Goal: Task Accomplishment & Management: Use online tool/utility

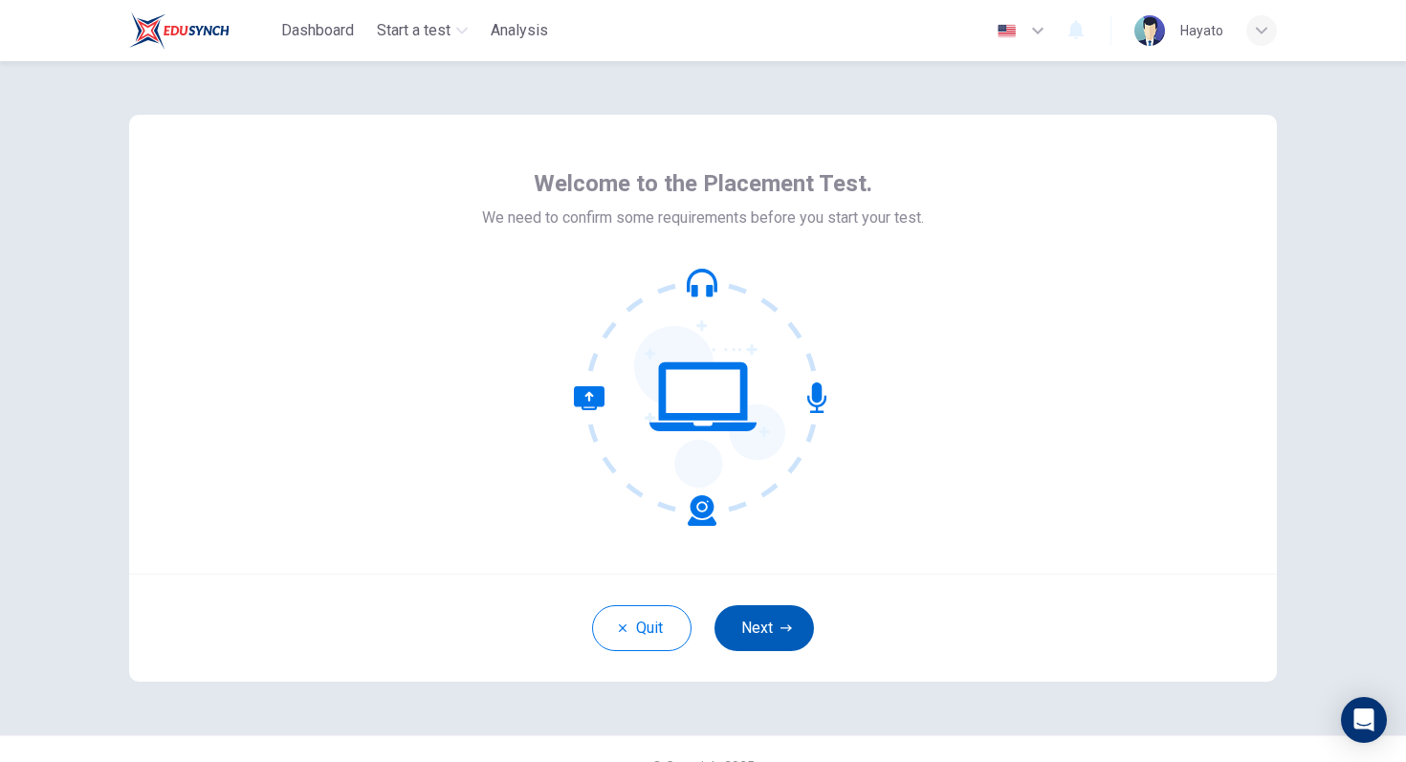
click at [785, 615] on button "Next" at bounding box center [764, 628] width 99 height 46
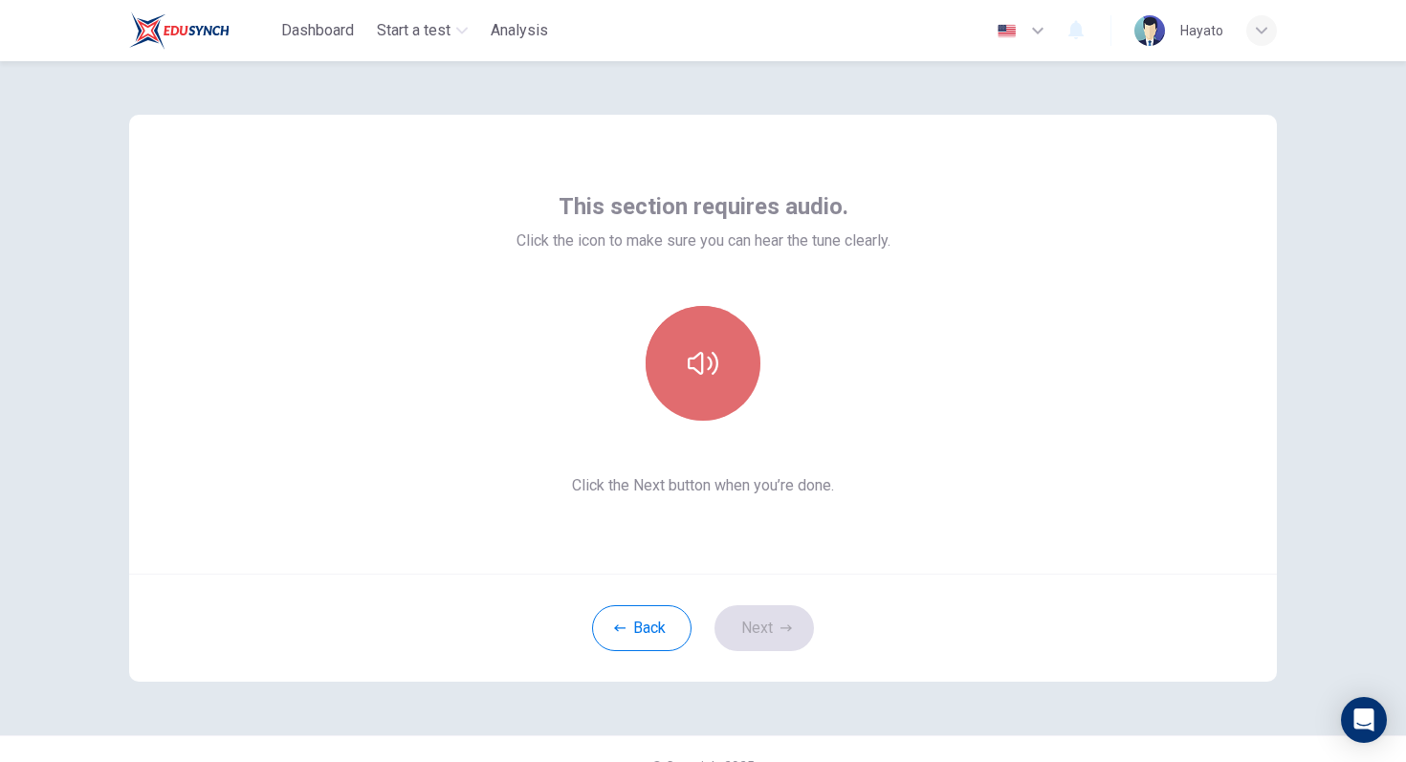
click at [713, 398] on button "button" at bounding box center [703, 363] width 115 height 115
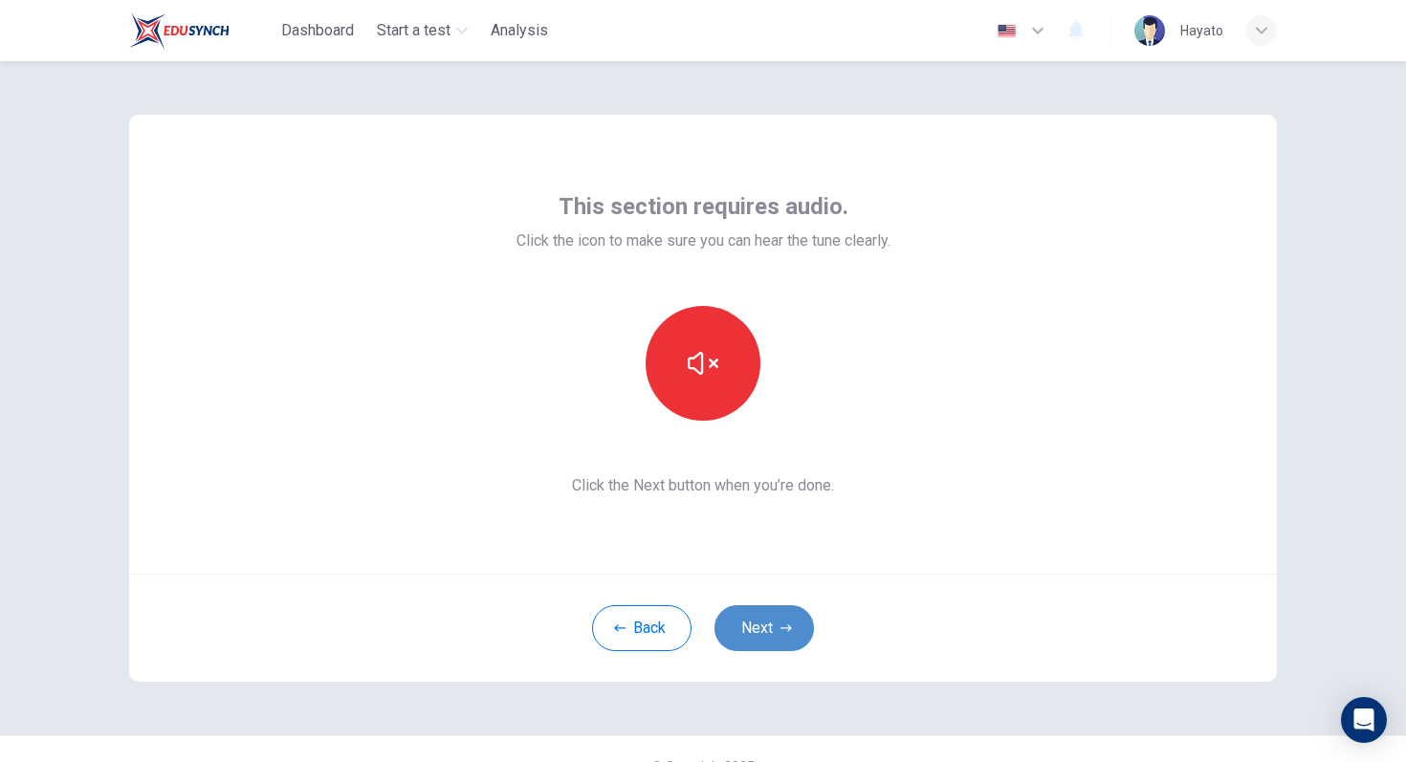
click at [766, 622] on button "Next" at bounding box center [764, 628] width 99 height 46
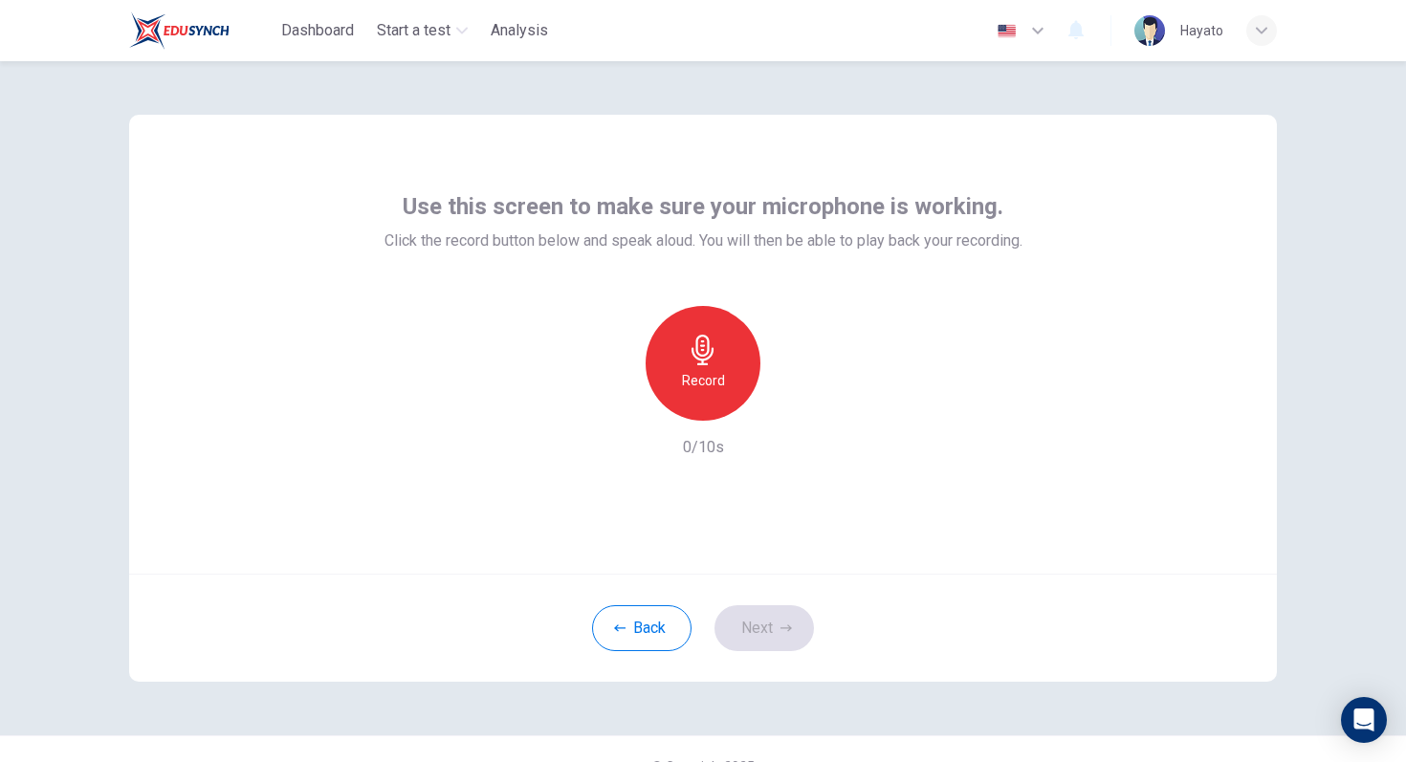
click at [714, 385] on h6 "Record" at bounding box center [703, 380] width 43 height 23
click at [710, 384] on h6 "Stop" at bounding box center [703, 380] width 29 height 23
click at [802, 412] on div "button" at bounding box center [791, 405] width 31 height 31
click at [753, 616] on button "Next" at bounding box center [764, 628] width 99 height 46
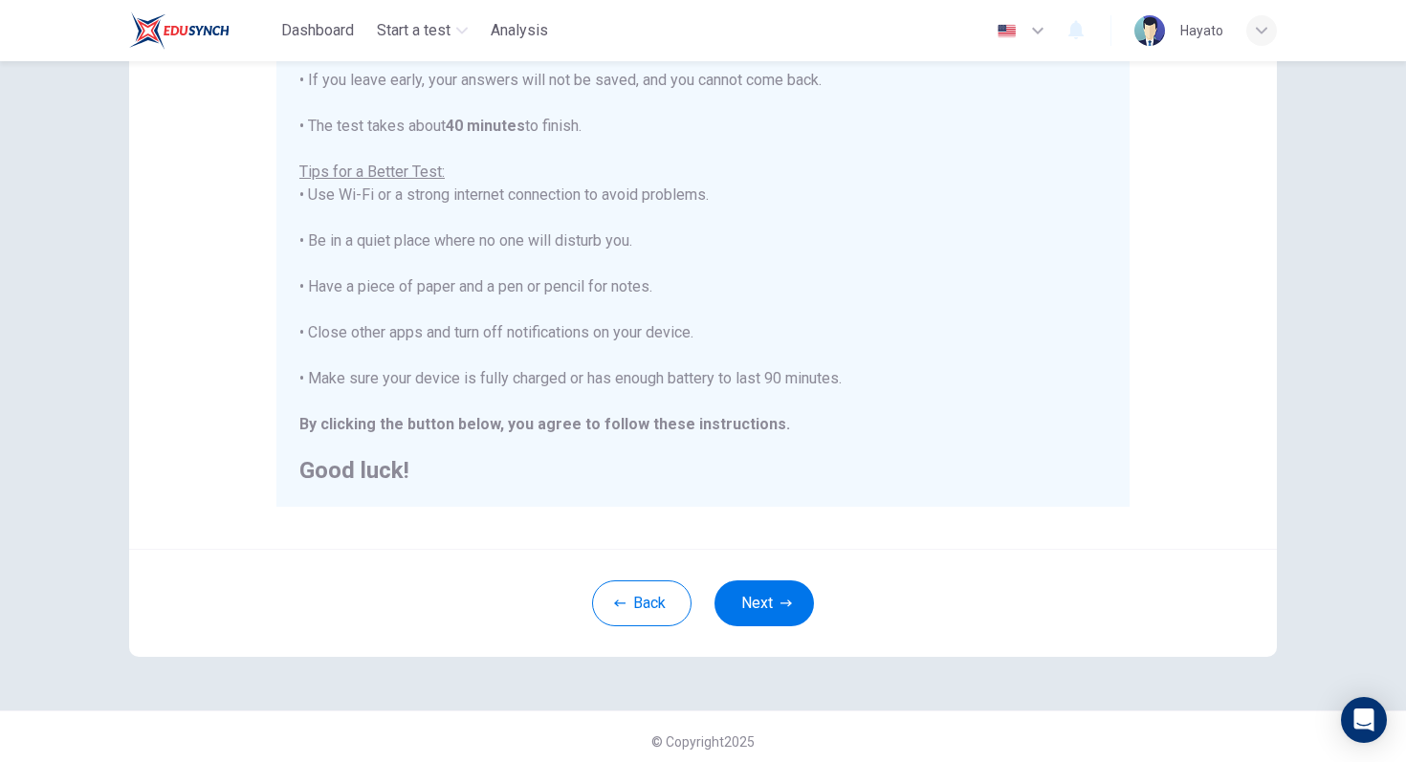
scroll to position [296, 0]
click at [765, 600] on button "Next" at bounding box center [764, 600] width 99 height 46
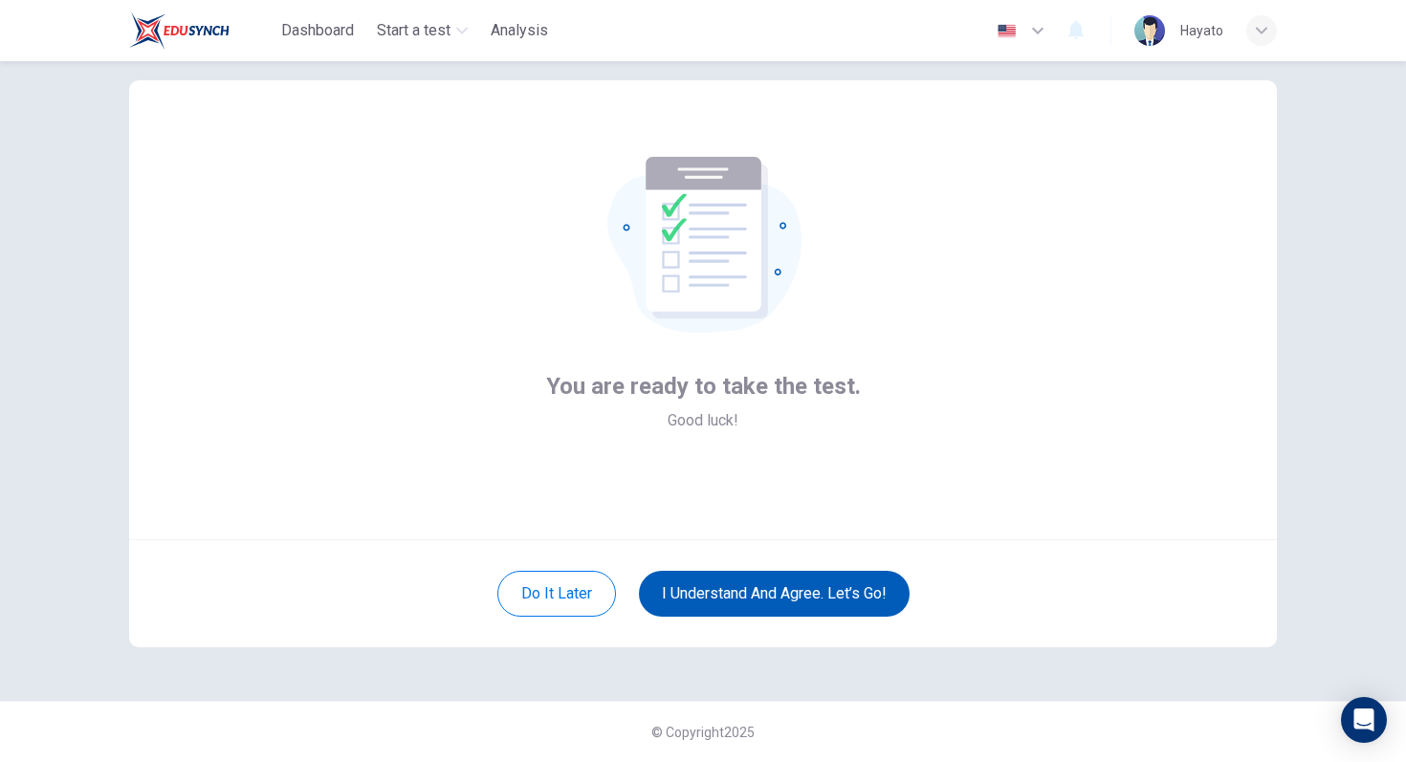
scroll to position [34, 0]
click at [766, 597] on button "I understand and agree. Let’s go!" at bounding box center [774, 594] width 271 height 46
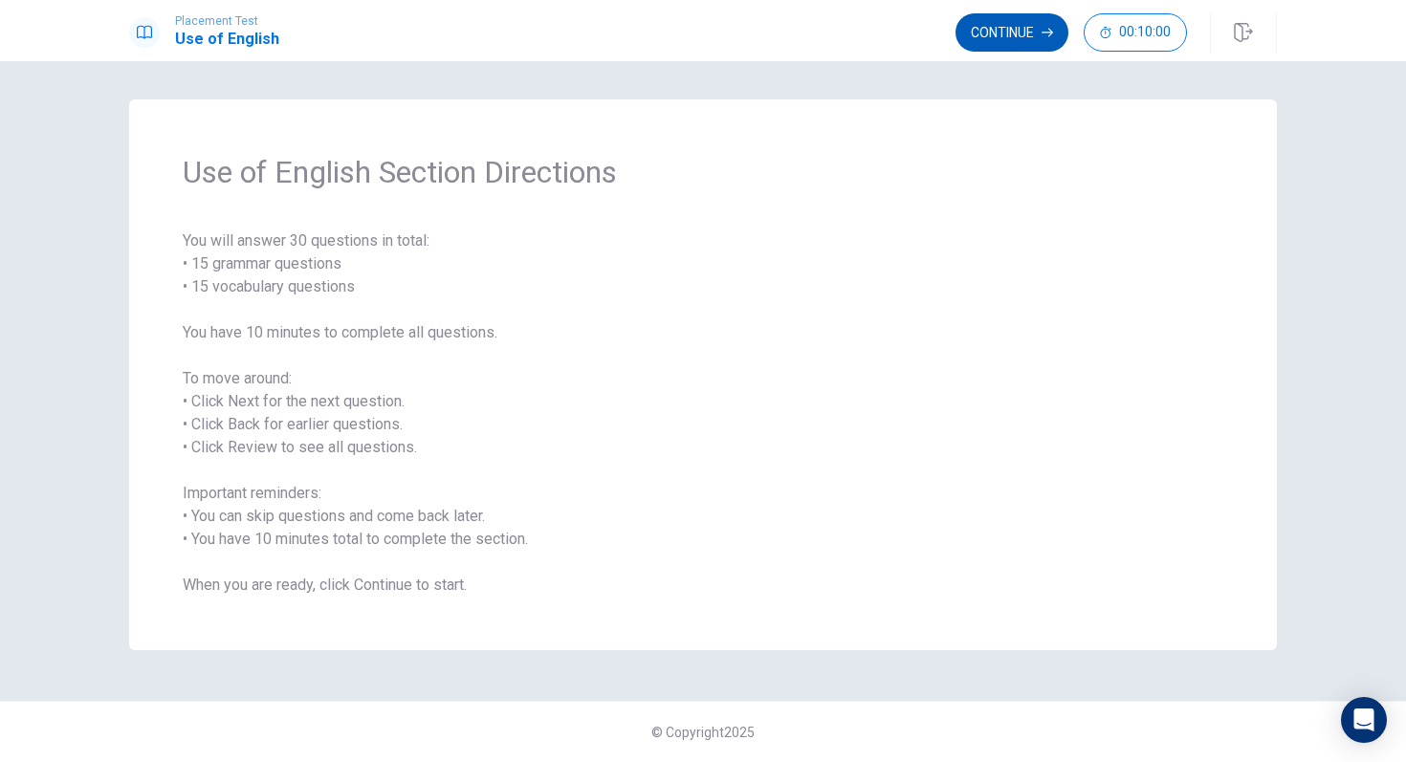
click at [1001, 24] on button "Continue" at bounding box center [1012, 32] width 113 height 38
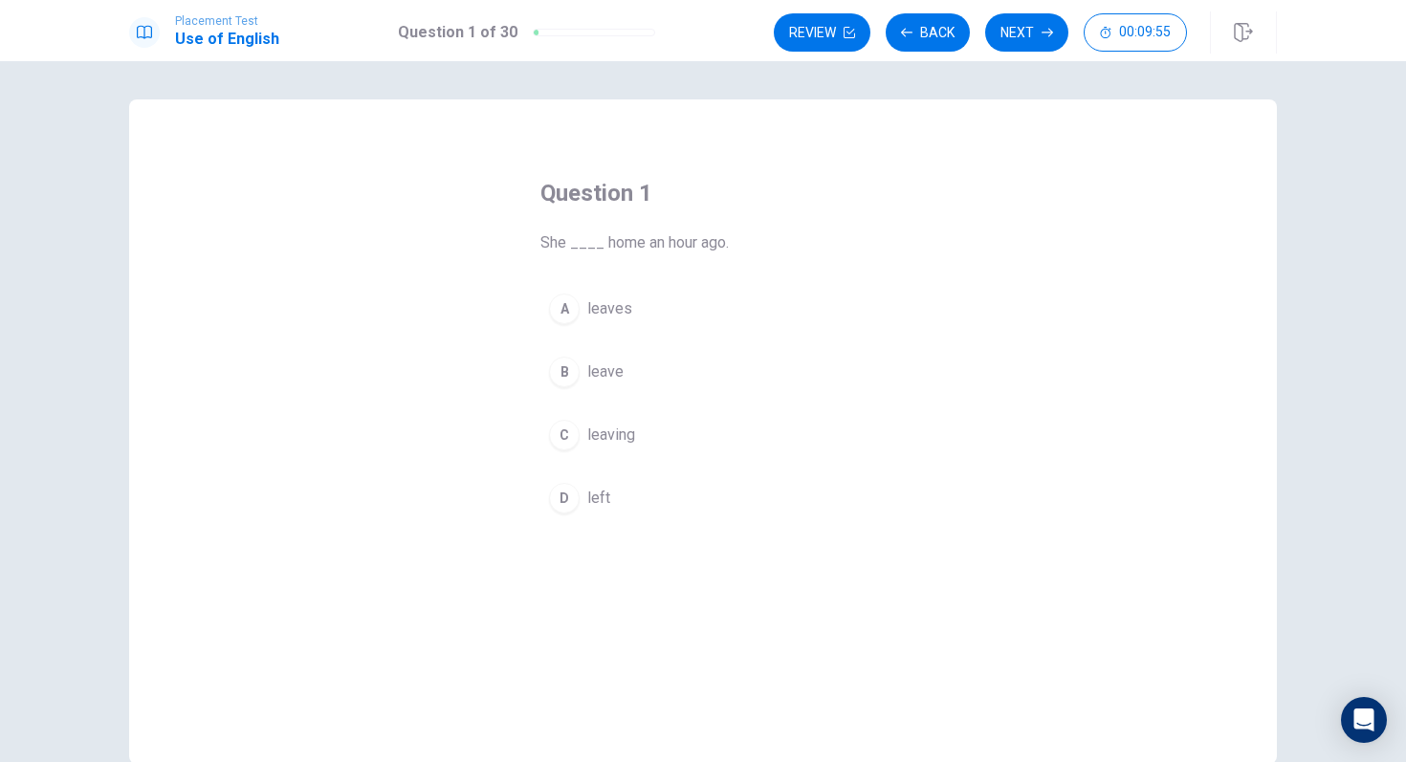
click at [571, 496] on div "D" at bounding box center [564, 498] width 31 height 31
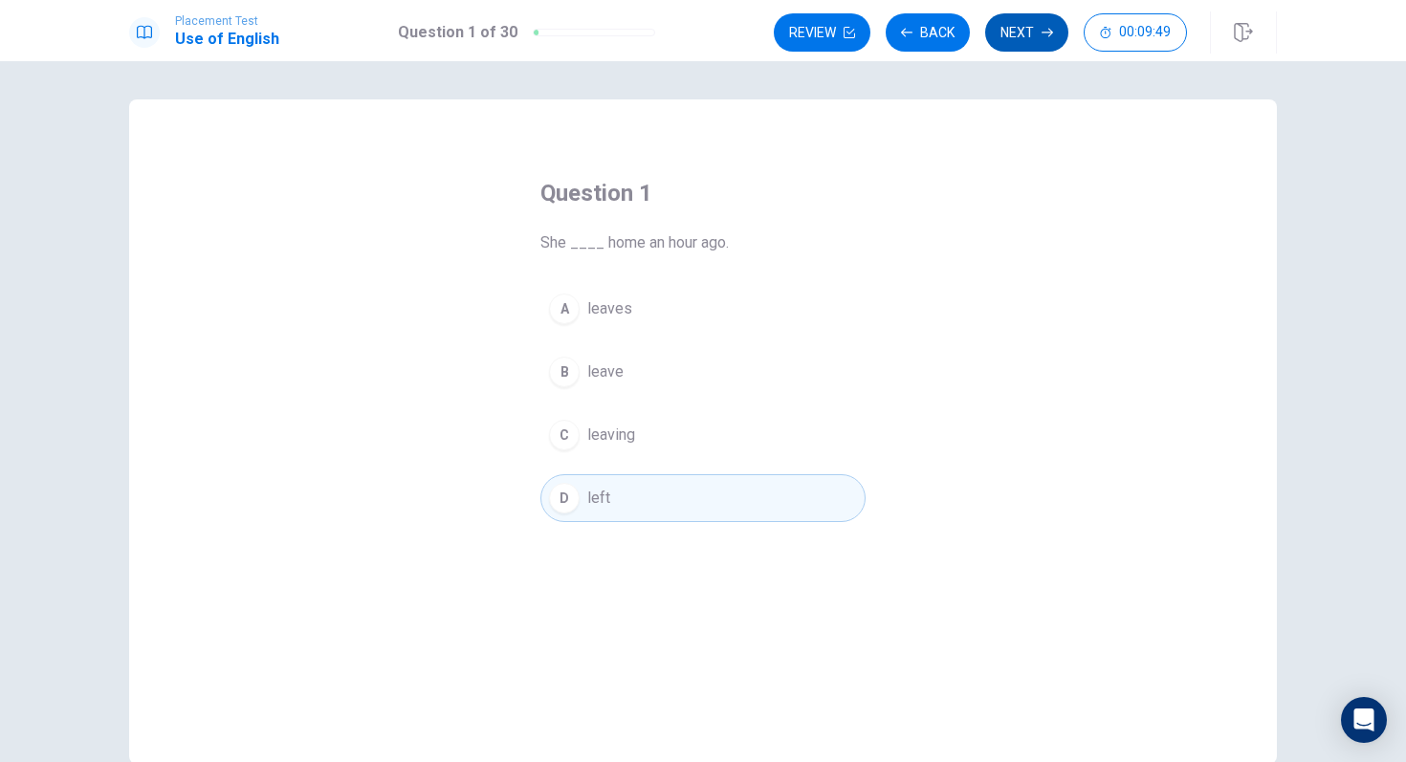
click at [1012, 24] on button "Next" at bounding box center [1026, 32] width 83 height 38
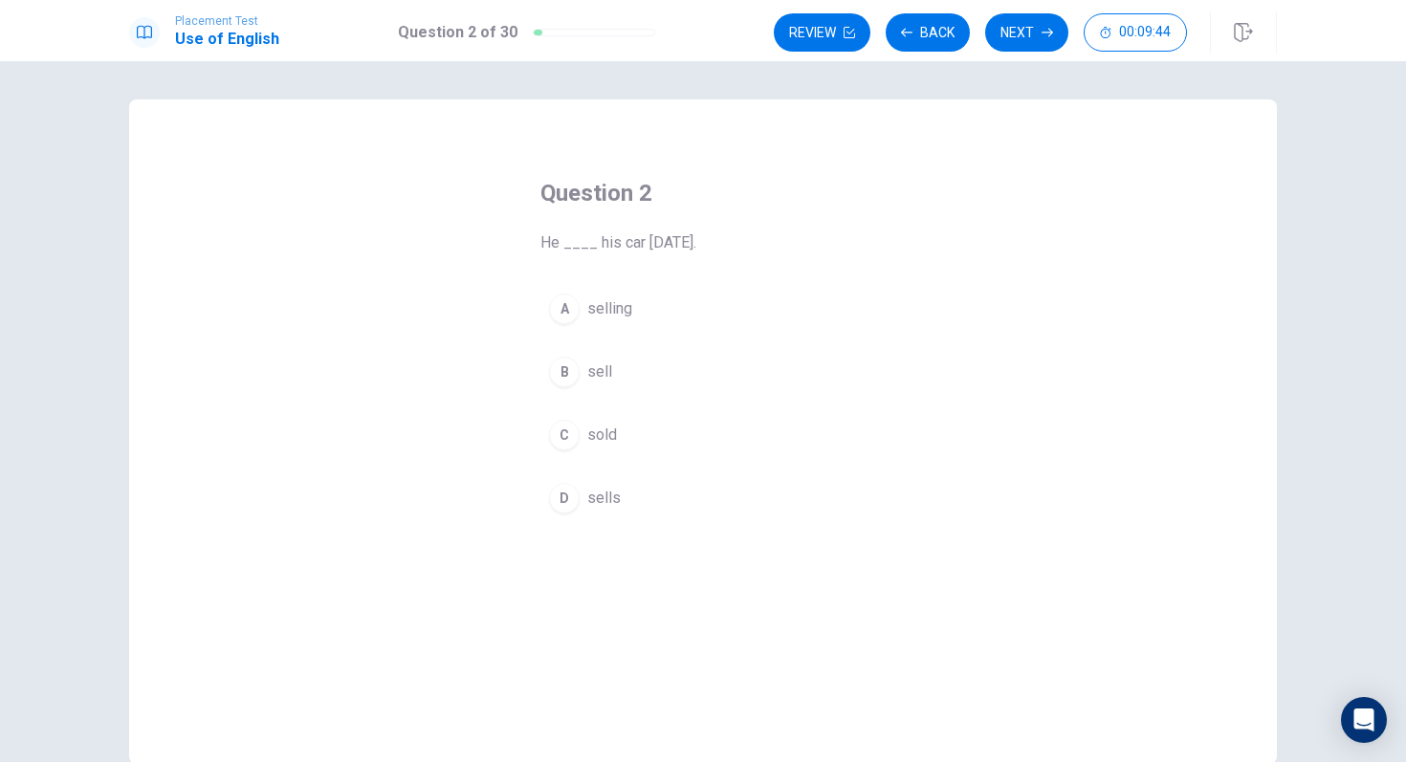
click at [591, 435] on span "sold" at bounding box center [602, 435] width 30 height 23
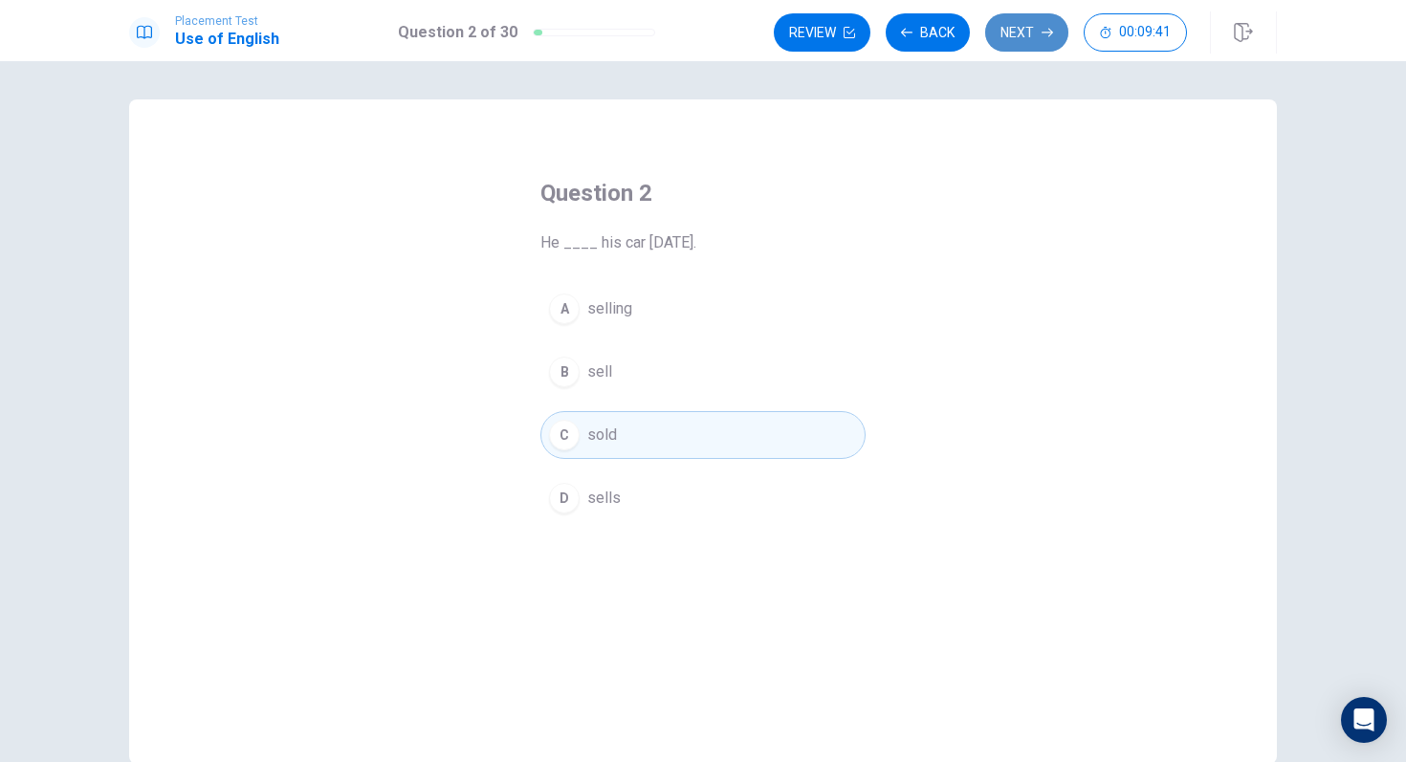
click at [1021, 47] on button "Next" at bounding box center [1026, 32] width 83 height 38
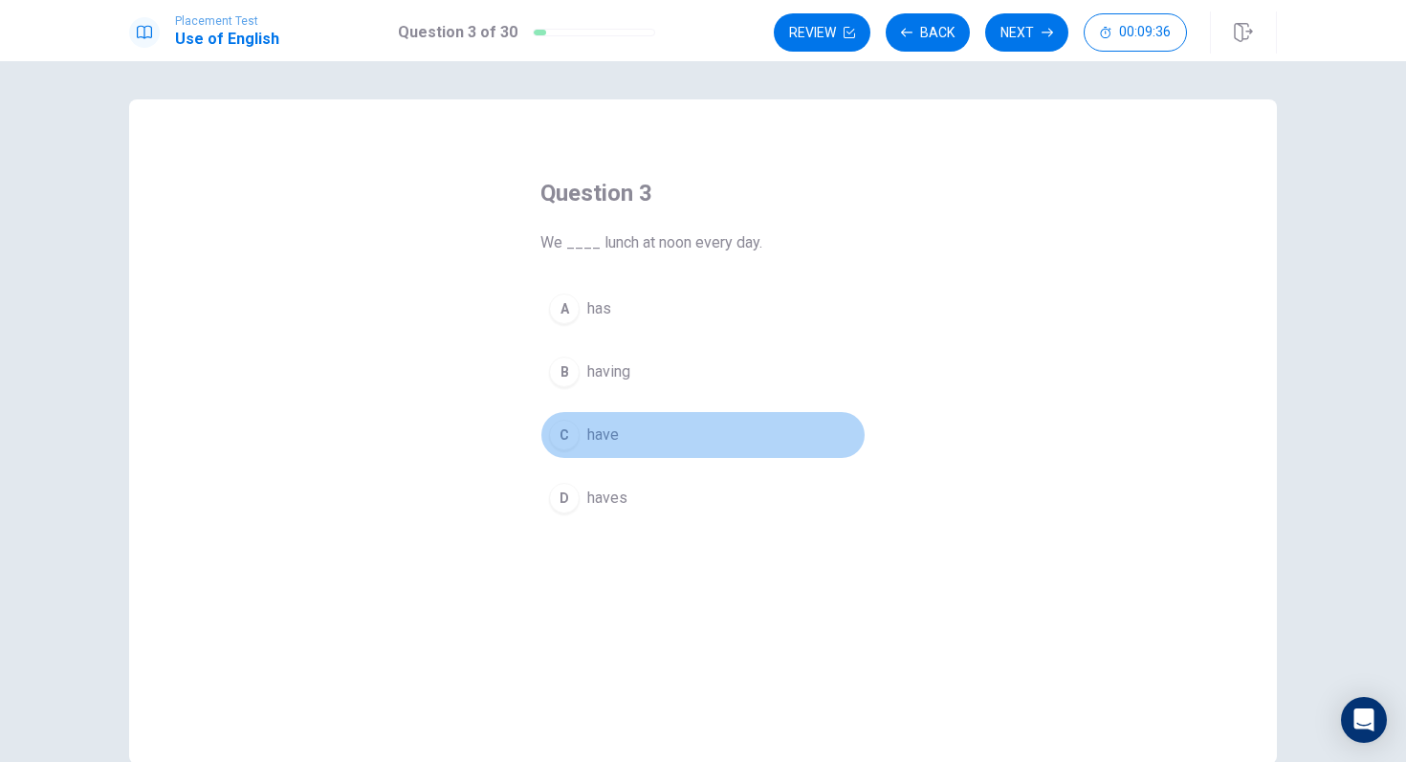
click at [593, 442] on span "have" at bounding box center [603, 435] width 32 height 23
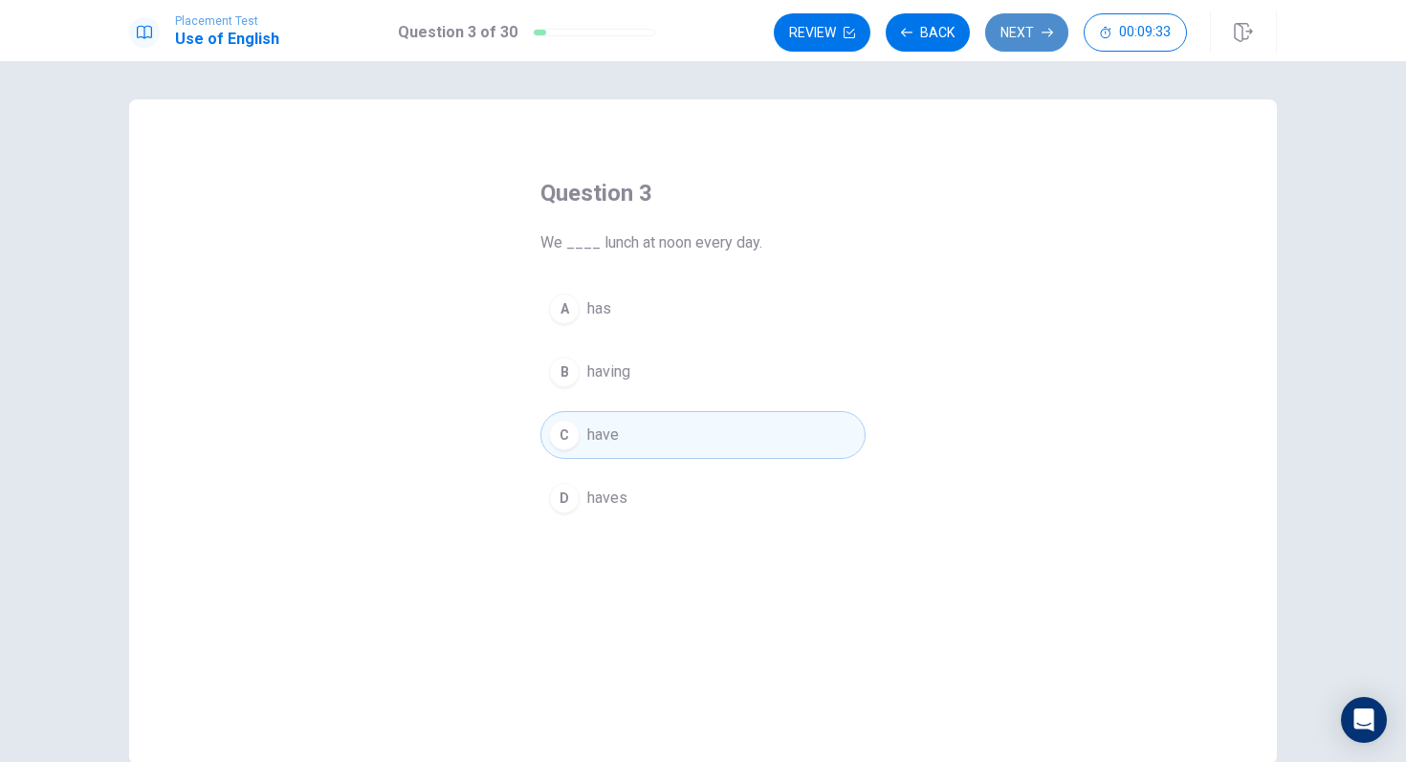
click at [1022, 37] on button "Next" at bounding box center [1026, 32] width 83 height 38
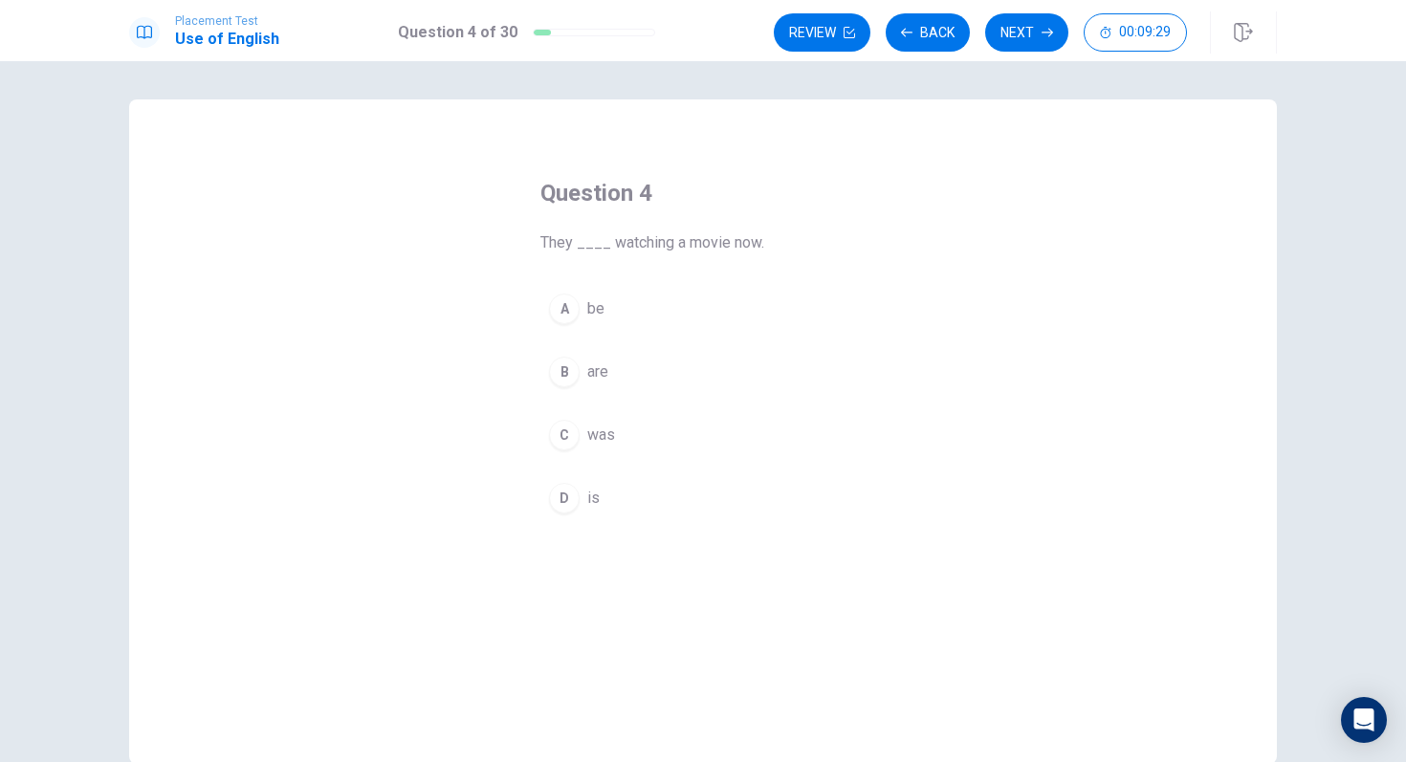
click at [606, 373] on span "are" at bounding box center [597, 372] width 21 height 23
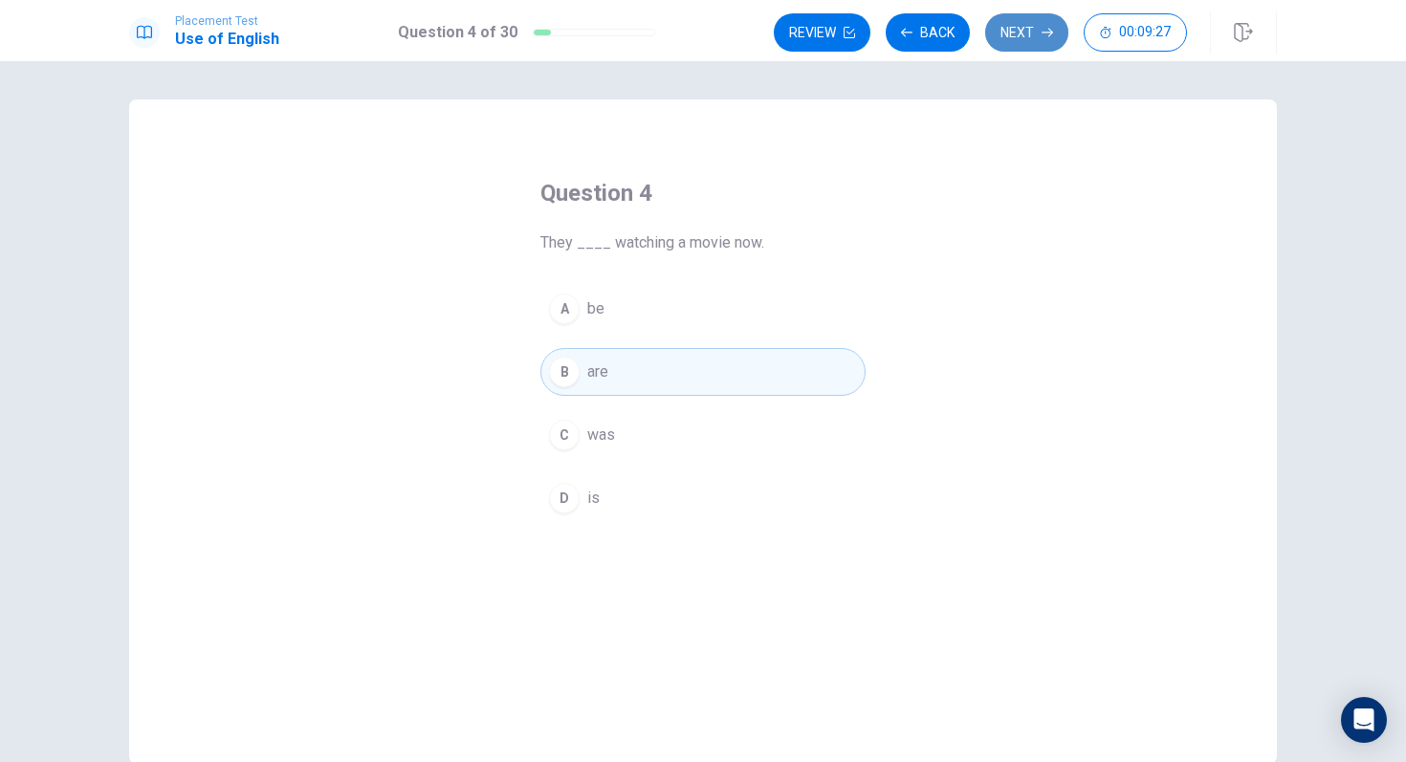
click at [1021, 41] on button "Next" at bounding box center [1026, 32] width 83 height 38
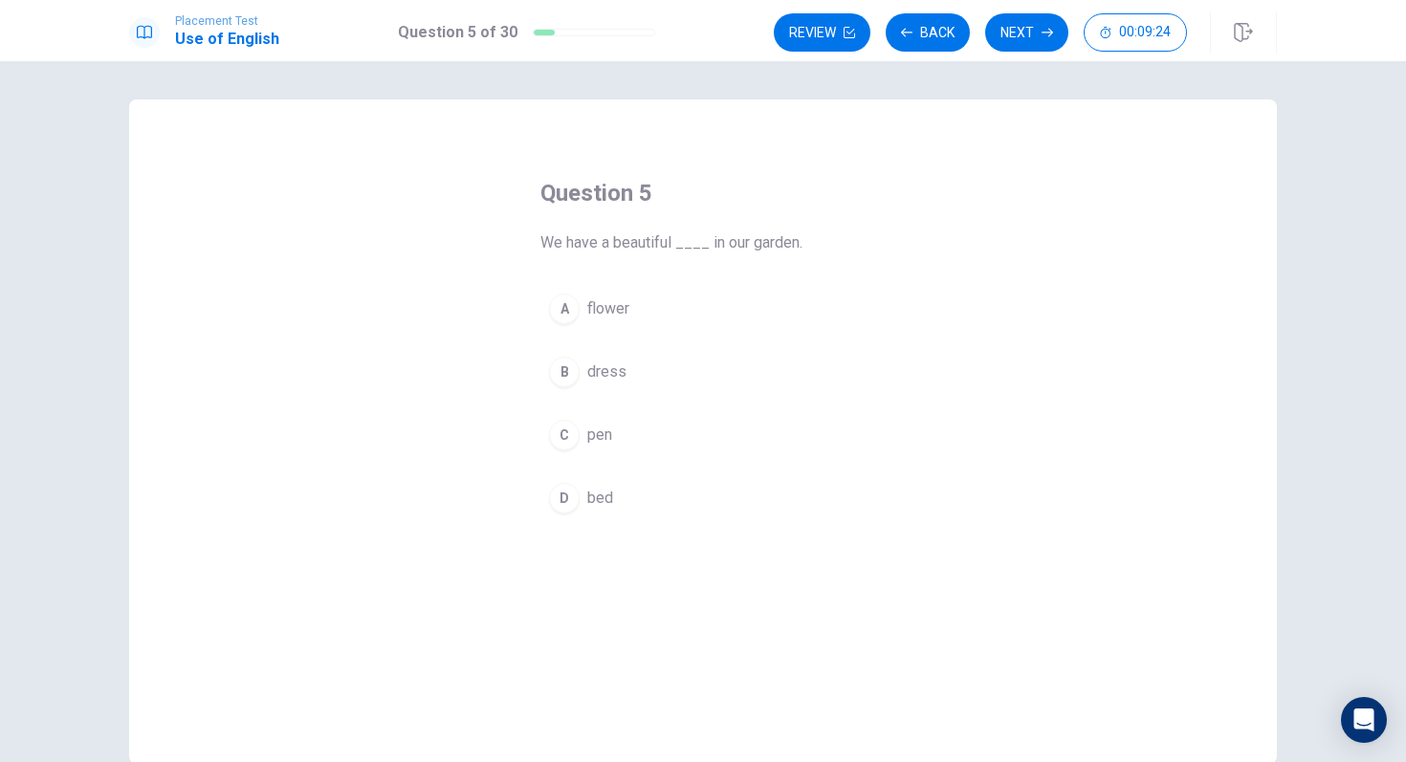
scroll to position [31, 0]
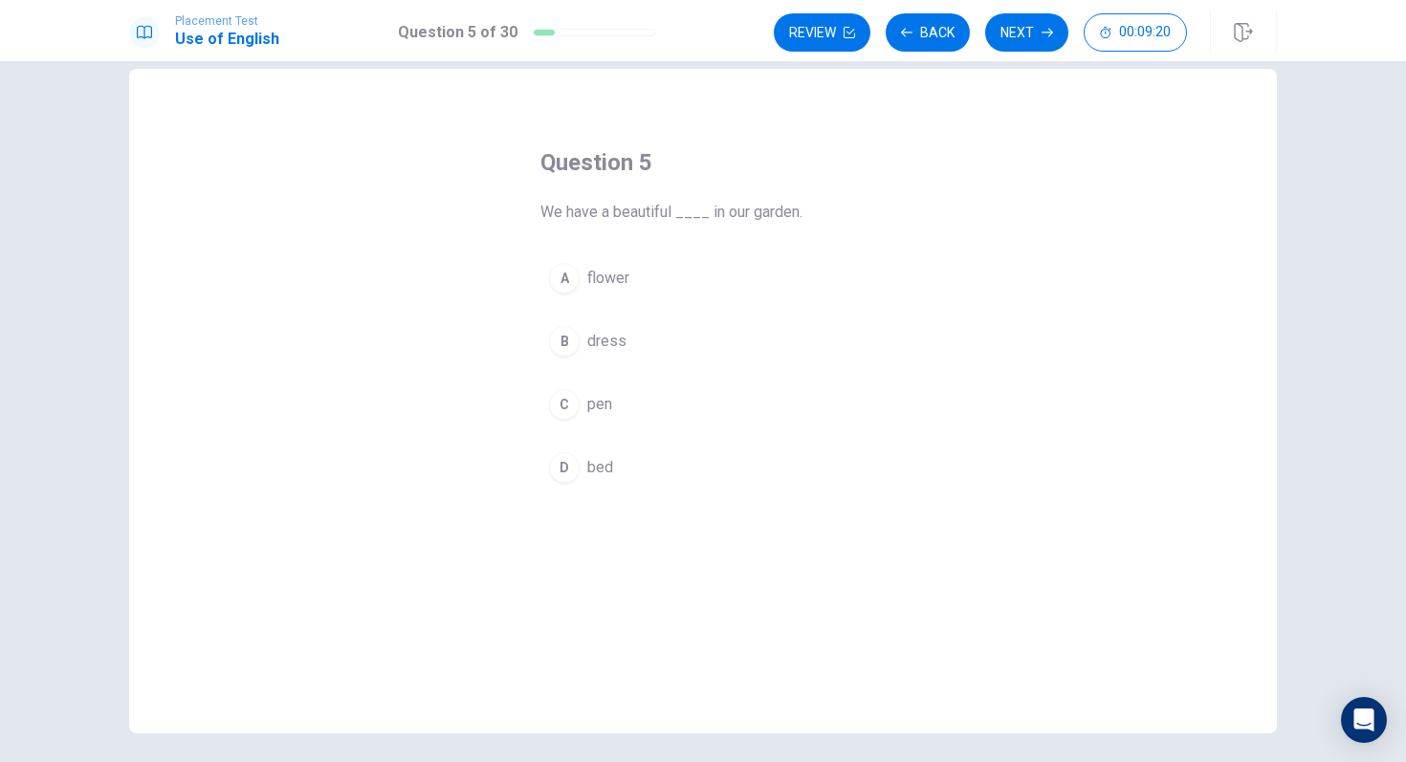
click at [617, 281] on span "flower" at bounding box center [608, 278] width 42 height 23
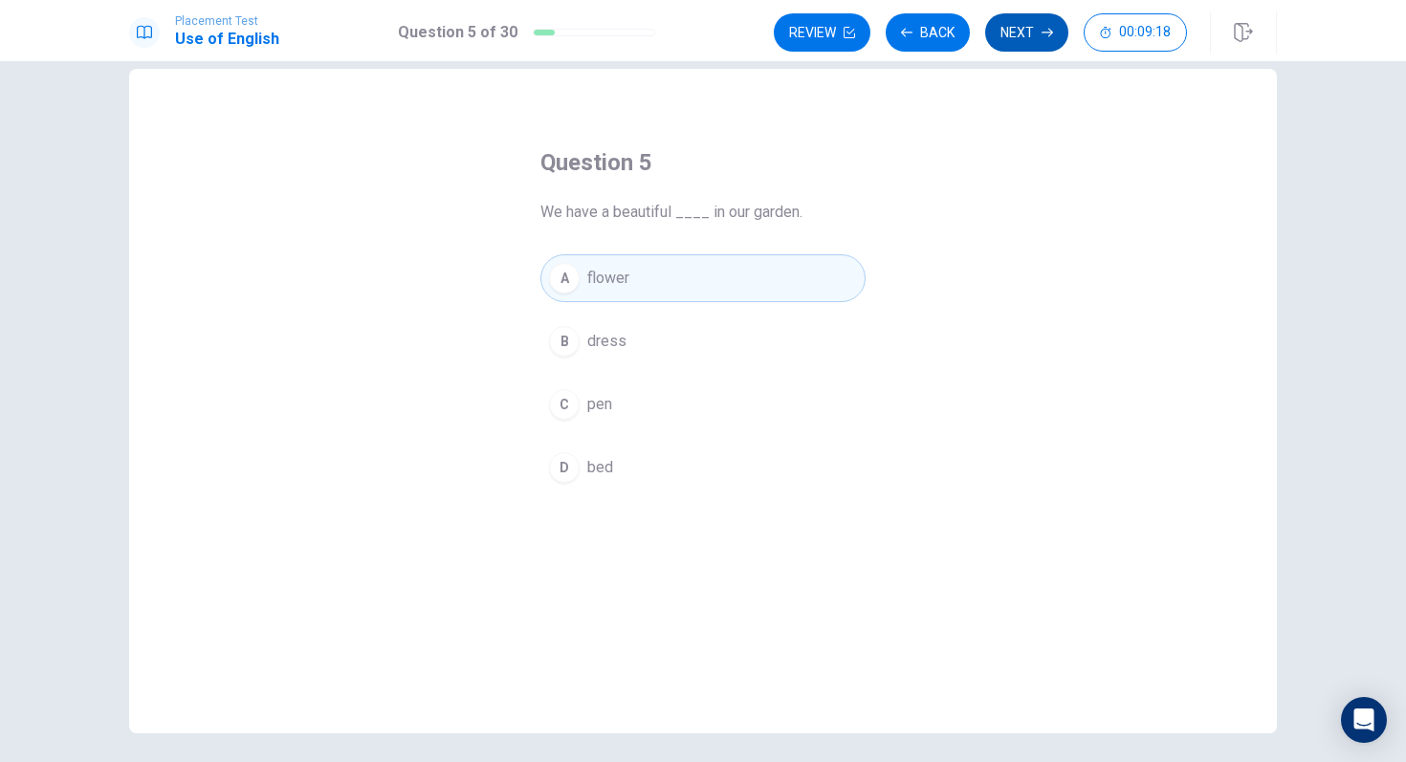
click at [1002, 33] on button "Next" at bounding box center [1026, 32] width 83 height 38
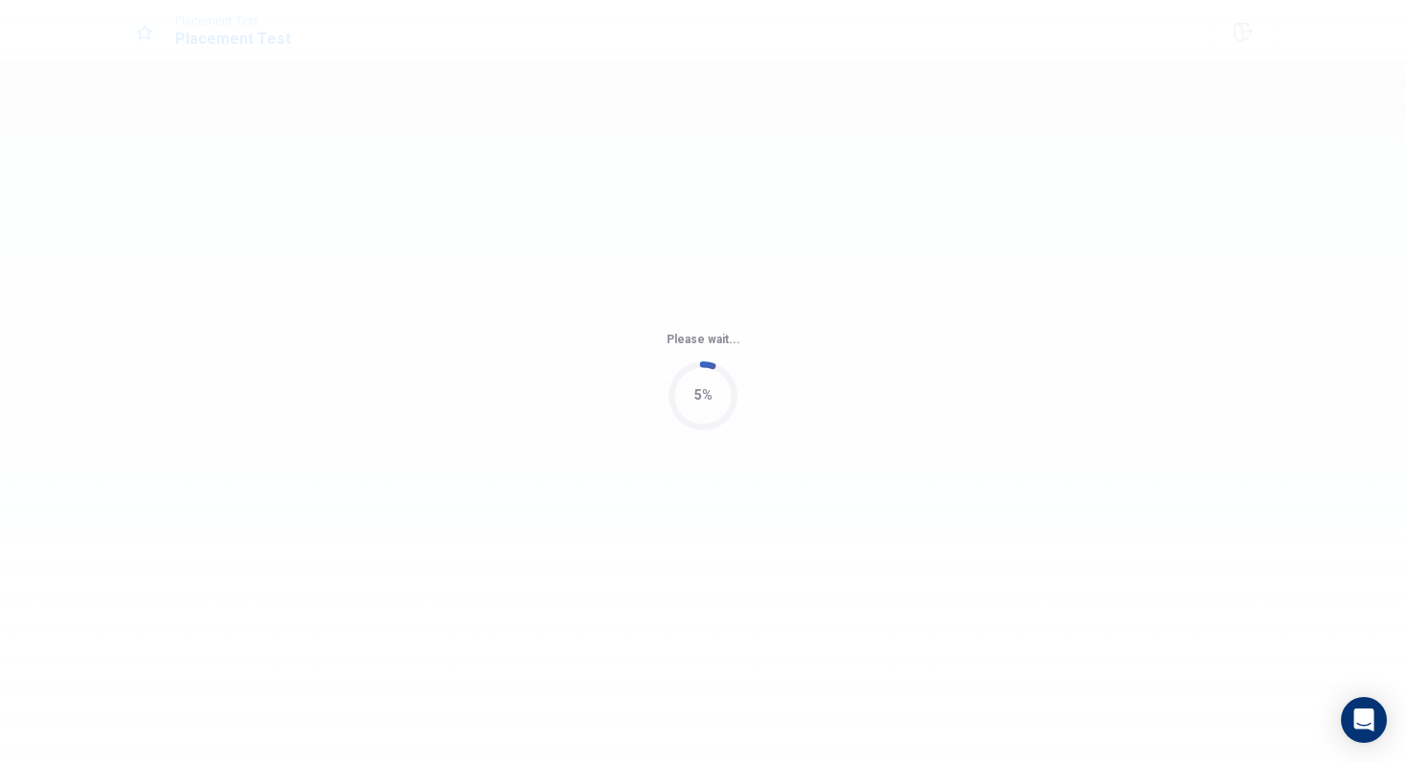
scroll to position [0, 0]
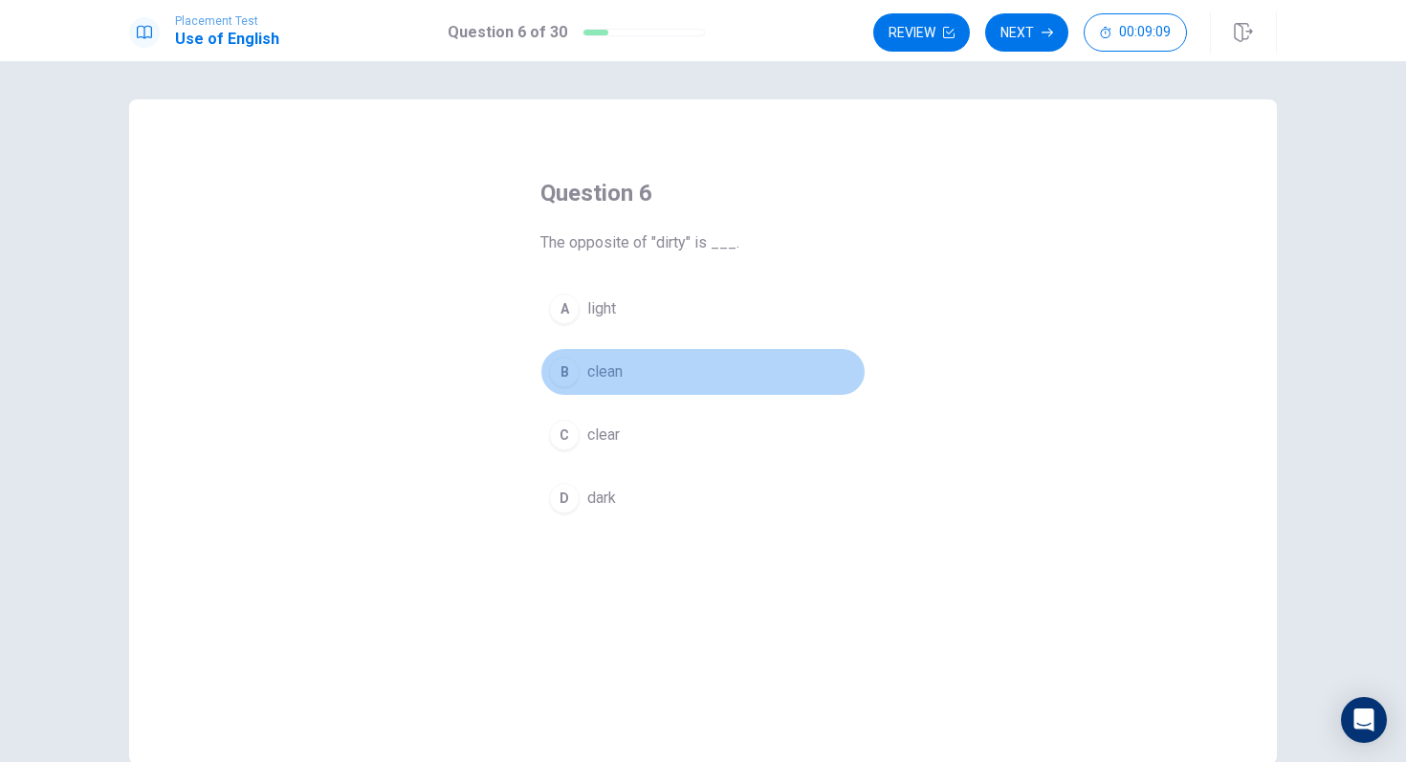
click at [603, 378] on span "clean" at bounding box center [604, 372] width 35 height 23
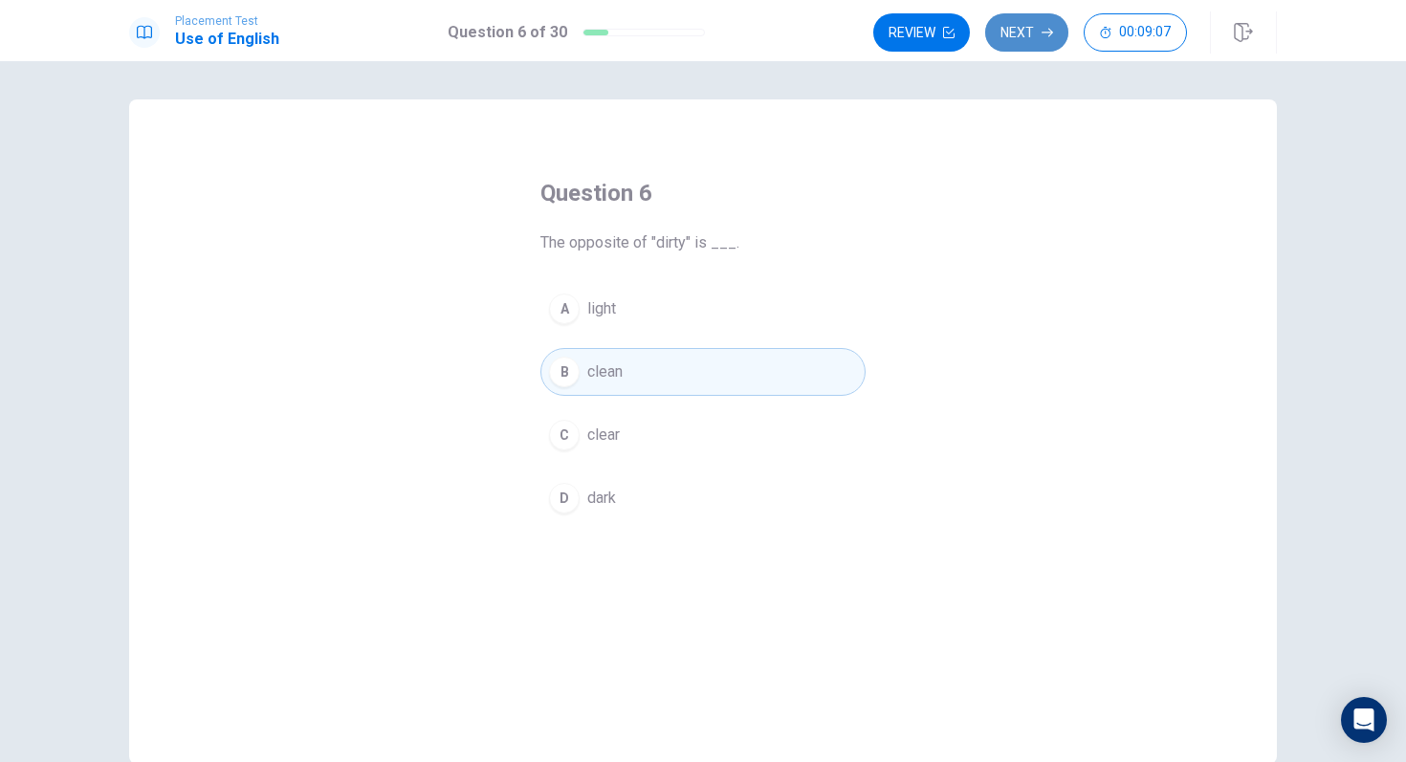
click at [1021, 35] on button "Next" at bounding box center [1026, 32] width 83 height 38
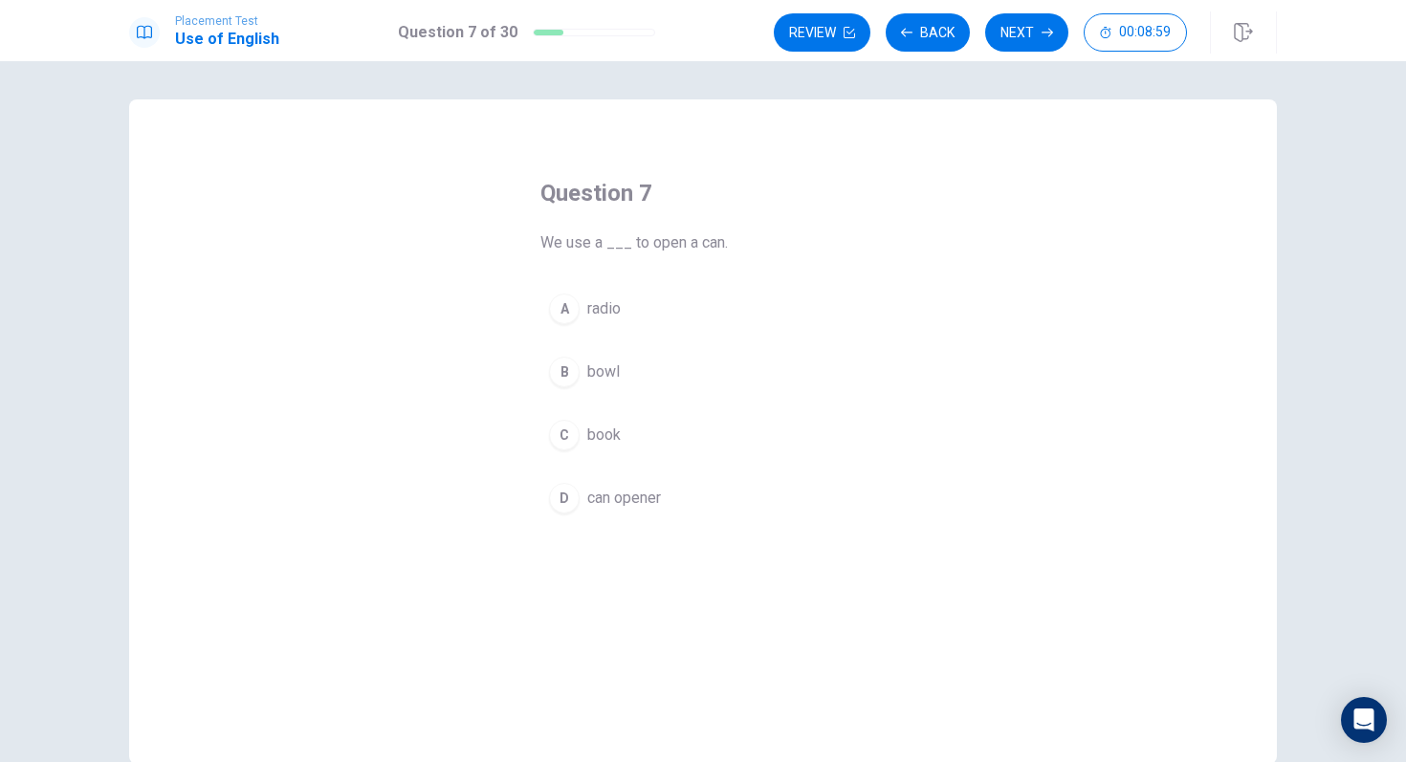
click at [579, 500] on button "D can opener" at bounding box center [702, 498] width 325 height 48
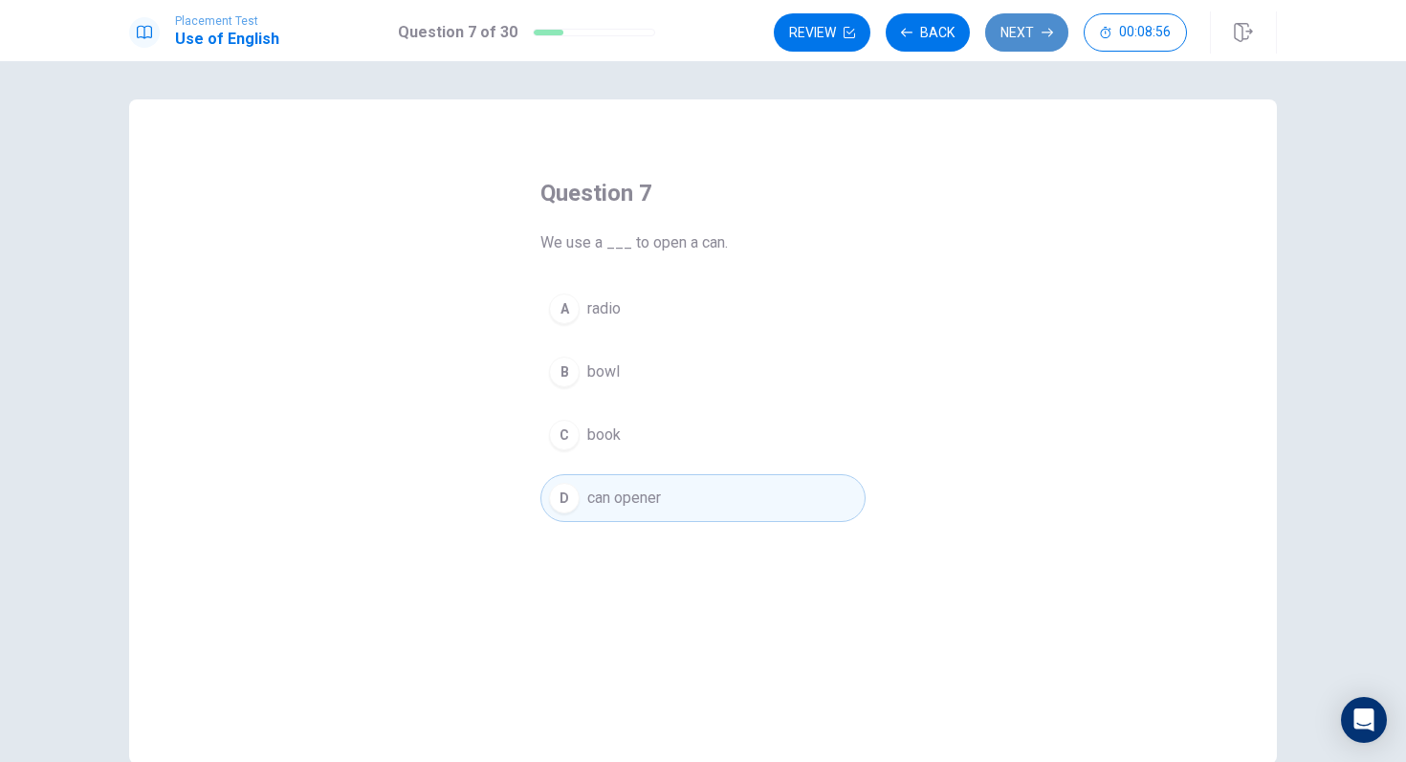
click at [1010, 39] on button "Next" at bounding box center [1026, 32] width 83 height 38
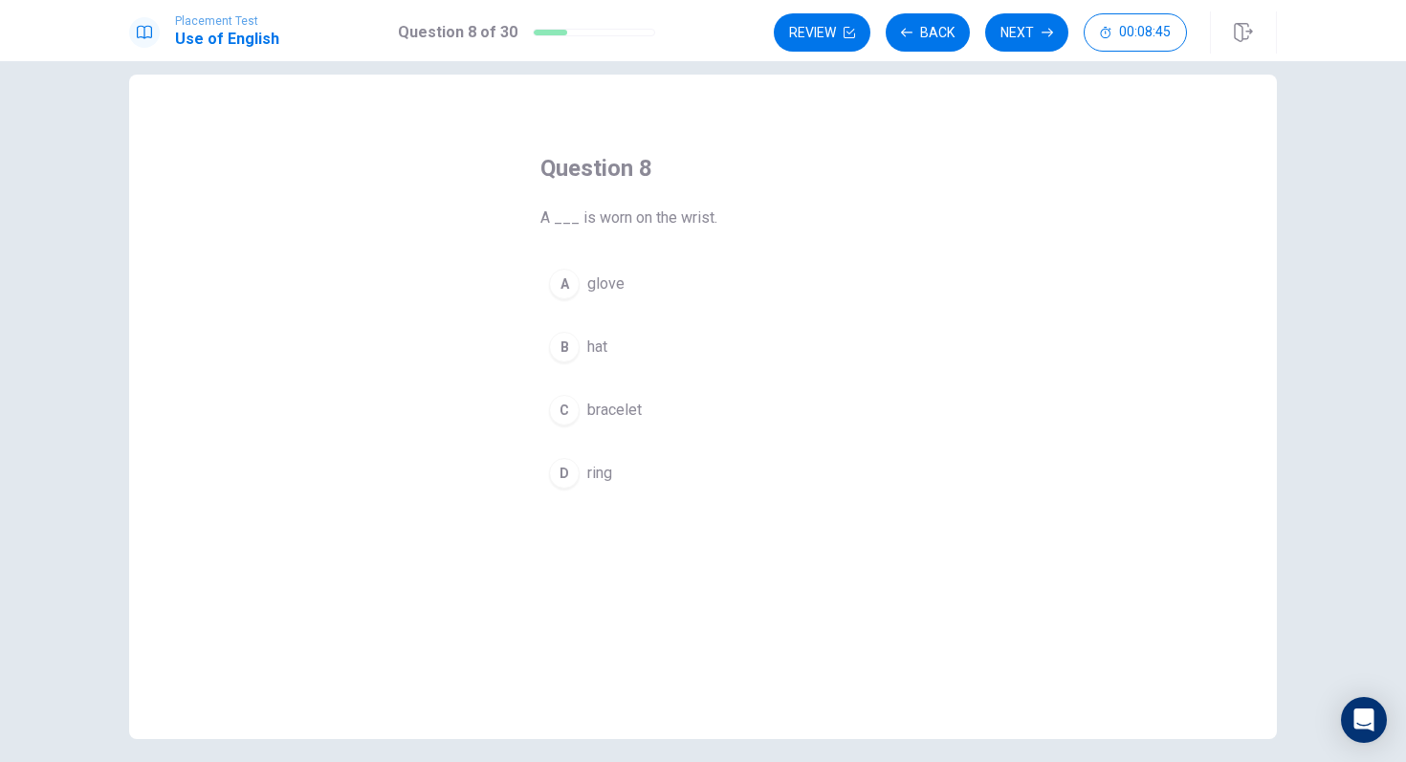
scroll to position [33, 0]
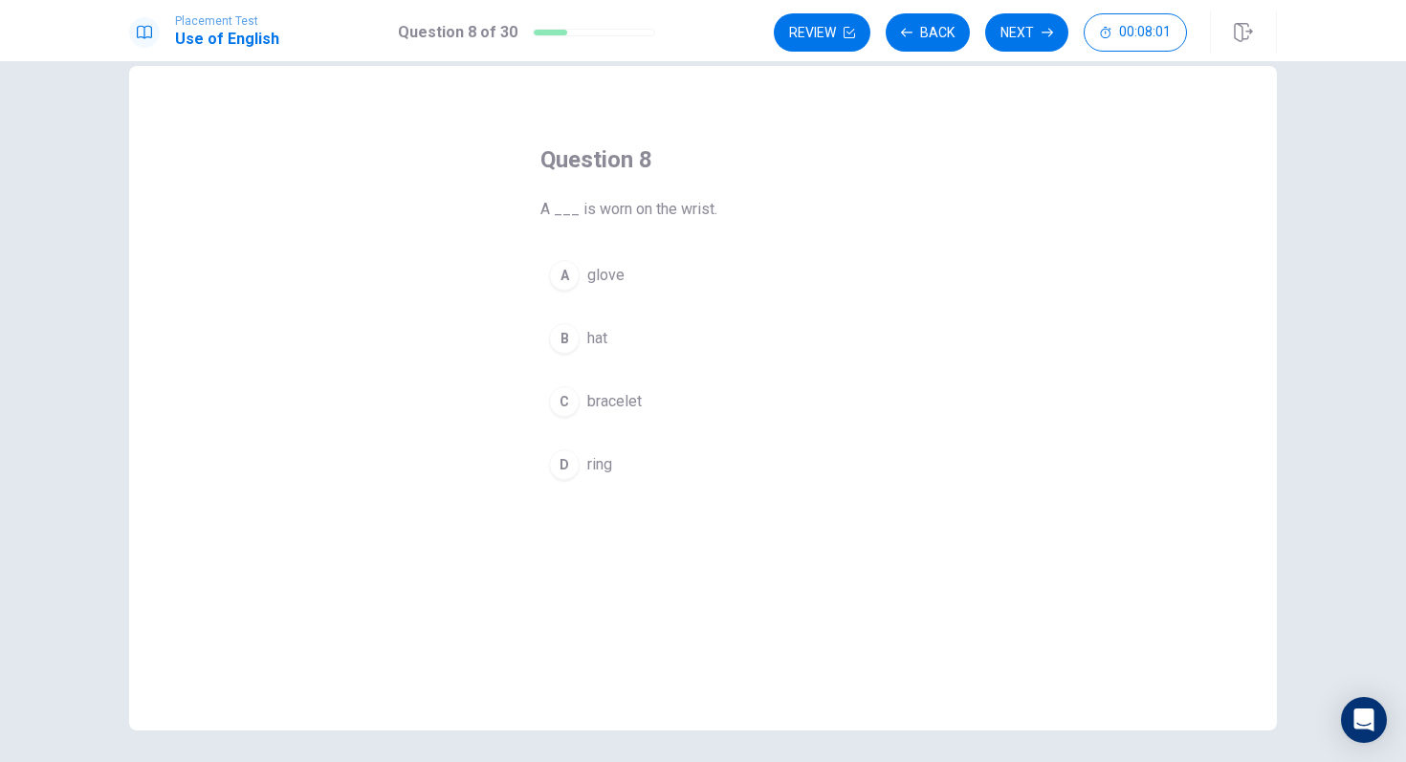
click at [581, 402] on button "C bracelet" at bounding box center [702, 402] width 325 height 48
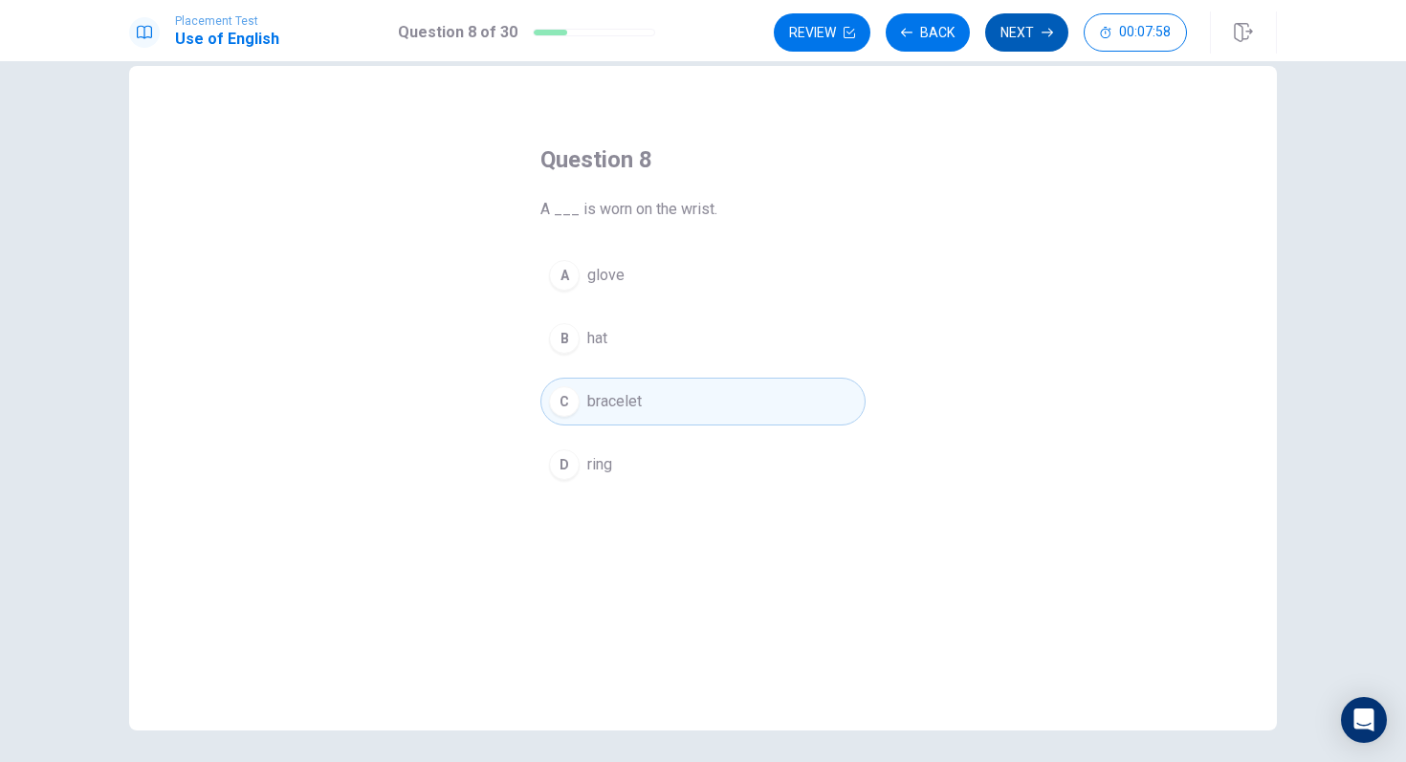
click at [1038, 24] on button "Next" at bounding box center [1026, 32] width 83 height 38
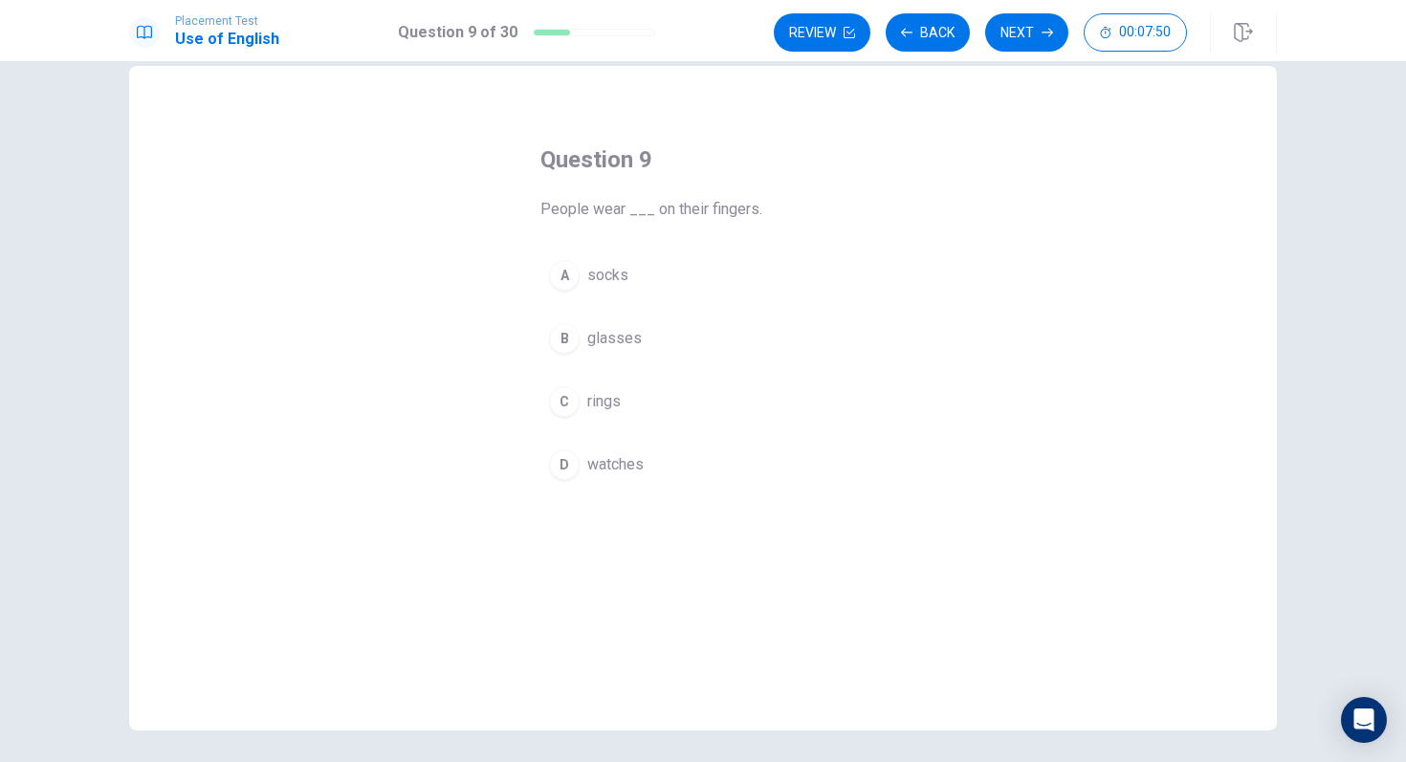
click at [594, 399] on span "rings" at bounding box center [603, 401] width 33 height 23
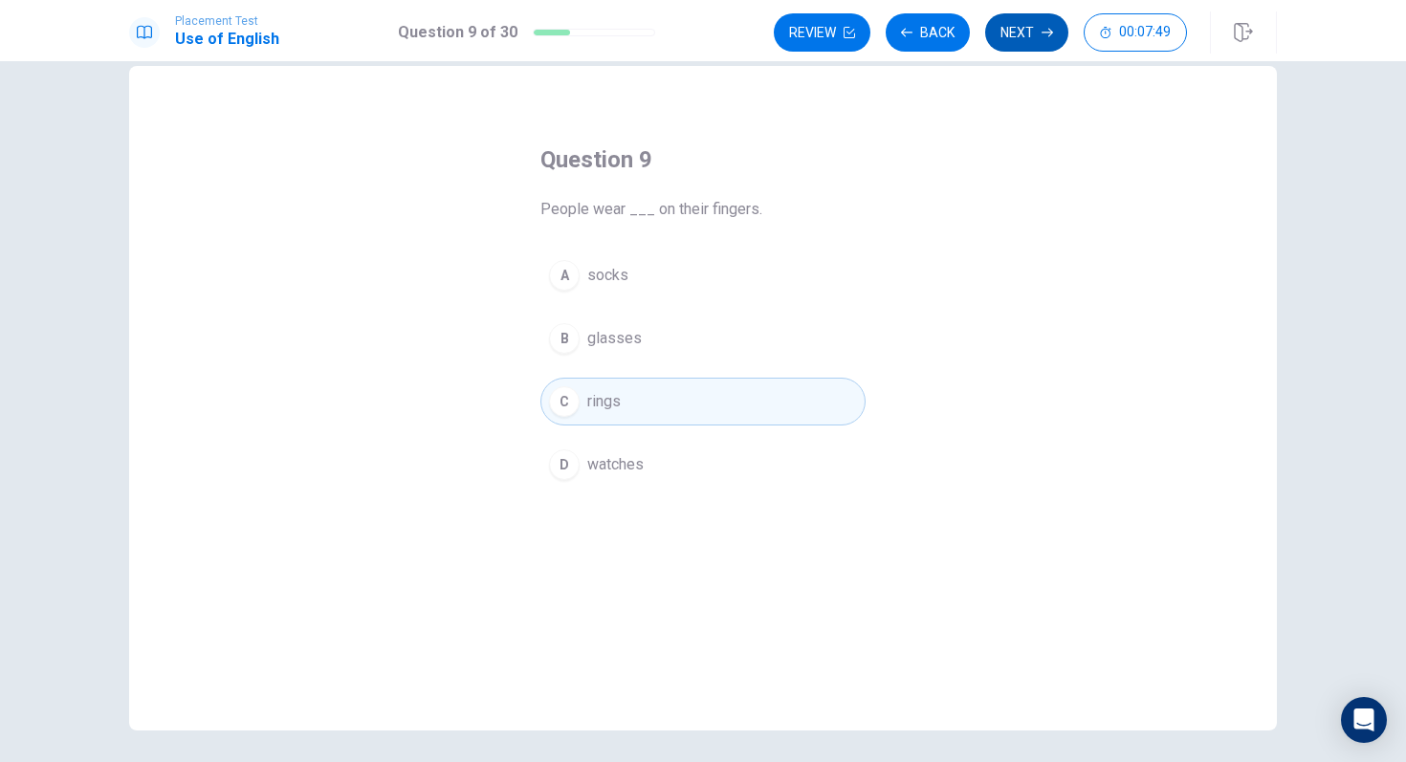
click at [1039, 40] on button "Next" at bounding box center [1026, 32] width 83 height 38
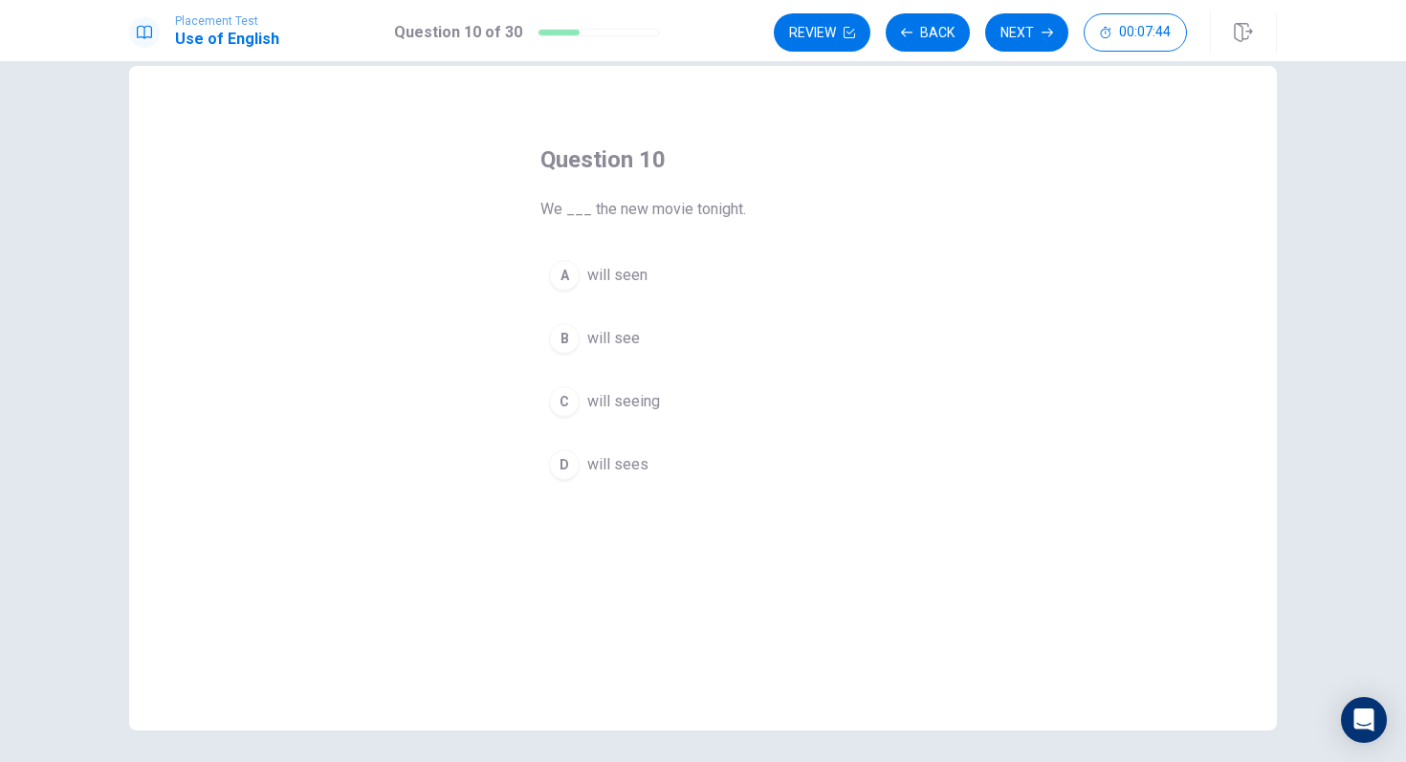
click at [628, 349] on span "will see" at bounding box center [613, 338] width 53 height 23
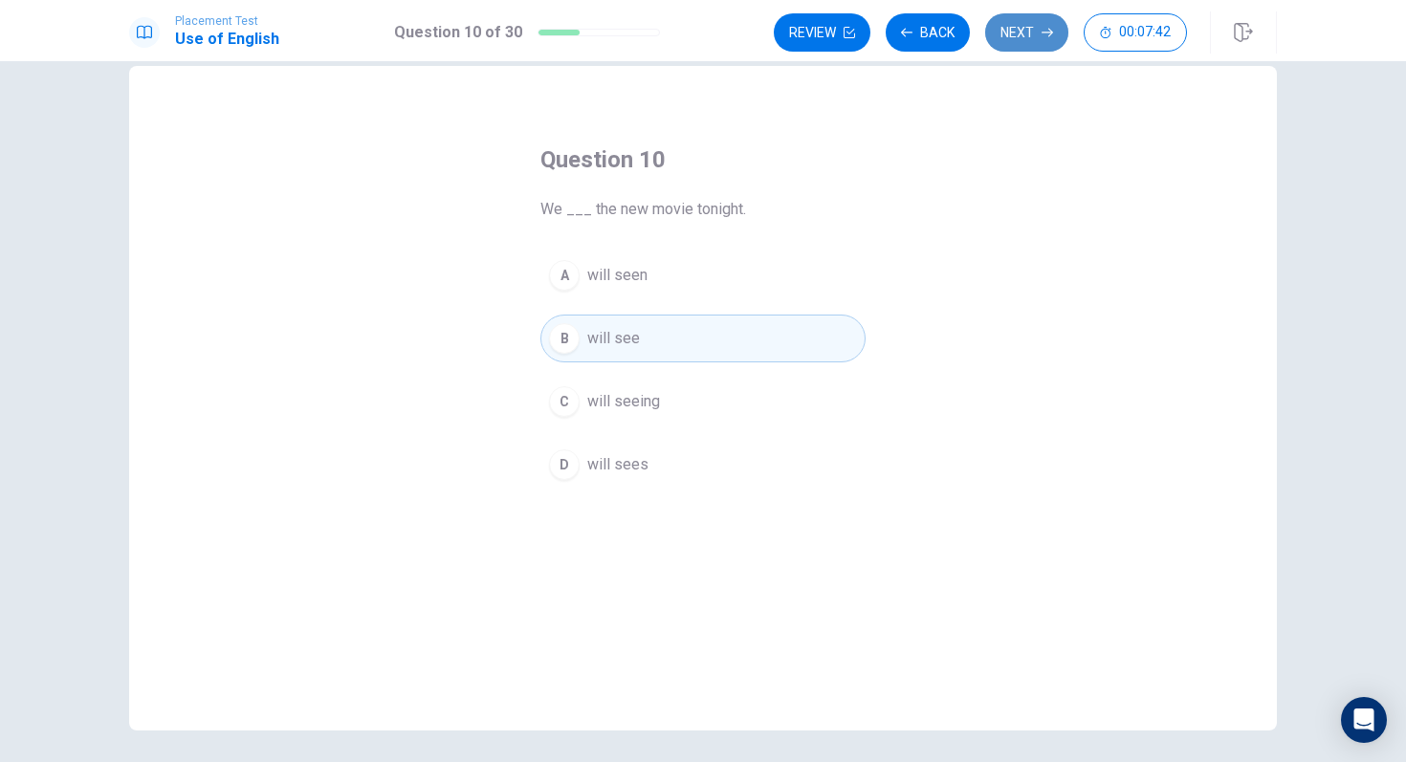
click at [1010, 35] on button "Next" at bounding box center [1026, 32] width 83 height 38
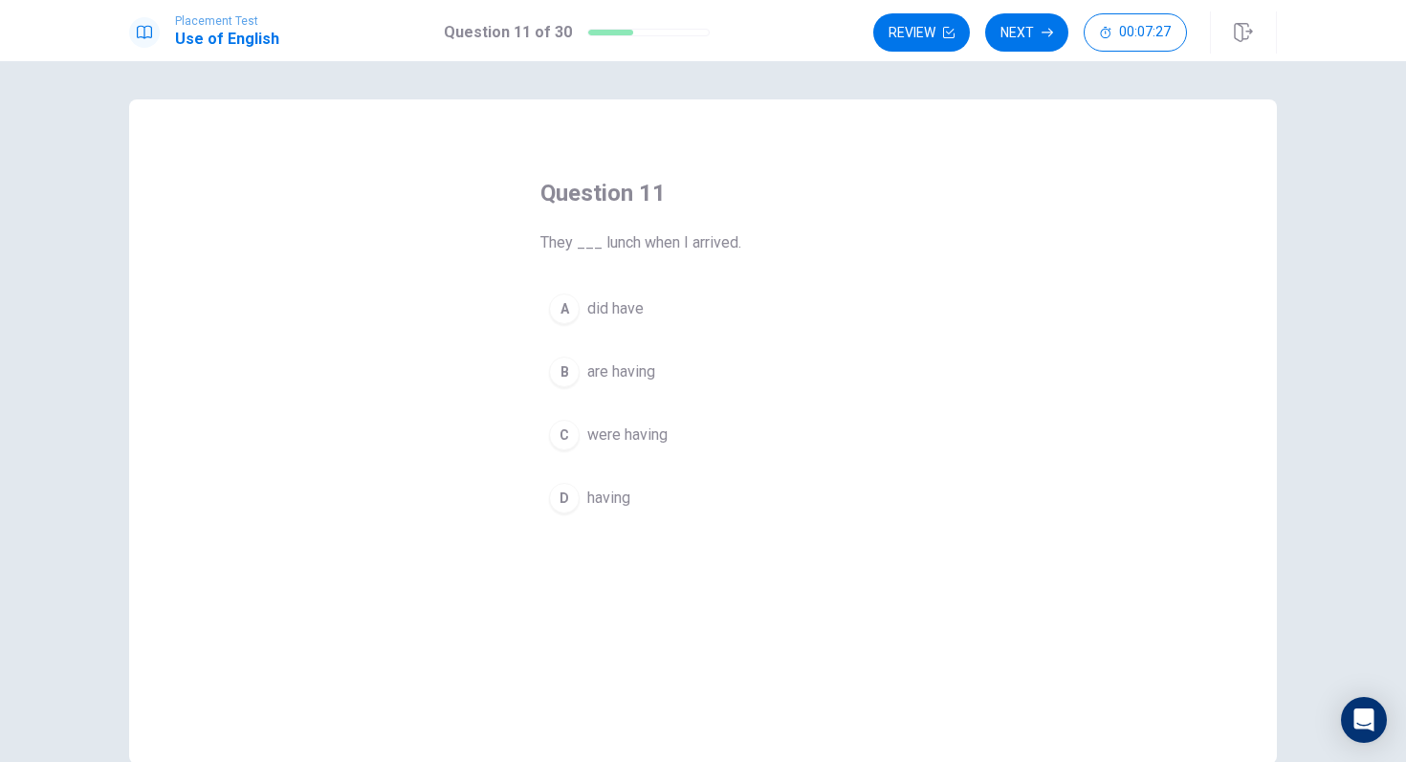
scroll to position [11, 0]
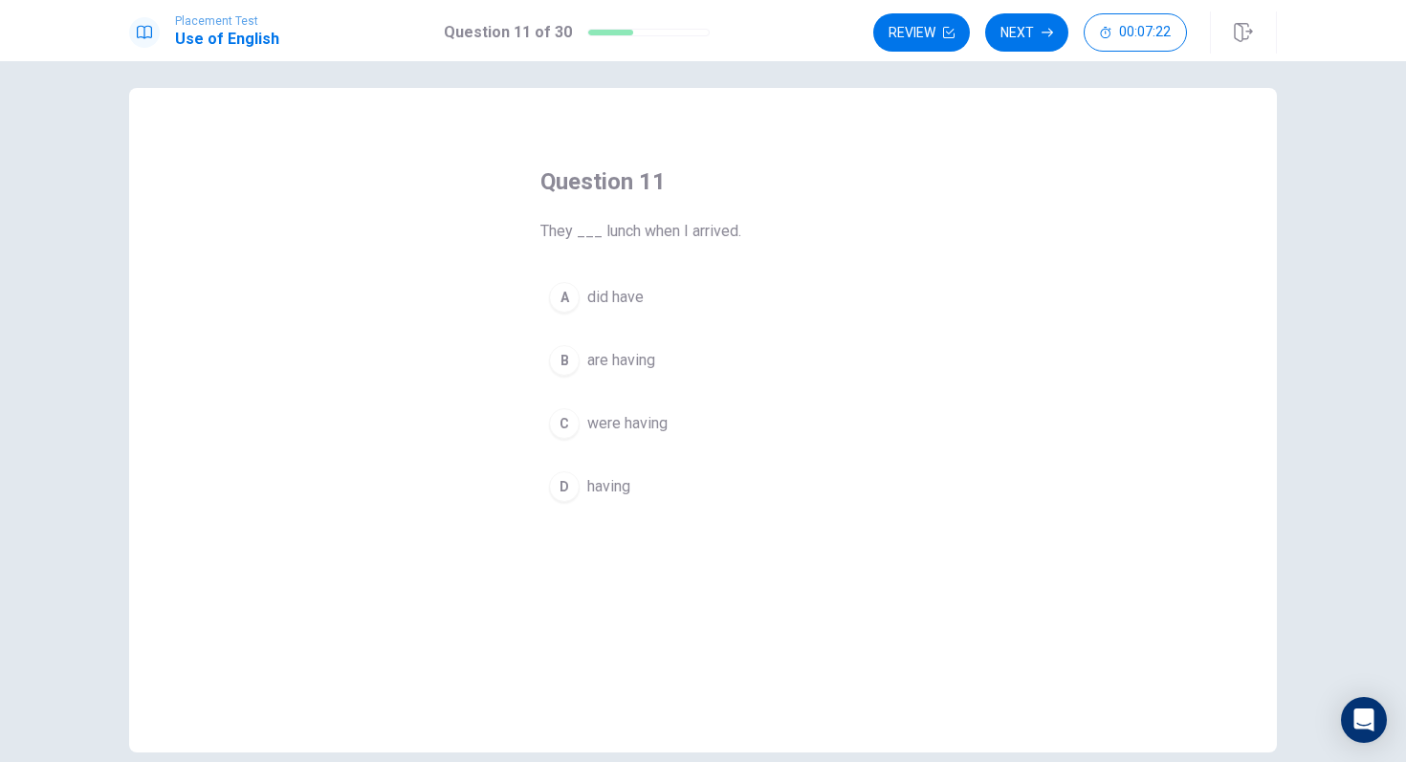
click at [651, 429] on span "were having" at bounding box center [627, 423] width 80 height 23
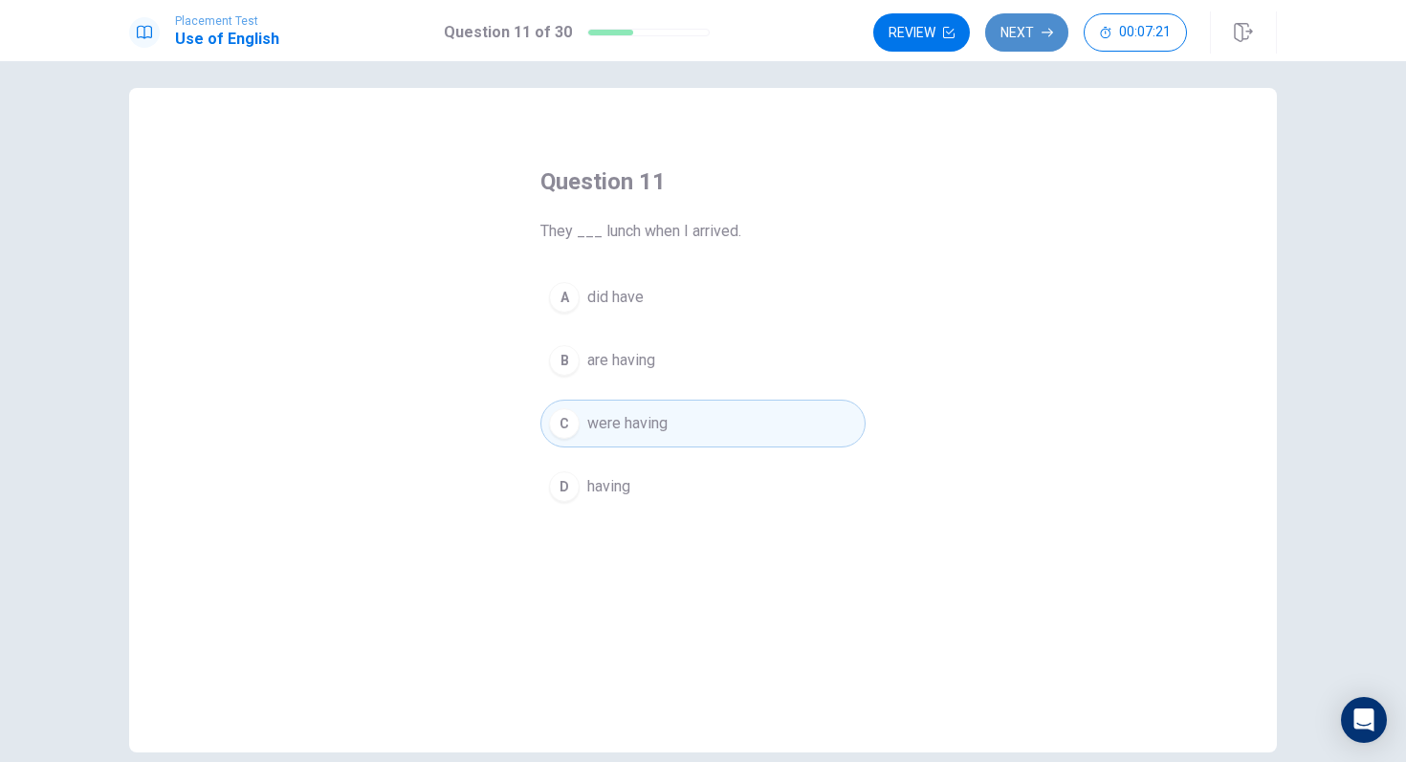
click at [1025, 24] on button "Next" at bounding box center [1026, 32] width 83 height 38
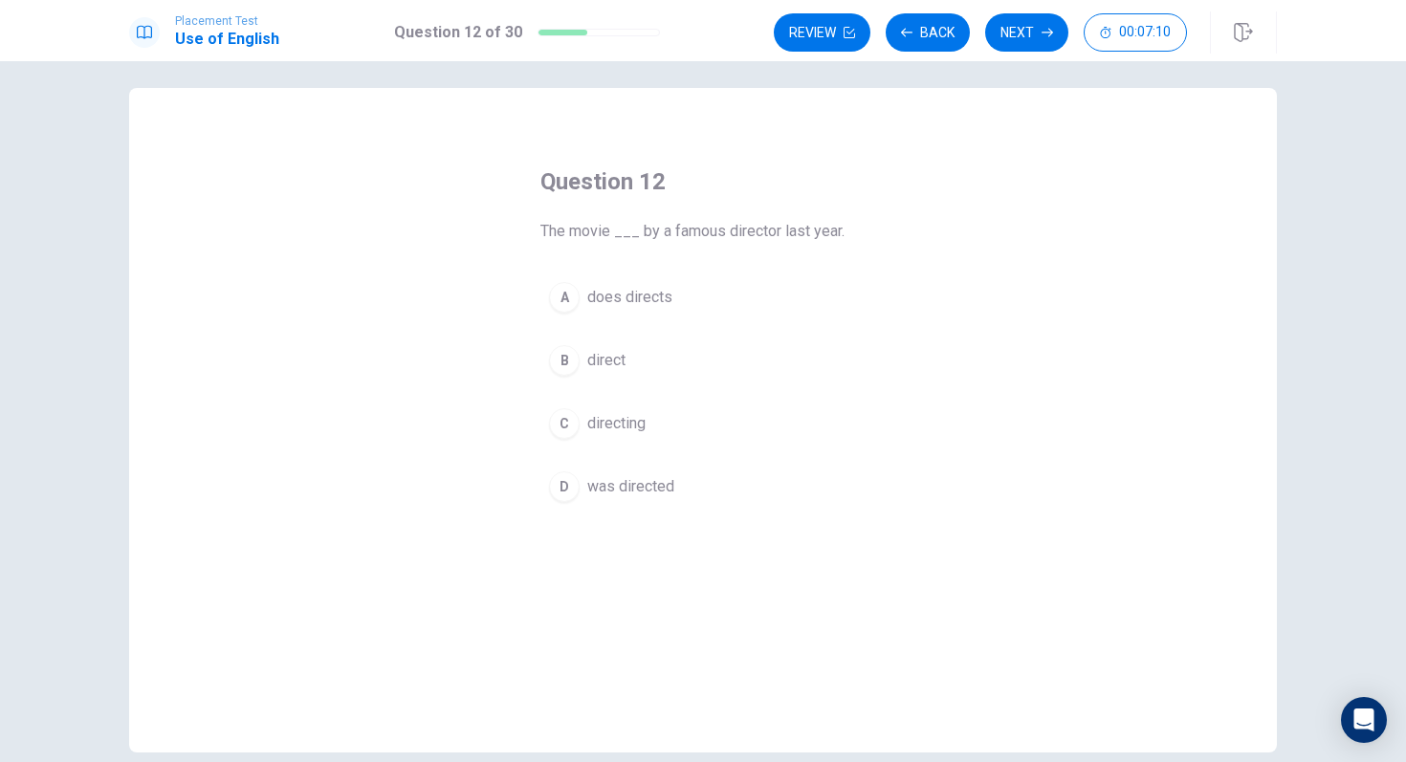
click at [653, 491] on span "was directed" at bounding box center [630, 486] width 87 height 23
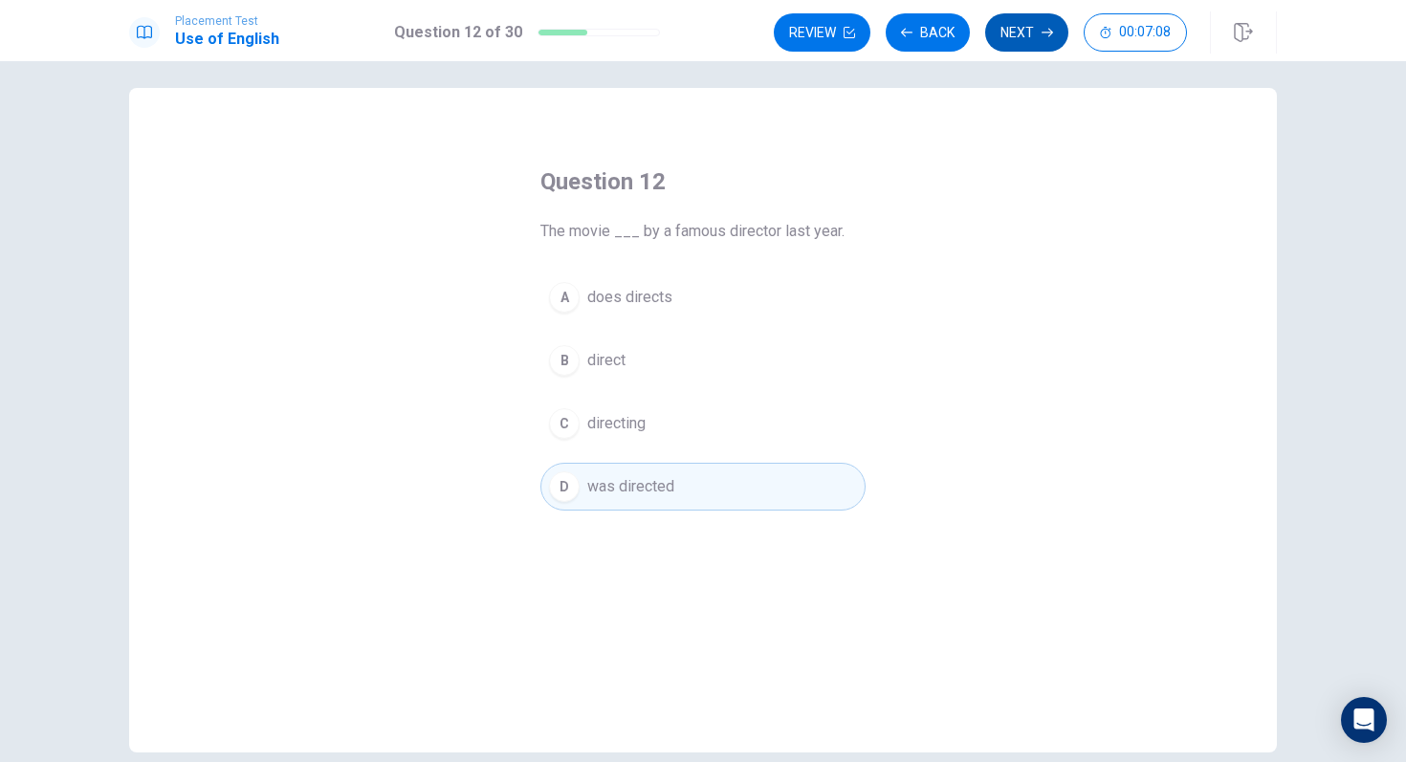
click at [1031, 38] on button "Next" at bounding box center [1026, 32] width 83 height 38
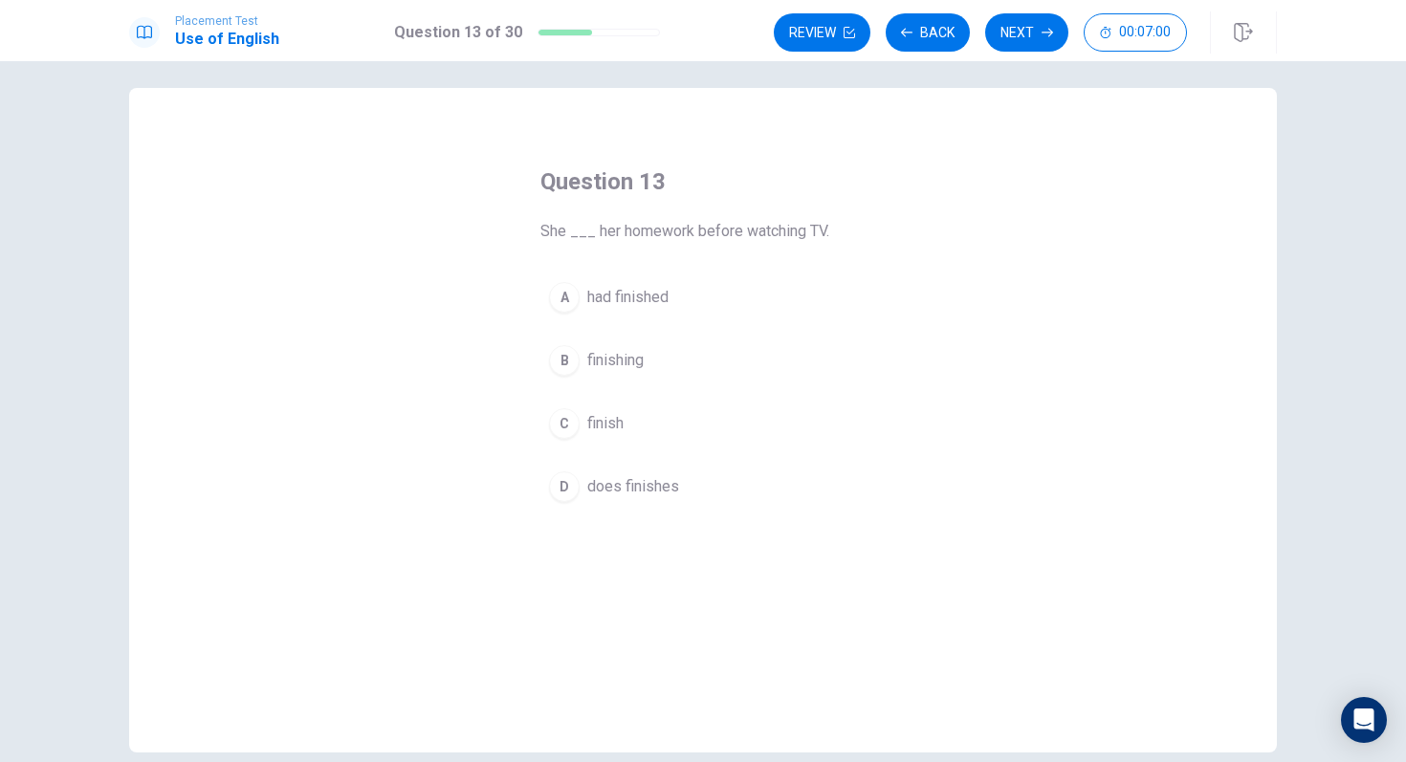
click at [652, 300] on span "had finished" at bounding box center [627, 297] width 81 height 23
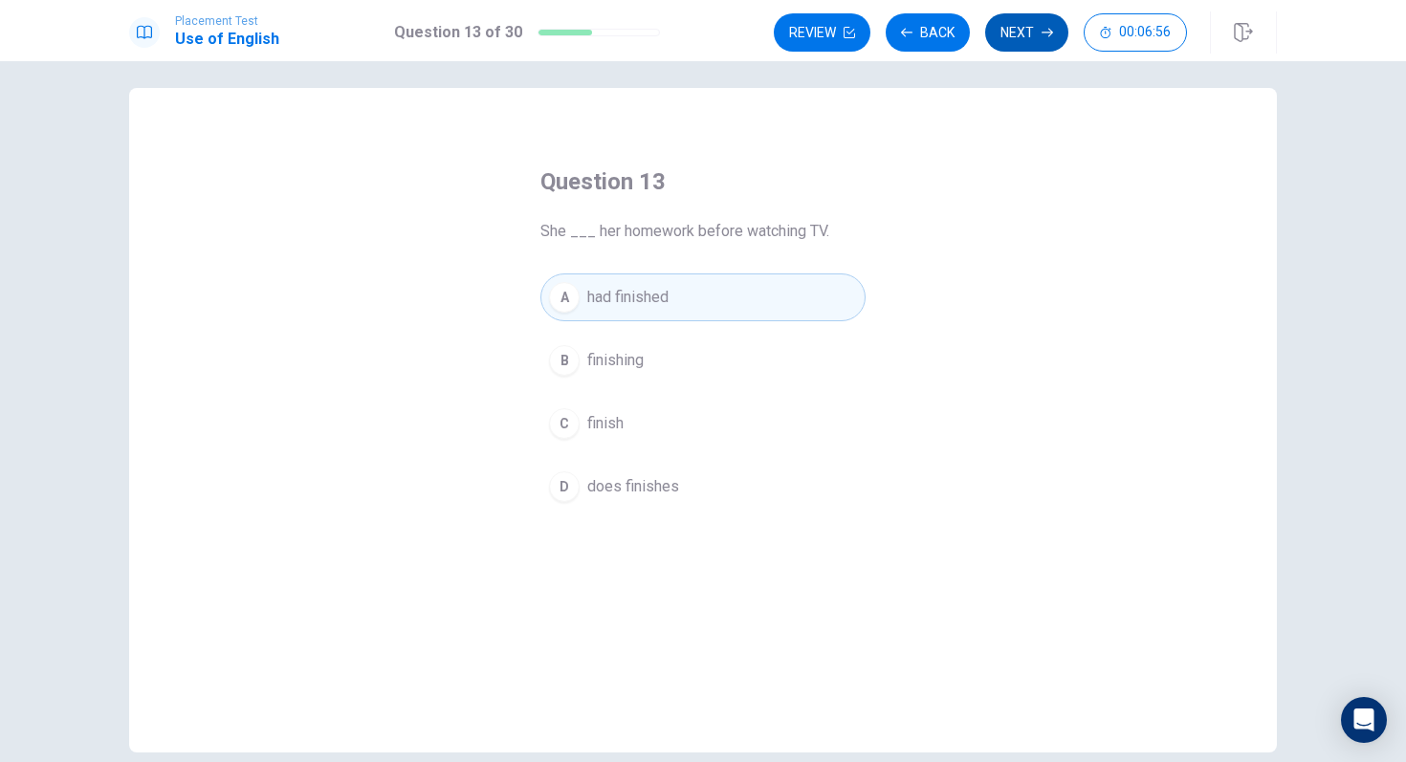
click at [1019, 47] on button "Next" at bounding box center [1026, 32] width 83 height 38
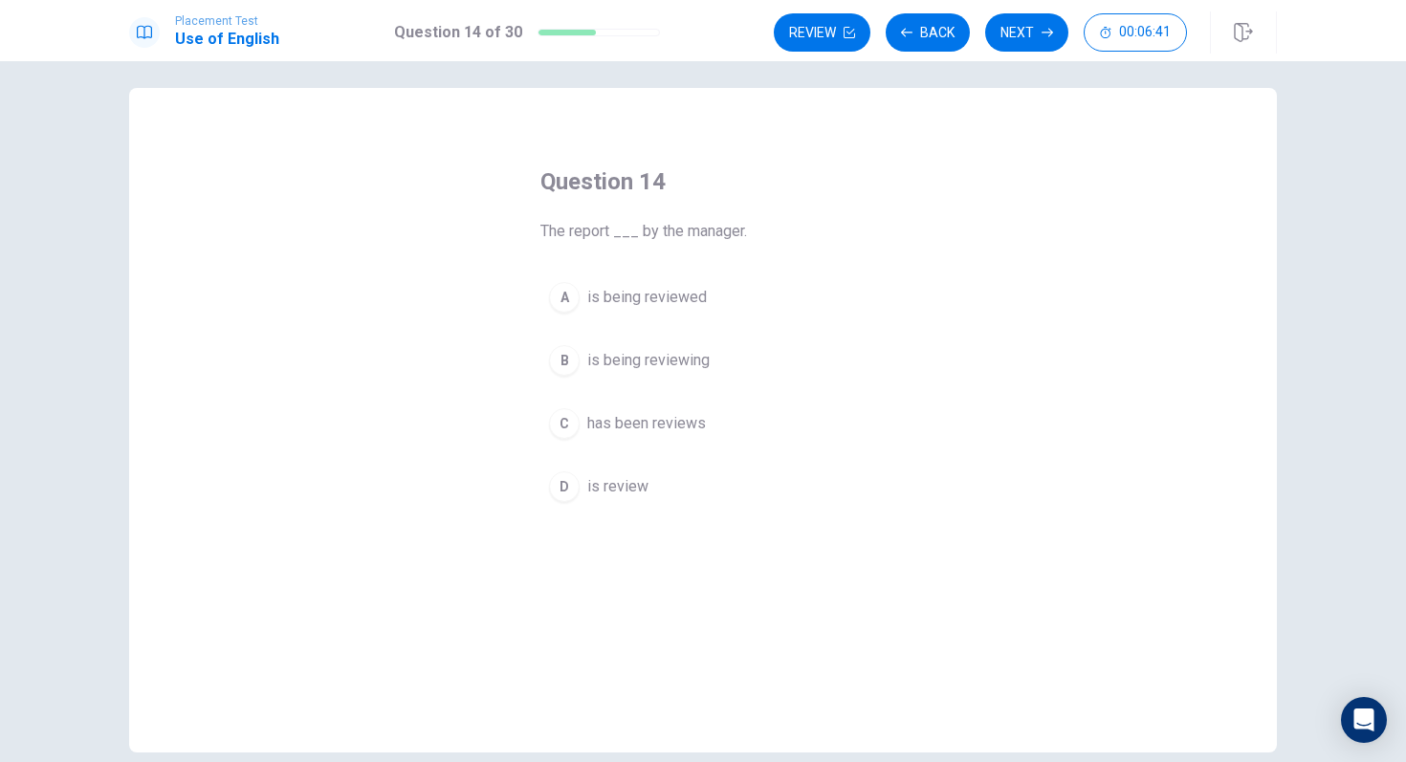
click at [692, 297] on span "is being reviewed" at bounding box center [647, 297] width 120 height 23
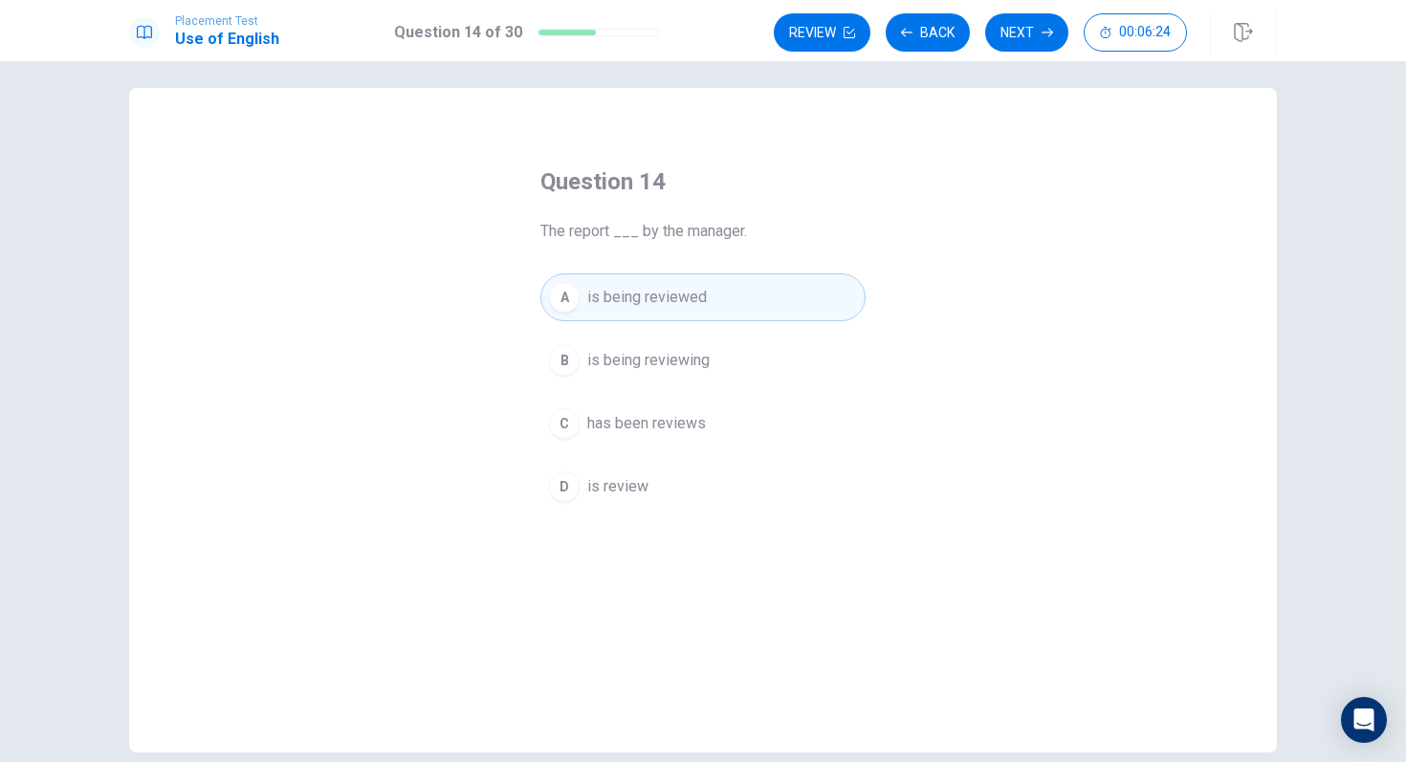
scroll to position [0, 0]
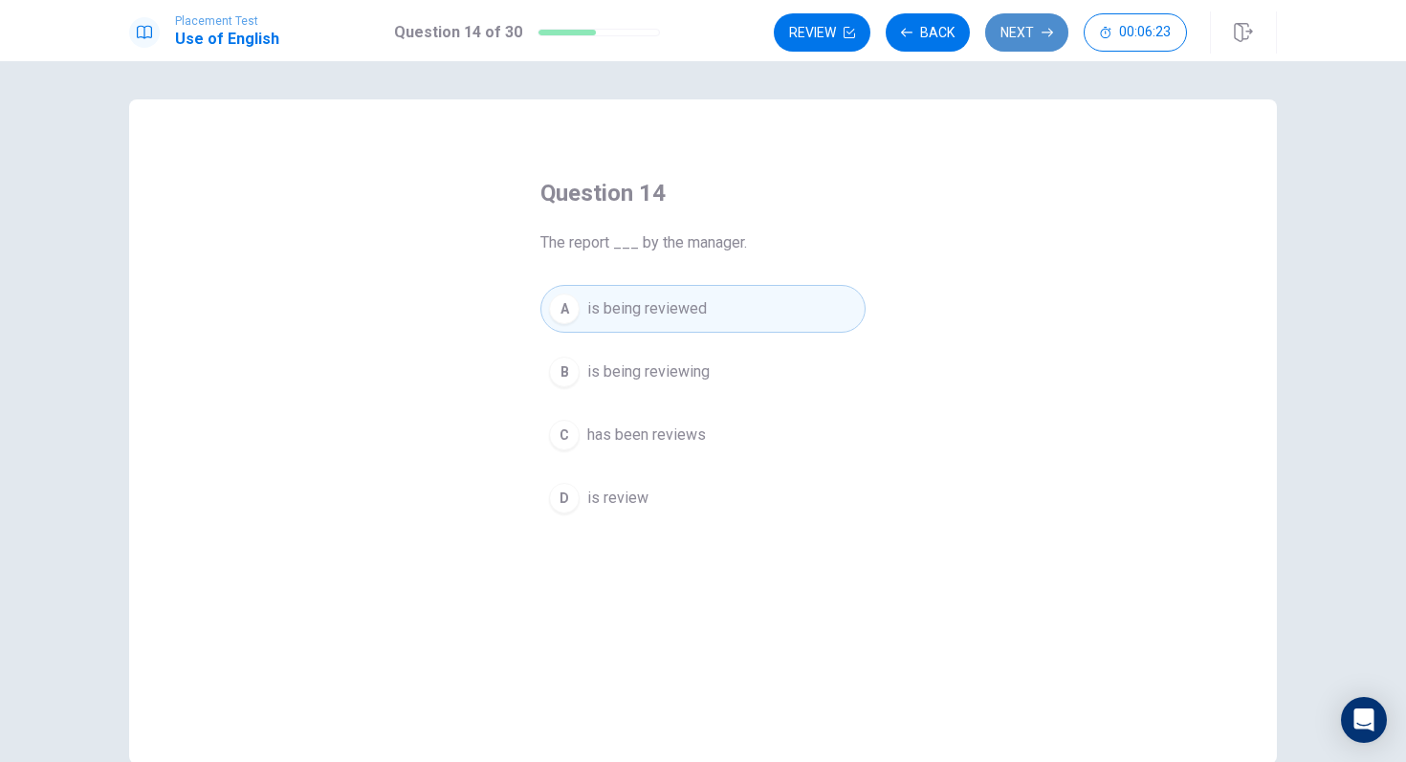
click at [1036, 33] on button "Next" at bounding box center [1026, 32] width 83 height 38
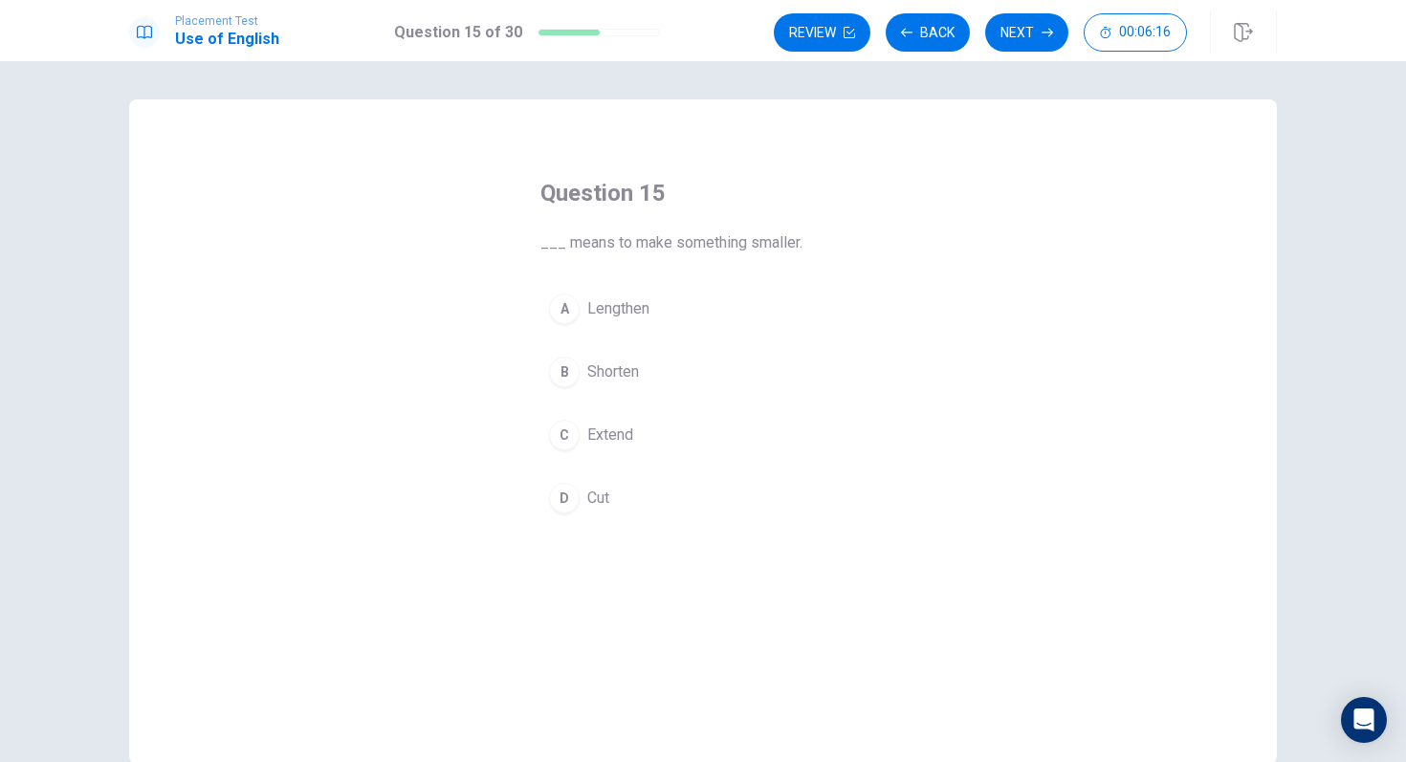
click at [629, 368] on span "Shorten" at bounding box center [613, 372] width 52 height 23
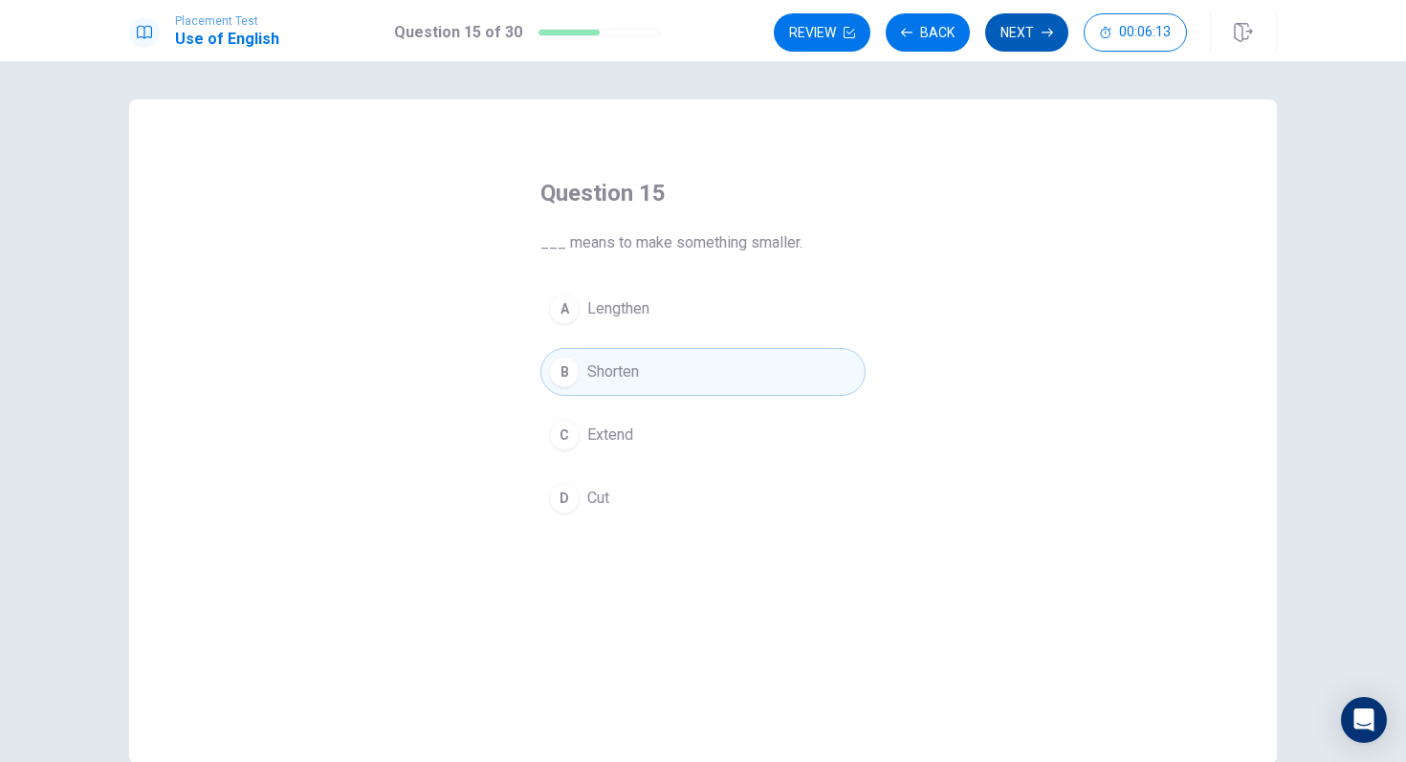
click at [1048, 32] on icon "button" at bounding box center [1047, 32] width 11 height 11
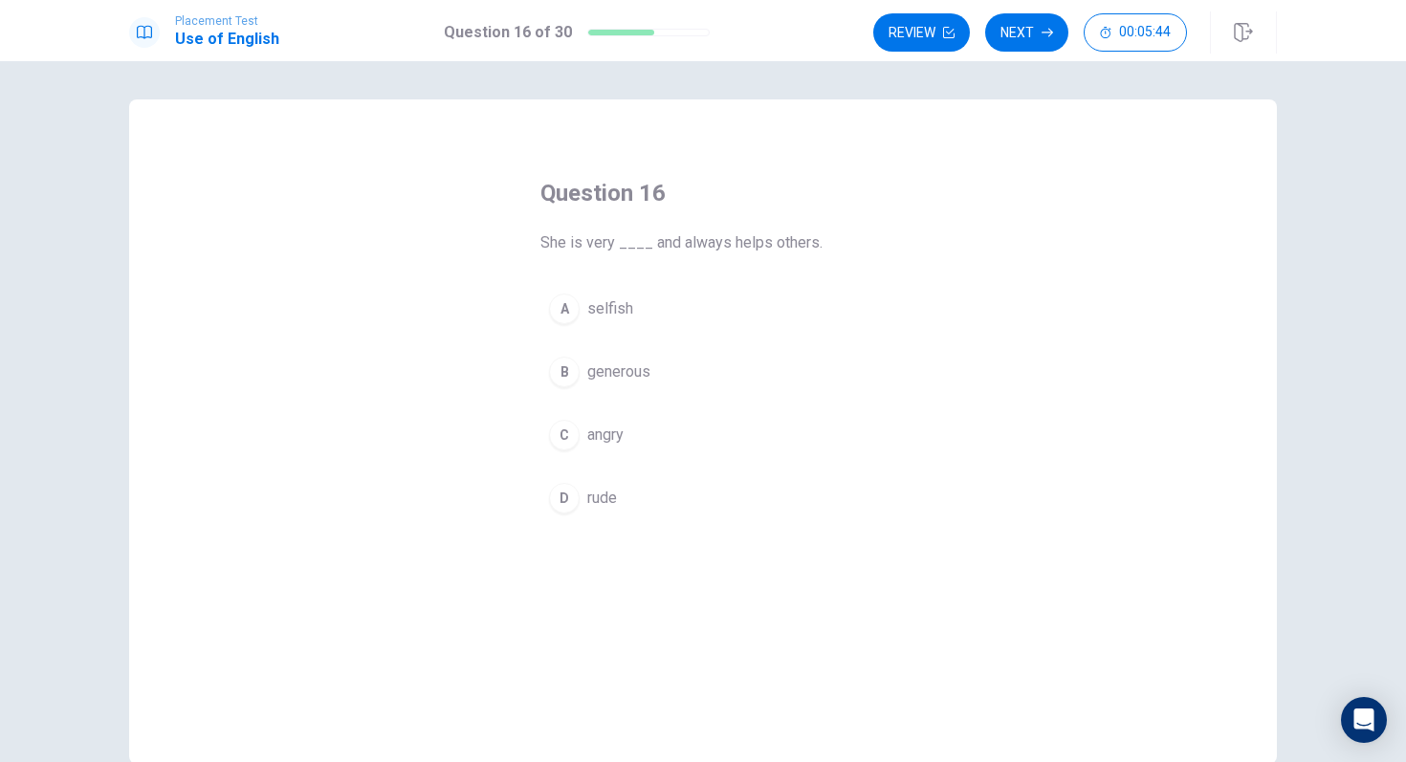
click at [615, 382] on span "generous" at bounding box center [618, 372] width 63 height 23
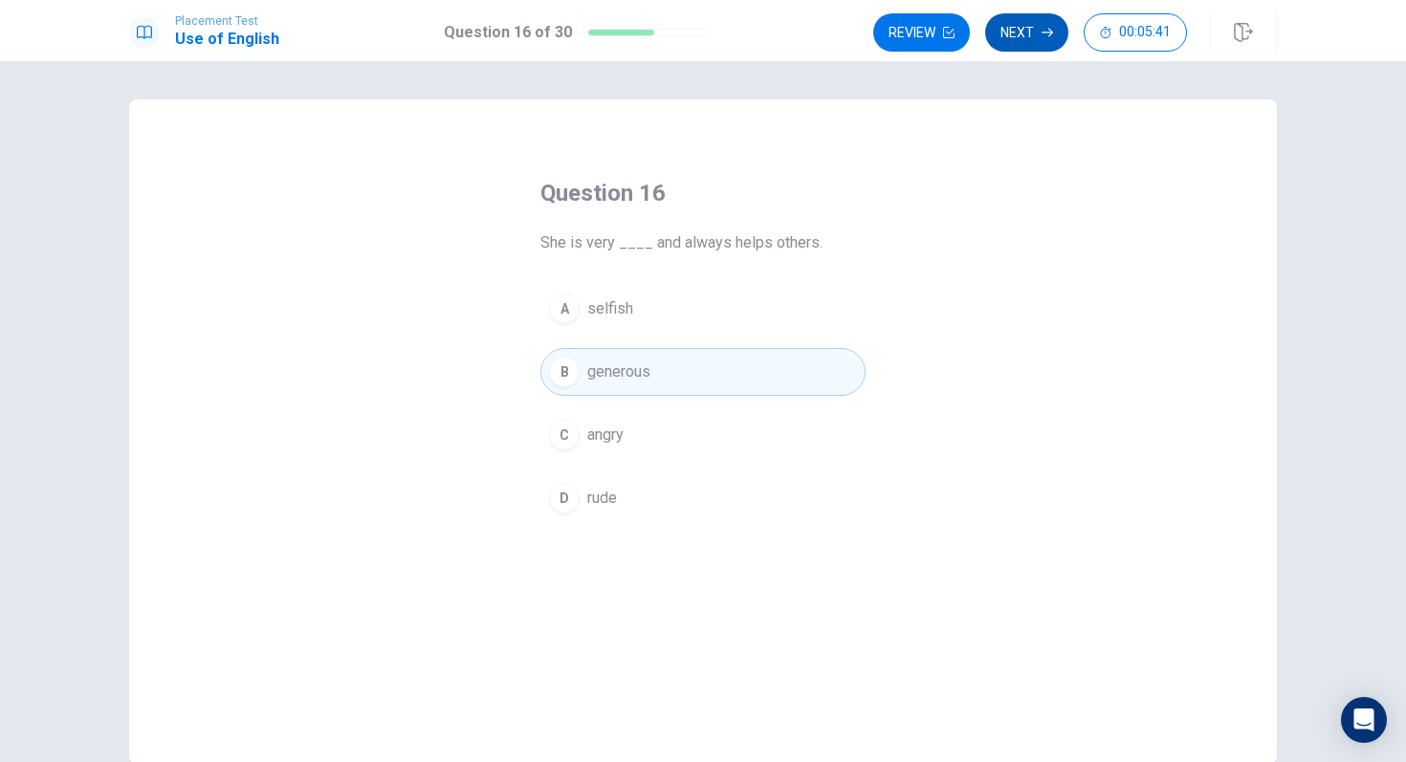
click at [1039, 38] on button "Next" at bounding box center [1026, 32] width 83 height 38
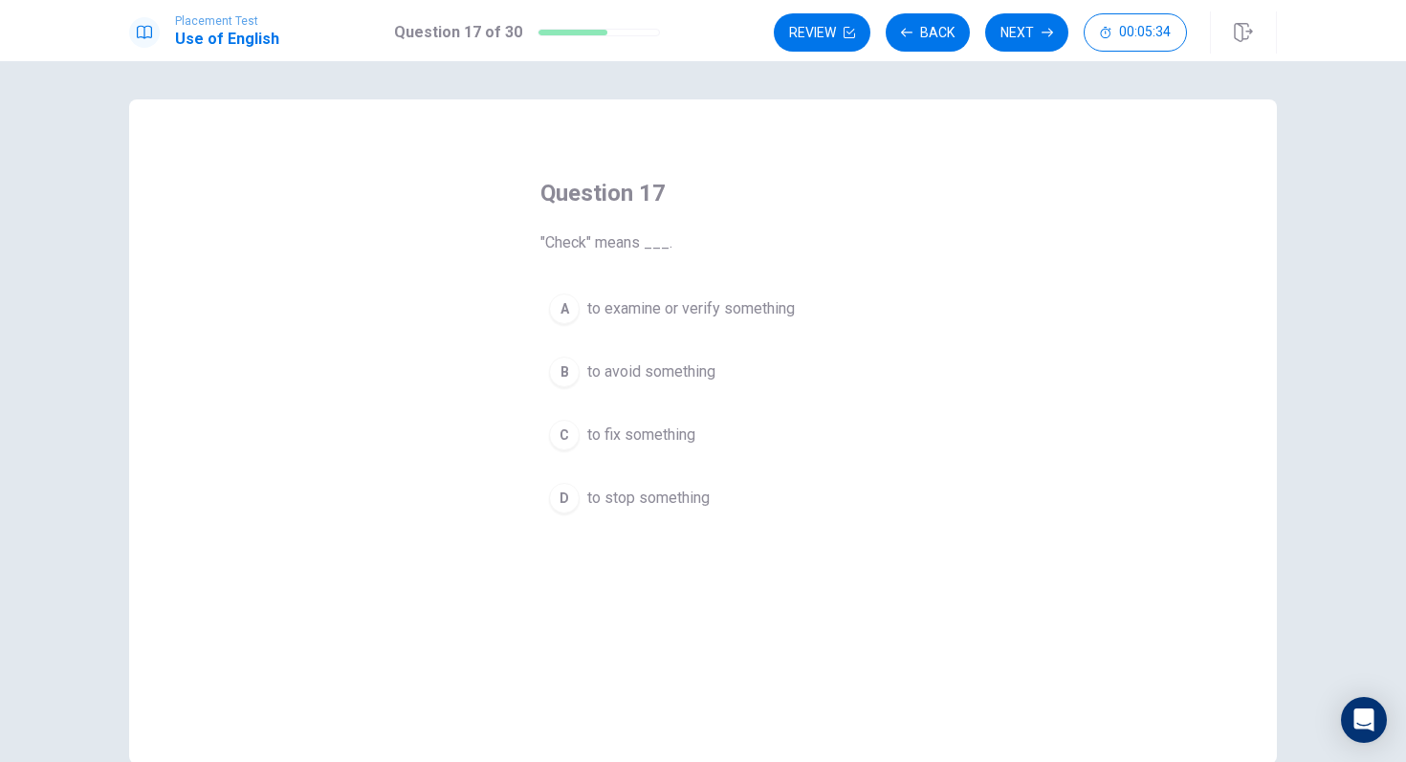
click at [753, 311] on span "to examine or verify something" at bounding box center [691, 308] width 208 height 23
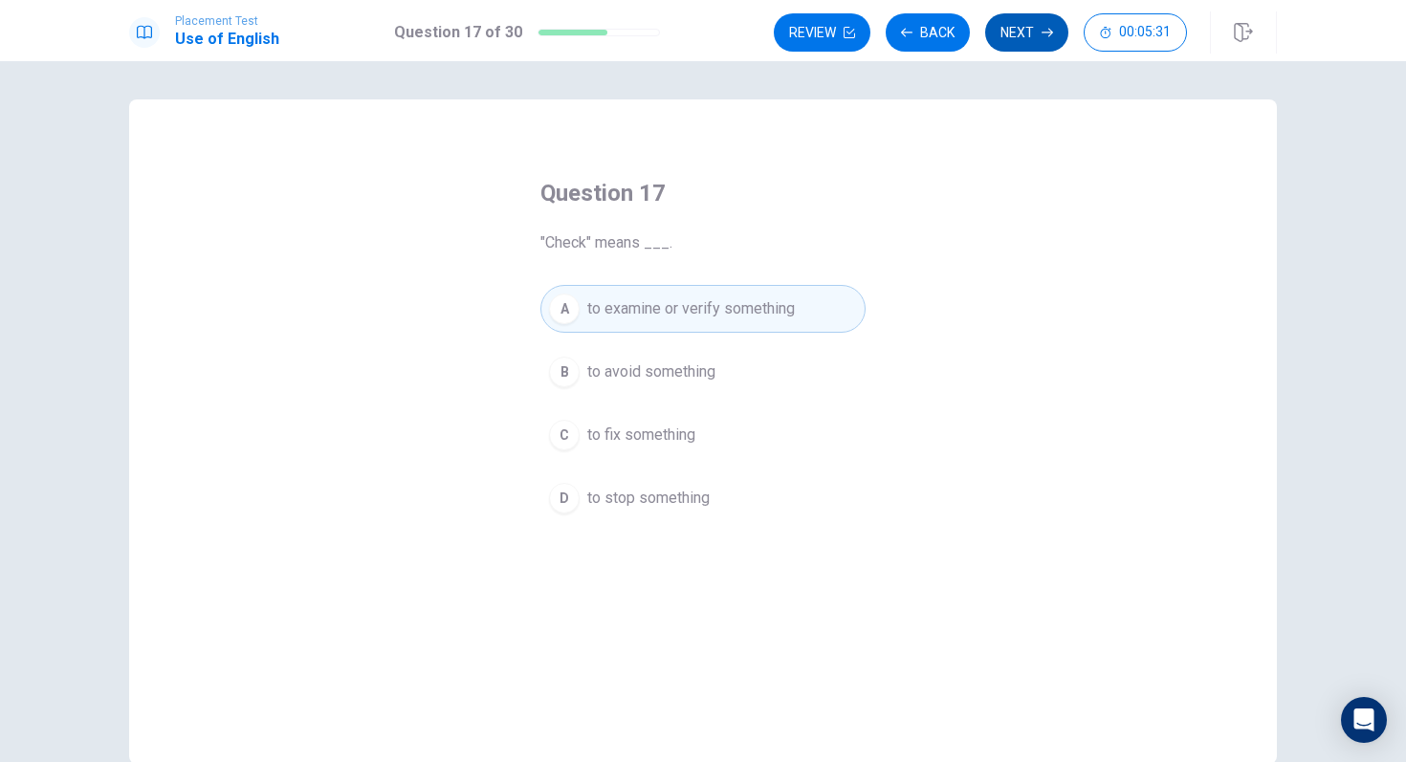
click at [1001, 39] on button "Next" at bounding box center [1026, 32] width 83 height 38
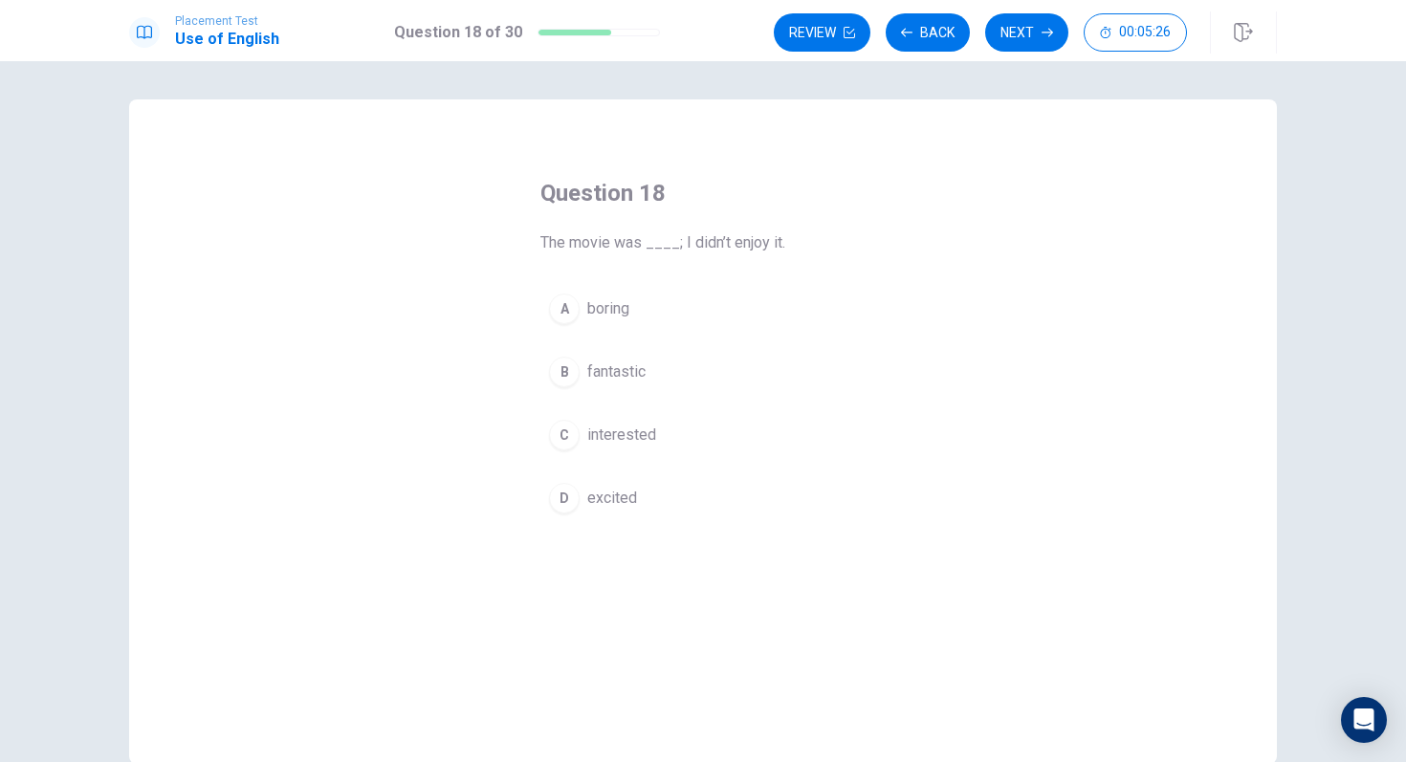
click at [598, 312] on span "boring" at bounding box center [608, 308] width 42 height 23
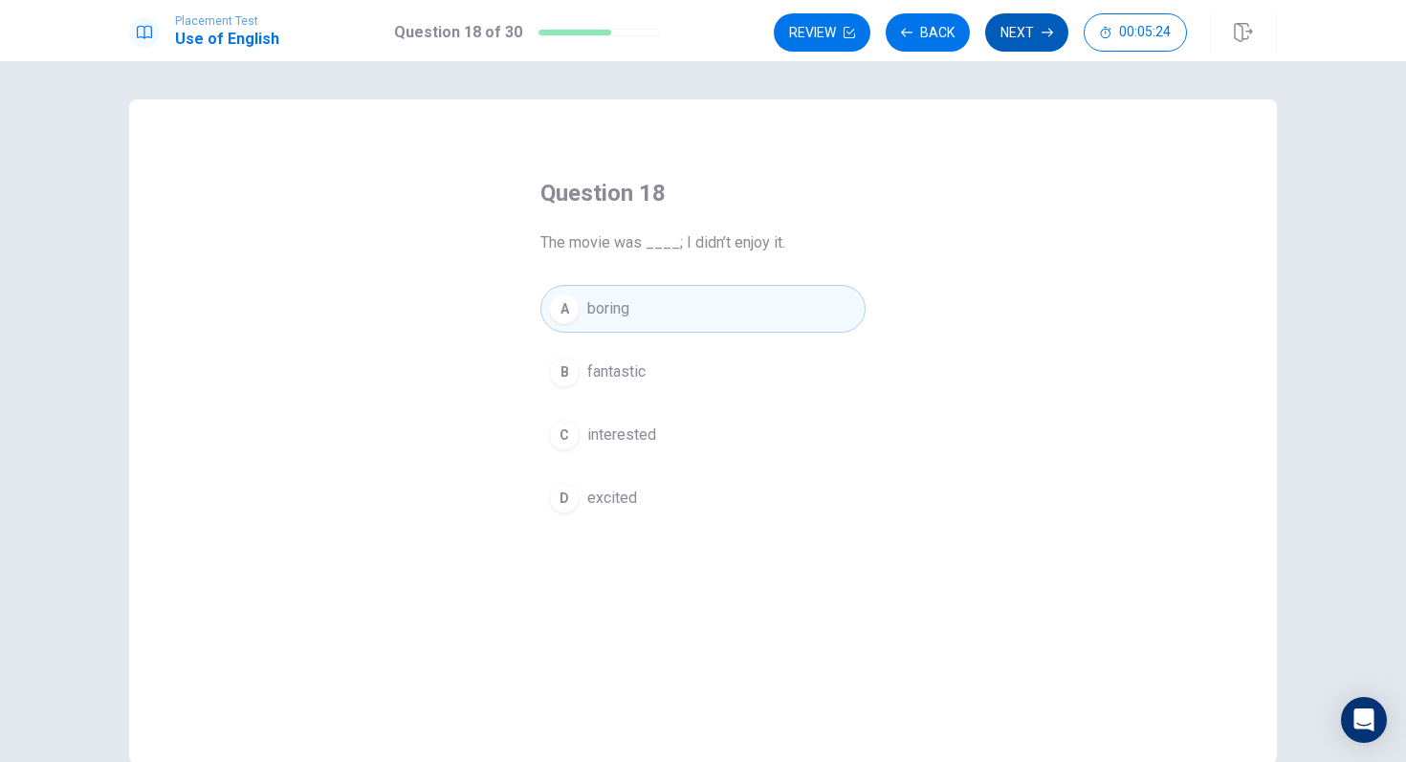
click at [1033, 39] on button "Next" at bounding box center [1026, 32] width 83 height 38
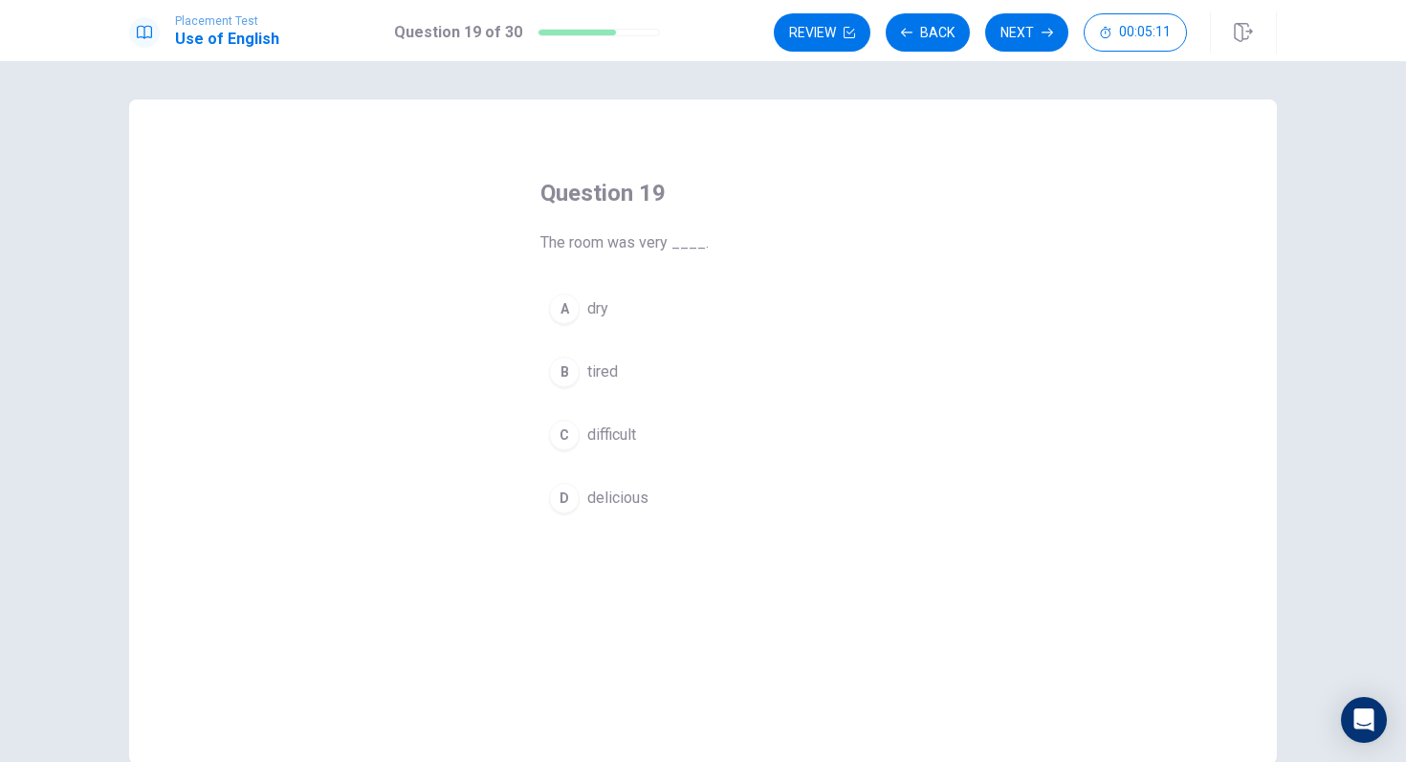
click at [607, 298] on span "dry" at bounding box center [597, 308] width 21 height 23
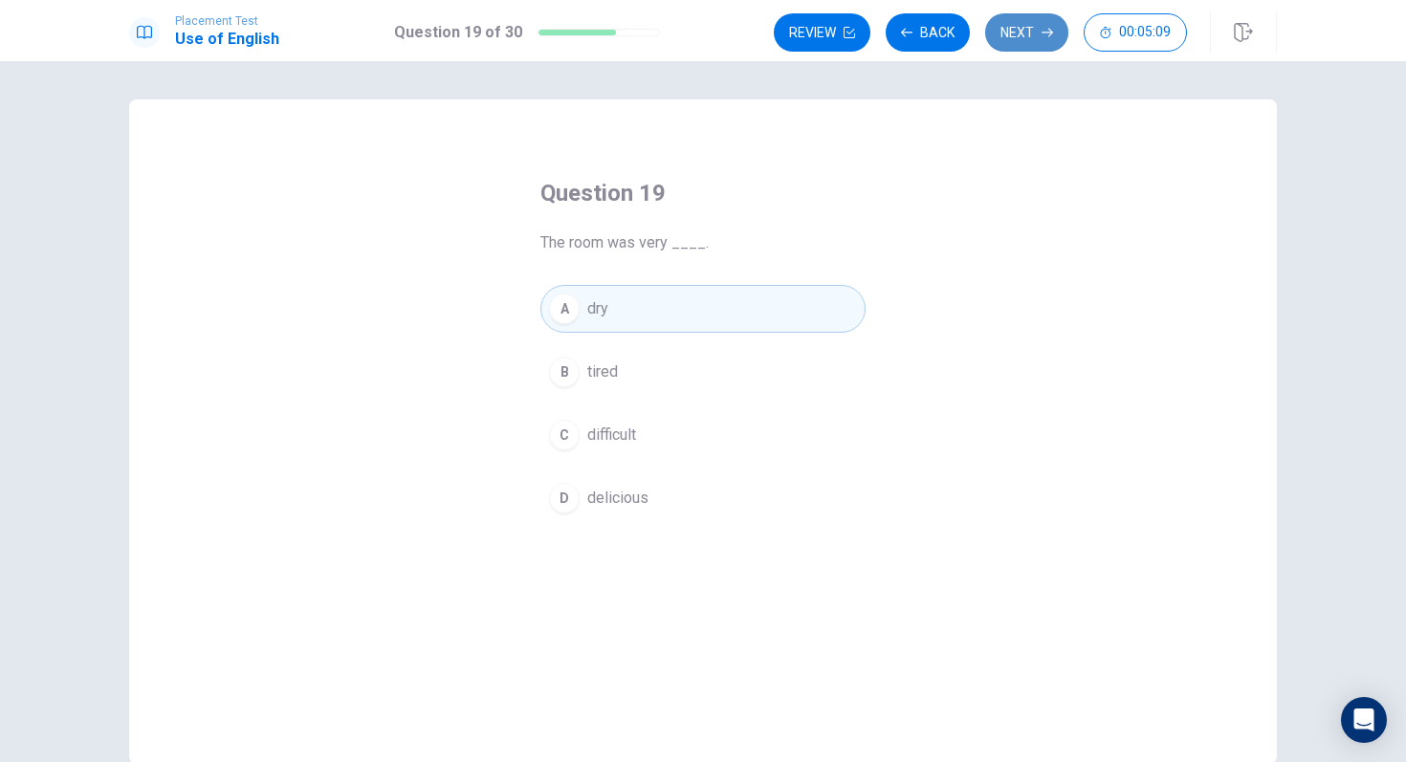
click at [996, 33] on button "Next" at bounding box center [1026, 32] width 83 height 38
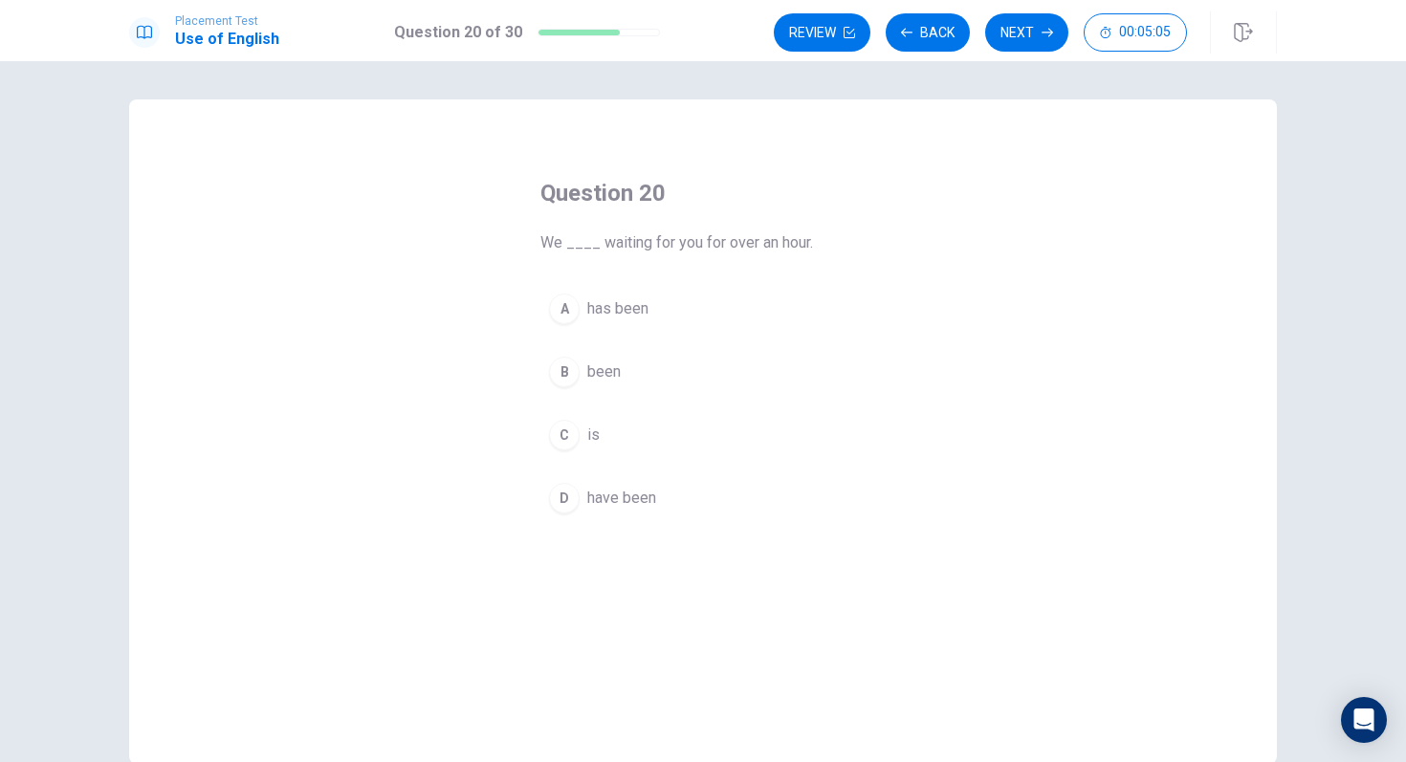
click at [627, 306] on span "has been" at bounding box center [617, 308] width 61 height 23
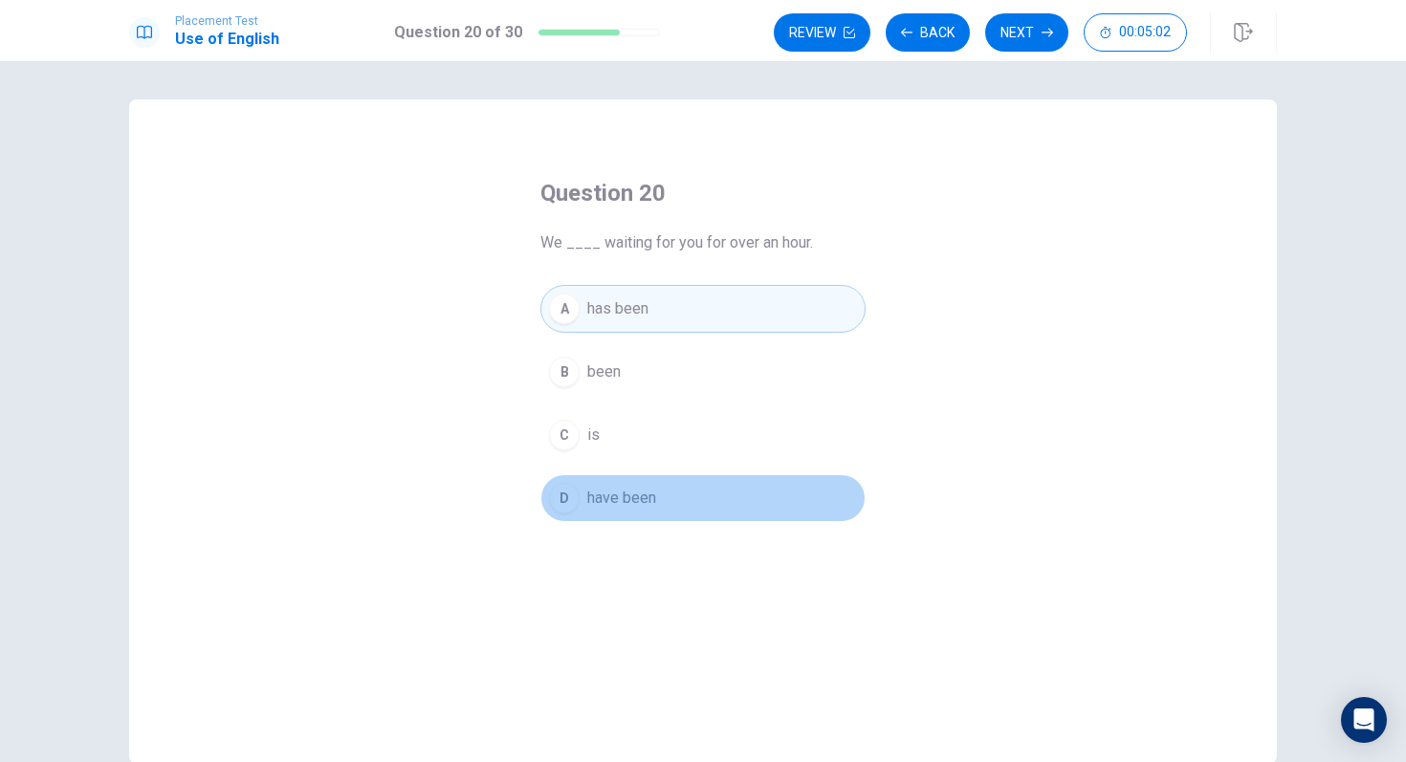
click at [573, 491] on div "D" at bounding box center [564, 498] width 31 height 31
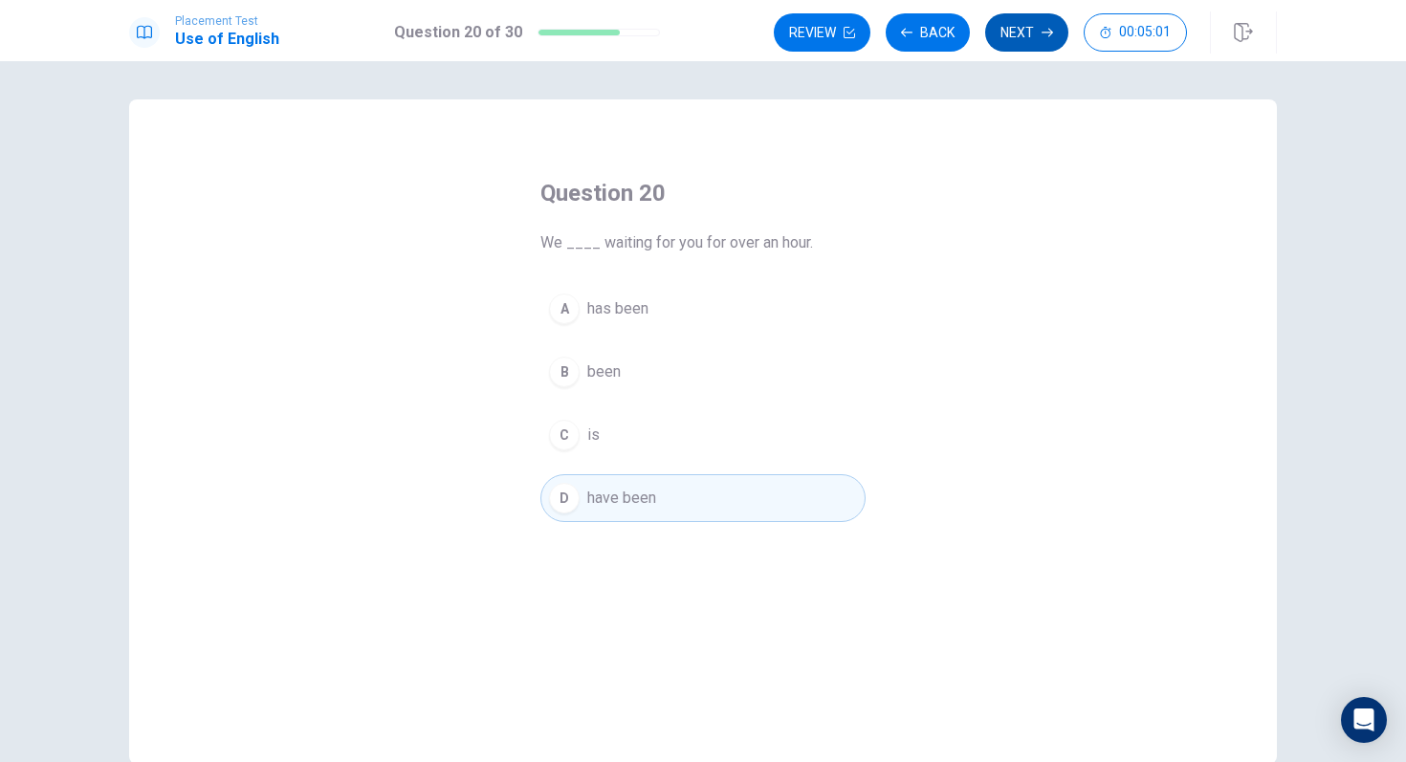
click at [1030, 22] on button "Next" at bounding box center [1026, 32] width 83 height 38
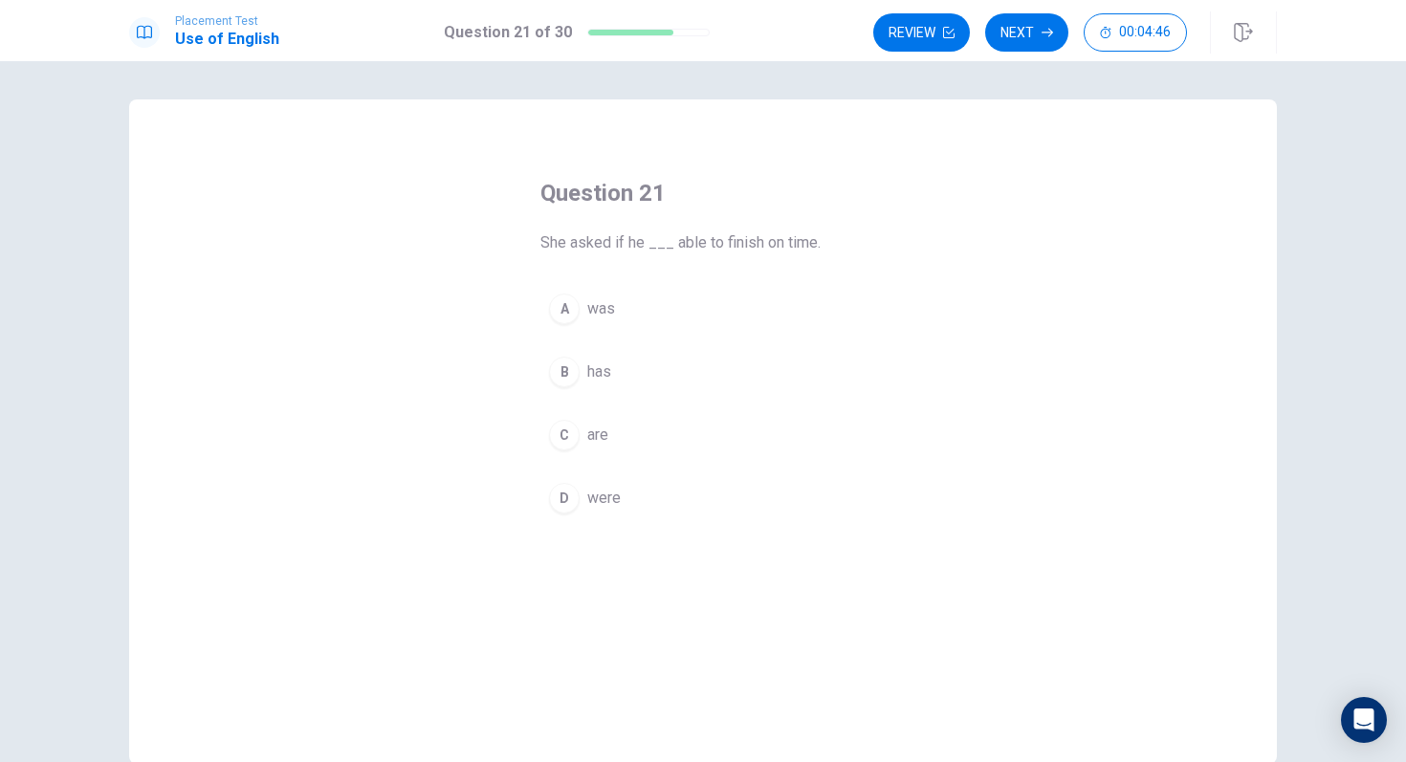
click at [590, 298] on span "was" at bounding box center [601, 308] width 28 height 23
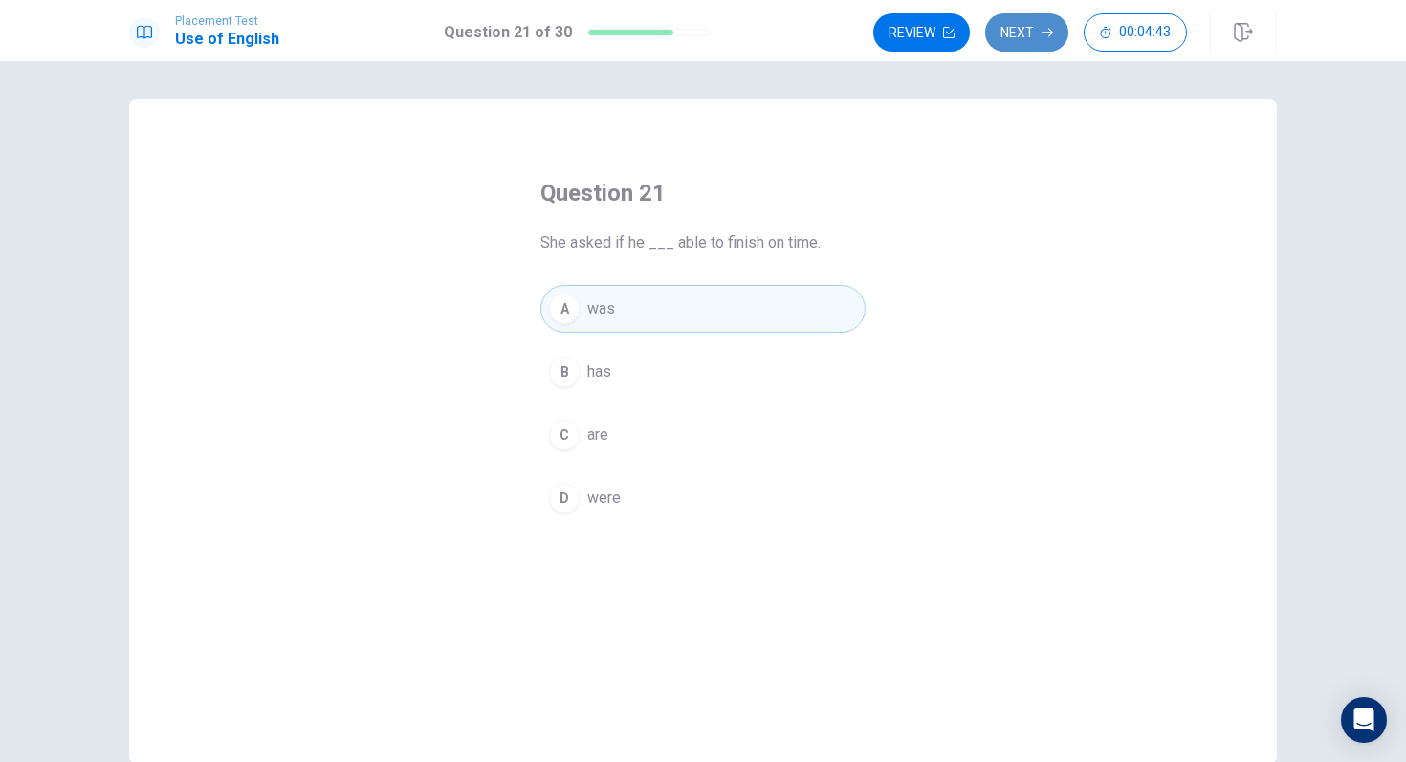
click at [1030, 35] on button "Next" at bounding box center [1026, 32] width 83 height 38
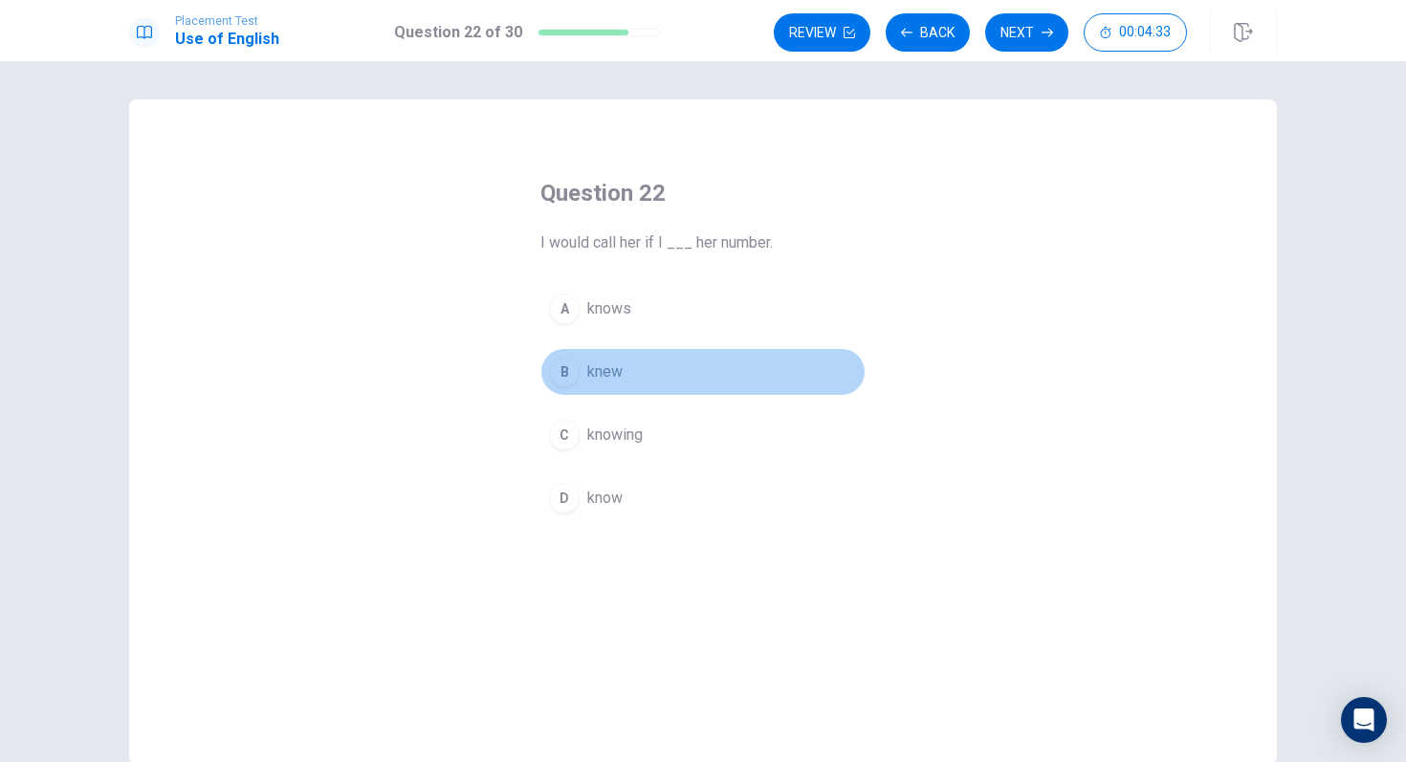
click at [613, 367] on span "knew" at bounding box center [604, 372] width 35 height 23
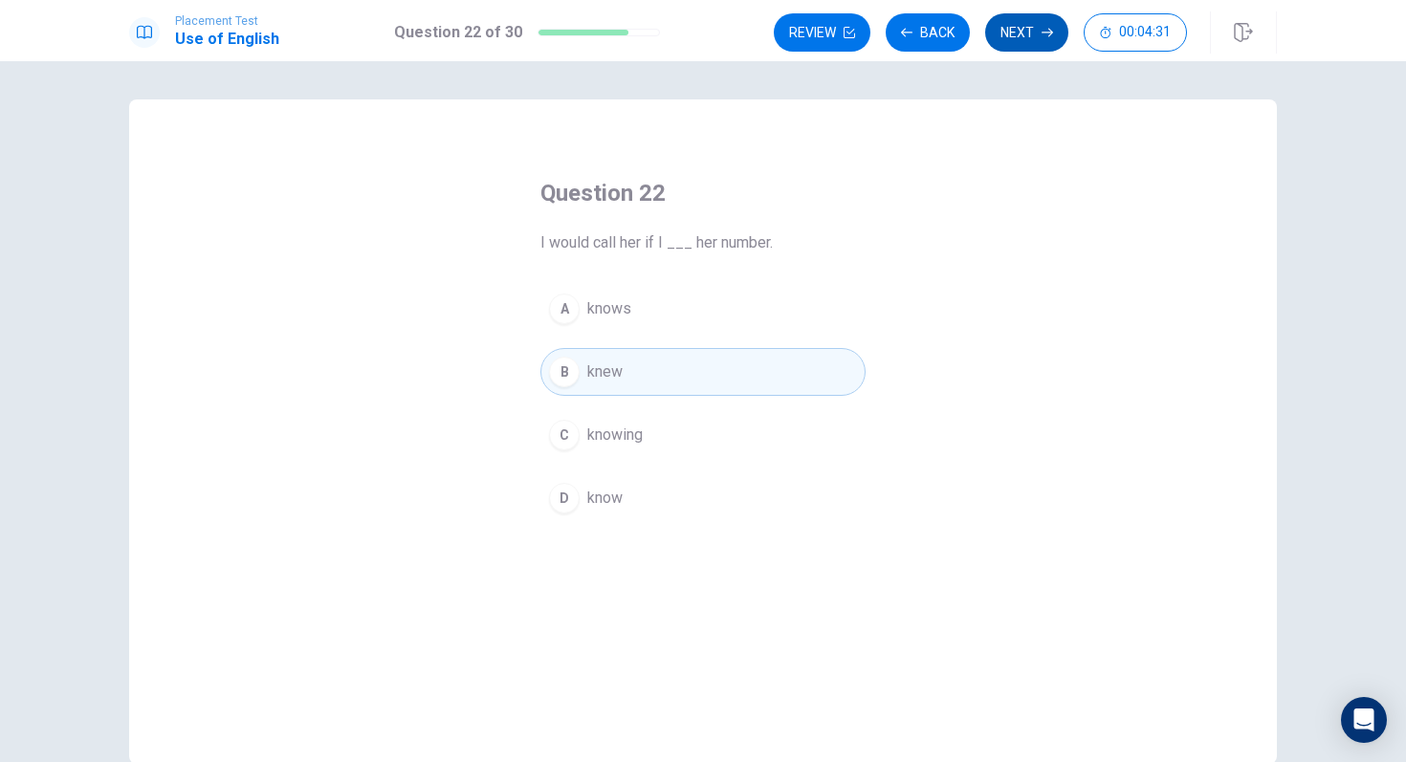
click at [1015, 33] on button "Next" at bounding box center [1026, 32] width 83 height 38
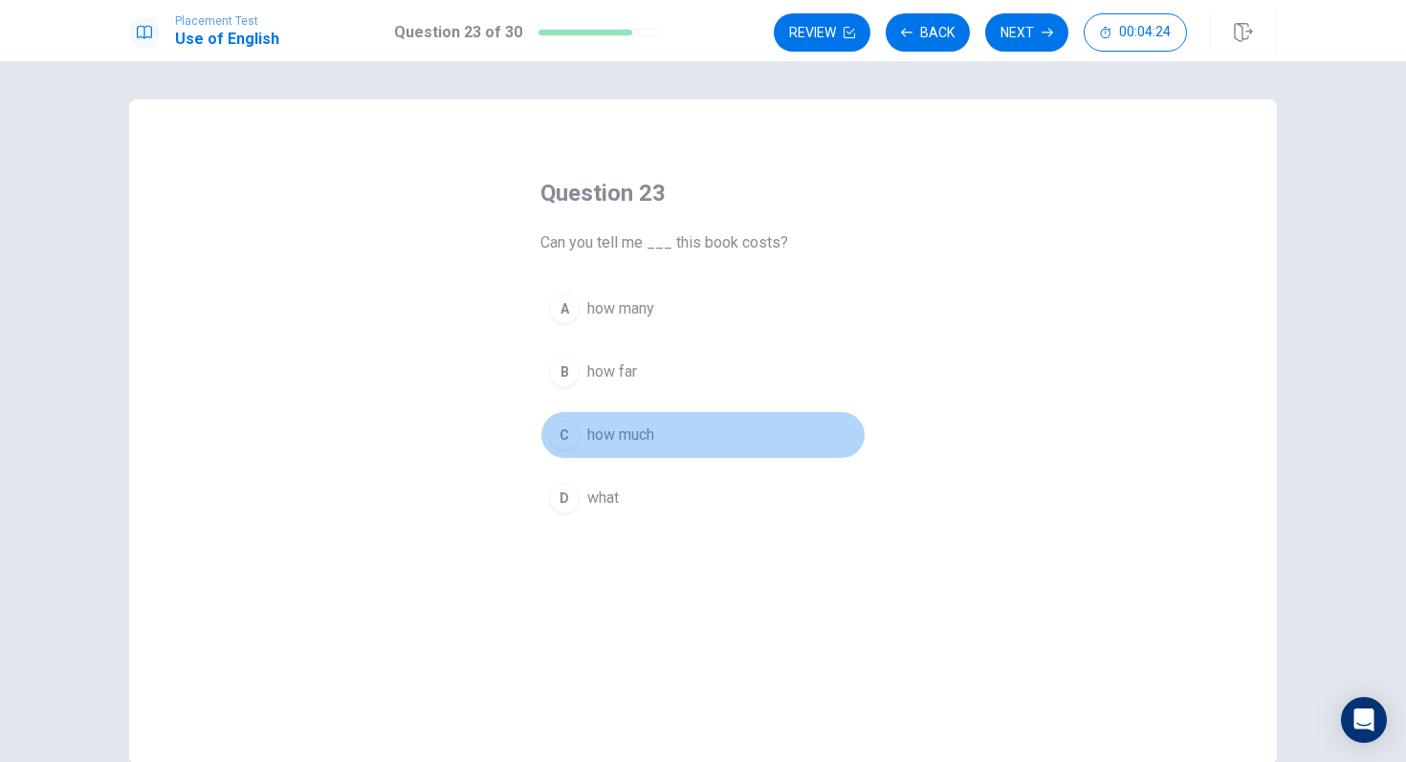
click at [635, 429] on span "how much" at bounding box center [620, 435] width 67 height 23
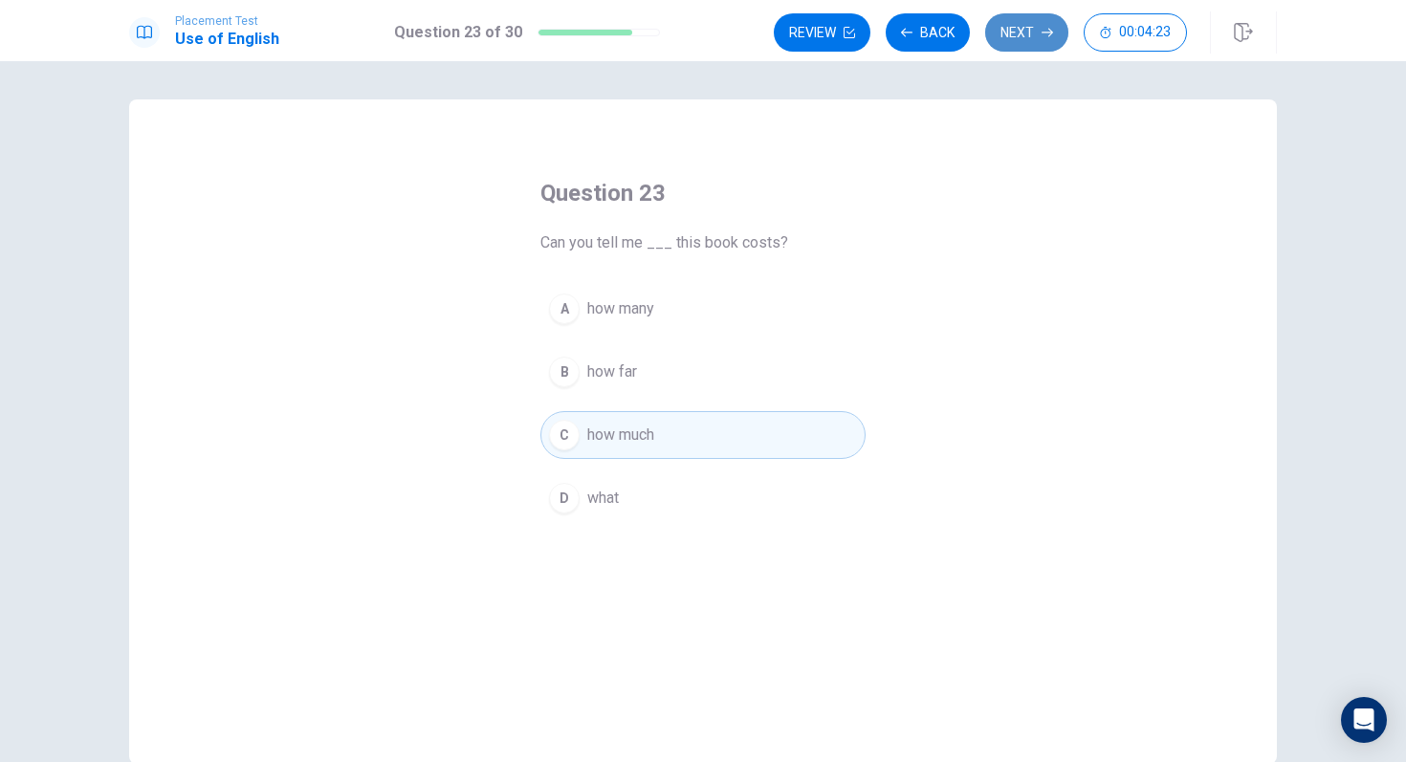
click at [1028, 26] on button "Next" at bounding box center [1026, 32] width 83 height 38
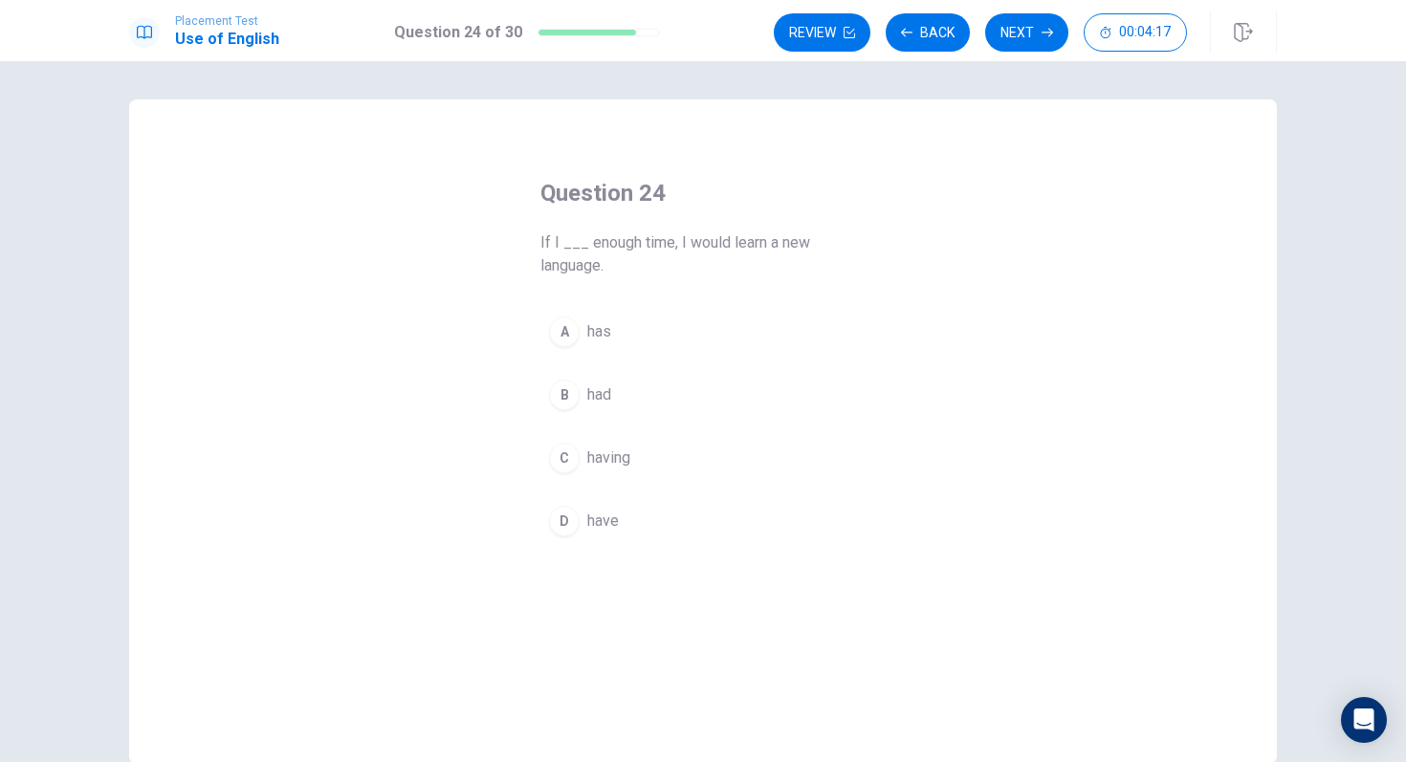
click at [598, 393] on span "had" at bounding box center [599, 395] width 24 height 23
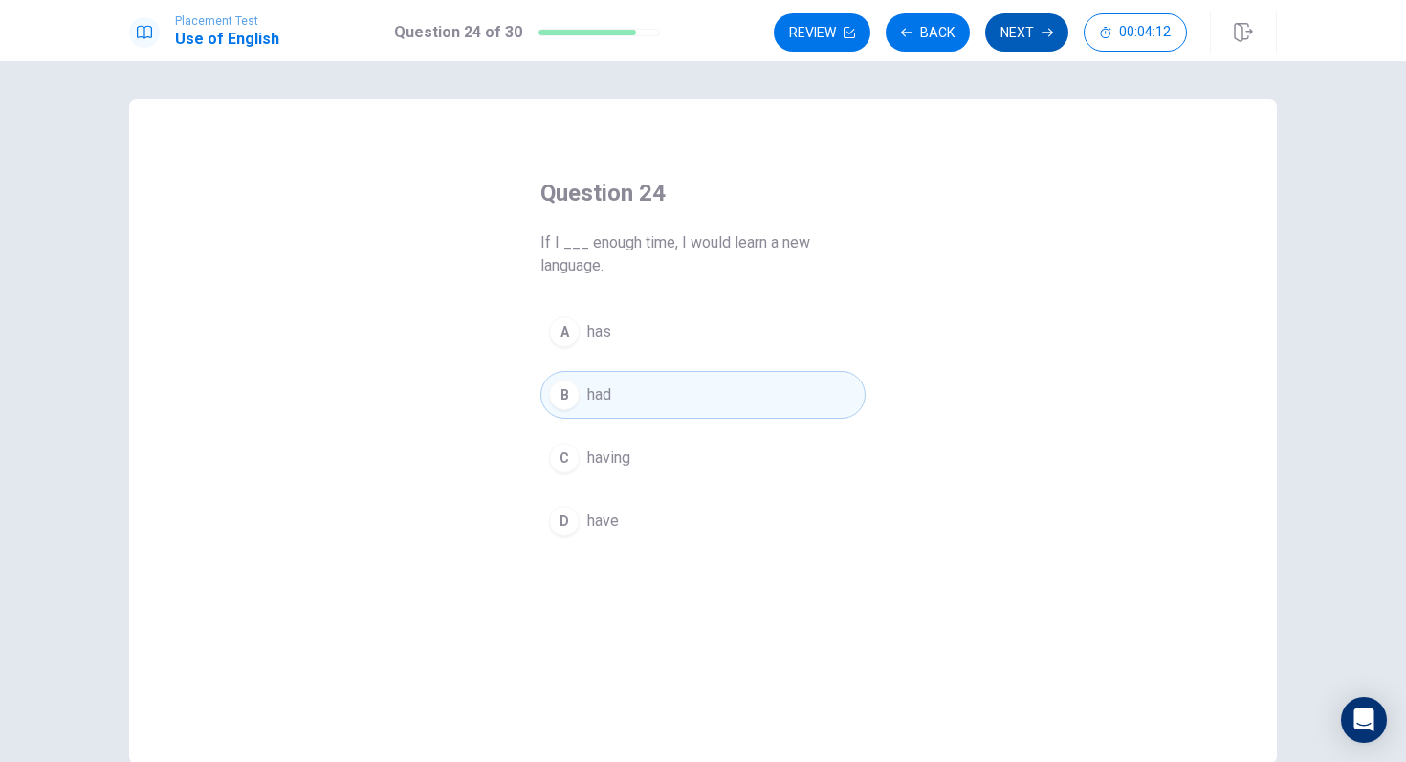
click at [1050, 41] on button "Next" at bounding box center [1026, 32] width 83 height 38
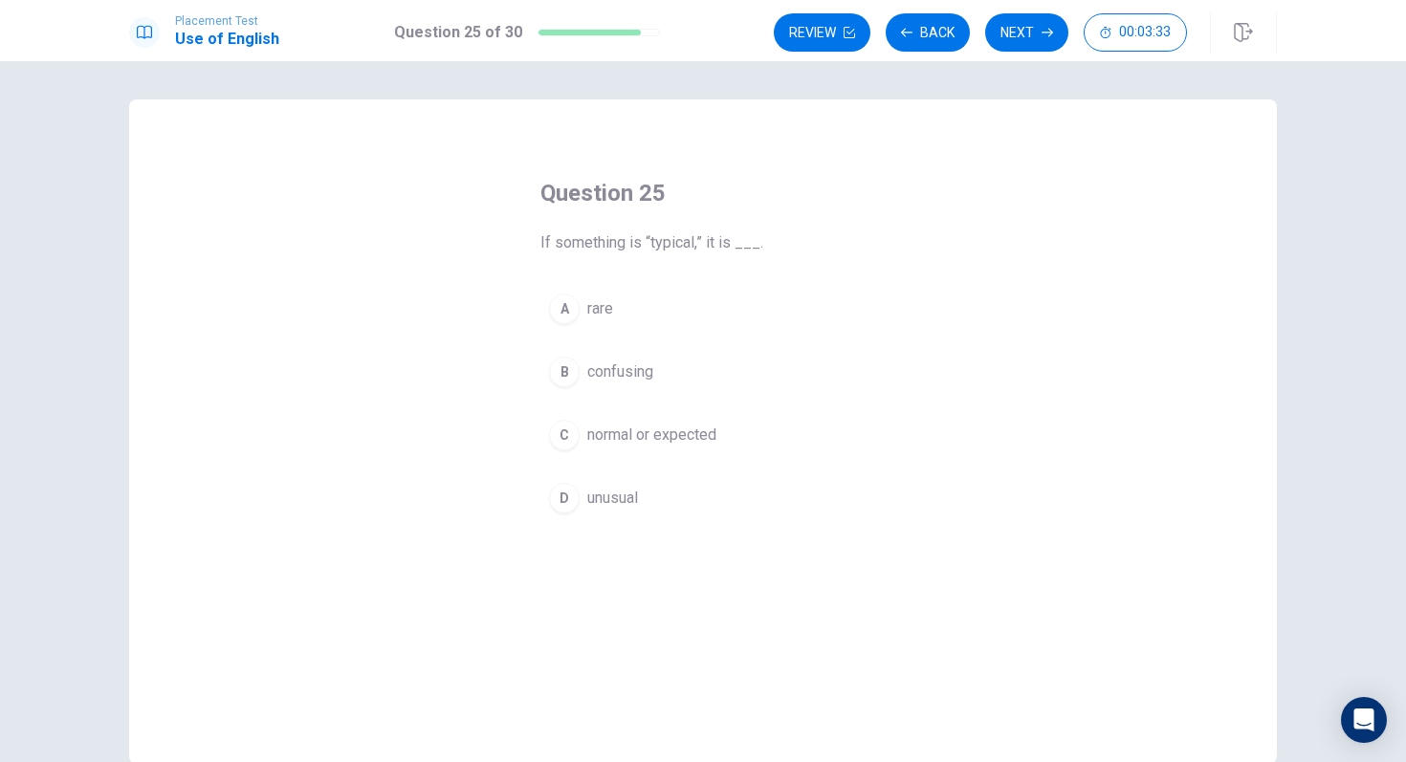
click at [611, 429] on span "normal or expected" at bounding box center [651, 435] width 129 height 23
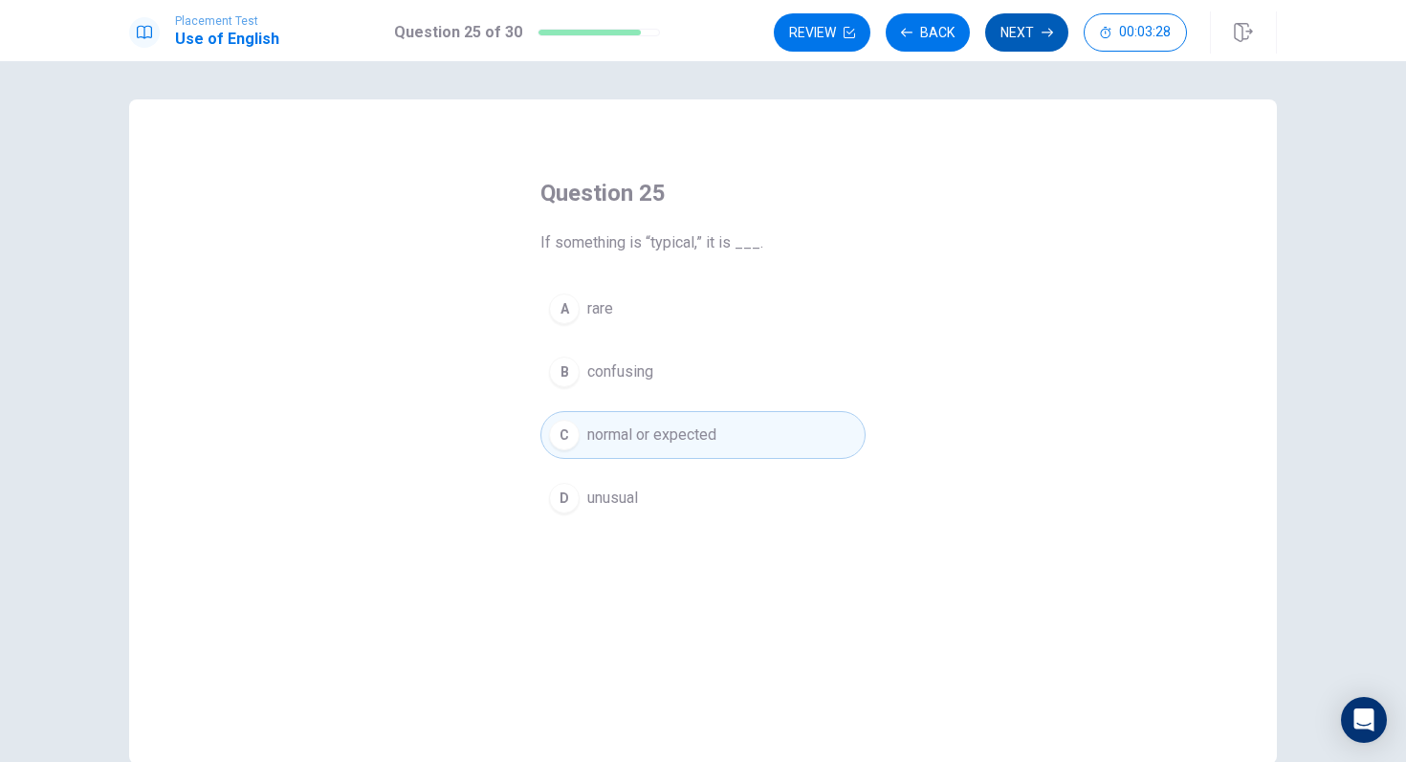
click at [1019, 33] on button "Next" at bounding box center [1026, 32] width 83 height 38
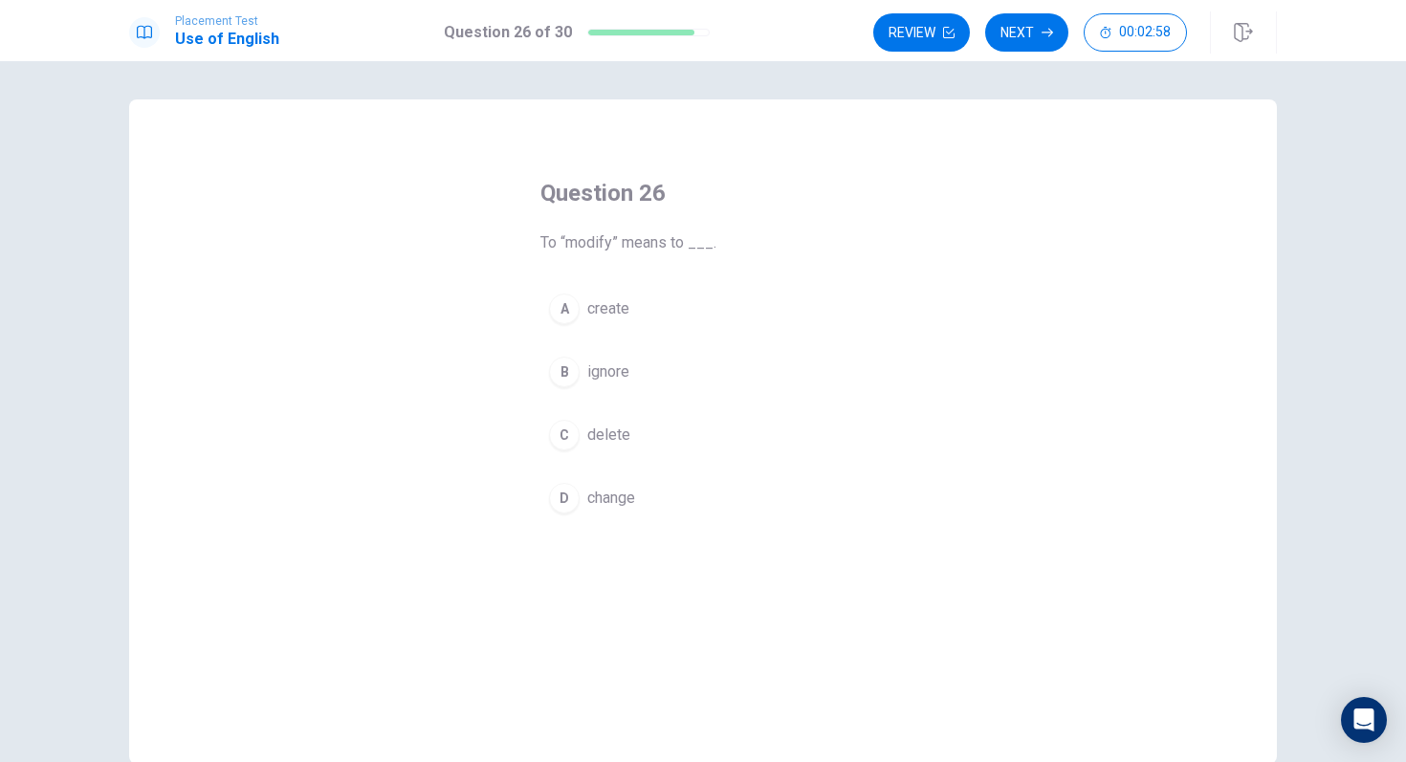
click at [610, 371] on span "ignore" at bounding box center [608, 372] width 42 height 23
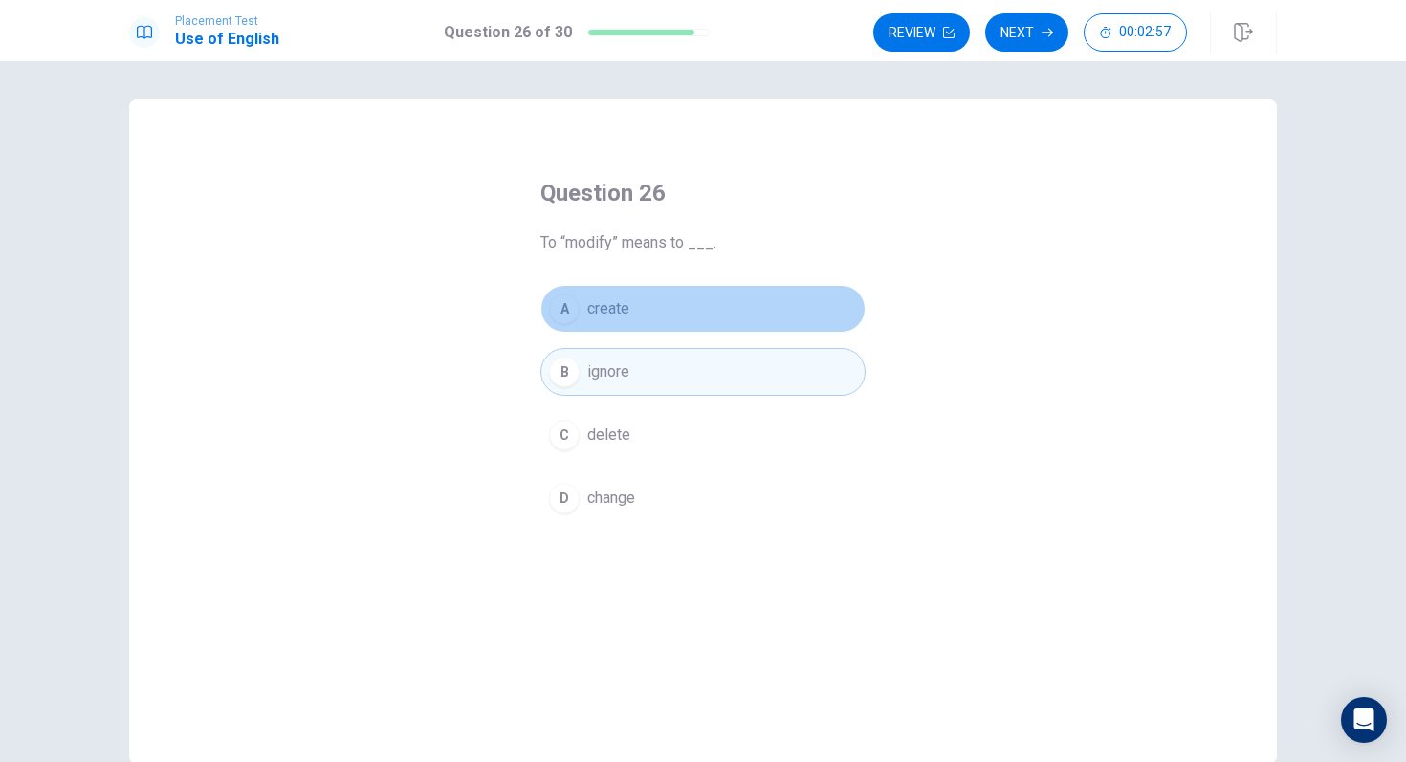
click at [621, 300] on span "create" at bounding box center [608, 308] width 42 height 23
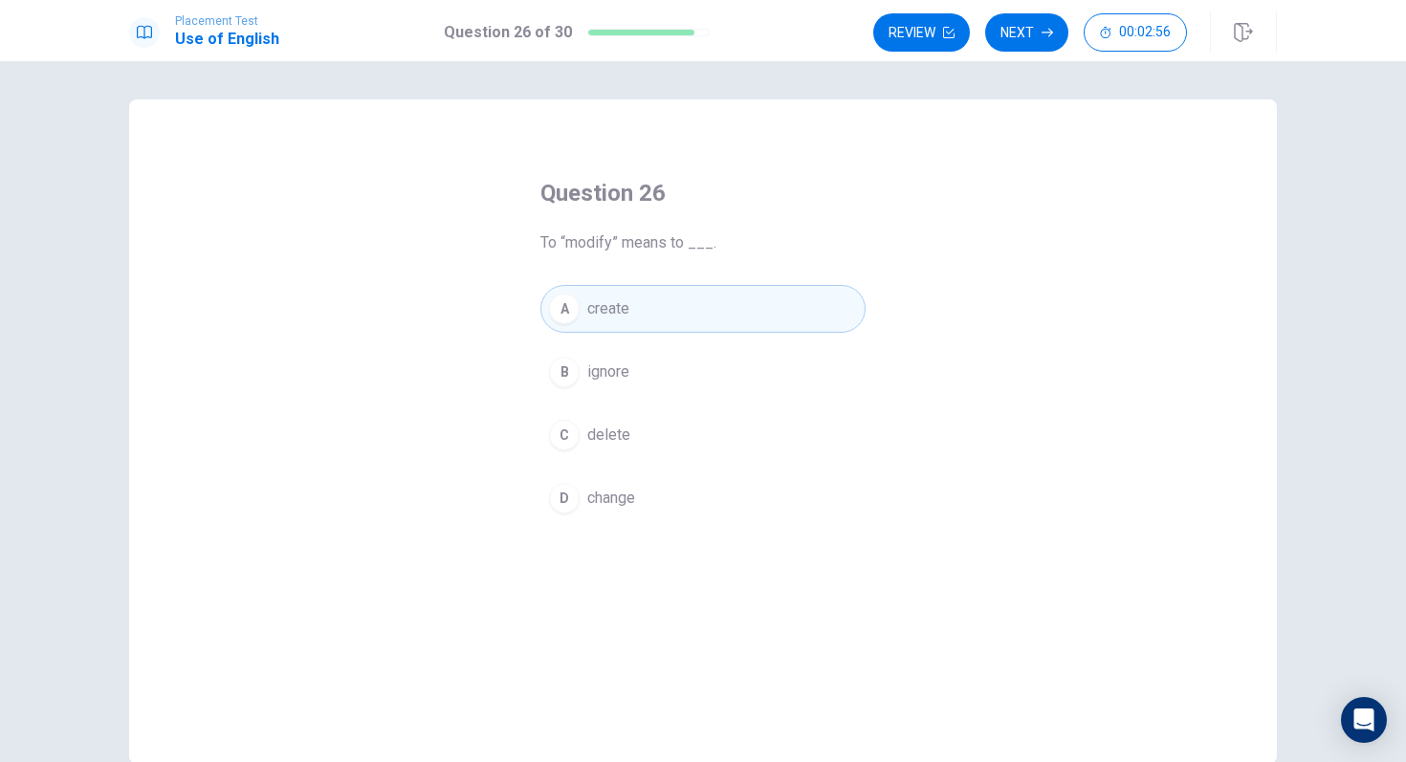
click at [617, 440] on span "delete" at bounding box center [608, 435] width 43 height 23
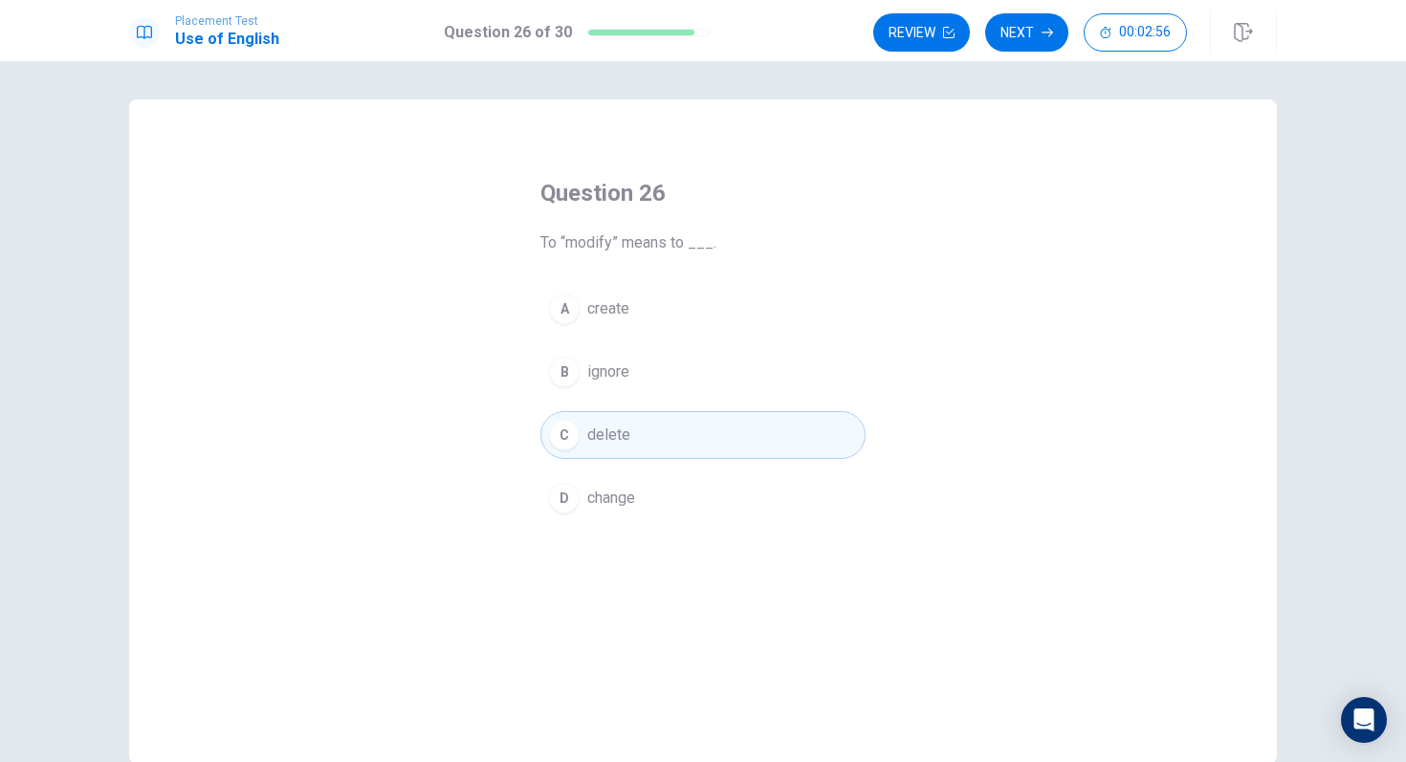
click at [605, 520] on button "D change" at bounding box center [702, 498] width 325 height 48
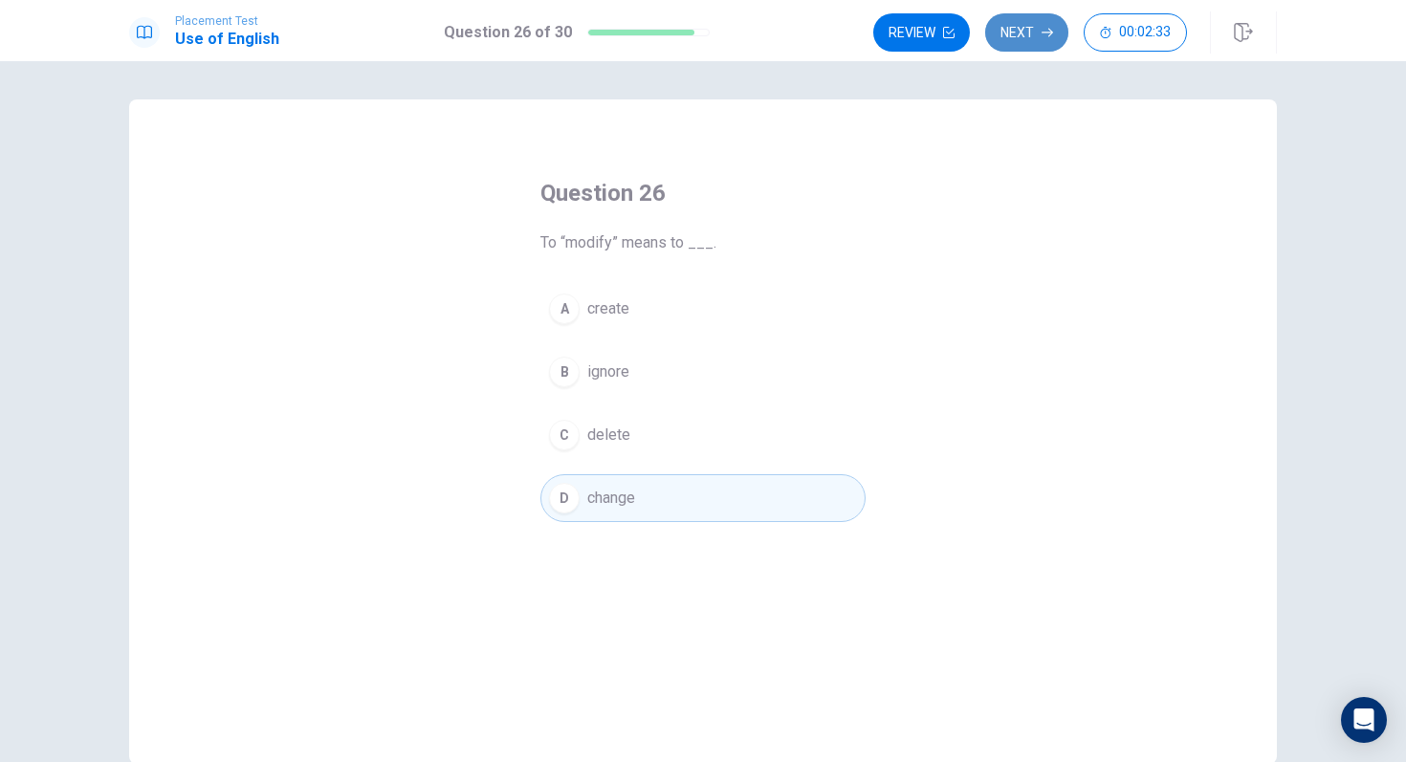
click at [1026, 43] on button "Next" at bounding box center [1026, 32] width 83 height 38
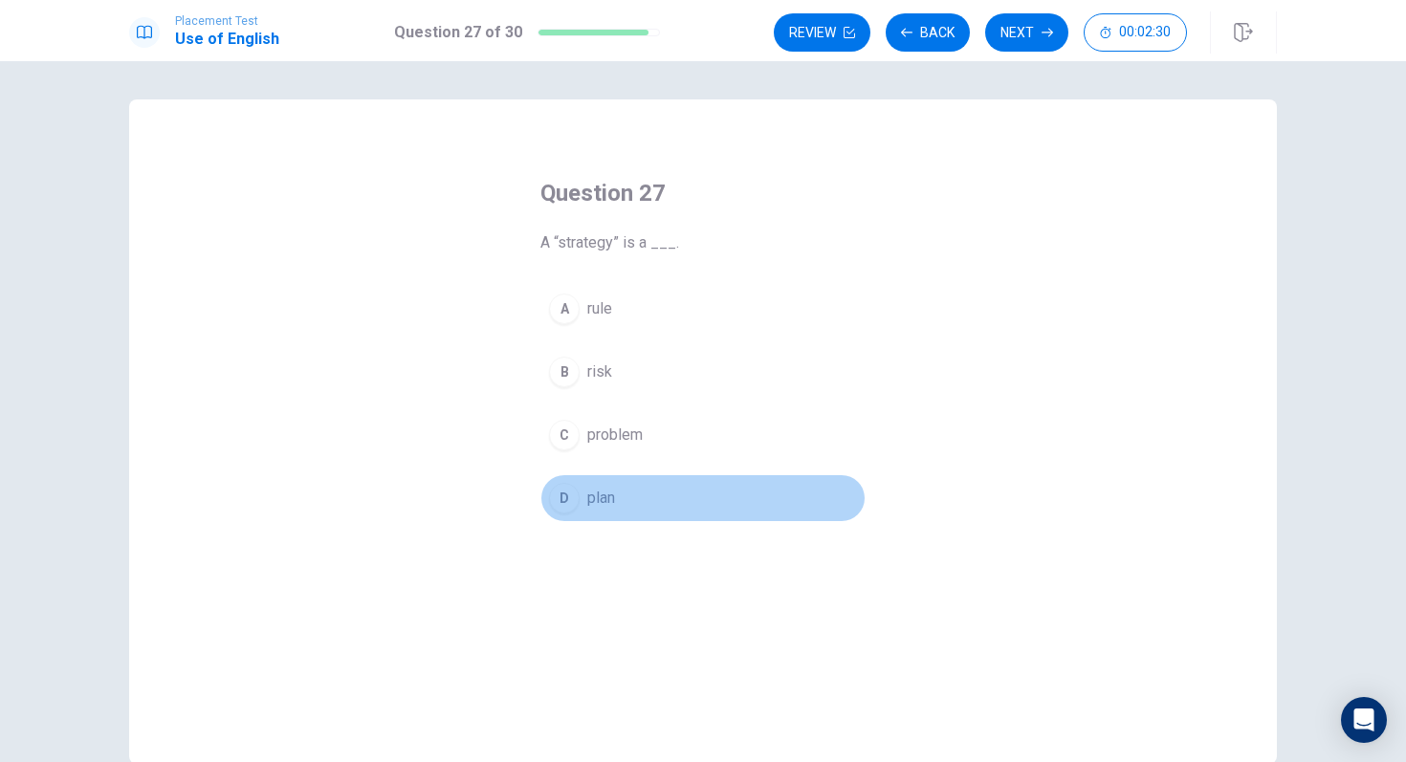
click at [595, 489] on span "plan" at bounding box center [601, 498] width 28 height 23
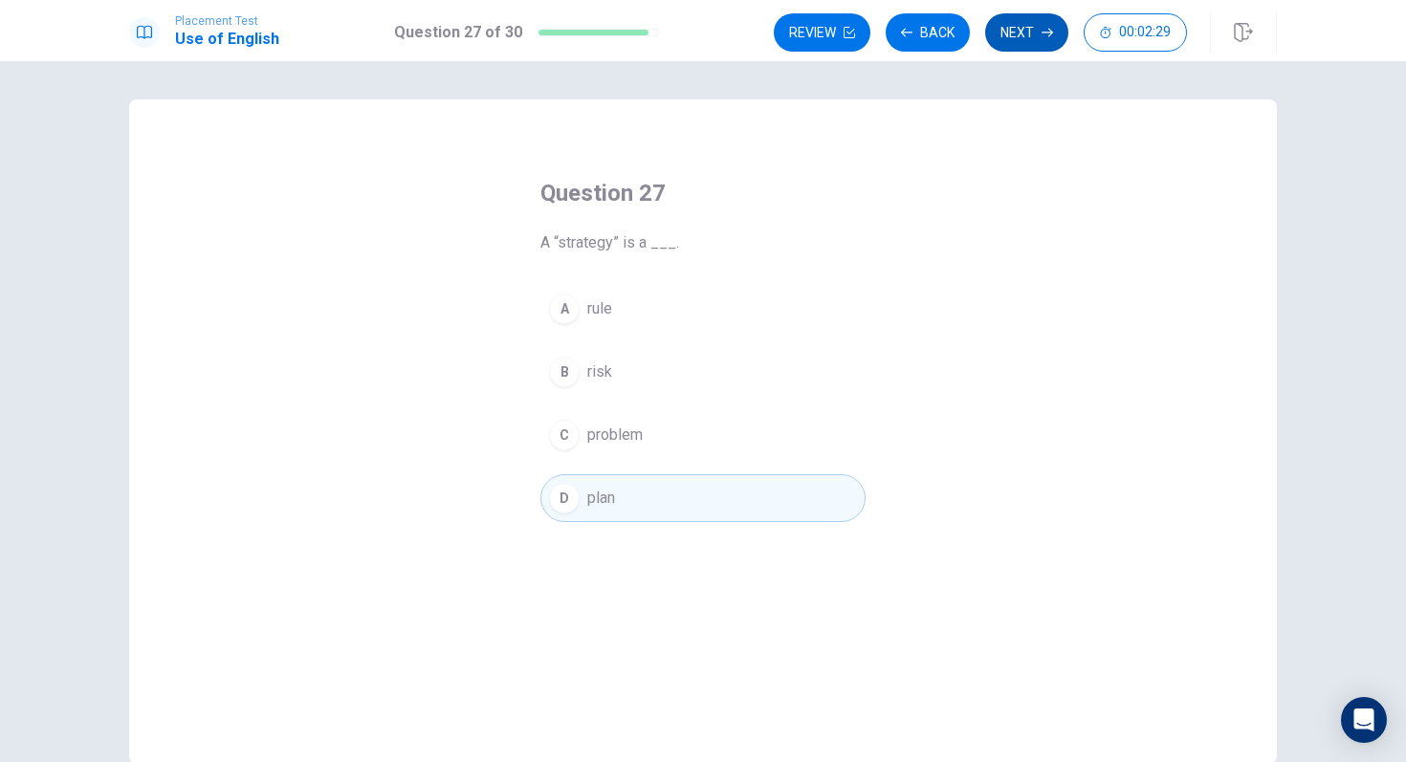
click at [1025, 26] on button "Next" at bounding box center [1026, 32] width 83 height 38
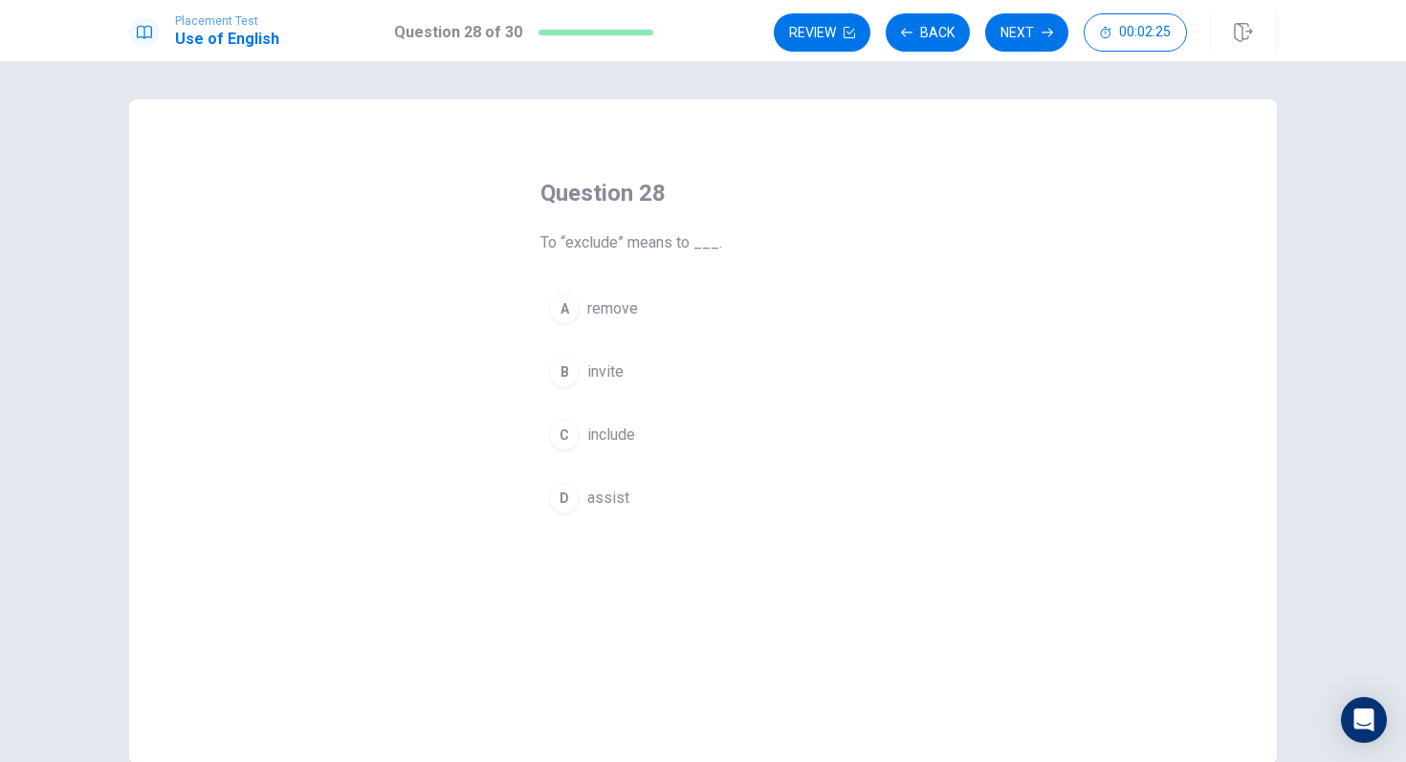
click at [609, 428] on span "include" at bounding box center [611, 435] width 48 height 23
click at [603, 249] on span "To “exclude” means to ___." at bounding box center [702, 242] width 325 height 23
click at [678, 292] on button "A remove" at bounding box center [702, 309] width 325 height 48
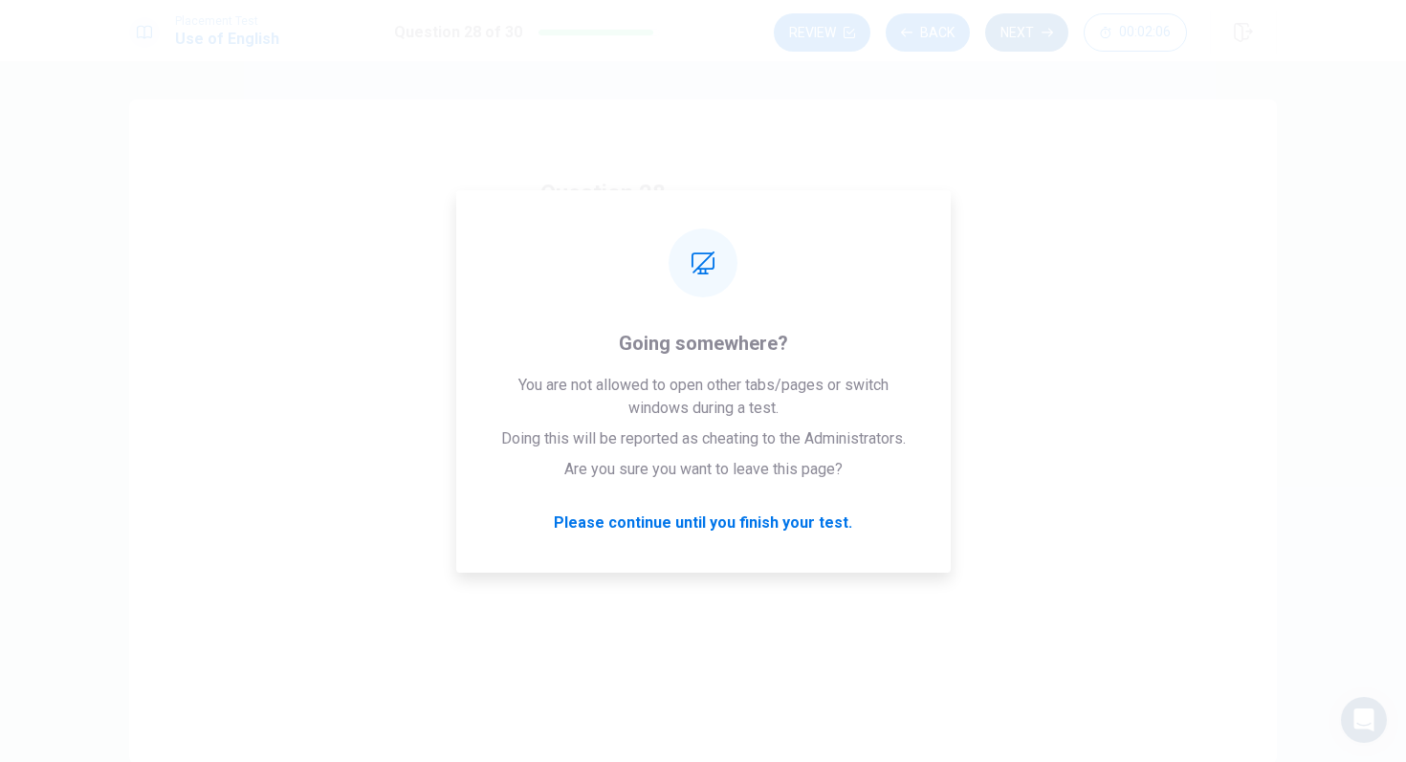
click at [1029, 24] on button "Next" at bounding box center [1026, 32] width 83 height 38
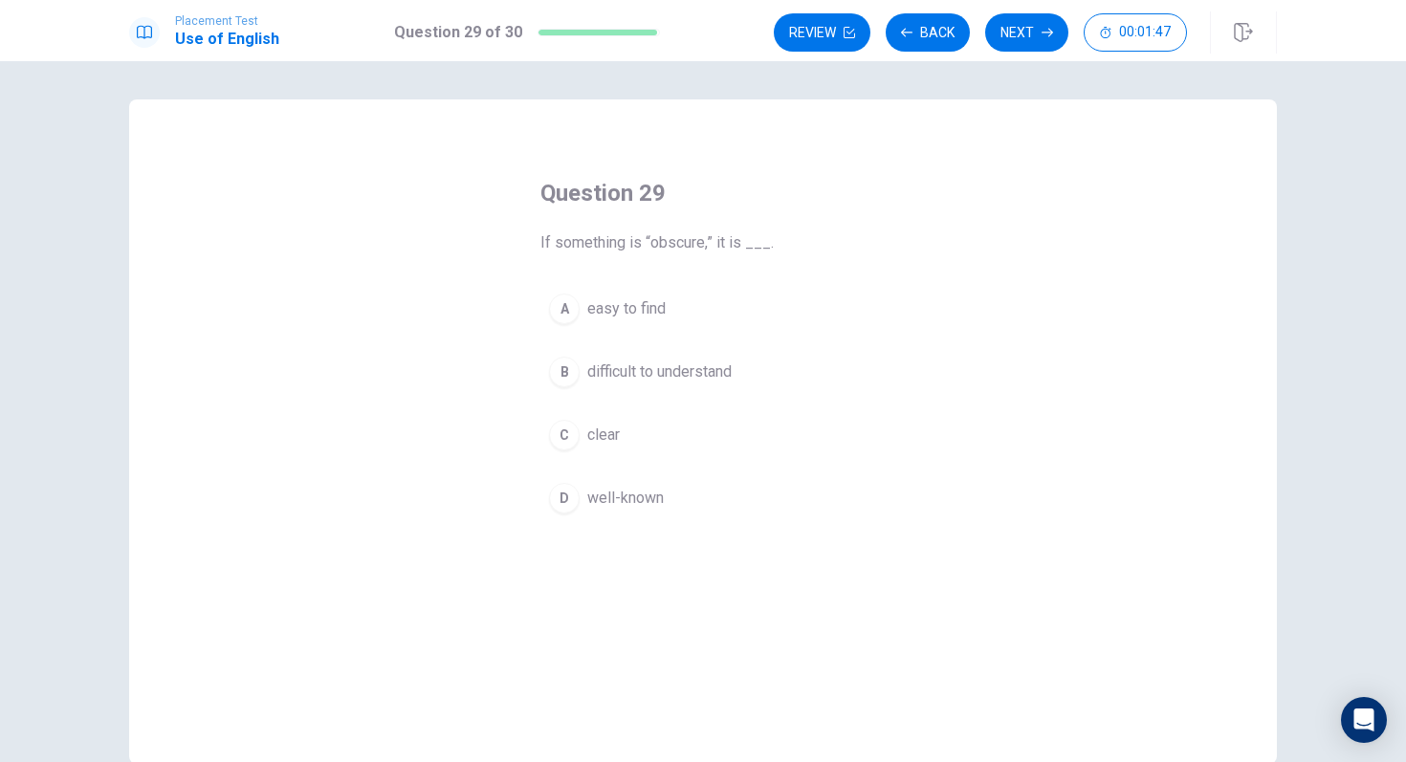
click at [674, 366] on span "difficult to understand" at bounding box center [659, 372] width 144 height 23
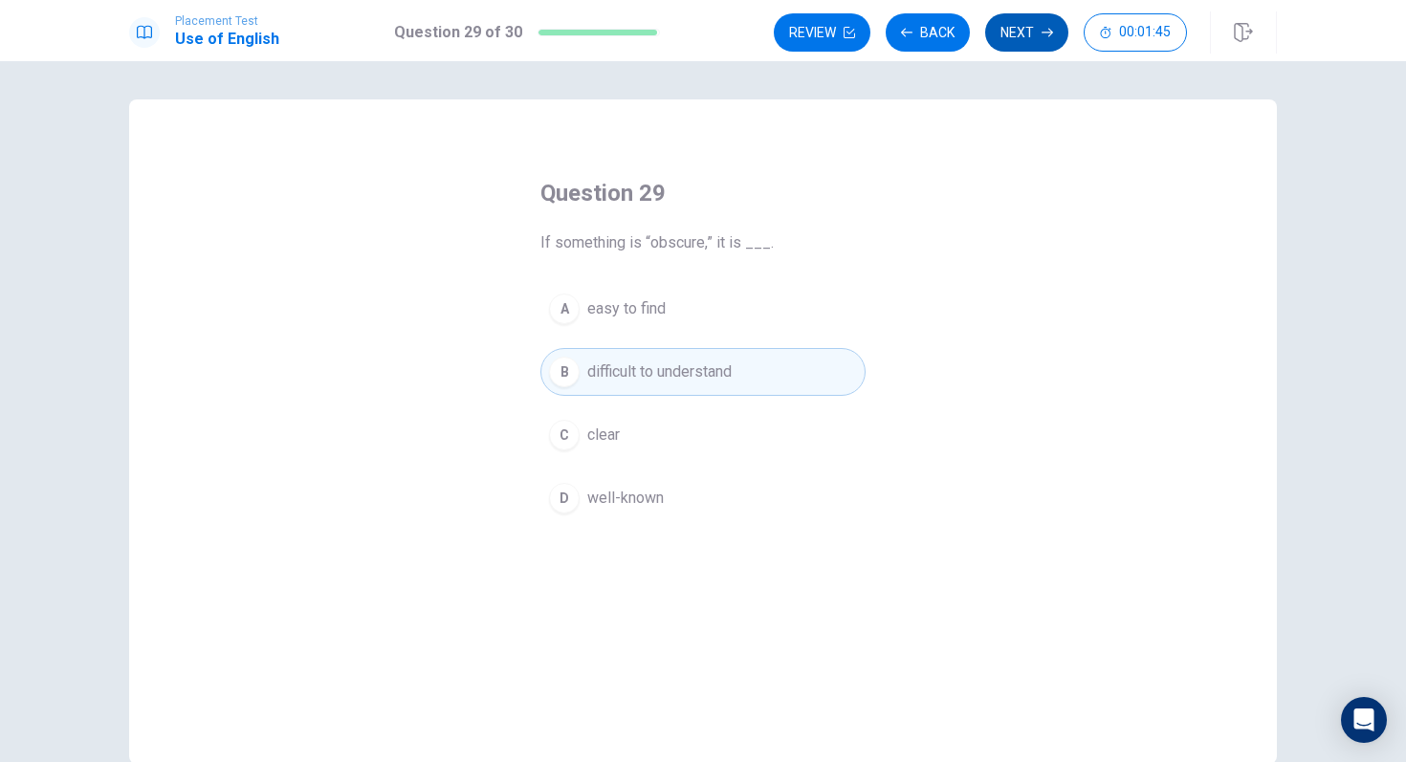
click at [1035, 24] on button "Next" at bounding box center [1026, 32] width 83 height 38
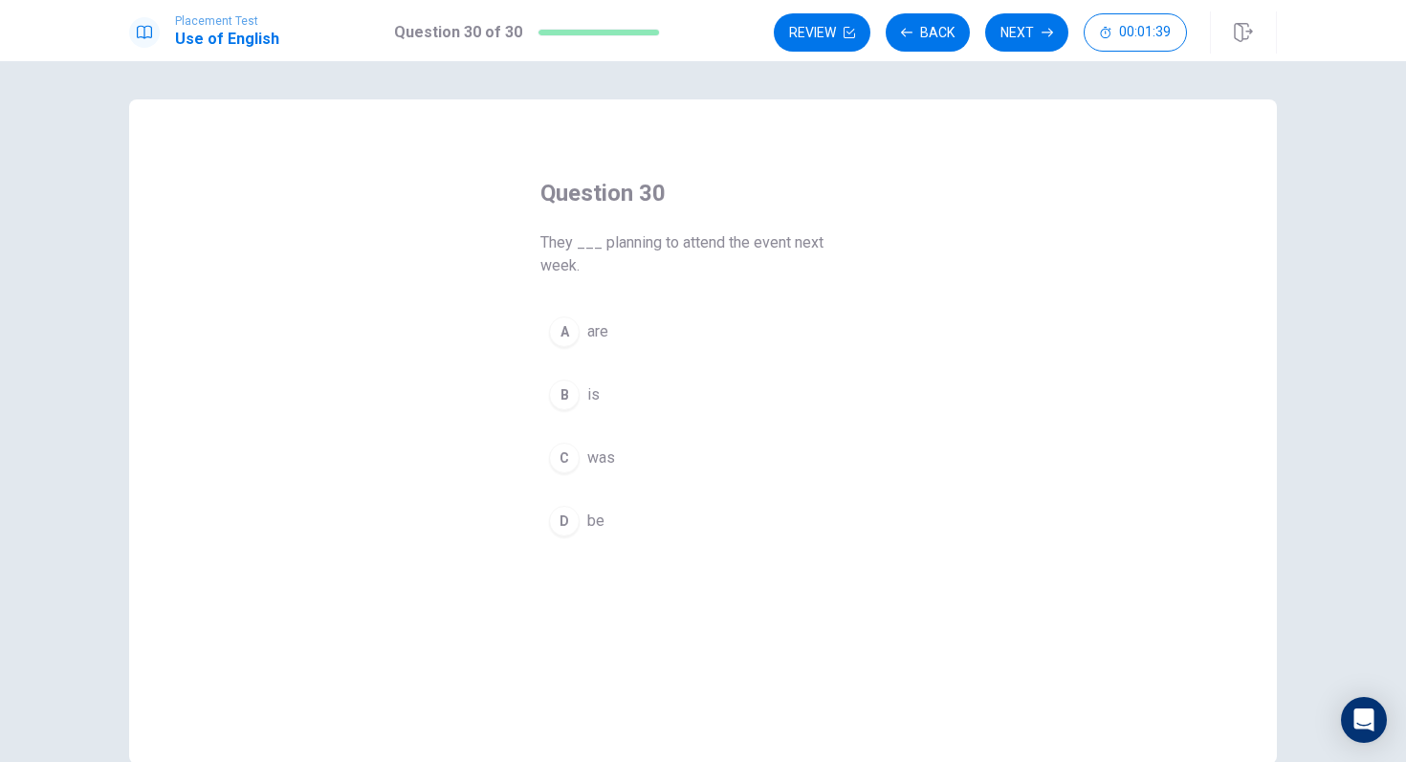
click at [638, 319] on button "A are" at bounding box center [702, 332] width 325 height 48
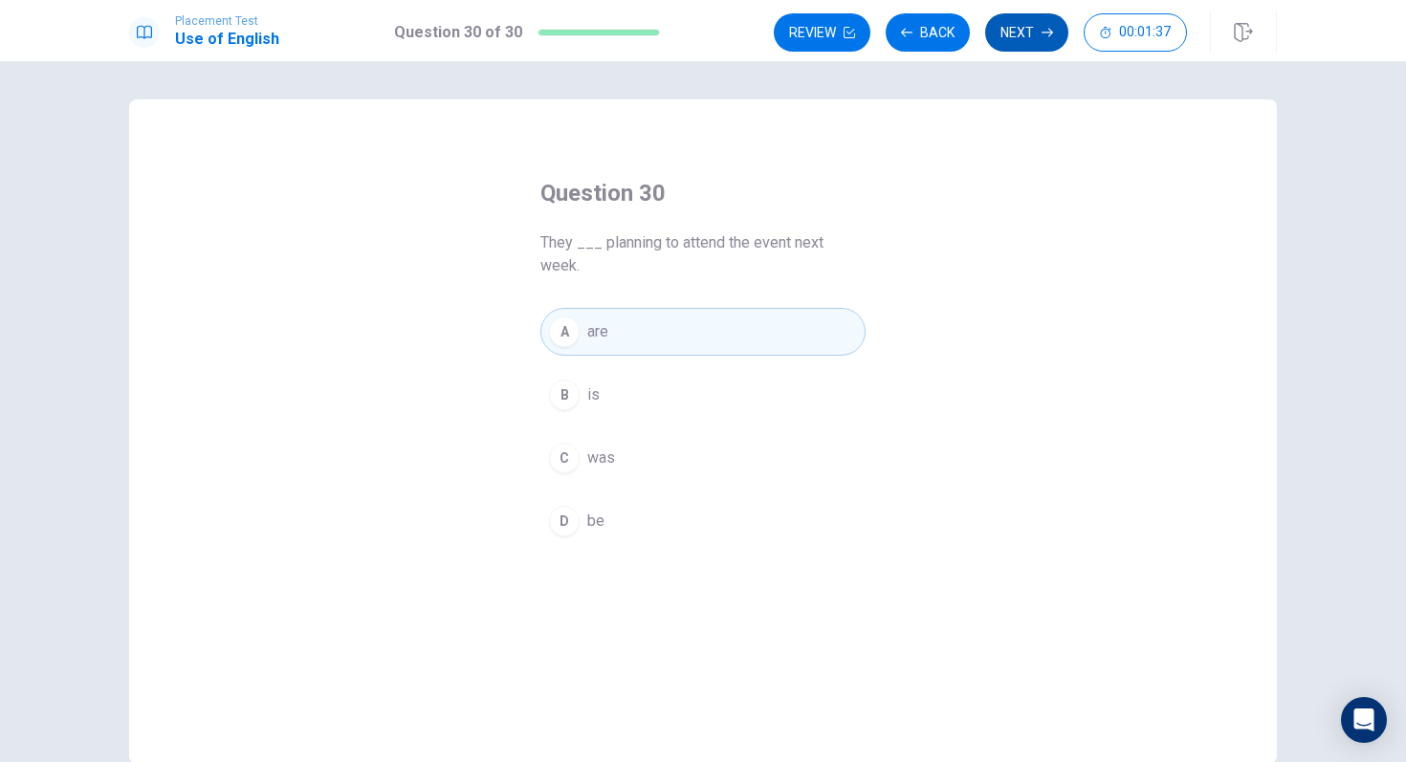
click at [1014, 37] on button "Next" at bounding box center [1026, 32] width 83 height 38
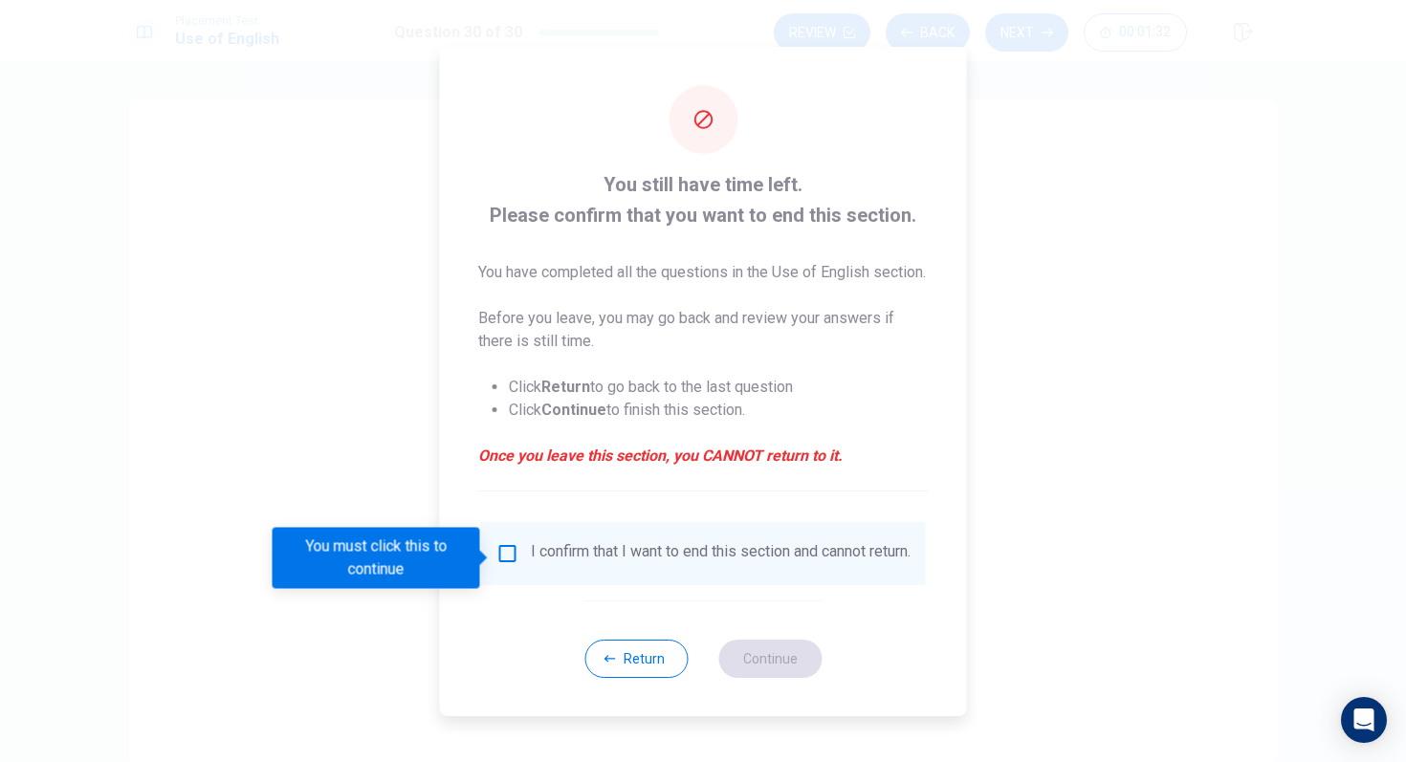
click at [510, 558] on input "You must click this to continue" at bounding box center [507, 553] width 23 height 23
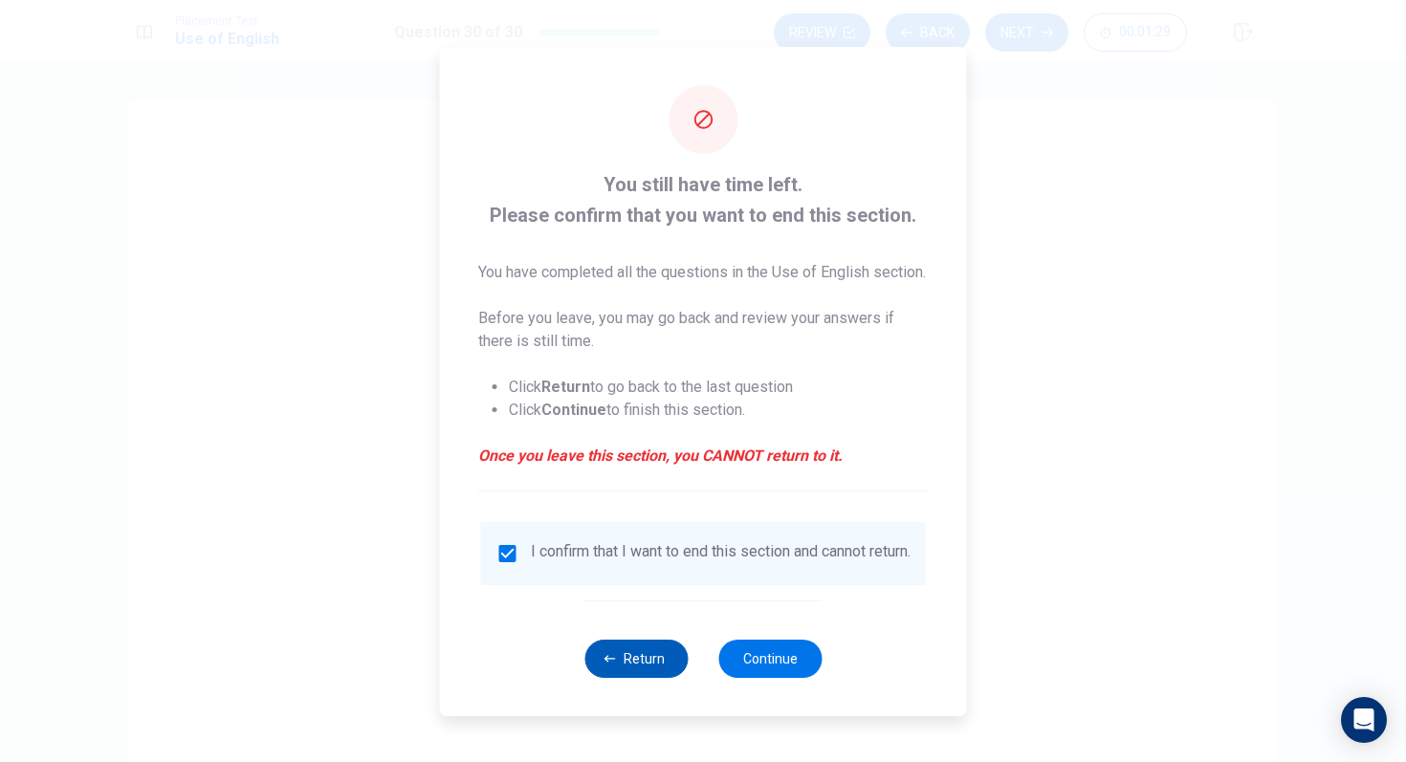
click at [633, 665] on button "Return" at bounding box center [635, 659] width 103 height 38
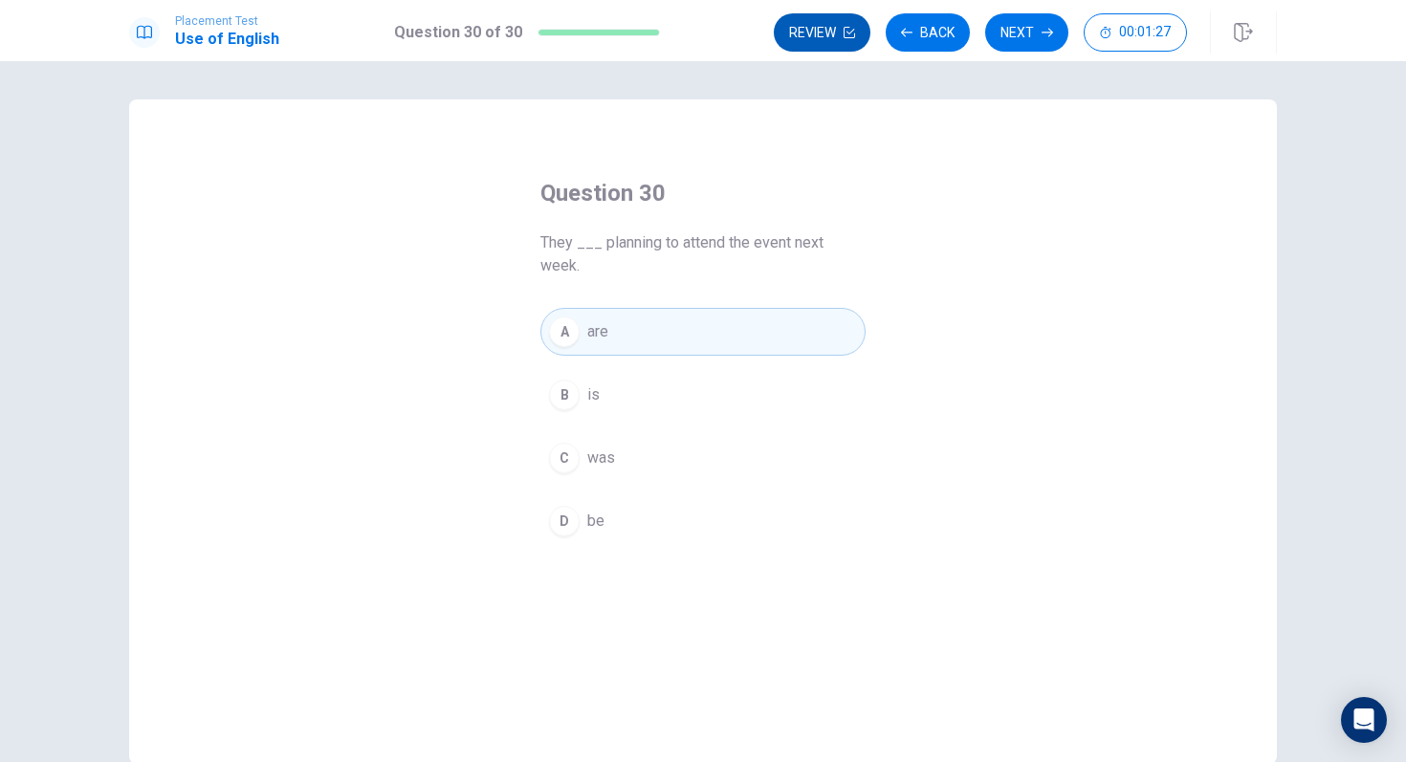
click at [820, 37] on button "Review" at bounding box center [822, 32] width 97 height 38
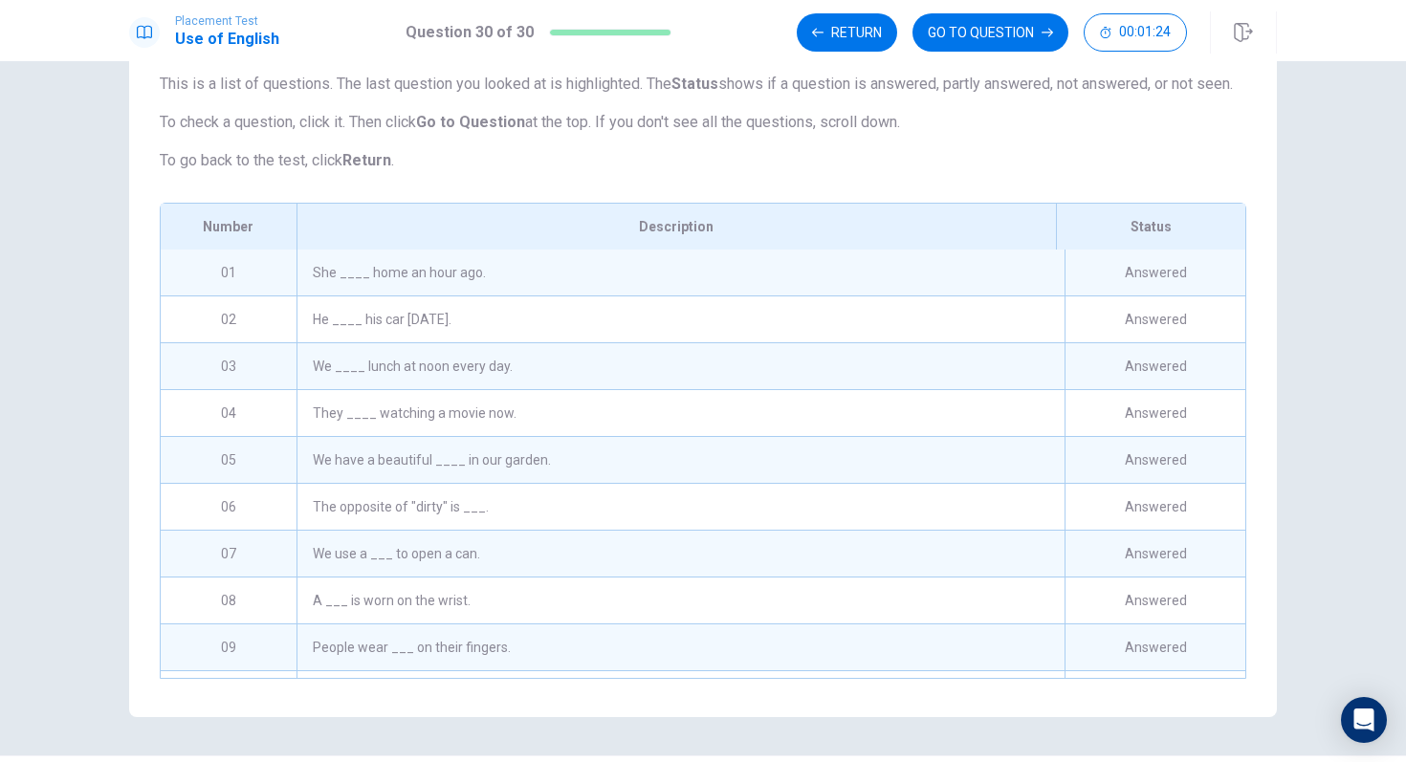
scroll to position [180, 0]
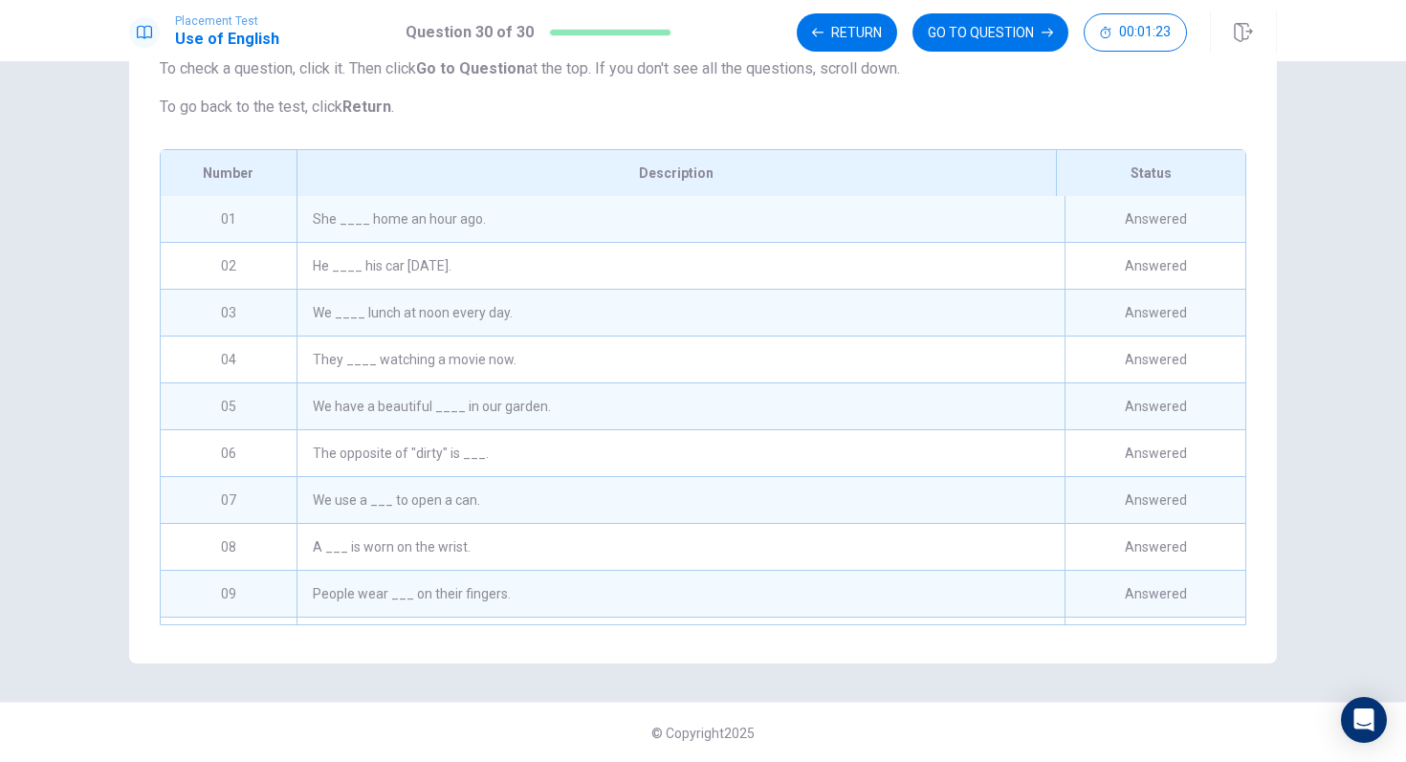
click at [445, 242] on div "She ____ home an hour ago." at bounding box center [681, 219] width 768 height 46
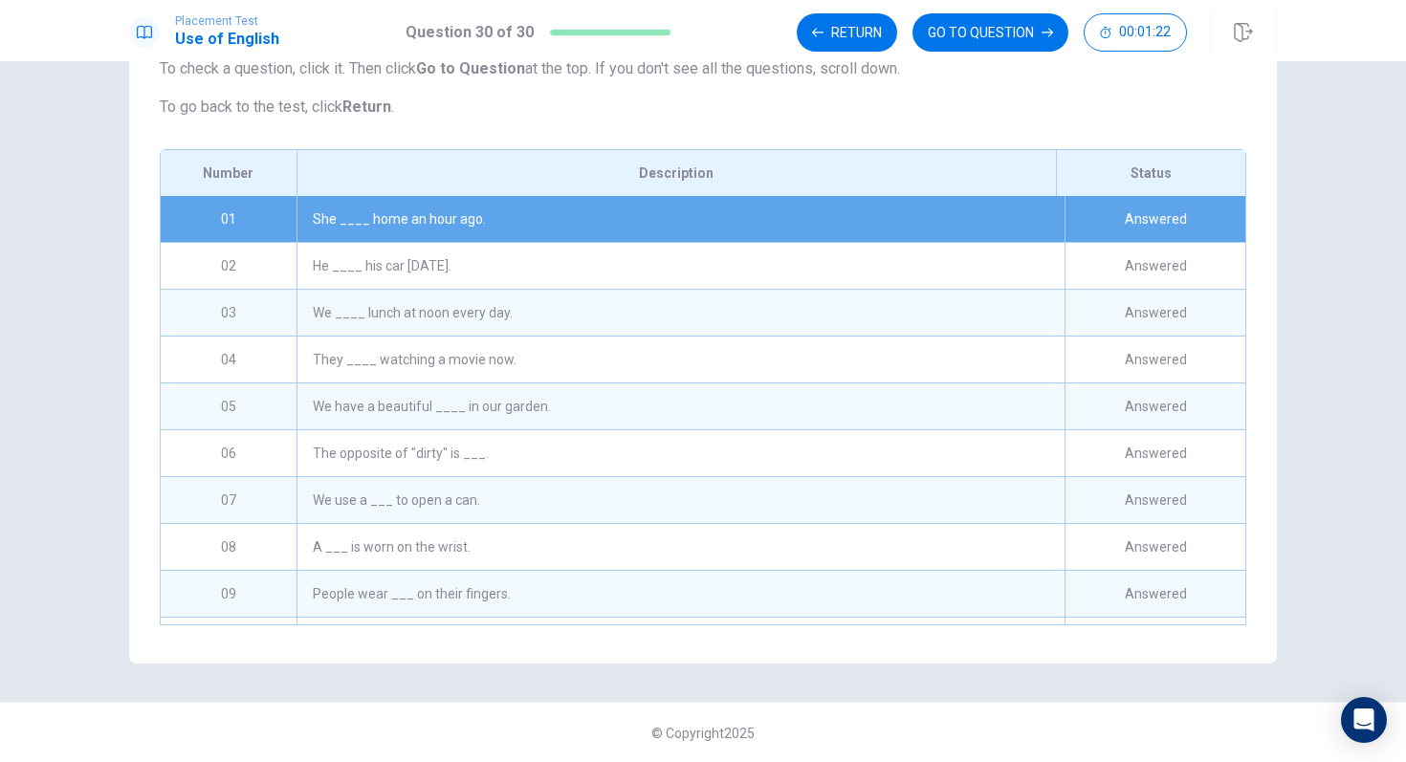
click at [445, 242] on div "She ____ home an hour ago." at bounding box center [681, 219] width 768 height 46
click at [958, 43] on button "GO TO QUESTION" at bounding box center [990, 32] width 156 height 38
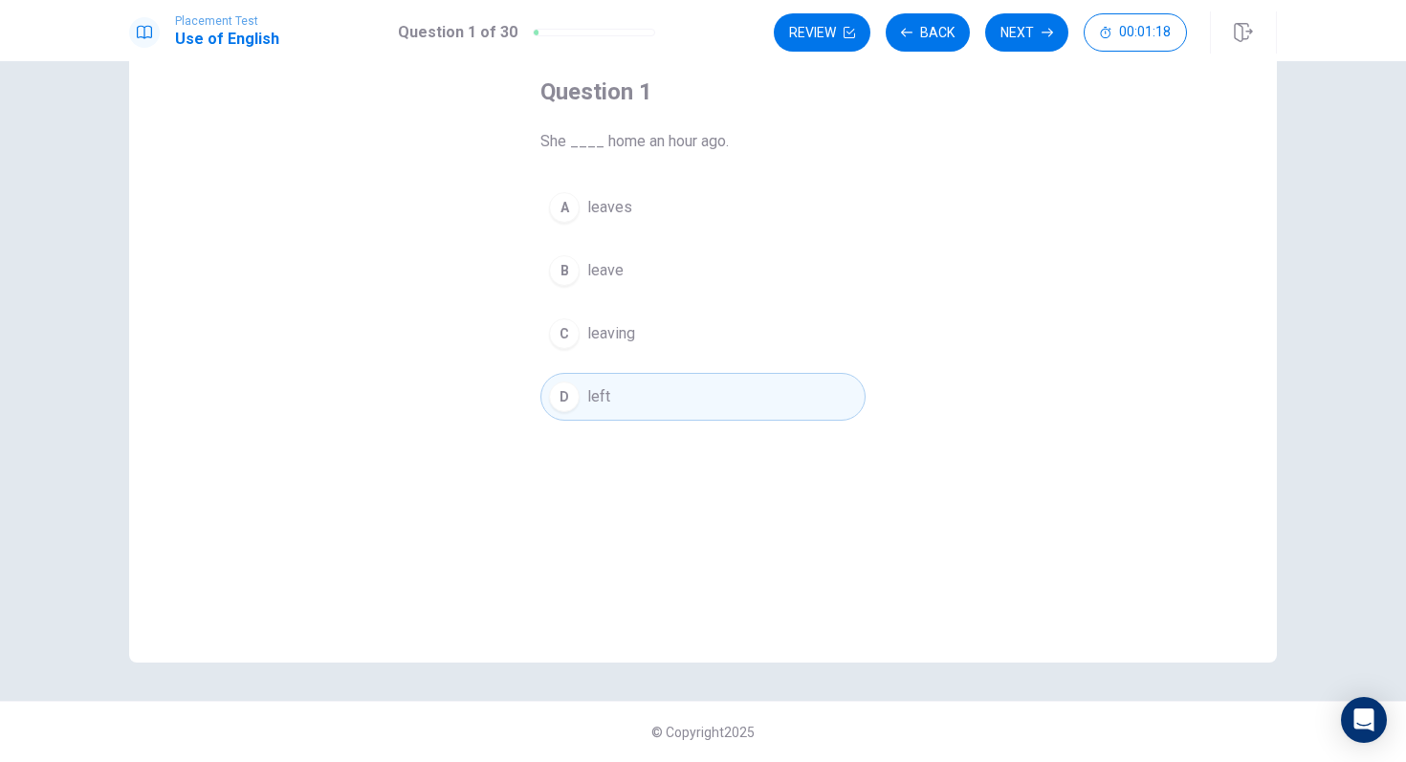
scroll to position [94, 0]
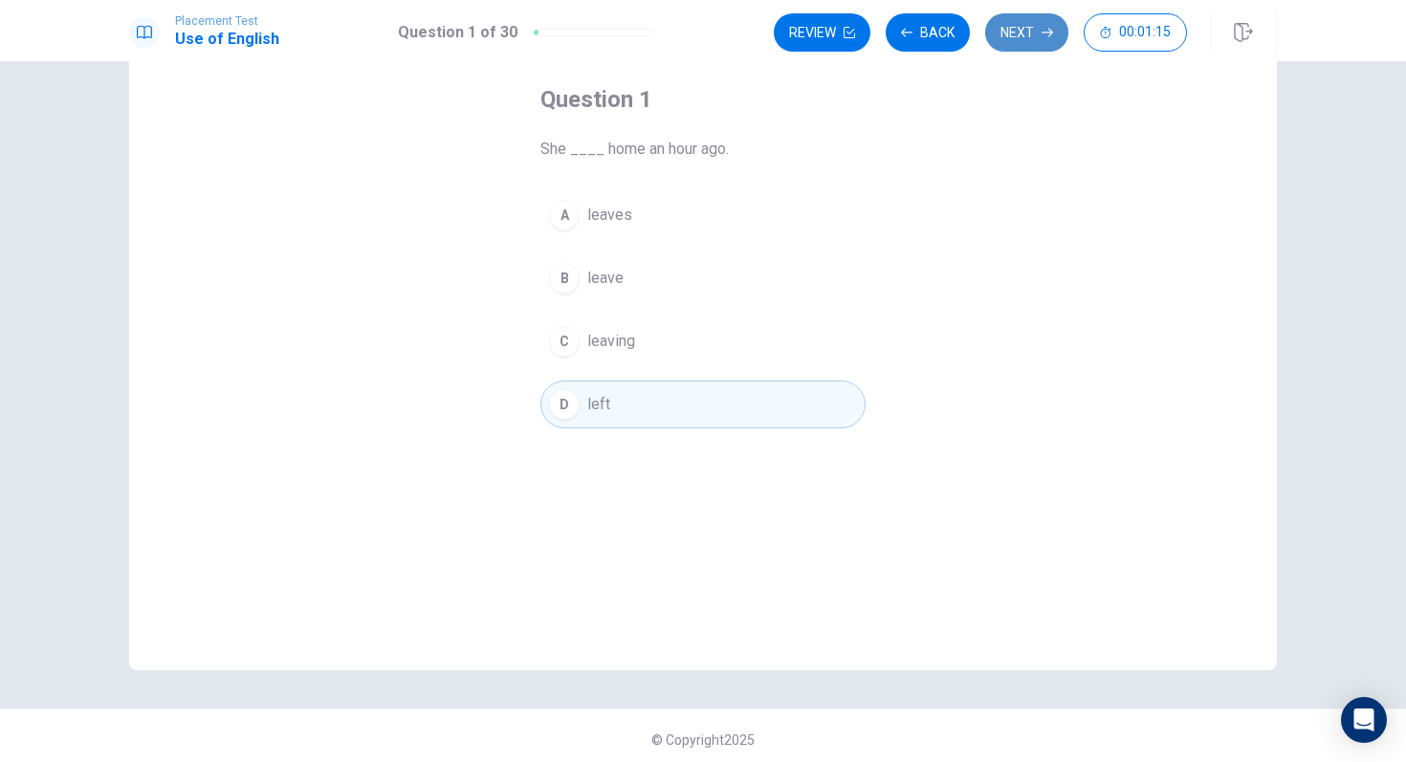
click at [1021, 28] on button "Next" at bounding box center [1026, 32] width 83 height 38
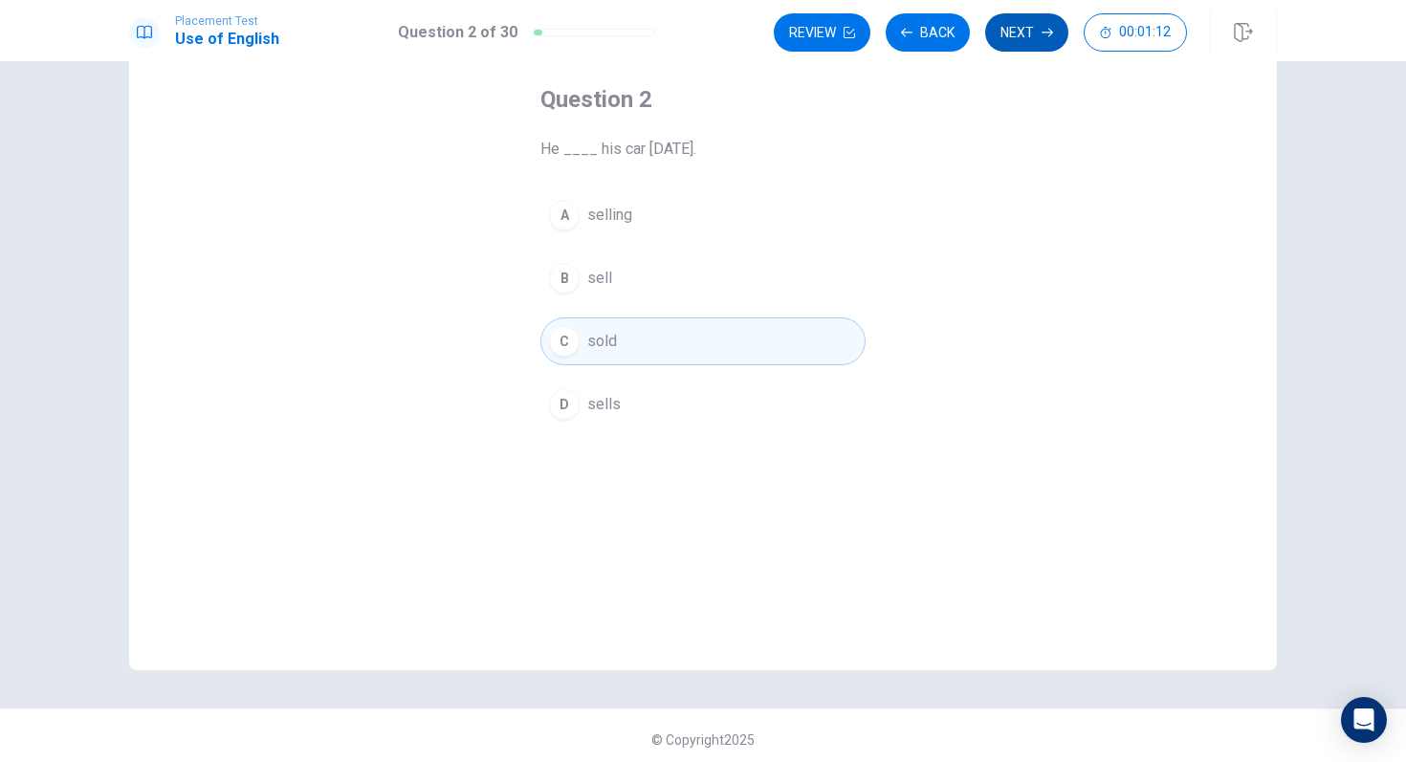
click at [1021, 30] on button "Next" at bounding box center [1026, 32] width 83 height 38
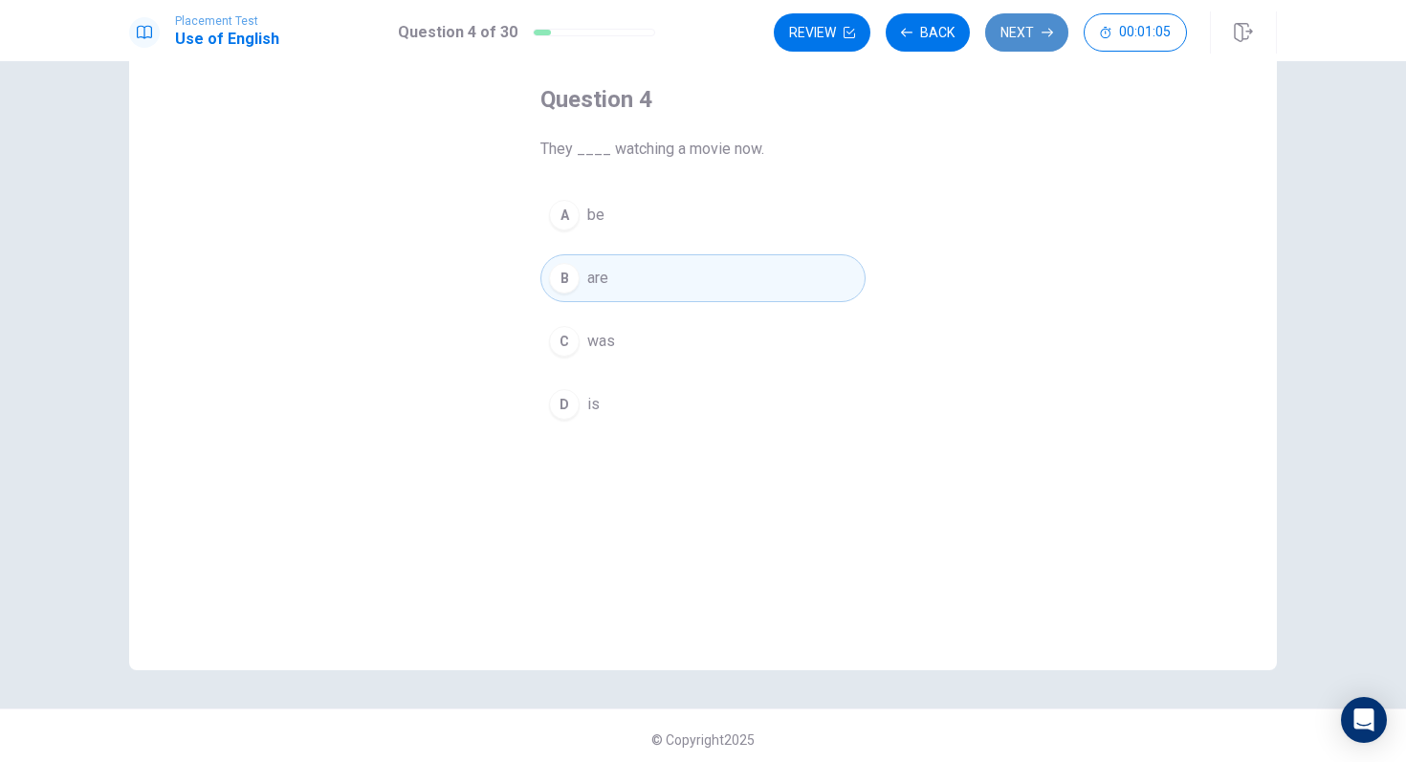
click at [1021, 31] on button "Next" at bounding box center [1026, 32] width 83 height 38
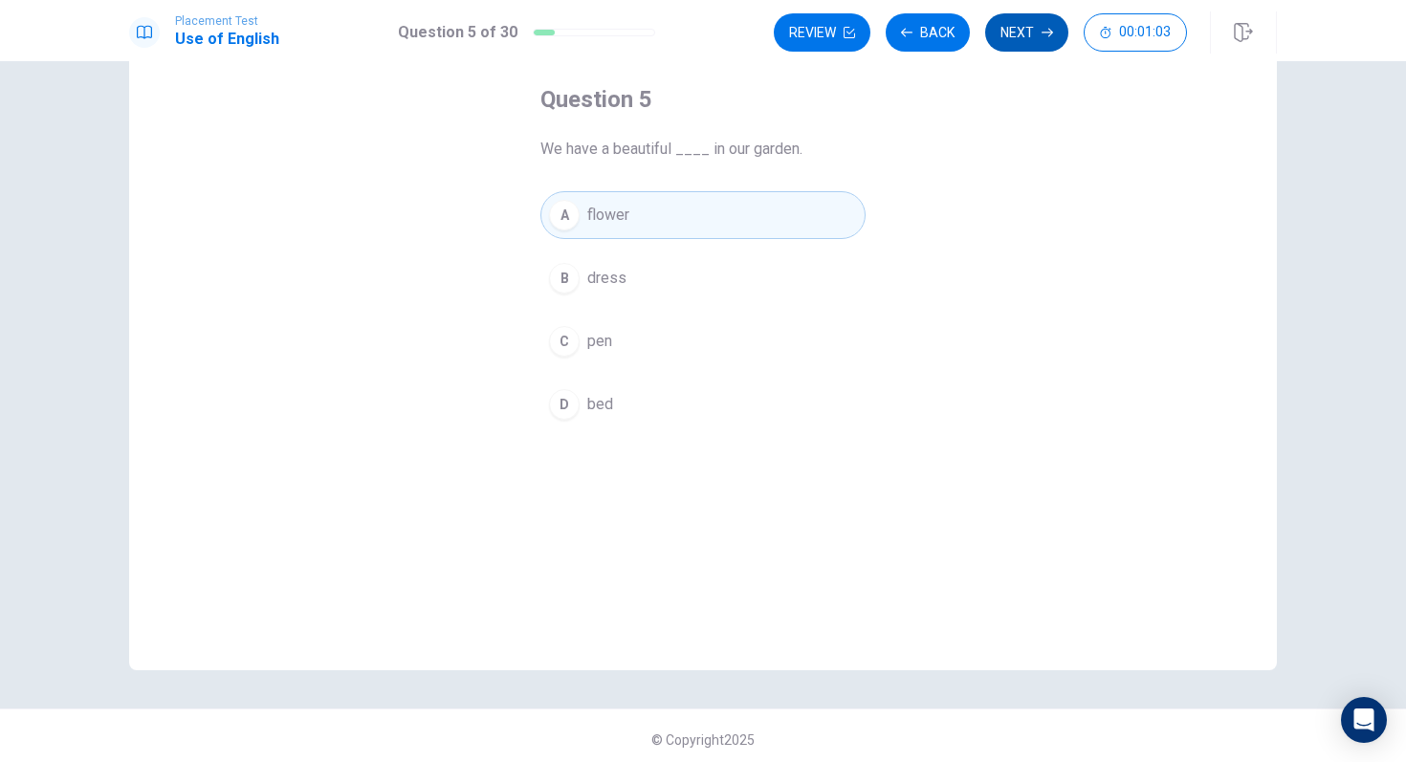
click at [1021, 32] on button "Next" at bounding box center [1026, 32] width 83 height 38
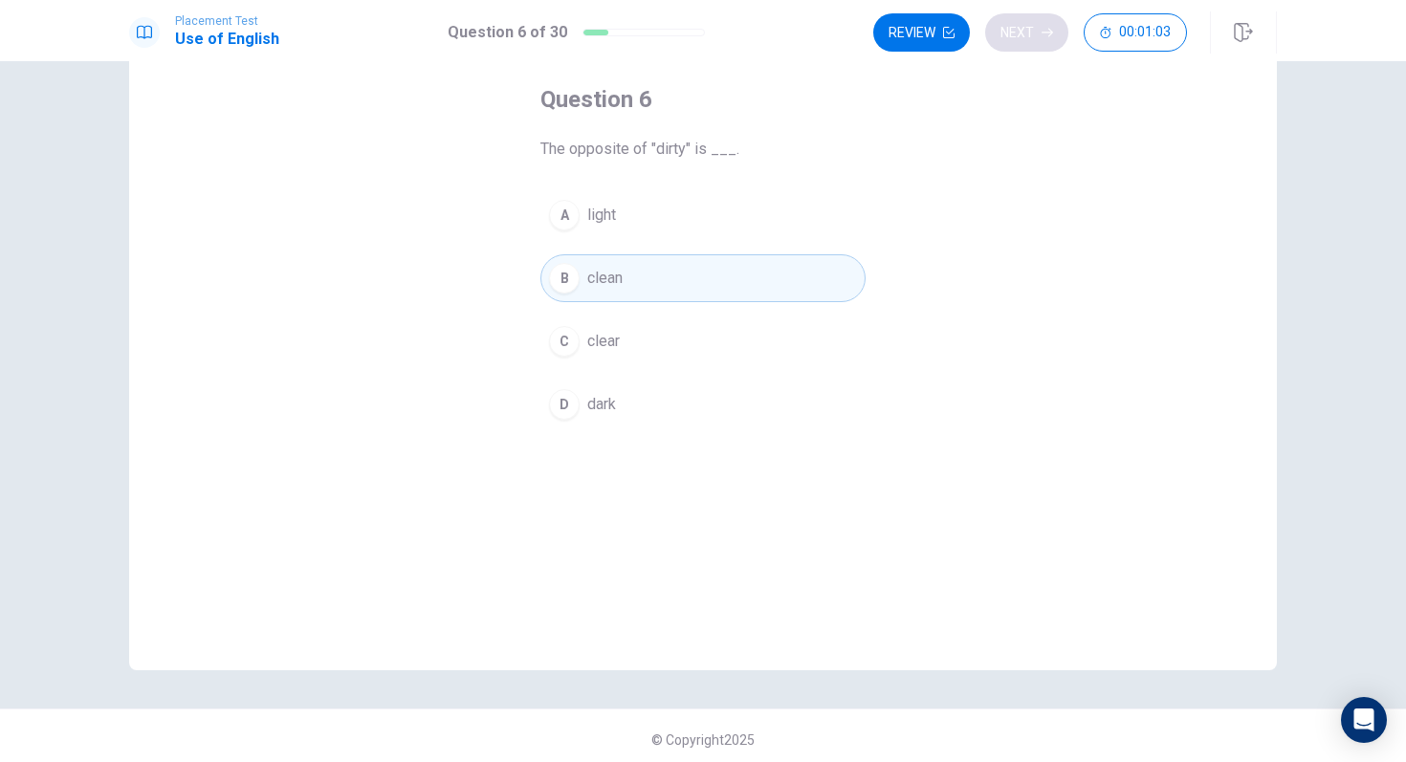
click at [1021, 32] on div "Review Next 00:01:03" at bounding box center [1030, 32] width 314 height 38
click at [1023, 42] on button "Next" at bounding box center [1026, 32] width 83 height 38
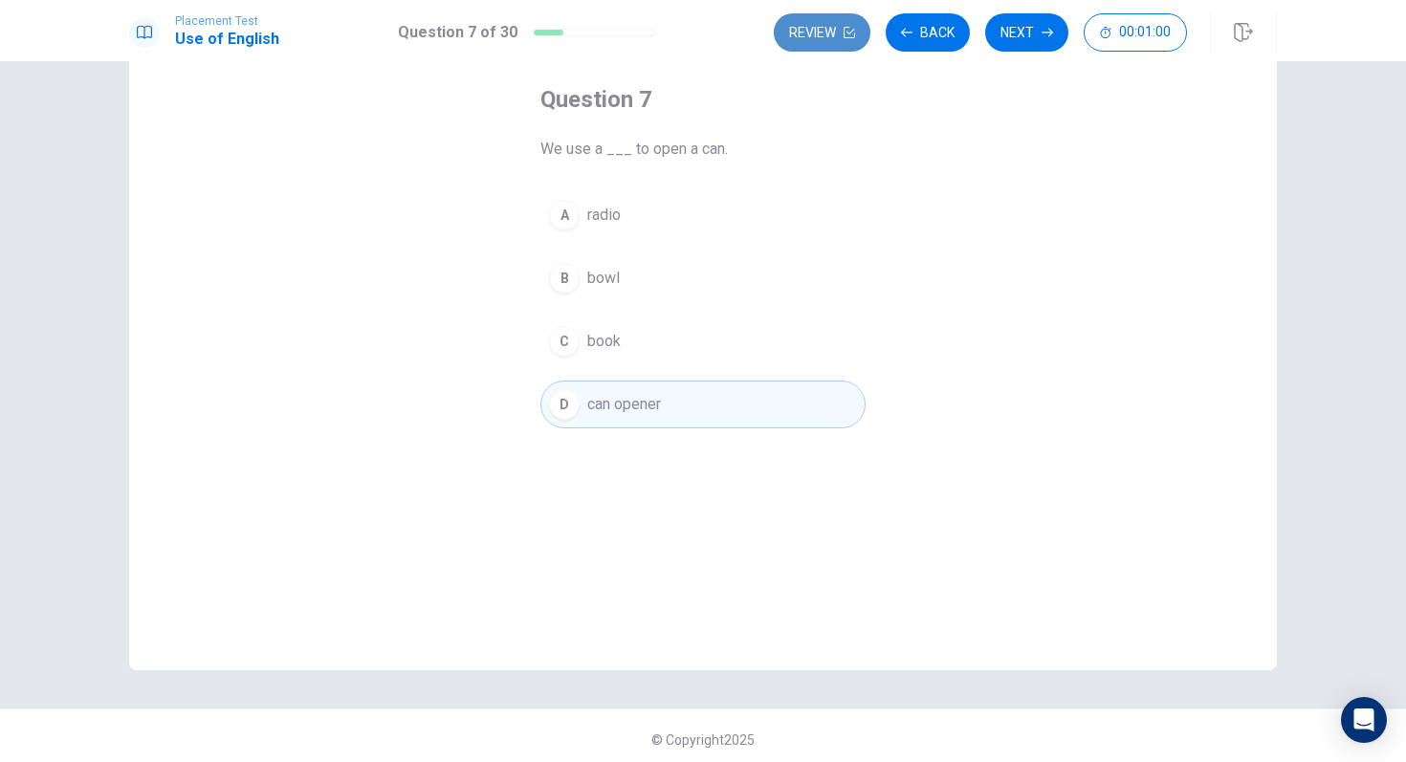
click at [852, 39] on button "Review" at bounding box center [822, 32] width 97 height 38
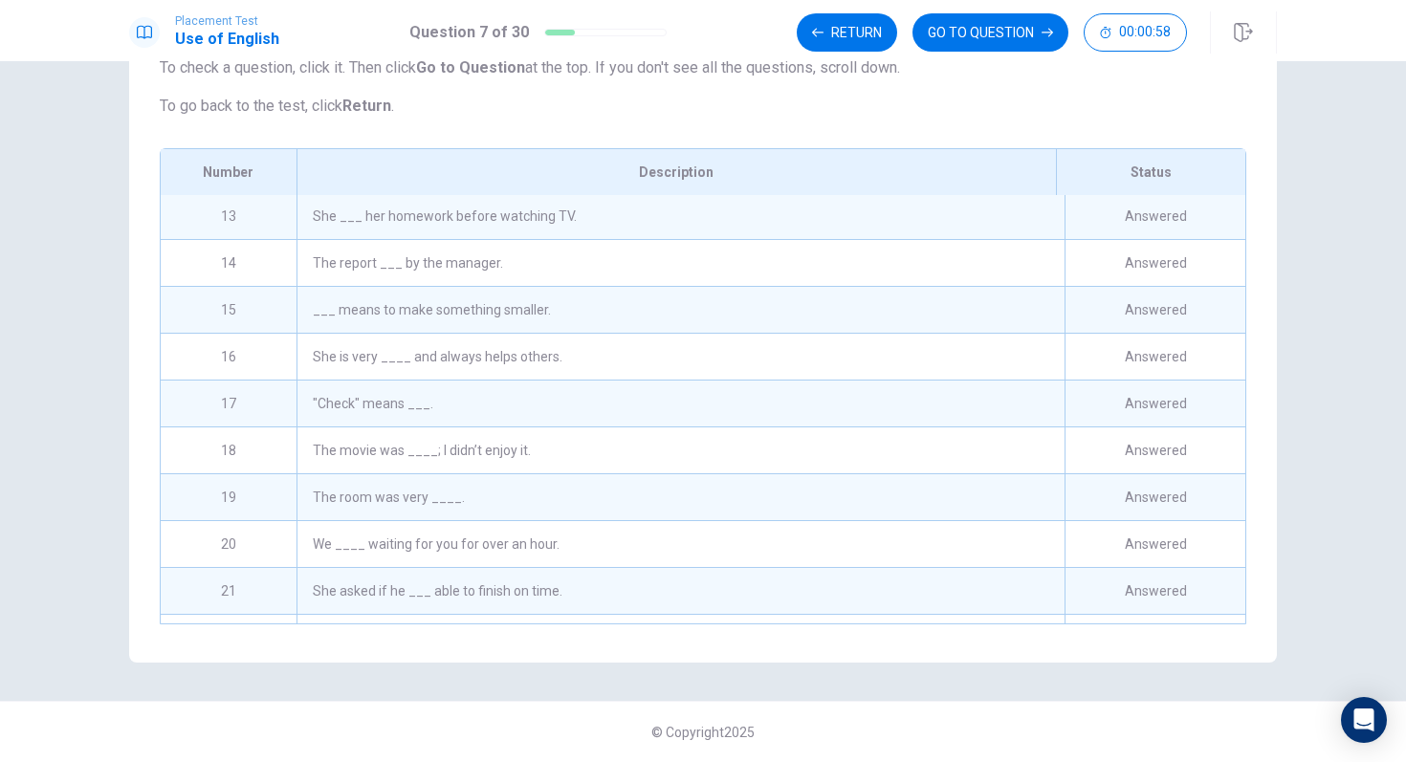
scroll to position [356, 0]
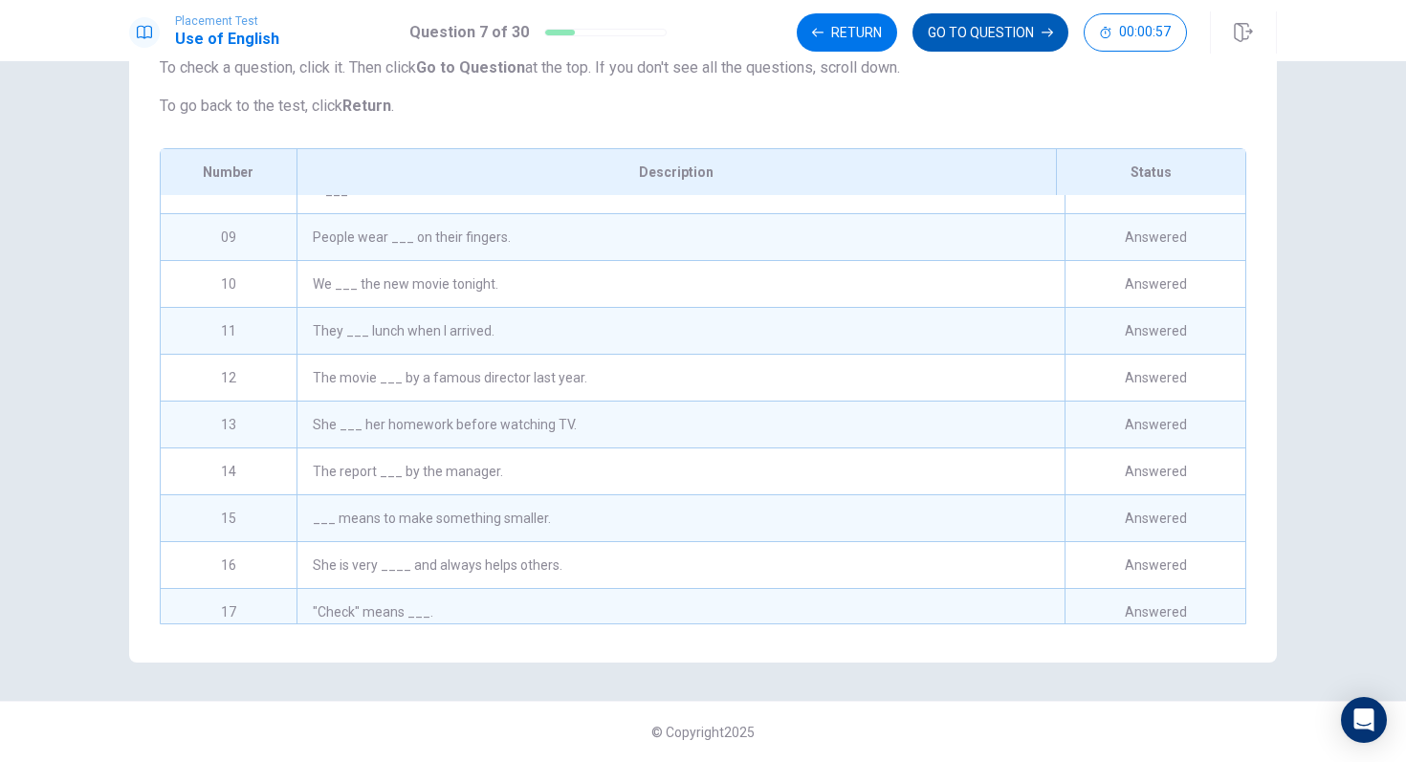
click at [1047, 39] on button "GO TO QUESTION" at bounding box center [990, 32] width 156 height 38
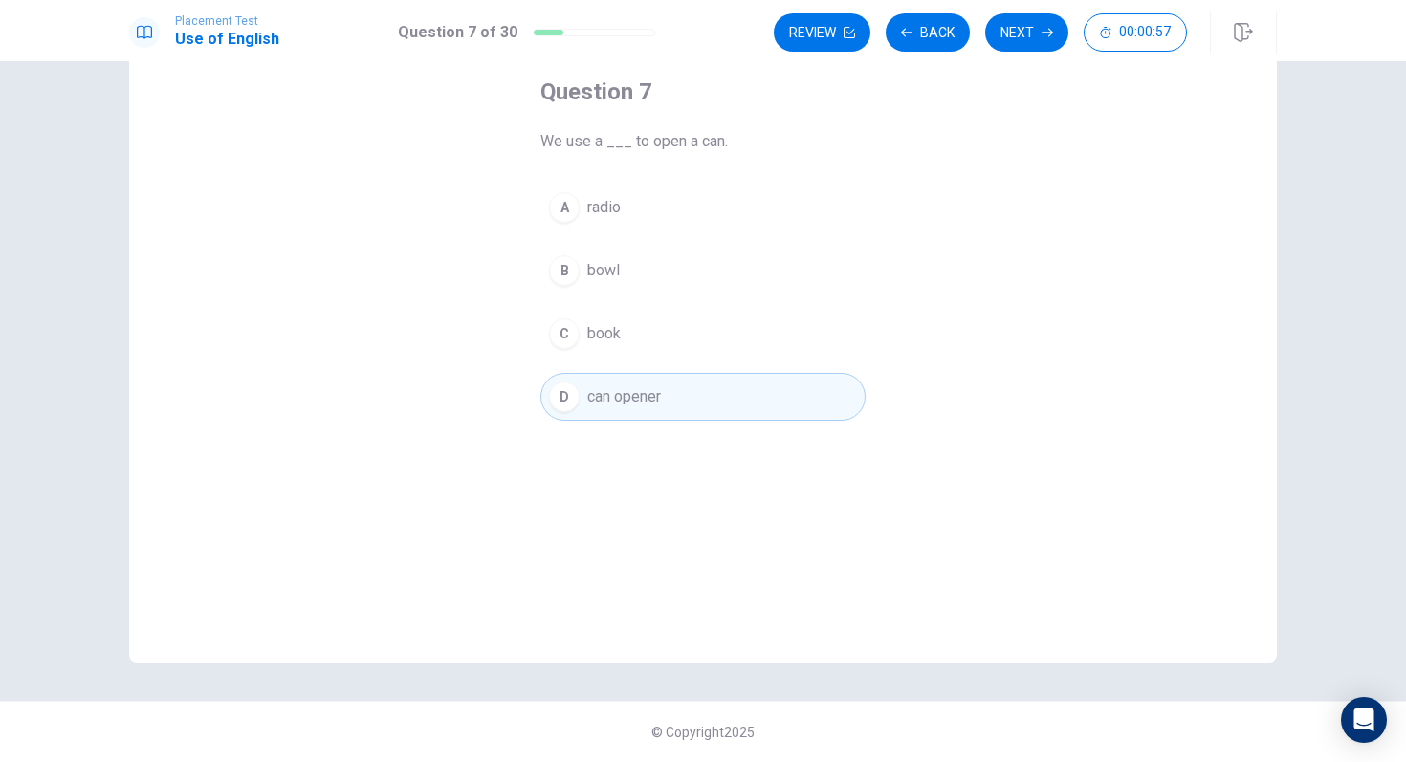
scroll to position [101, 0]
click at [1047, 39] on button "Next" at bounding box center [1026, 32] width 83 height 38
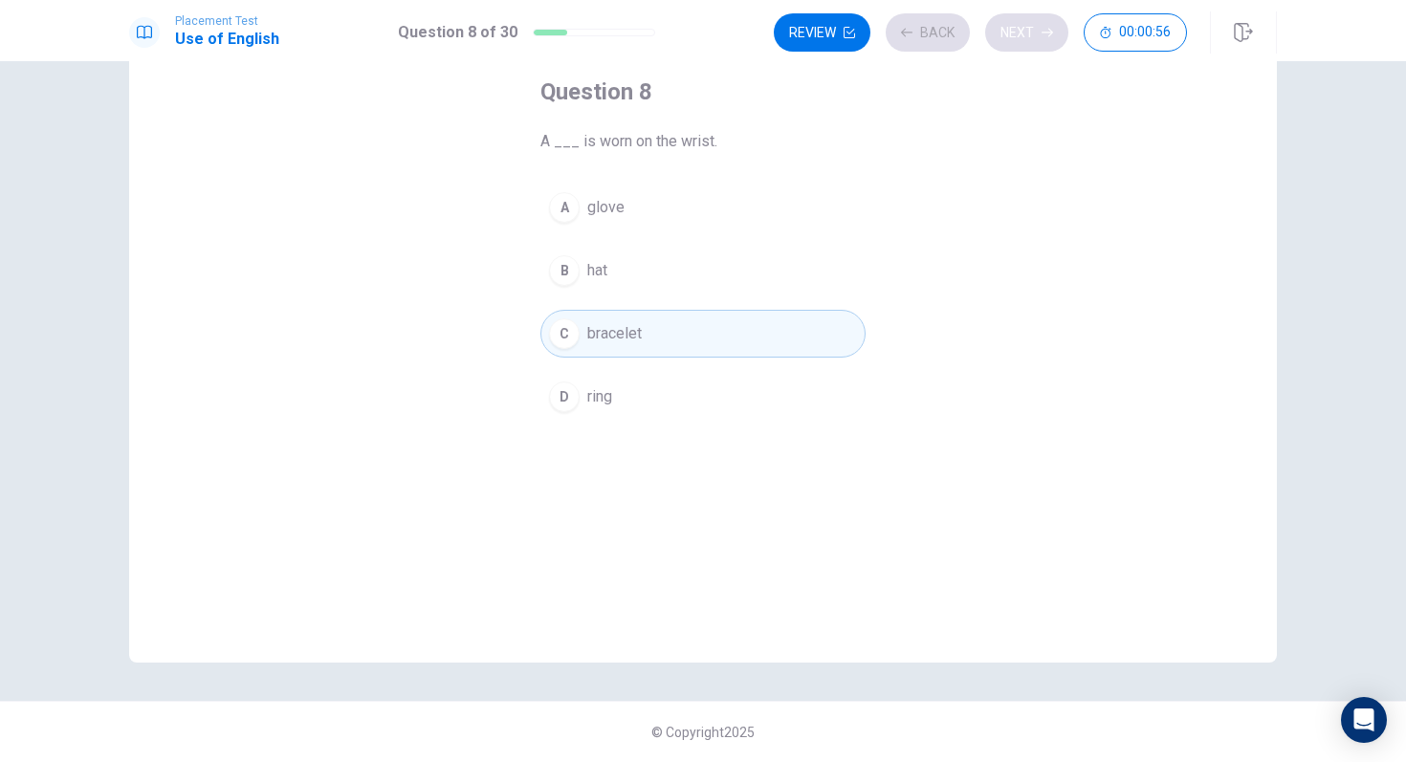
click at [1047, 39] on div "Review Back Next 00:00:56" at bounding box center [980, 32] width 413 height 38
click at [1047, 39] on div "Review Back Next 00:00:55" at bounding box center [980, 32] width 413 height 38
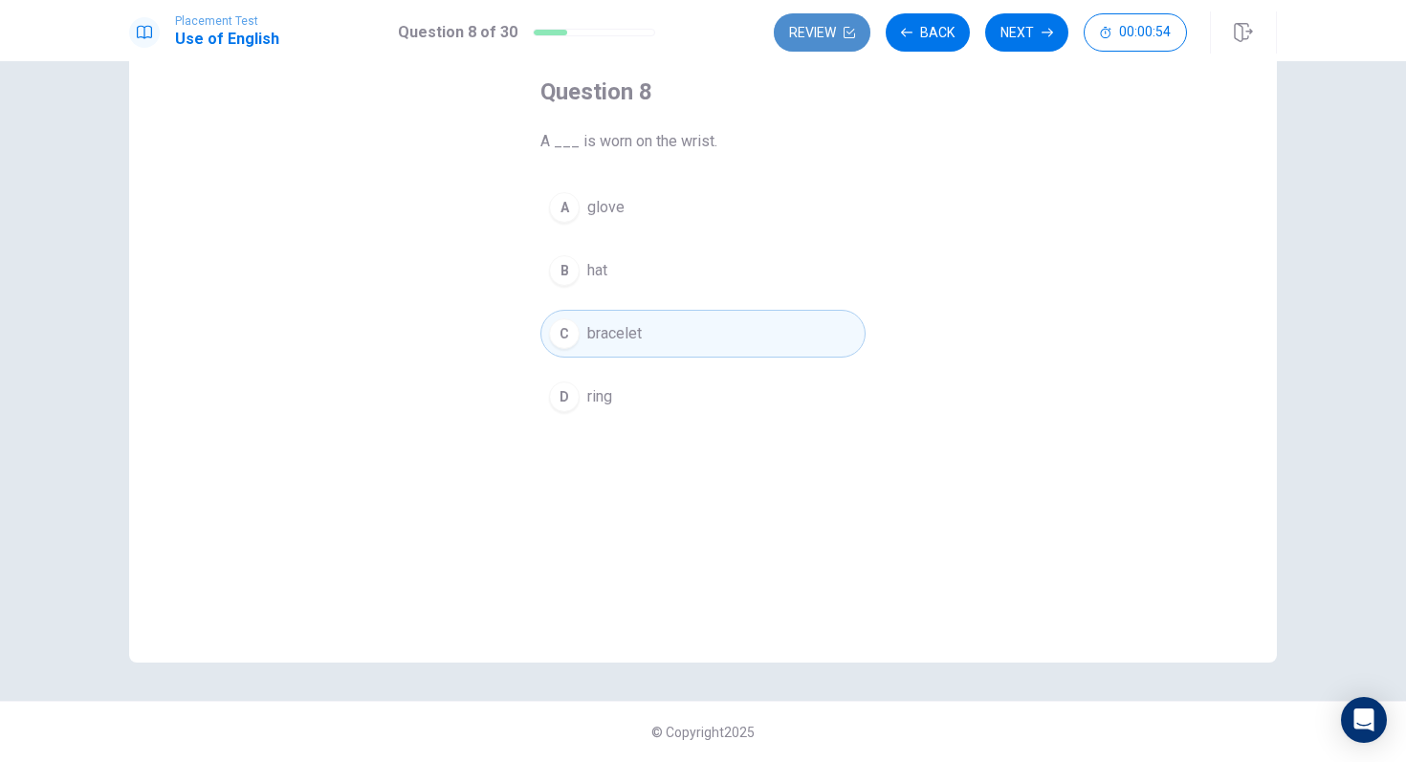
click at [821, 33] on button "Review" at bounding box center [822, 32] width 97 height 38
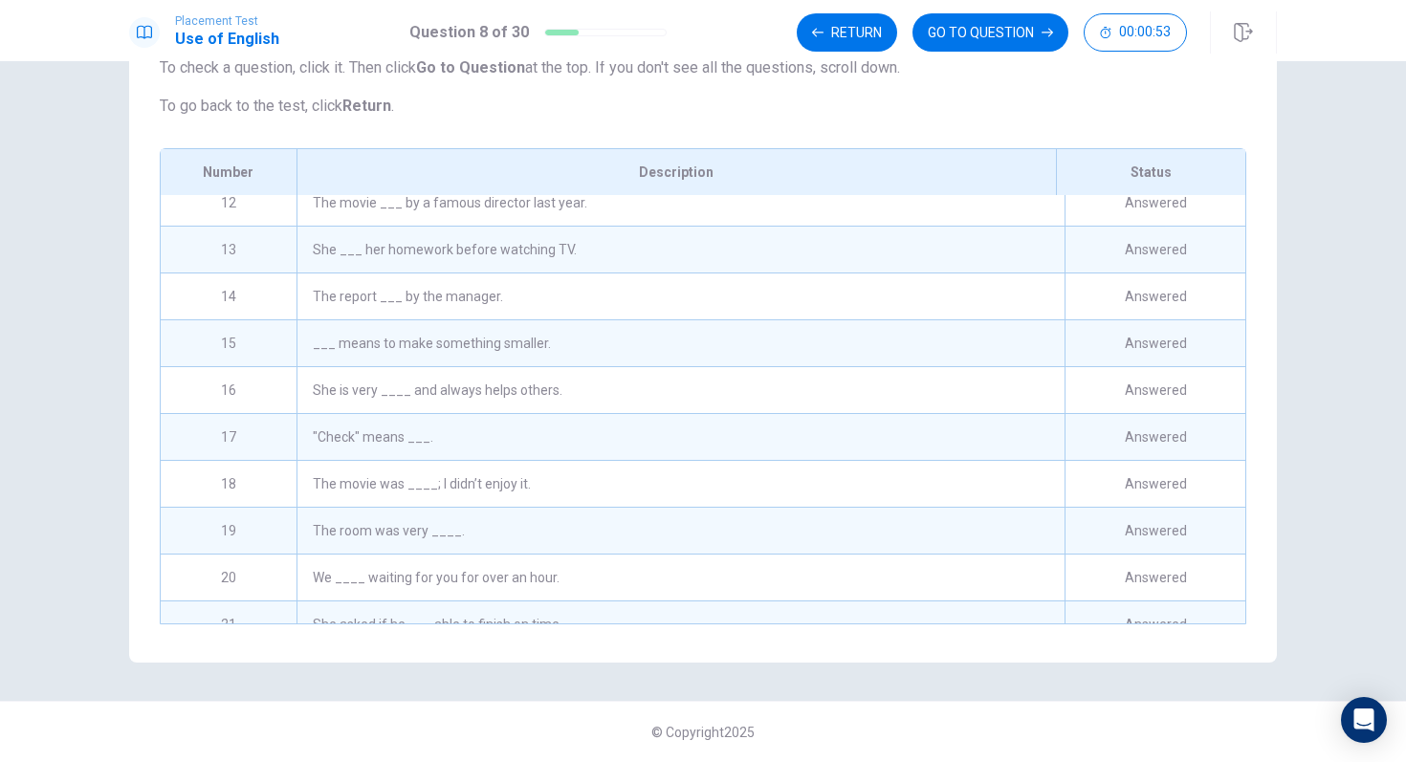
scroll to position [977, 0]
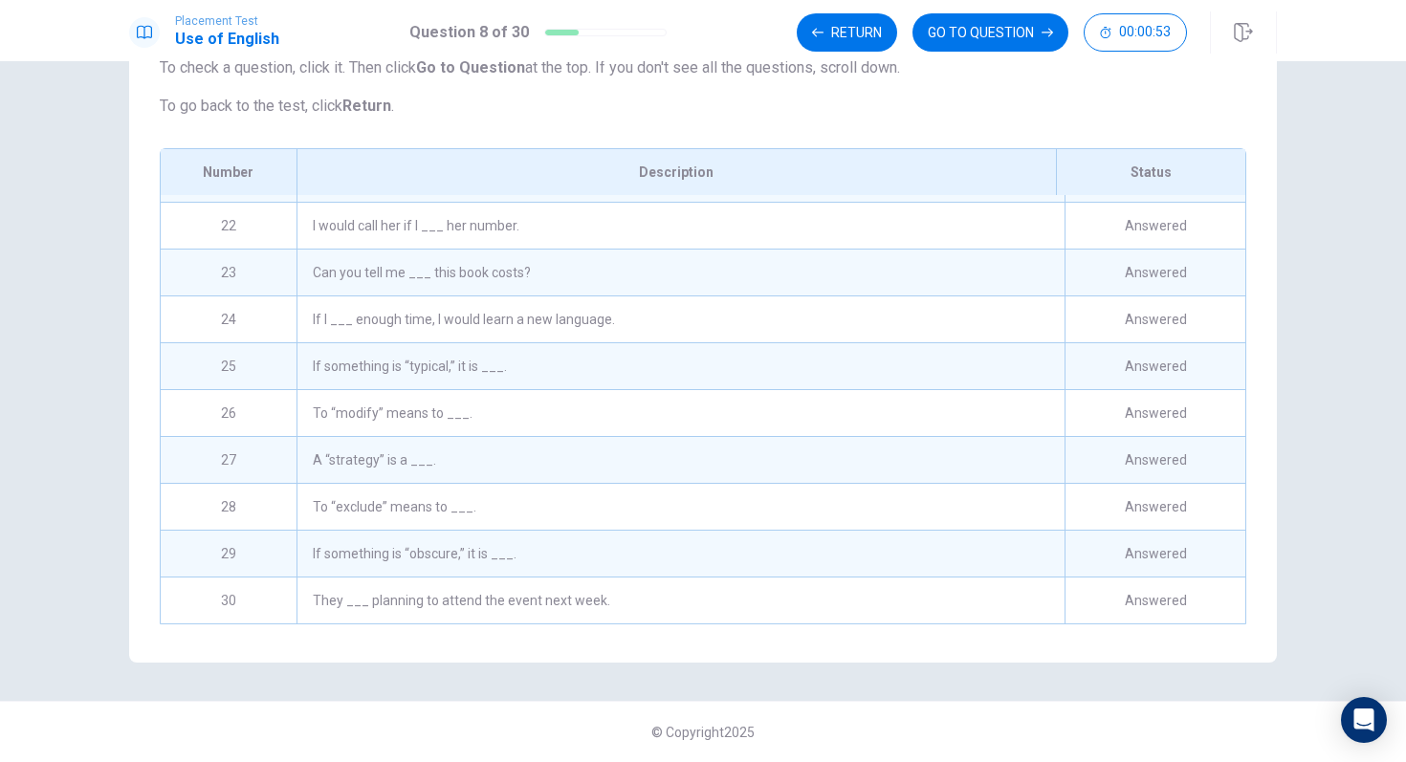
click at [630, 633] on div "Review This is a list of questions. The last question you looked at is highligh…" at bounding box center [703, 291] width 1148 height 744
click at [631, 610] on div "They ___ planning to attend the event next week." at bounding box center [681, 601] width 768 height 46
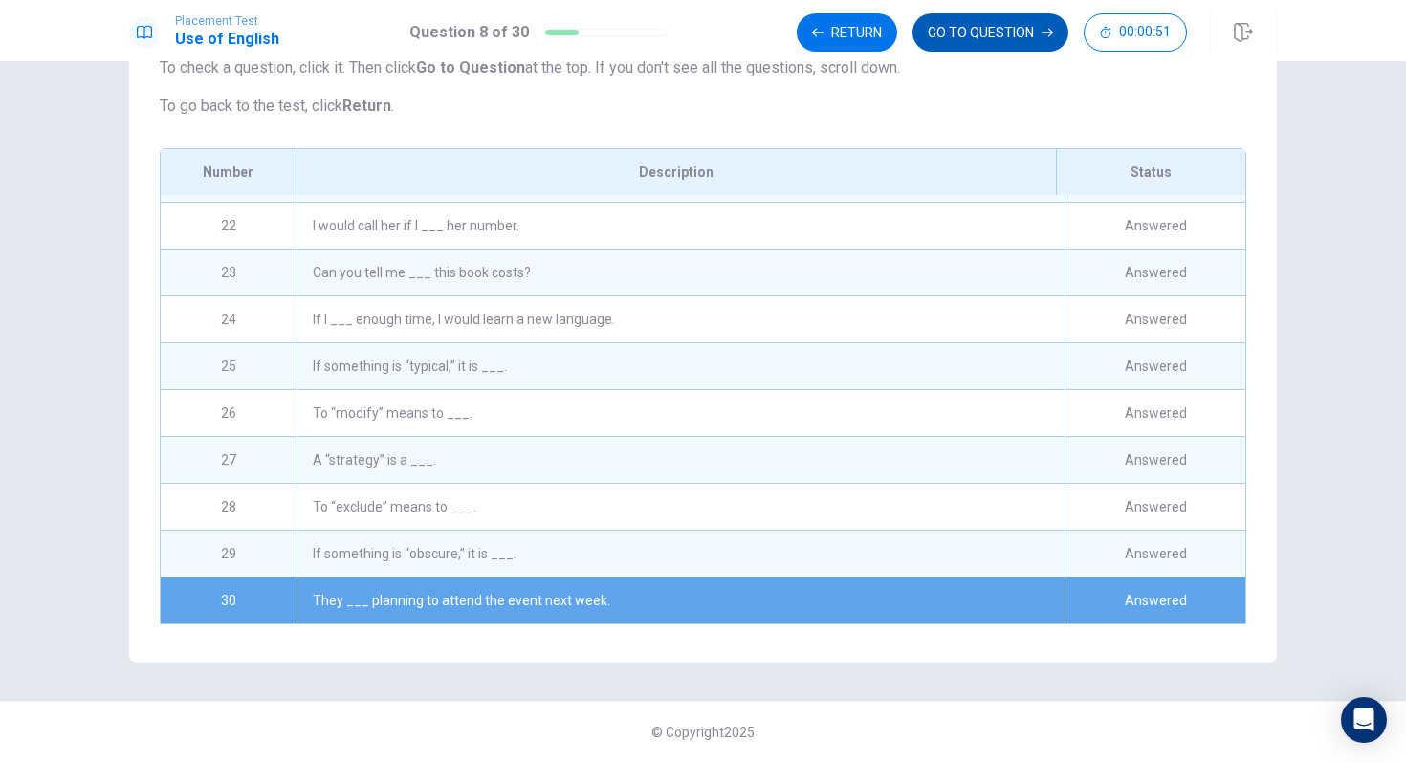
click at [1004, 43] on button "GO TO QUESTION" at bounding box center [990, 32] width 156 height 38
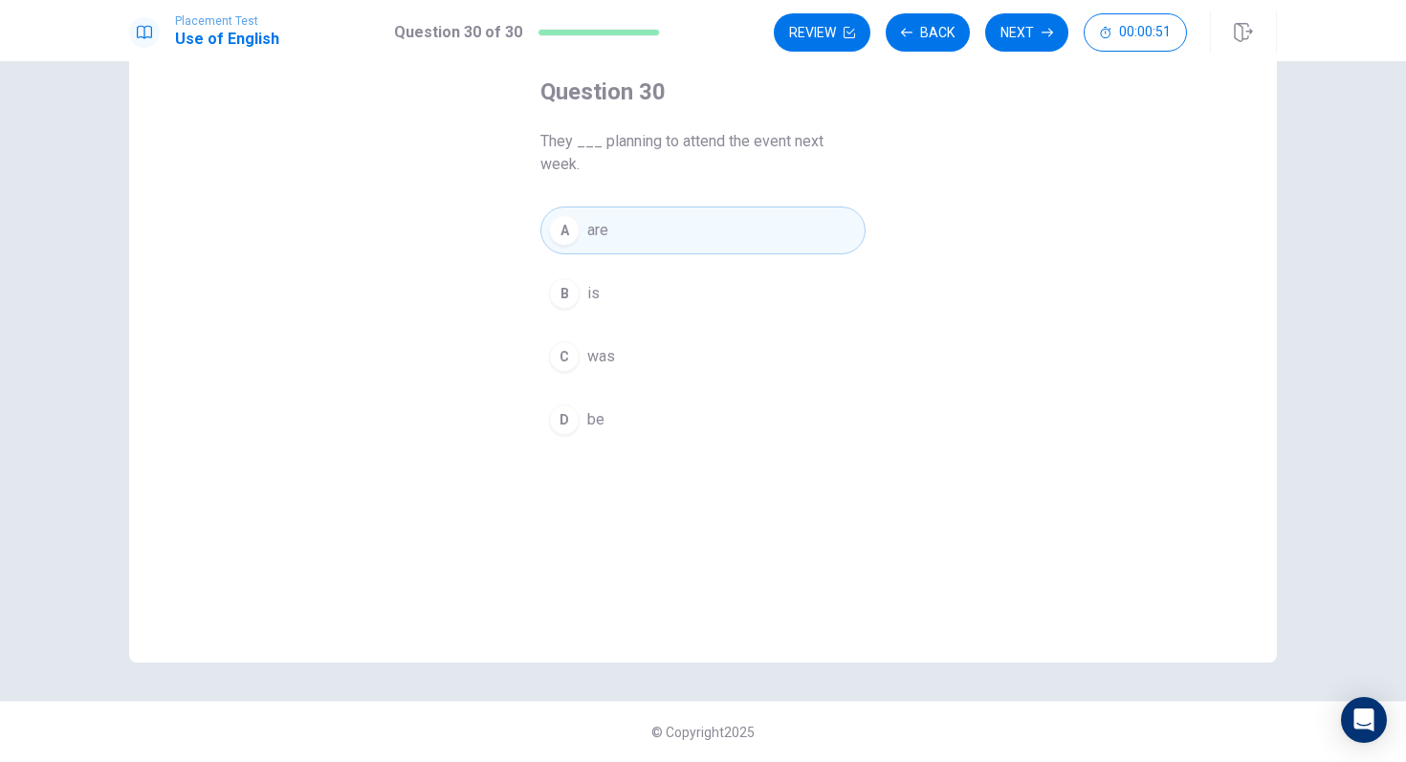
scroll to position [101, 0]
click at [1035, 43] on button "Next" at bounding box center [1026, 32] width 83 height 38
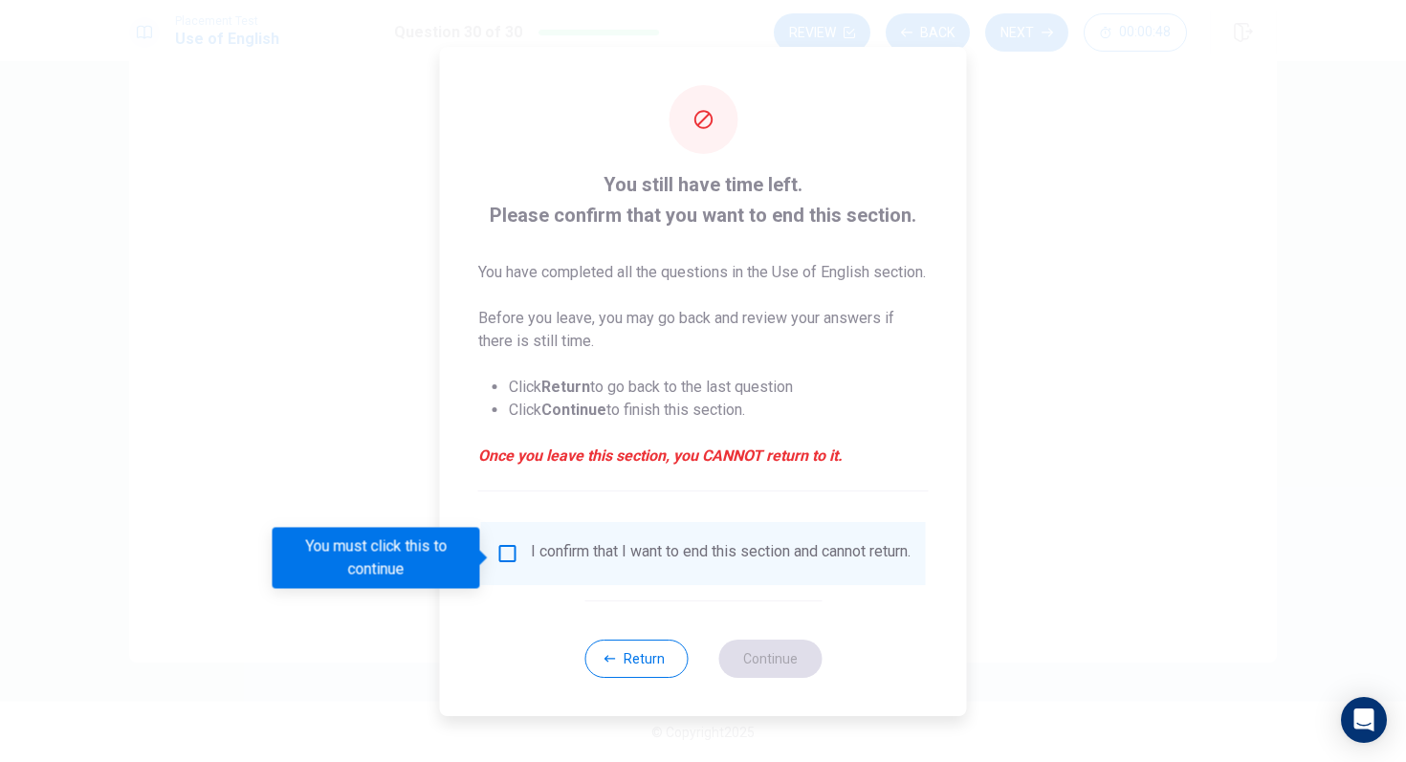
click at [496, 555] on input "You must click this to continue" at bounding box center [507, 553] width 23 height 23
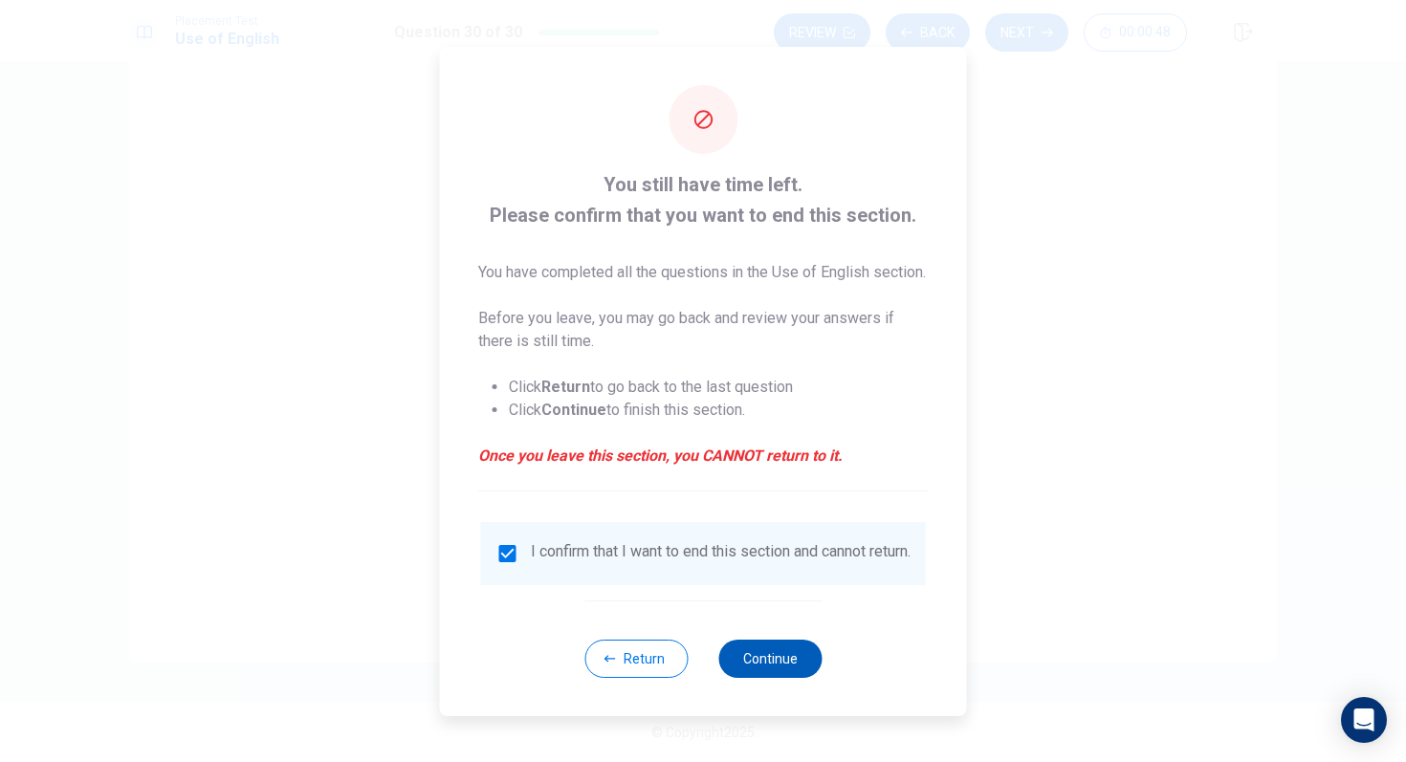
click at [743, 662] on button "Continue" at bounding box center [769, 659] width 103 height 38
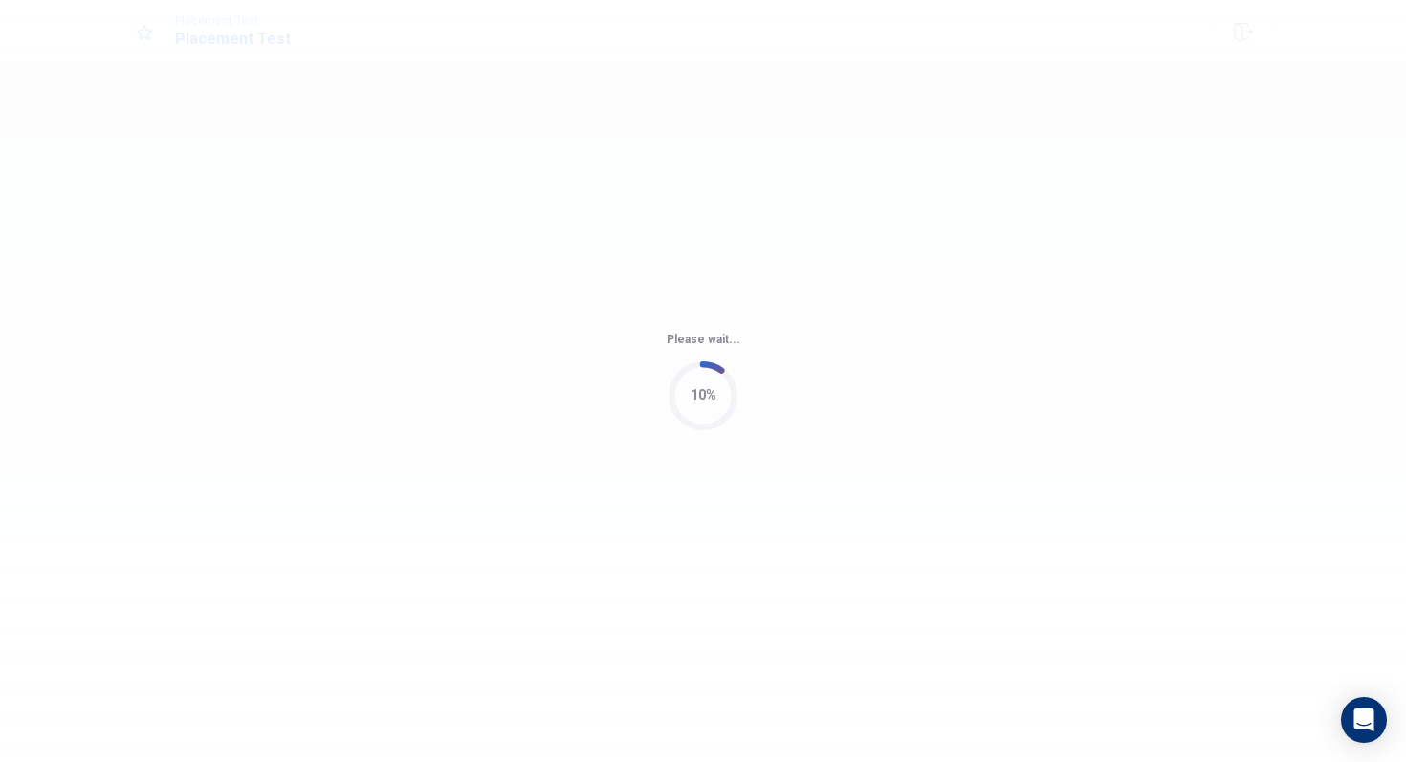
scroll to position [0, 0]
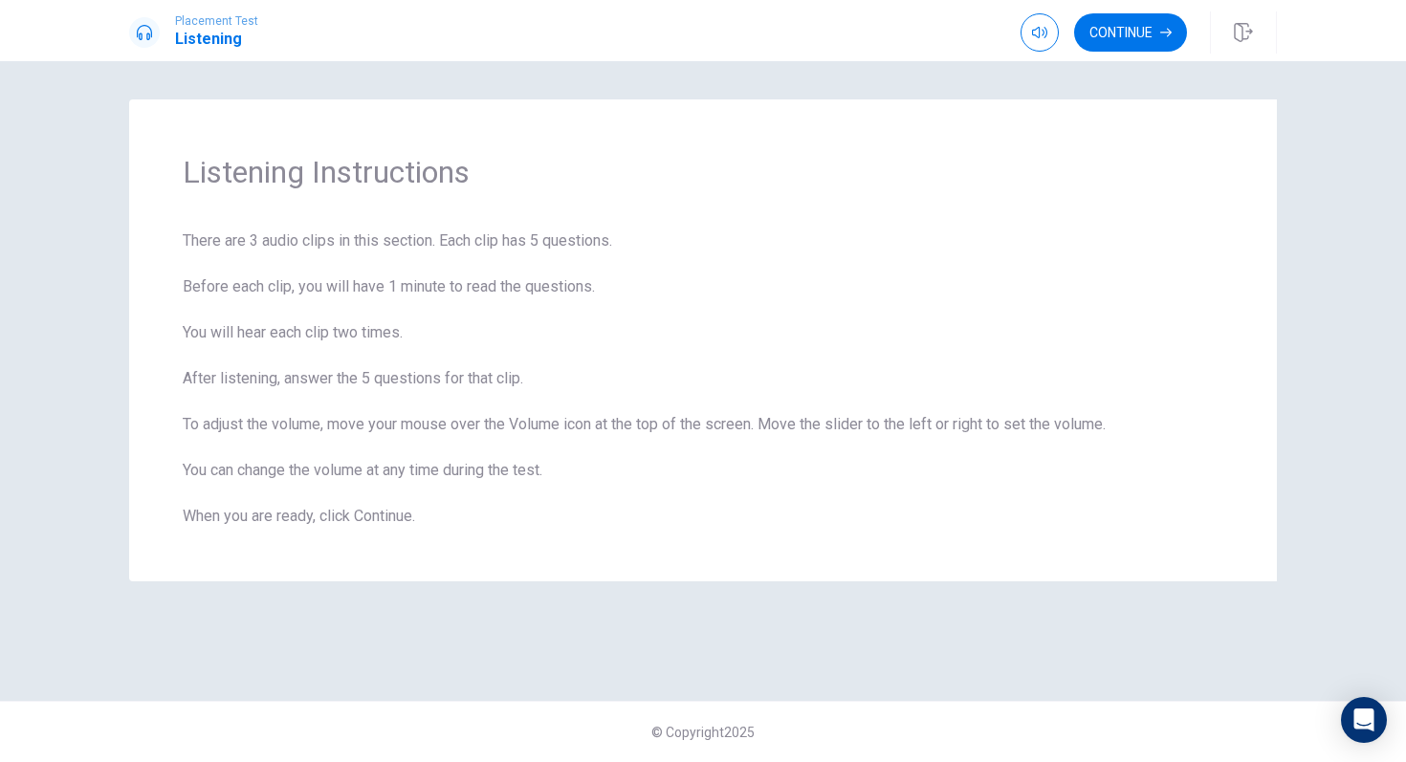
click at [119, 67] on div "Listening Instructions There are 3 audio clips in this section. Each clip has 5…" at bounding box center [703, 411] width 1406 height 701
click at [1136, 32] on button "Continue" at bounding box center [1130, 32] width 113 height 38
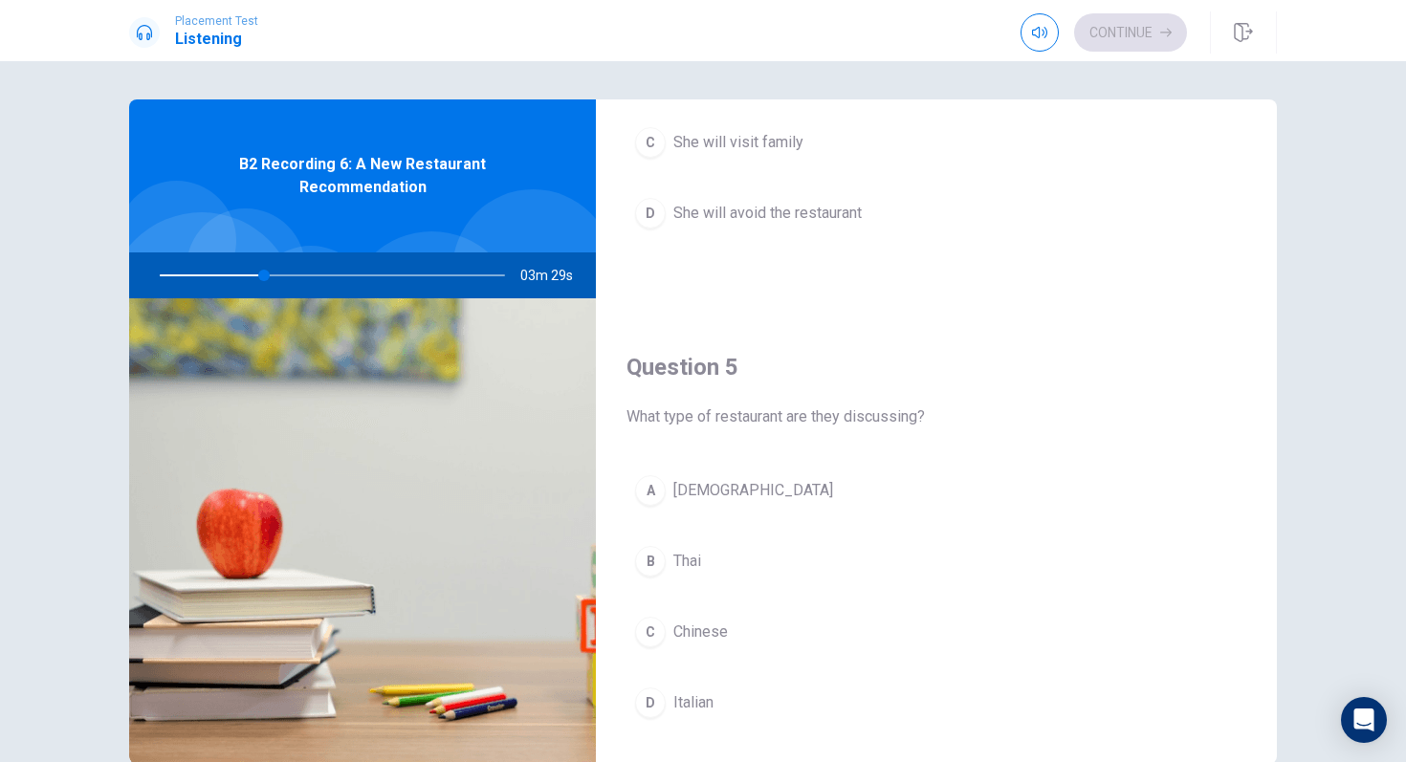
scroll to position [1784, 0]
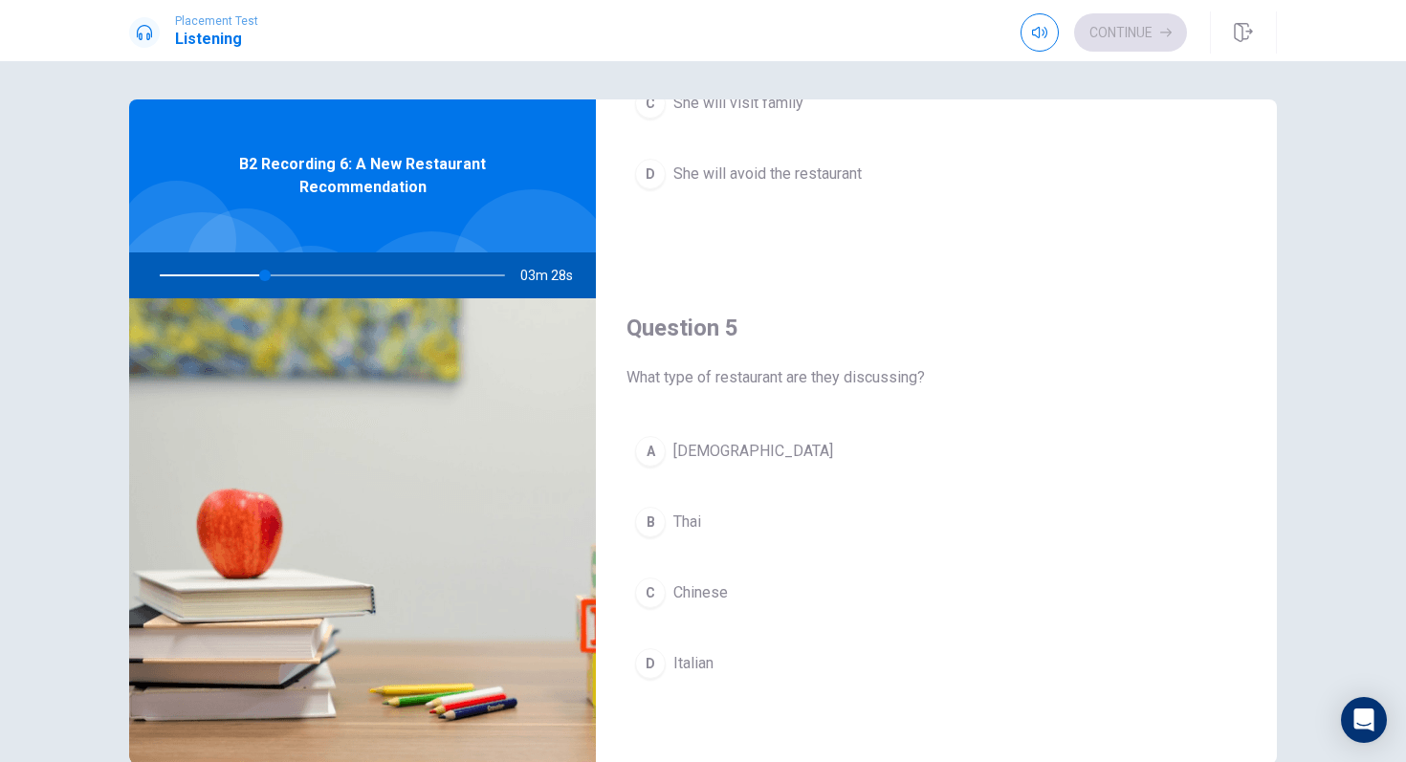
click at [693, 526] on span "Thai" at bounding box center [687, 522] width 28 height 23
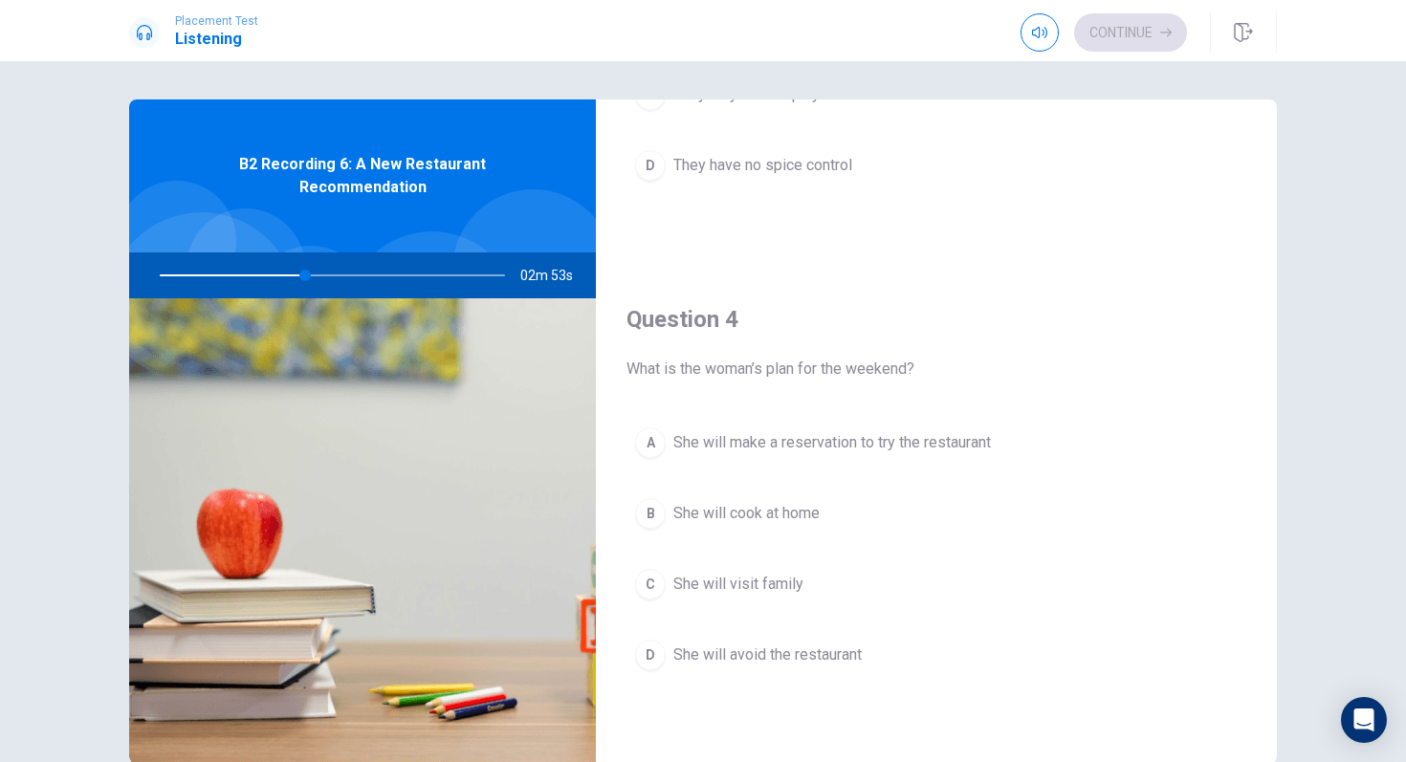
scroll to position [1305, 0]
click at [788, 449] on span "She will make a reservation to try the restaurant" at bounding box center [832, 440] width 318 height 23
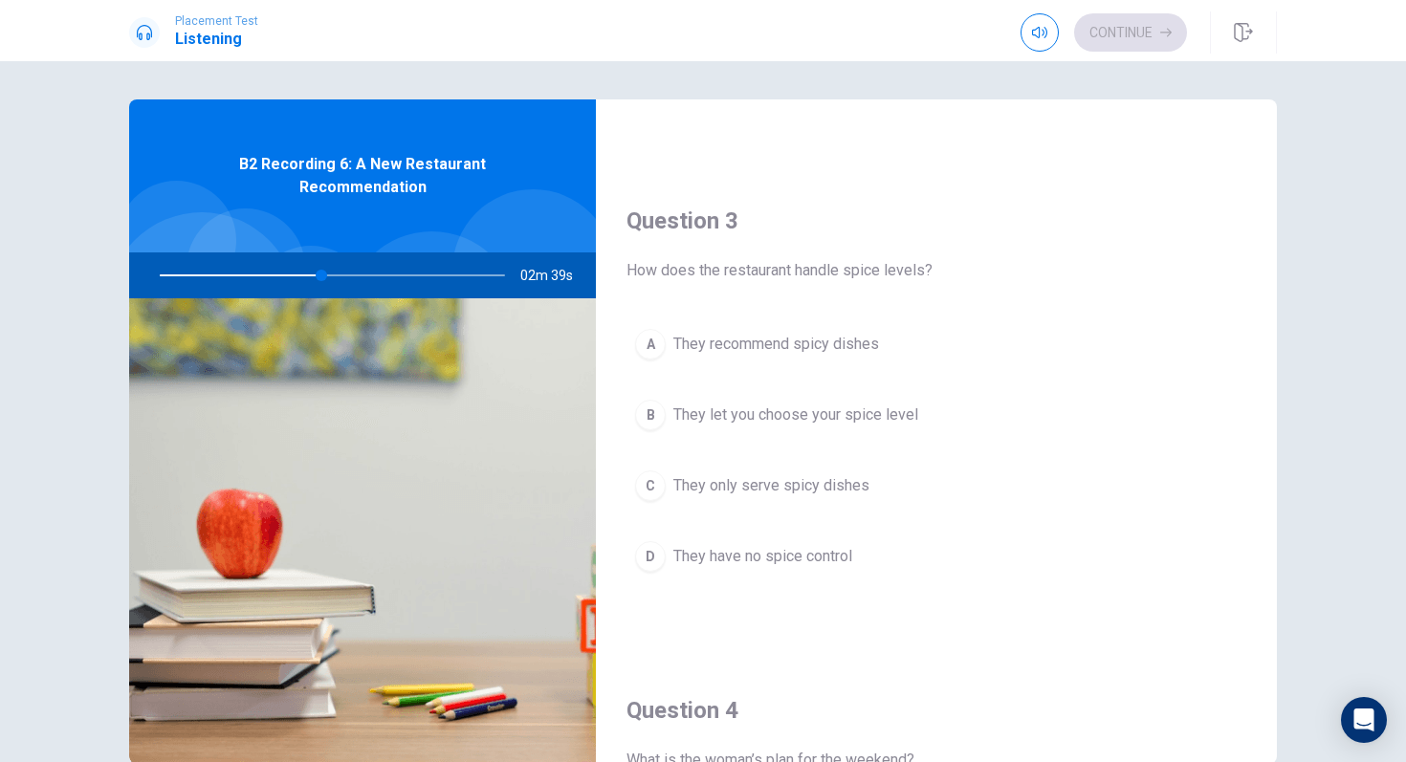
scroll to position [914, 0]
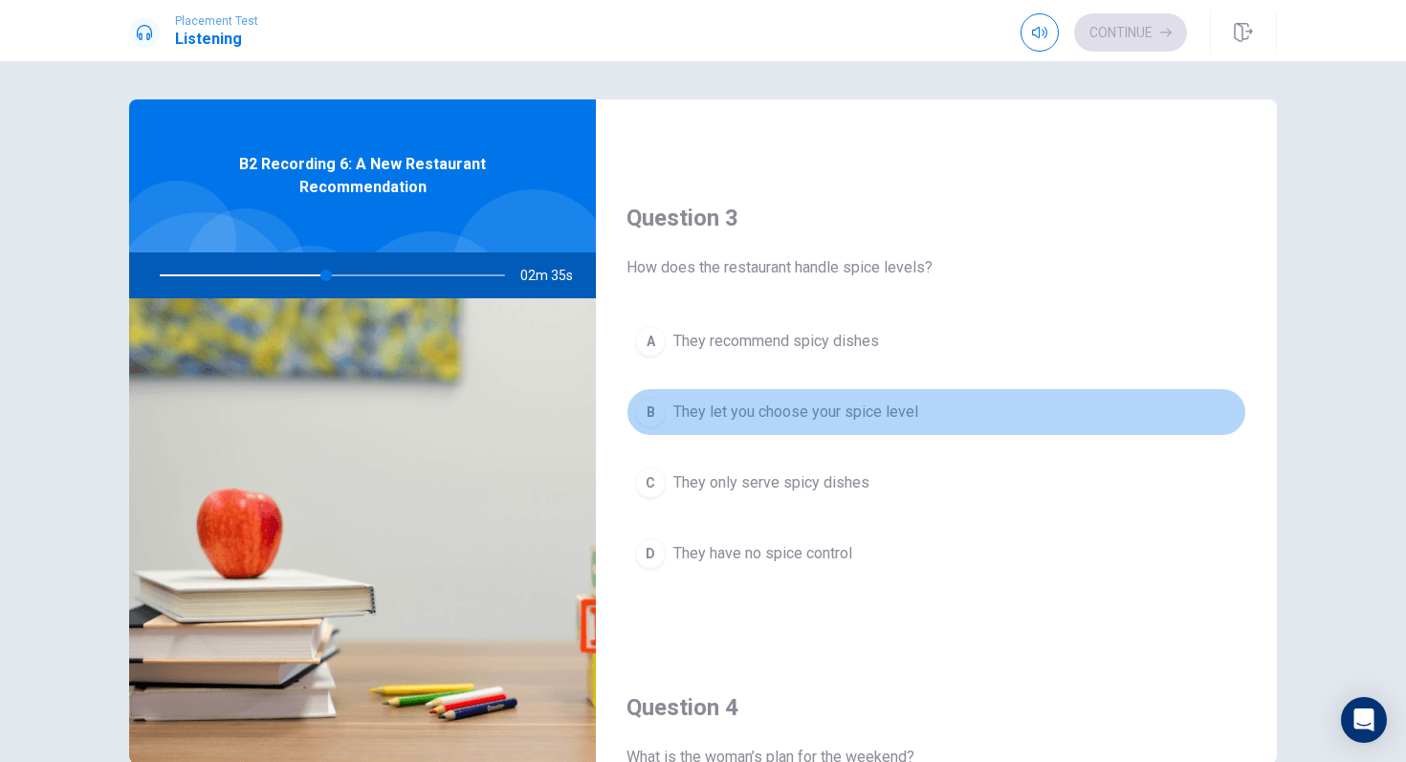
click at [793, 407] on span "They let you choose your spice level" at bounding box center [795, 412] width 245 height 23
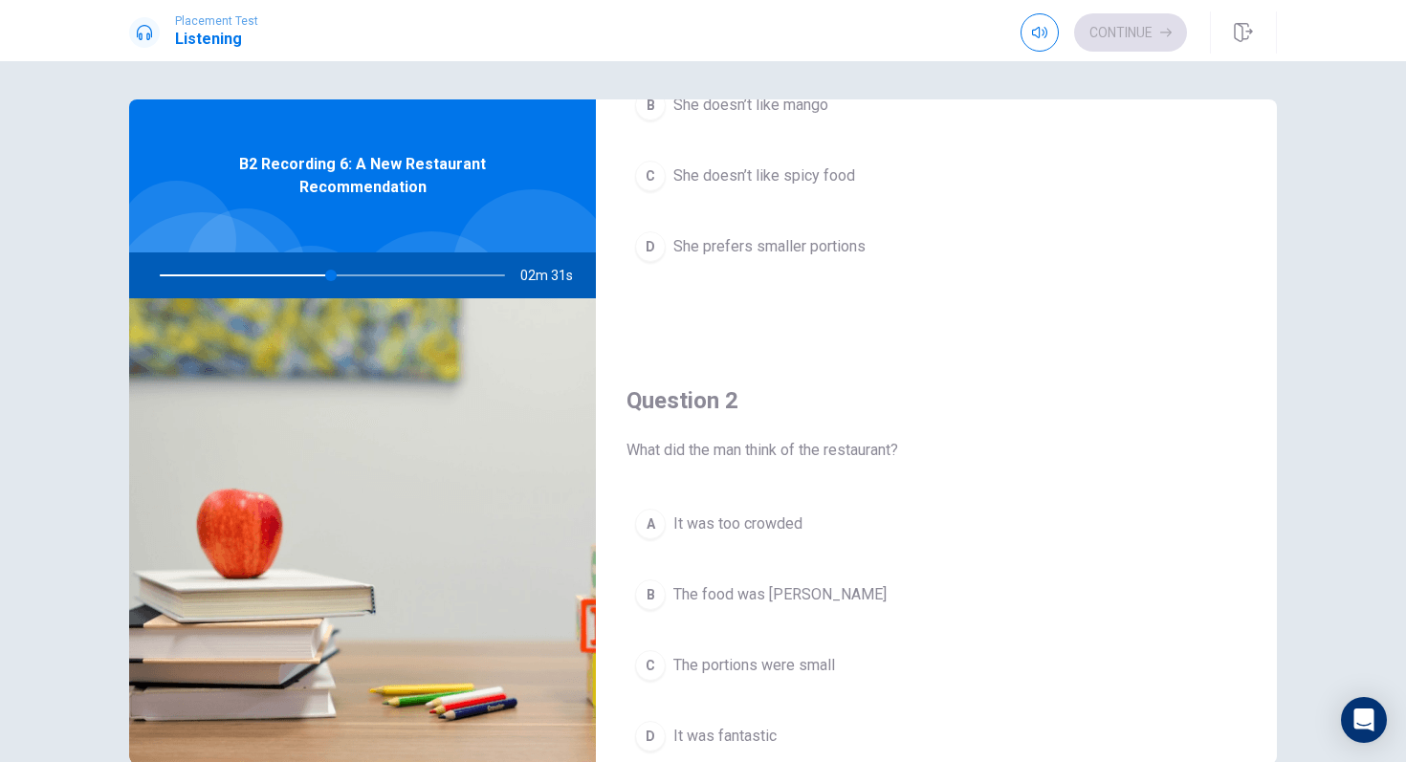
scroll to position [251, 0]
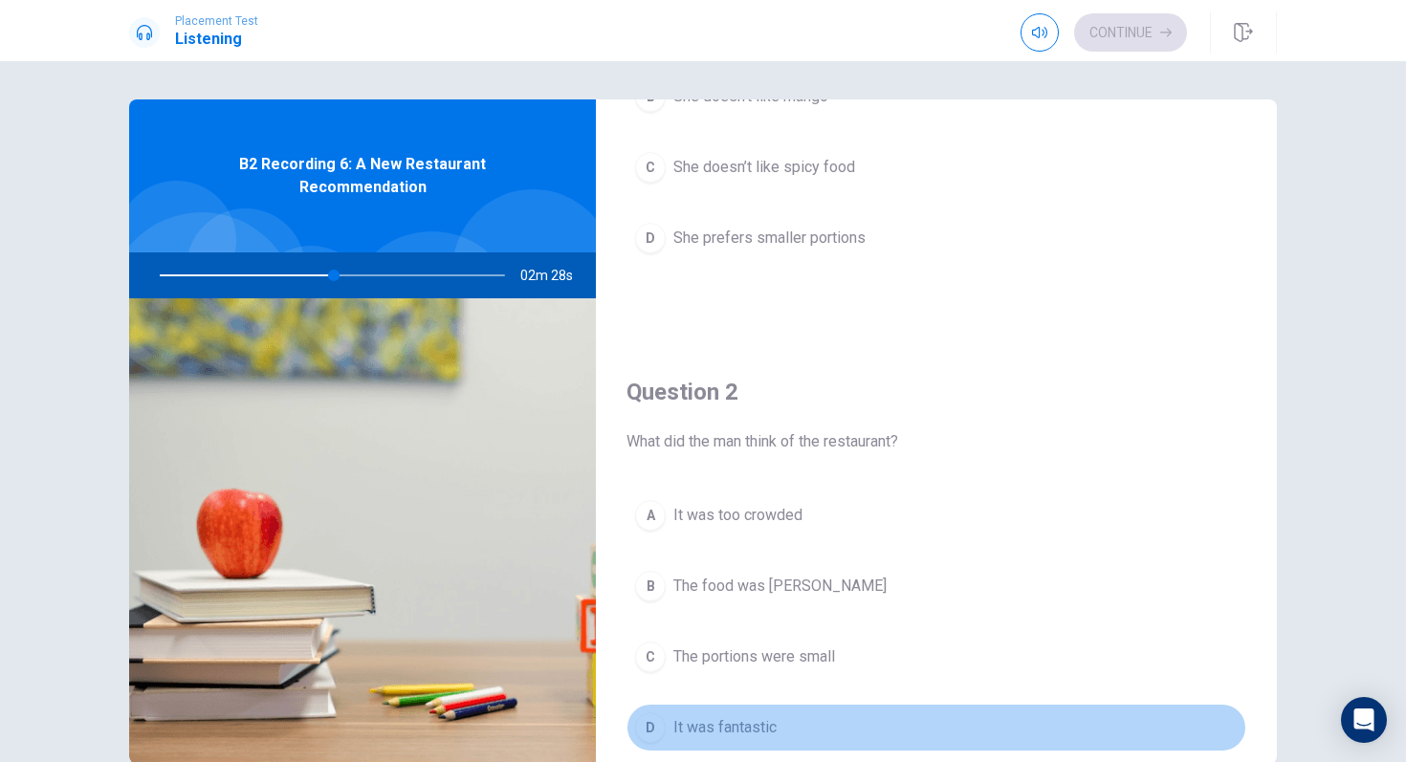
click at [742, 722] on span "It was fantastic" at bounding box center [724, 727] width 103 height 23
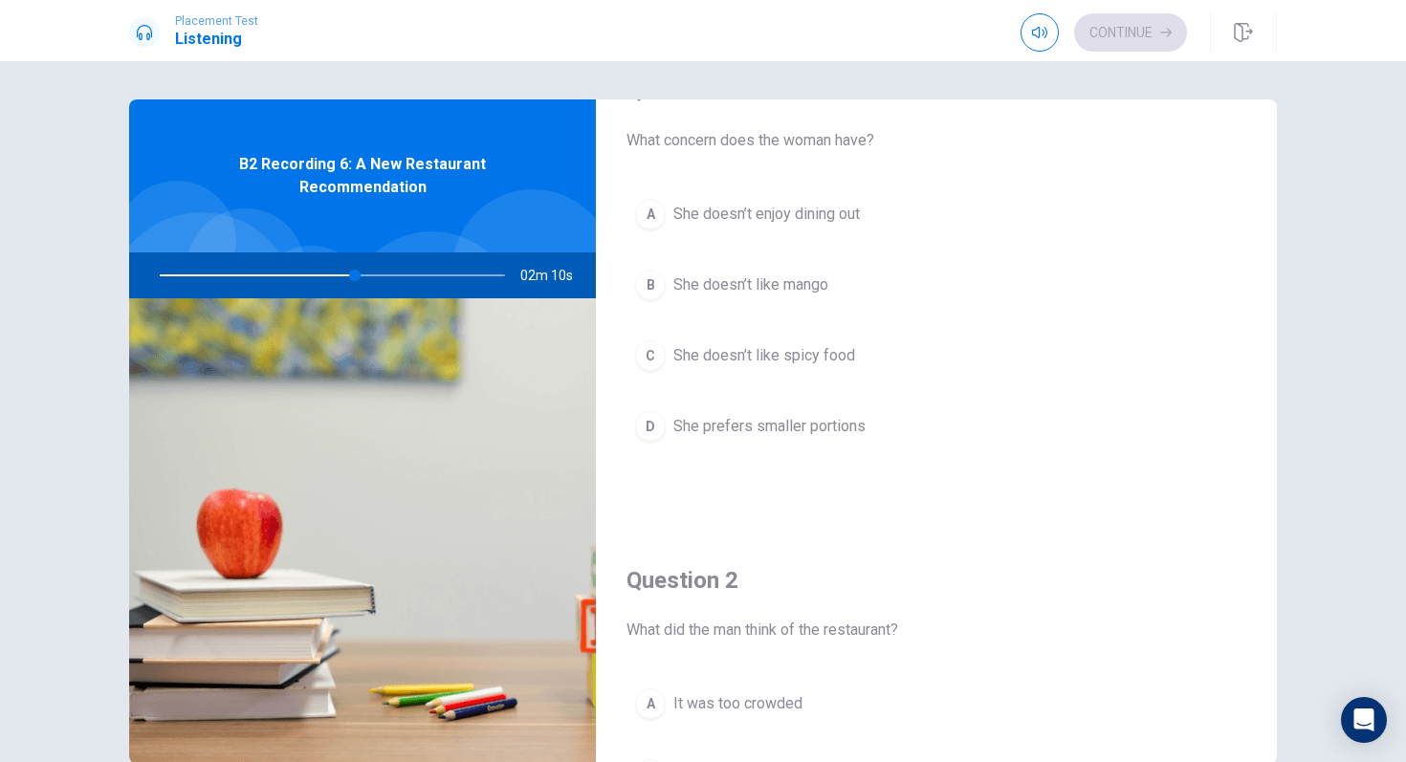
scroll to position [61, 0]
click at [804, 359] on span "She doesn’t like spicy food" at bounding box center [764, 356] width 182 height 23
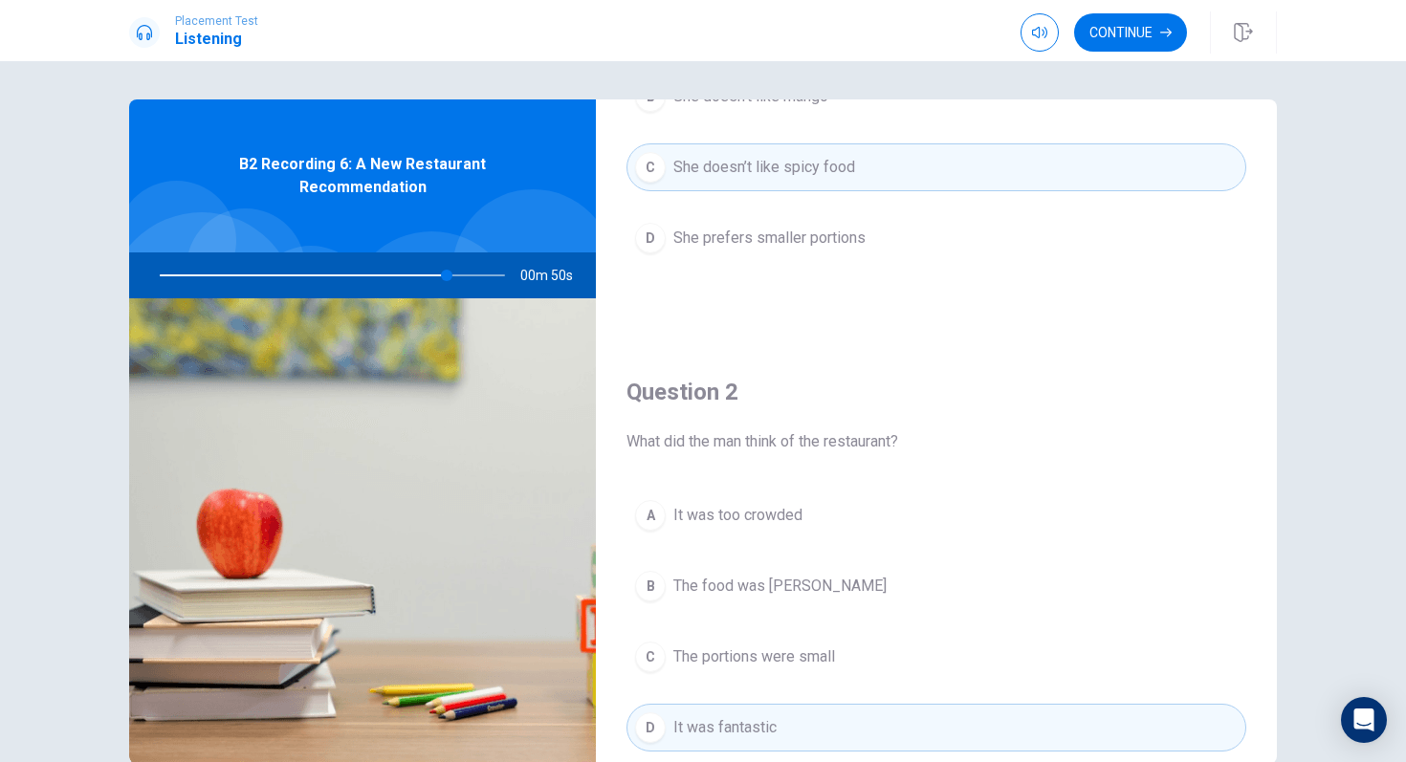
scroll to position [0, 0]
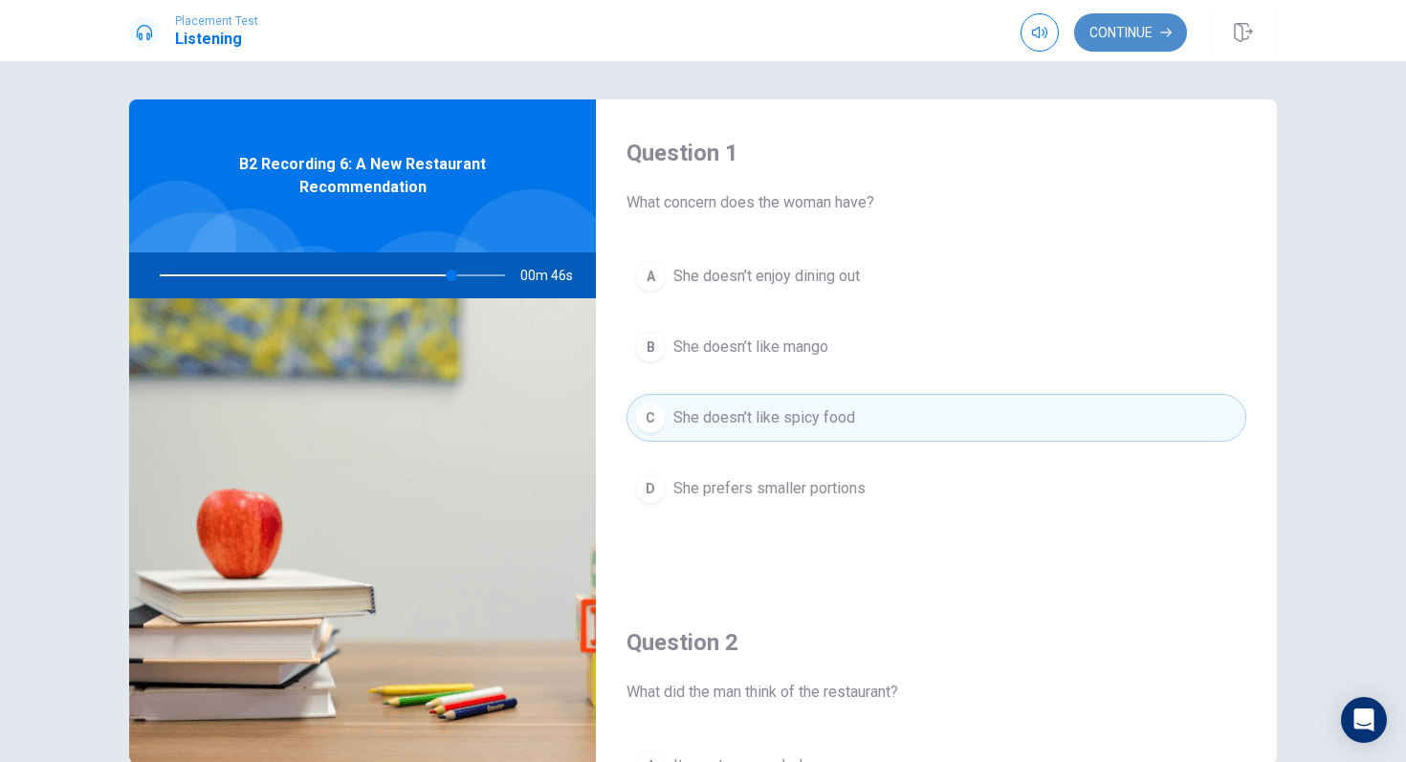
click at [1089, 21] on button "Continue" at bounding box center [1130, 32] width 113 height 38
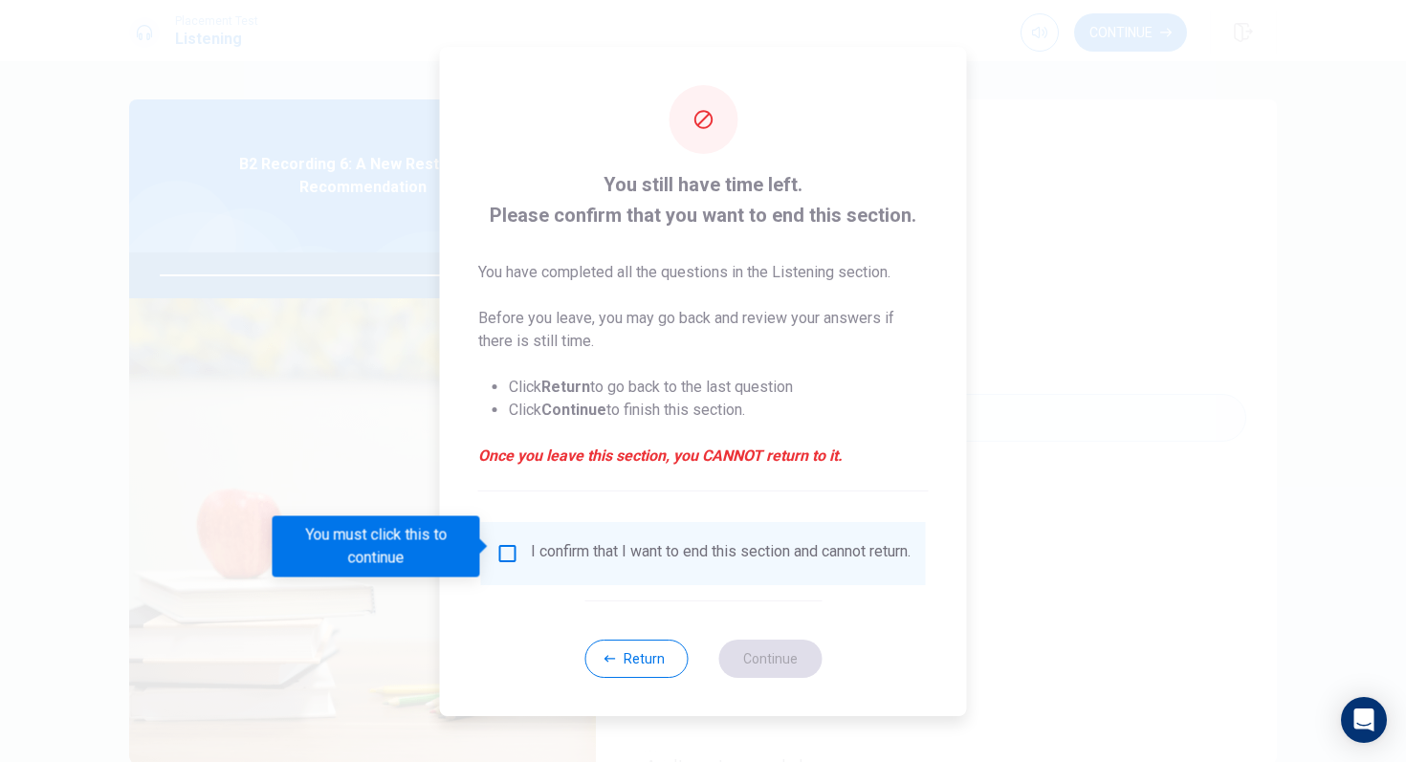
click at [500, 551] on input "You must click this to continue" at bounding box center [507, 553] width 23 height 23
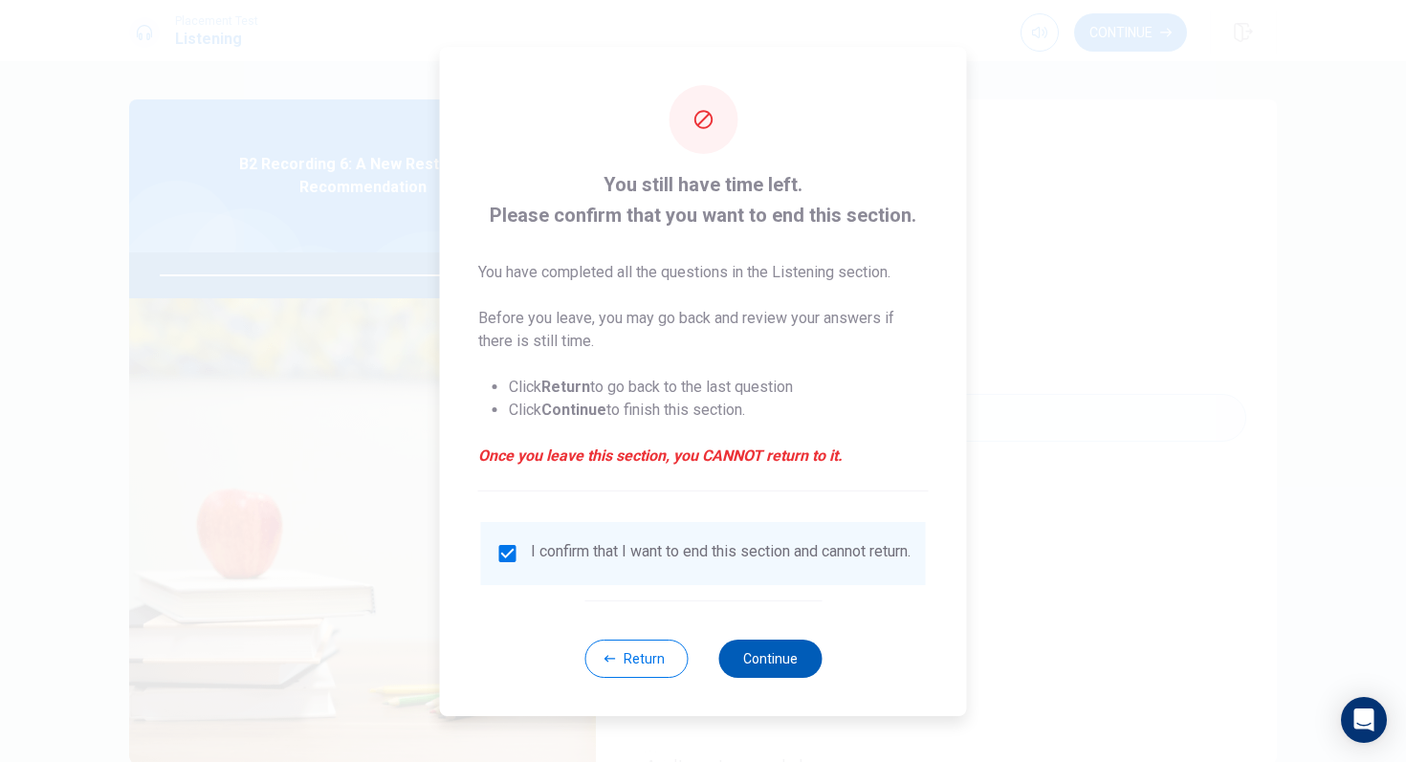
click at [758, 667] on button "Continue" at bounding box center [769, 659] width 103 height 38
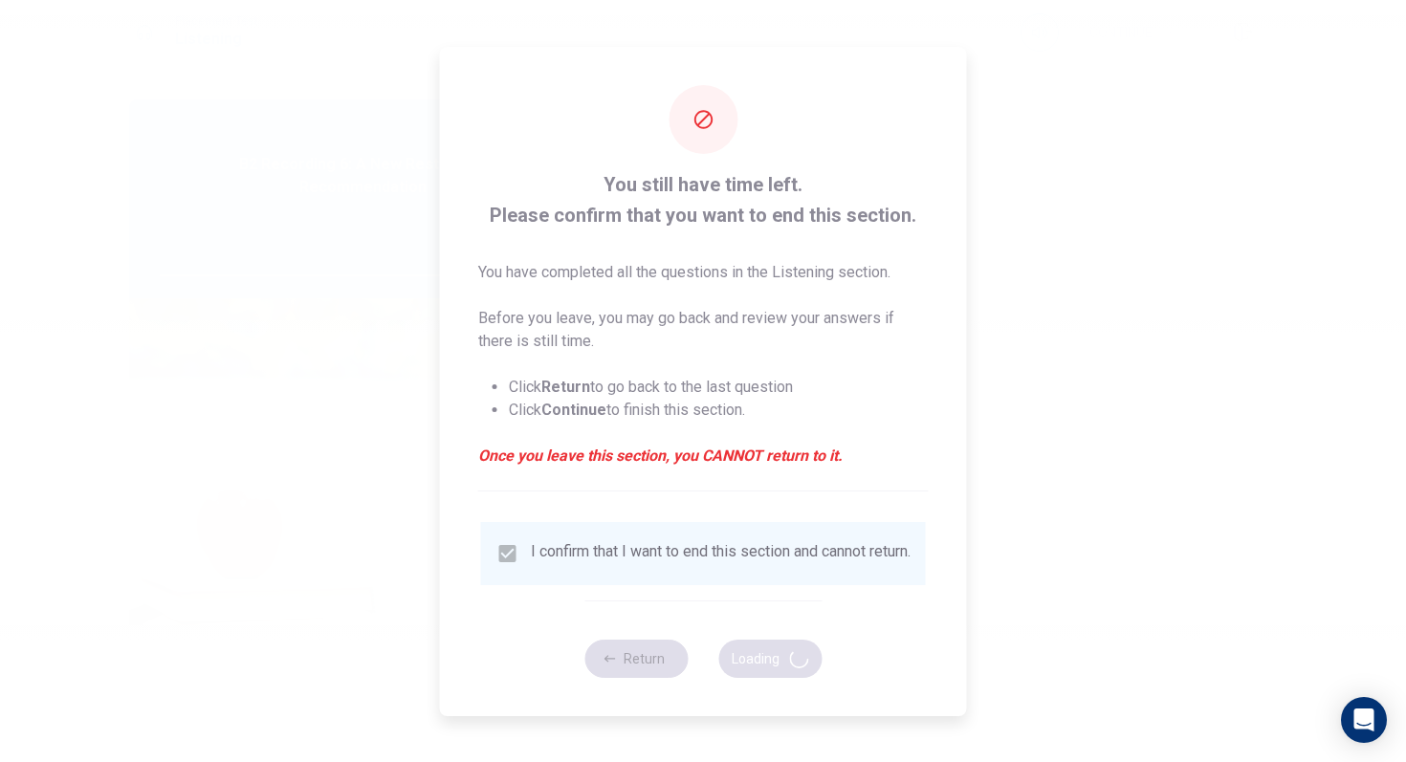
type input "86"
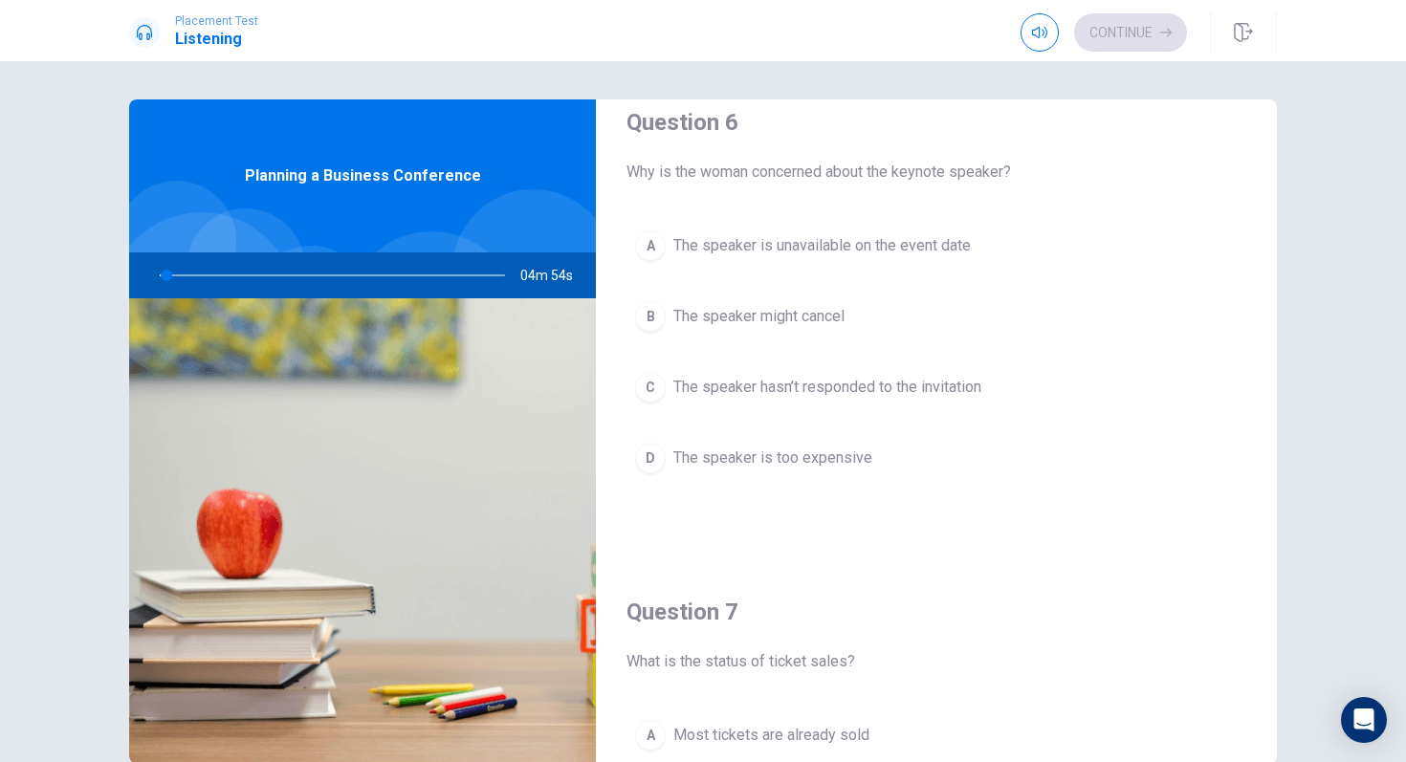
scroll to position [42, 0]
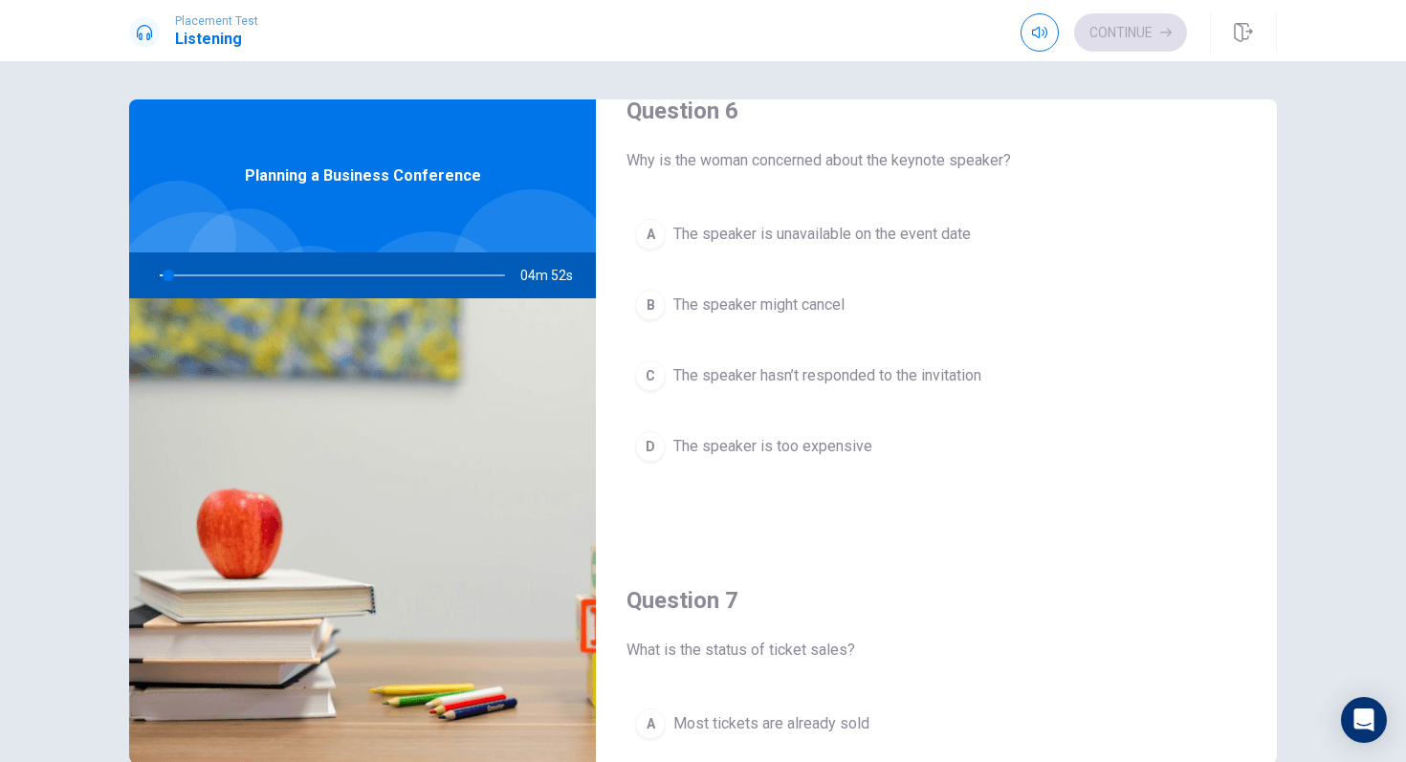
click at [926, 163] on span "Why is the woman concerned about the keynote speaker?" at bounding box center [937, 160] width 620 height 23
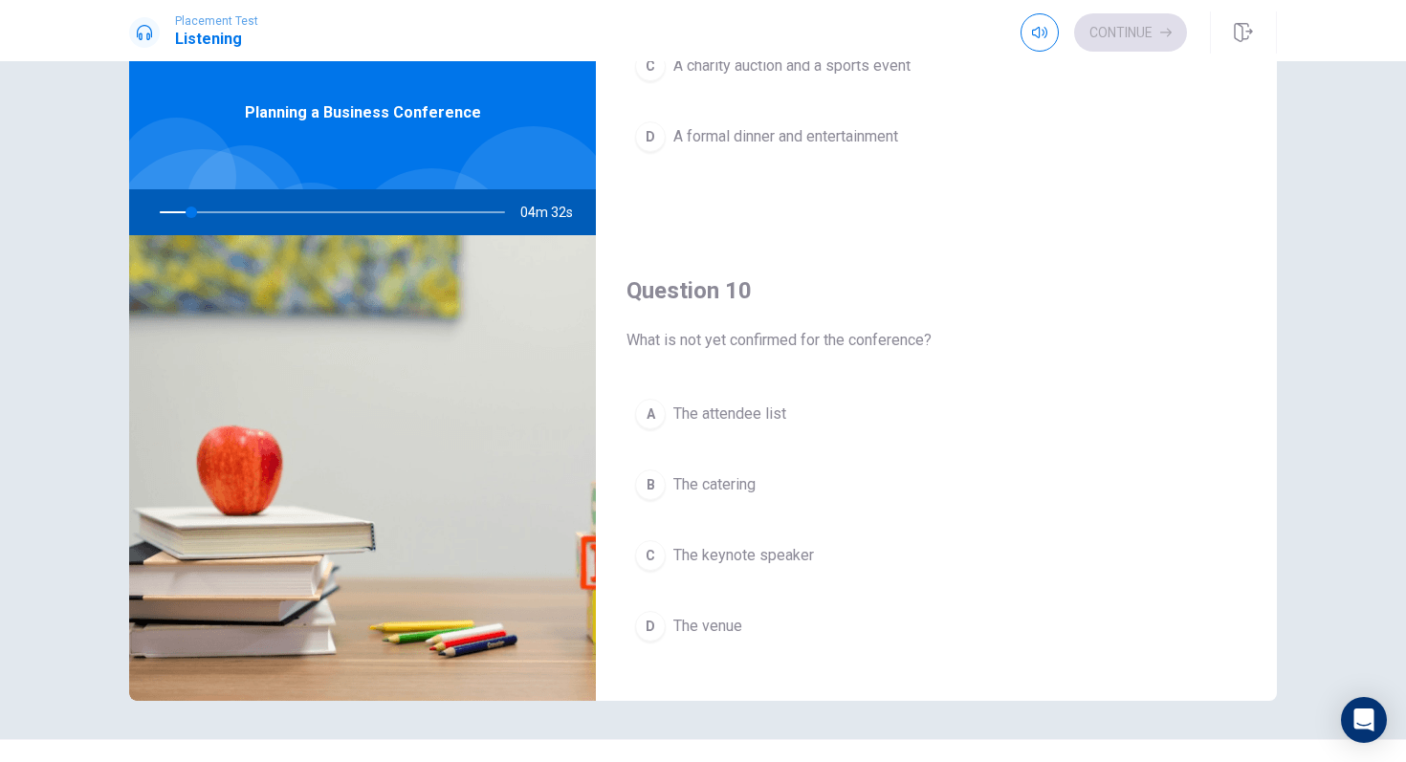
scroll to position [1750, 0]
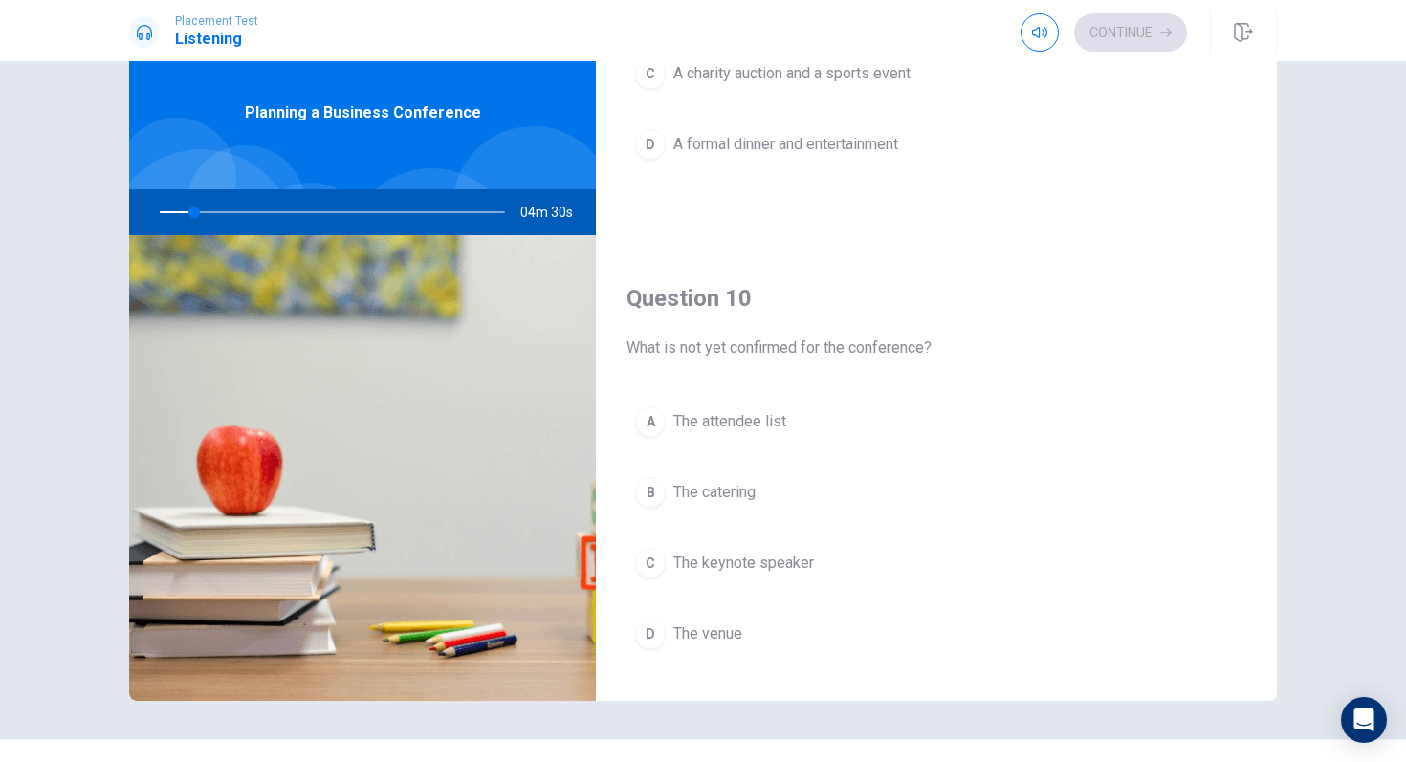
drag, startPoint x: 855, startPoint y: 350, endPoint x: 937, endPoint y: 349, distance: 82.3
click at [937, 349] on span "What is not yet confirmed for the conference?" at bounding box center [937, 348] width 620 height 23
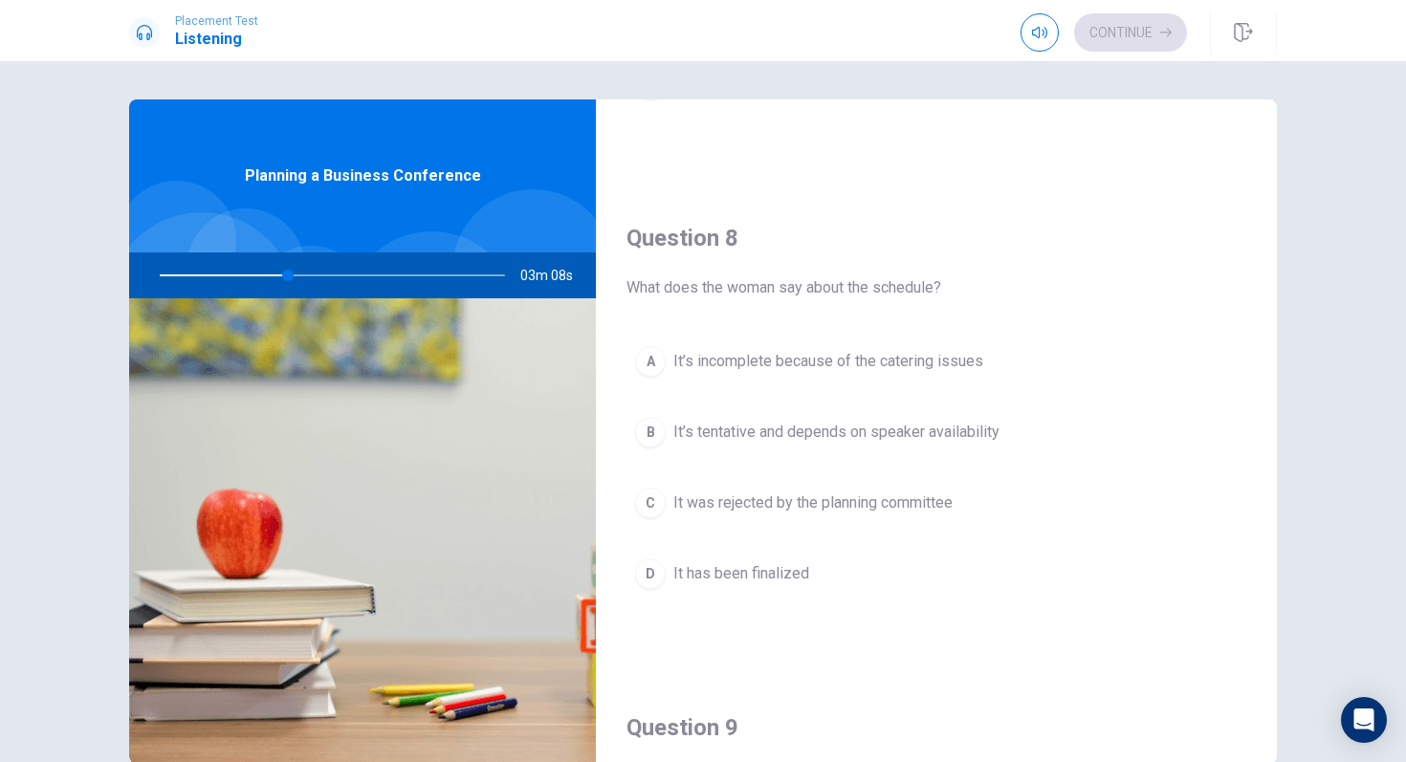
scroll to position [895, 0]
click at [906, 445] on button "B It’s tentative and depends on speaker availability" at bounding box center [937, 431] width 620 height 48
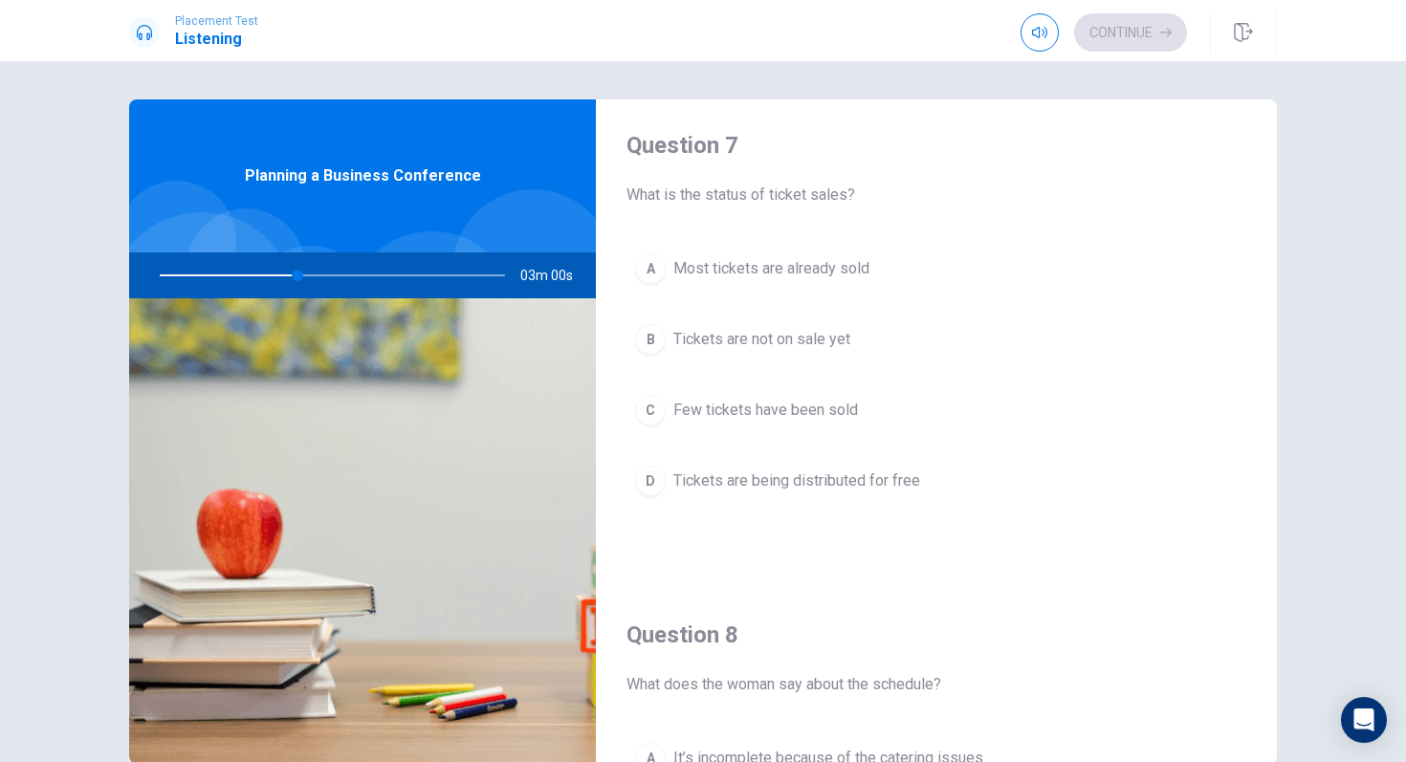
scroll to position [492, 0]
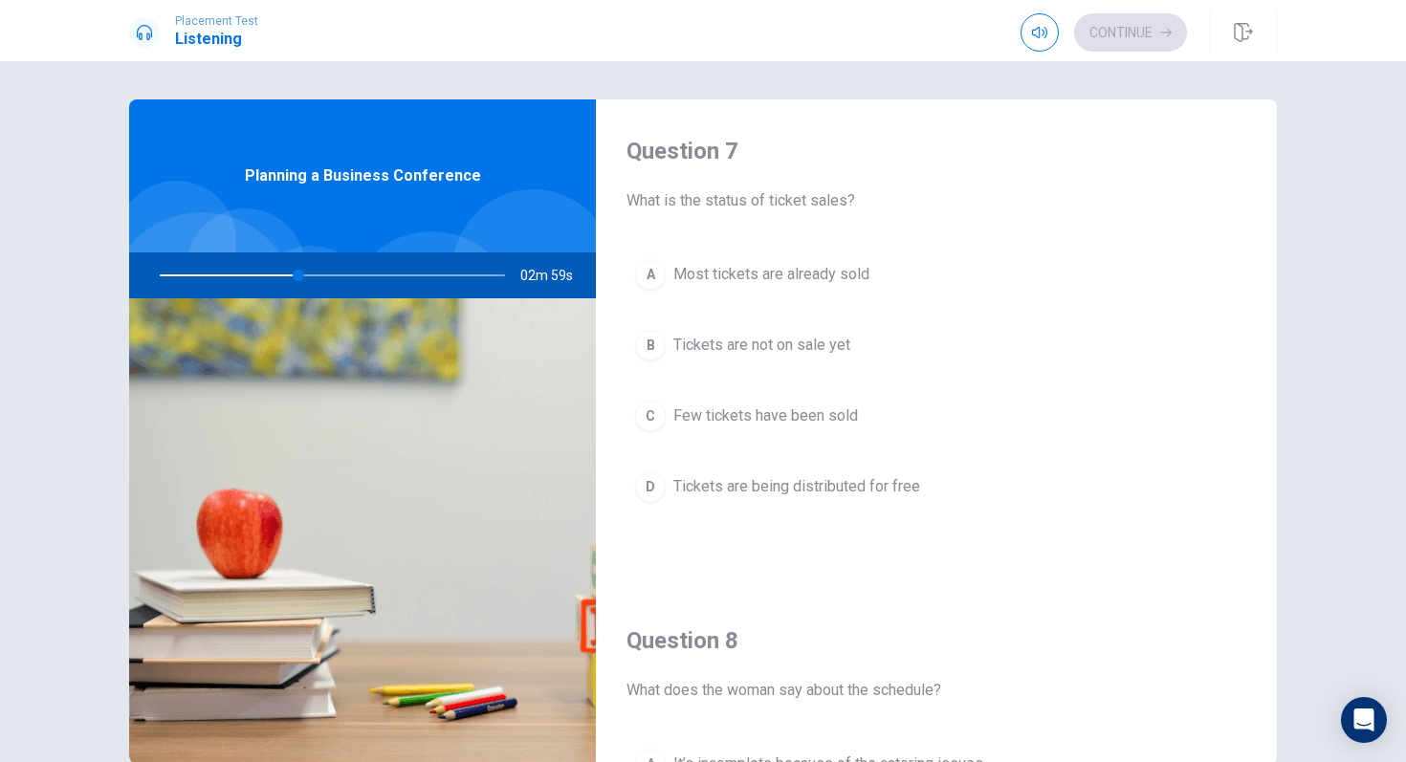
click at [849, 252] on button "A Most tickets are already sold" at bounding box center [937, 275] width 620 height 48
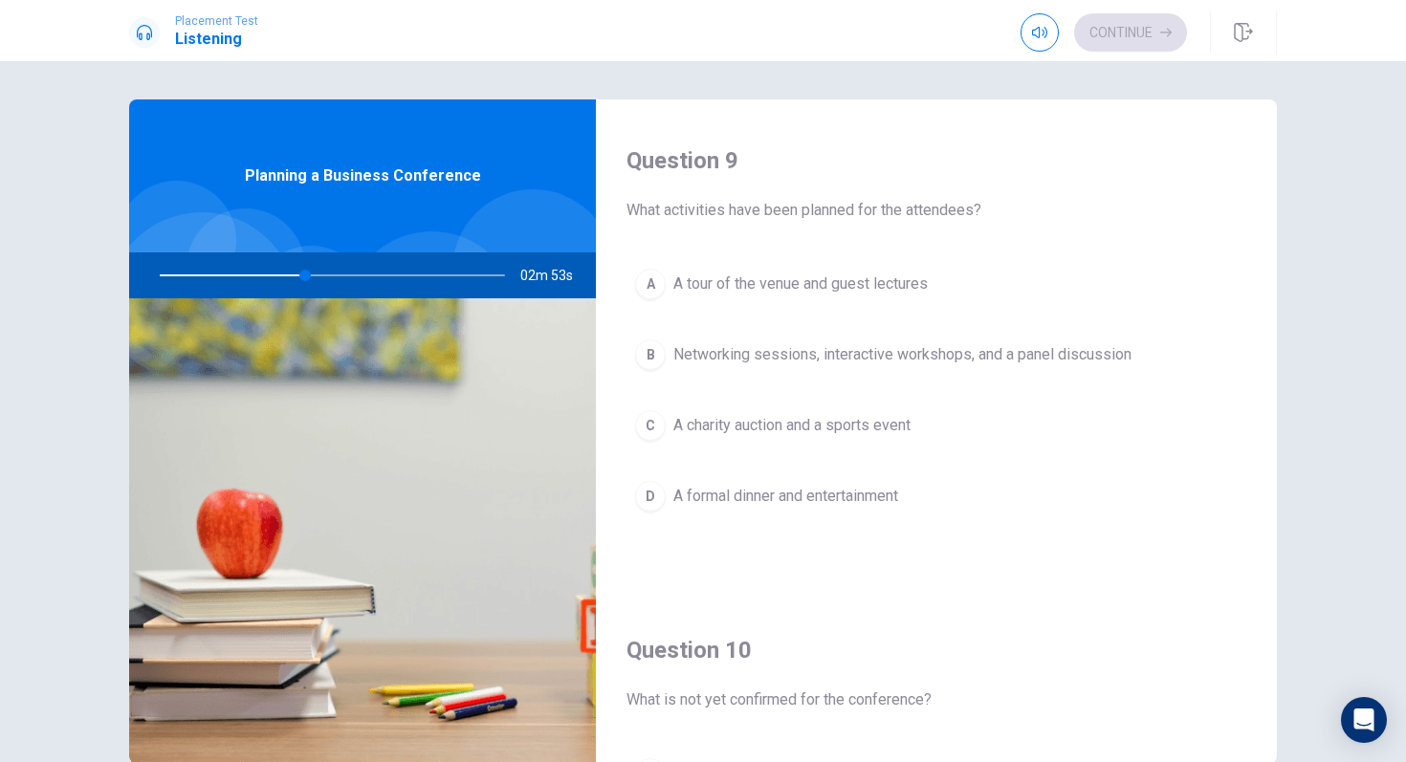
scroll to position [1455, 0]
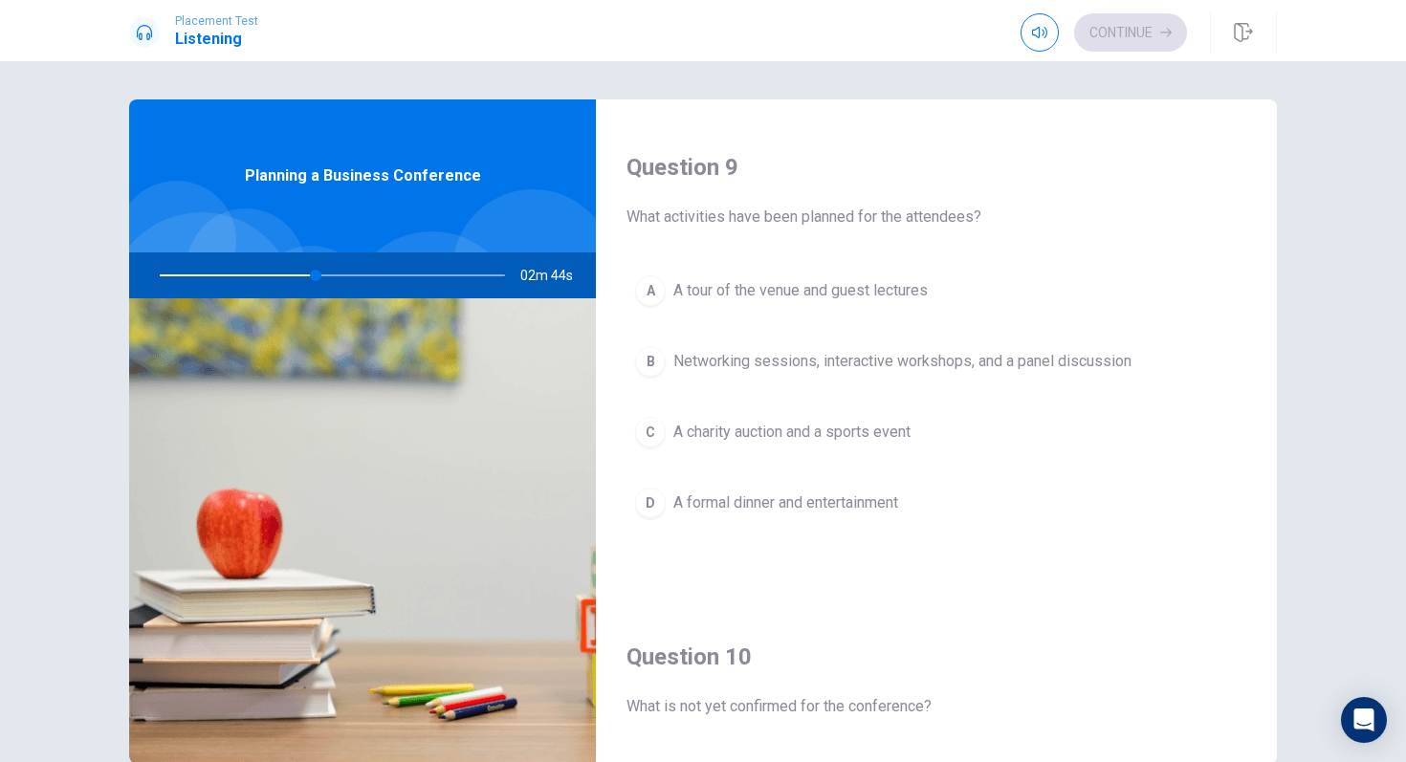
click at [841, 362] on span "Networking sessions, interactive workshops, and a panel discussion" at bounding box center [902, 361] width 458 height 23
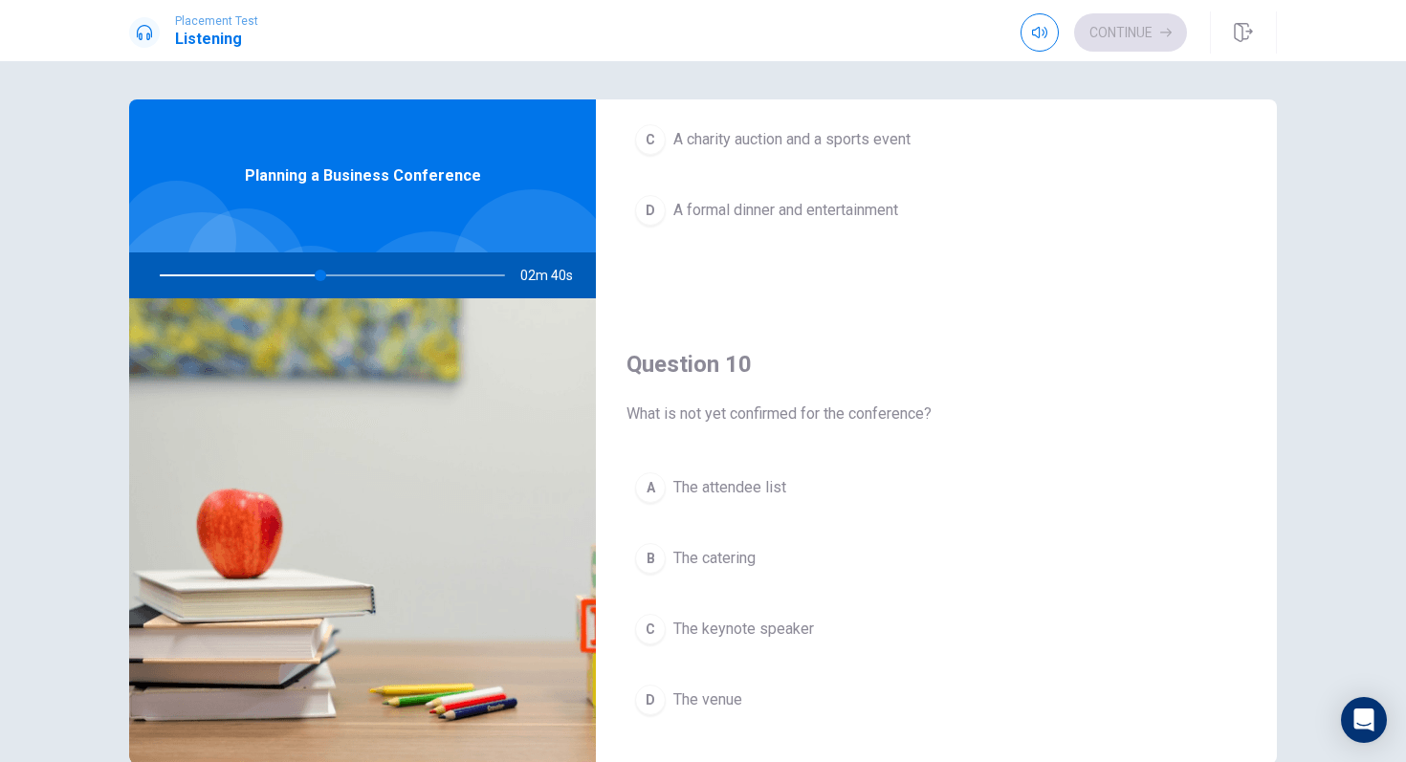
scroll to position [1748, 0]
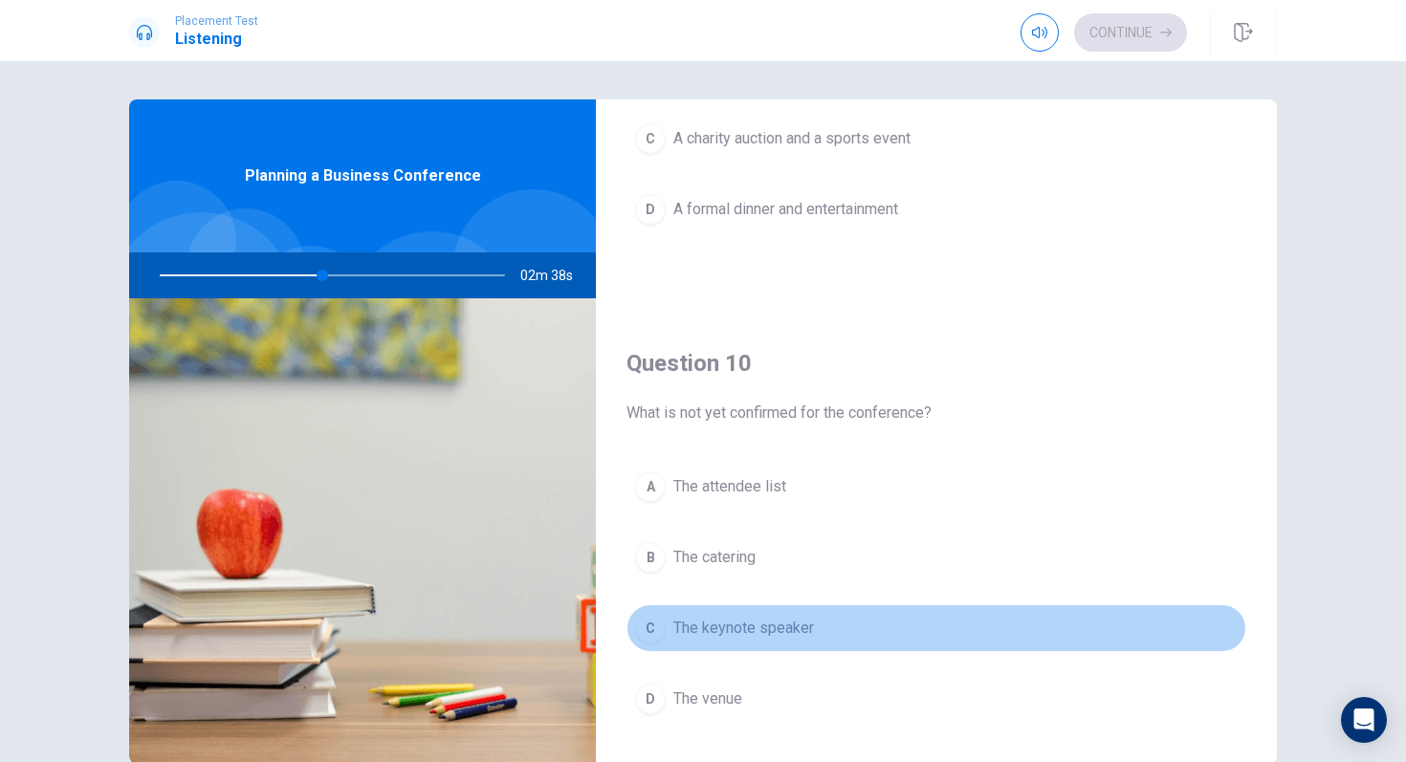
click at [757, 620] on span "The keynote speaker" at bounding box center [743, 628] width 141 height 23
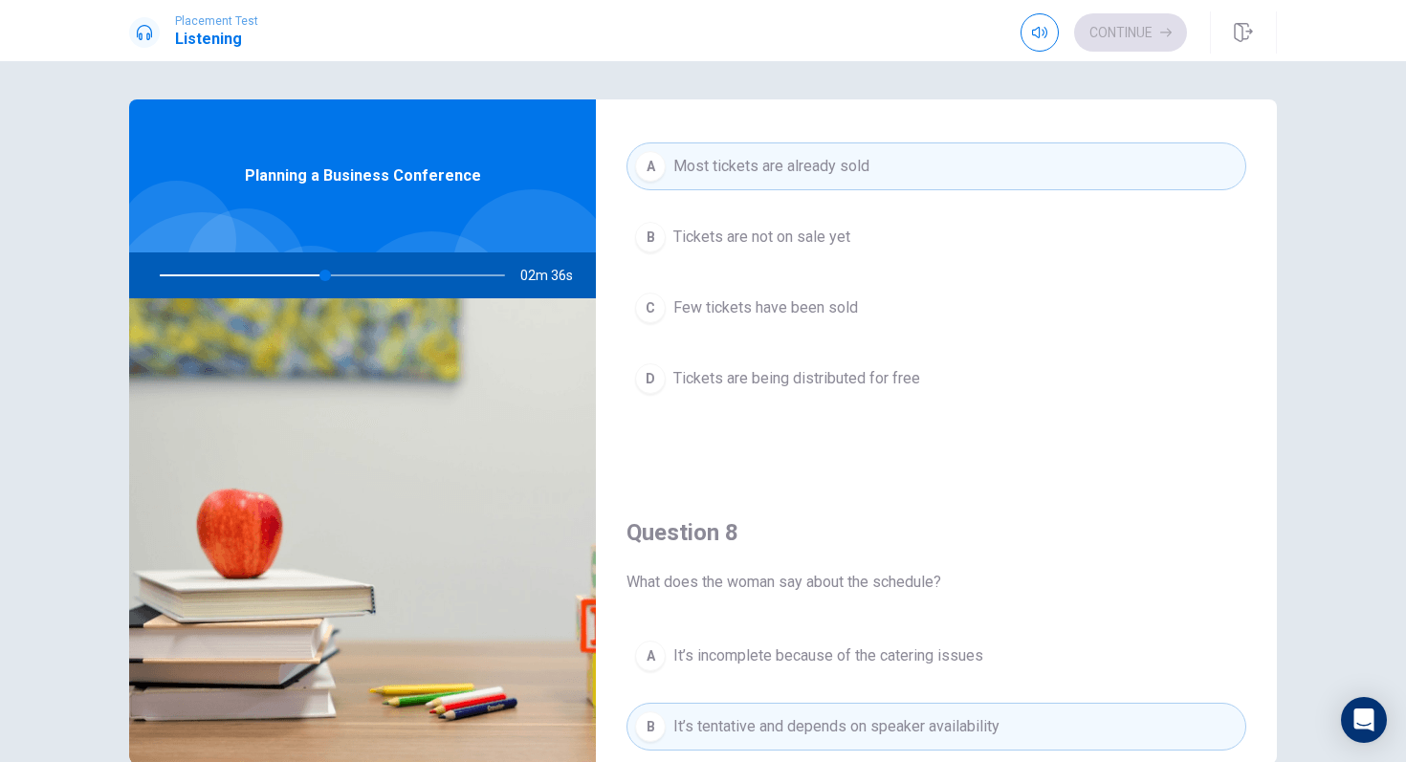
scroll to position [0, 0]
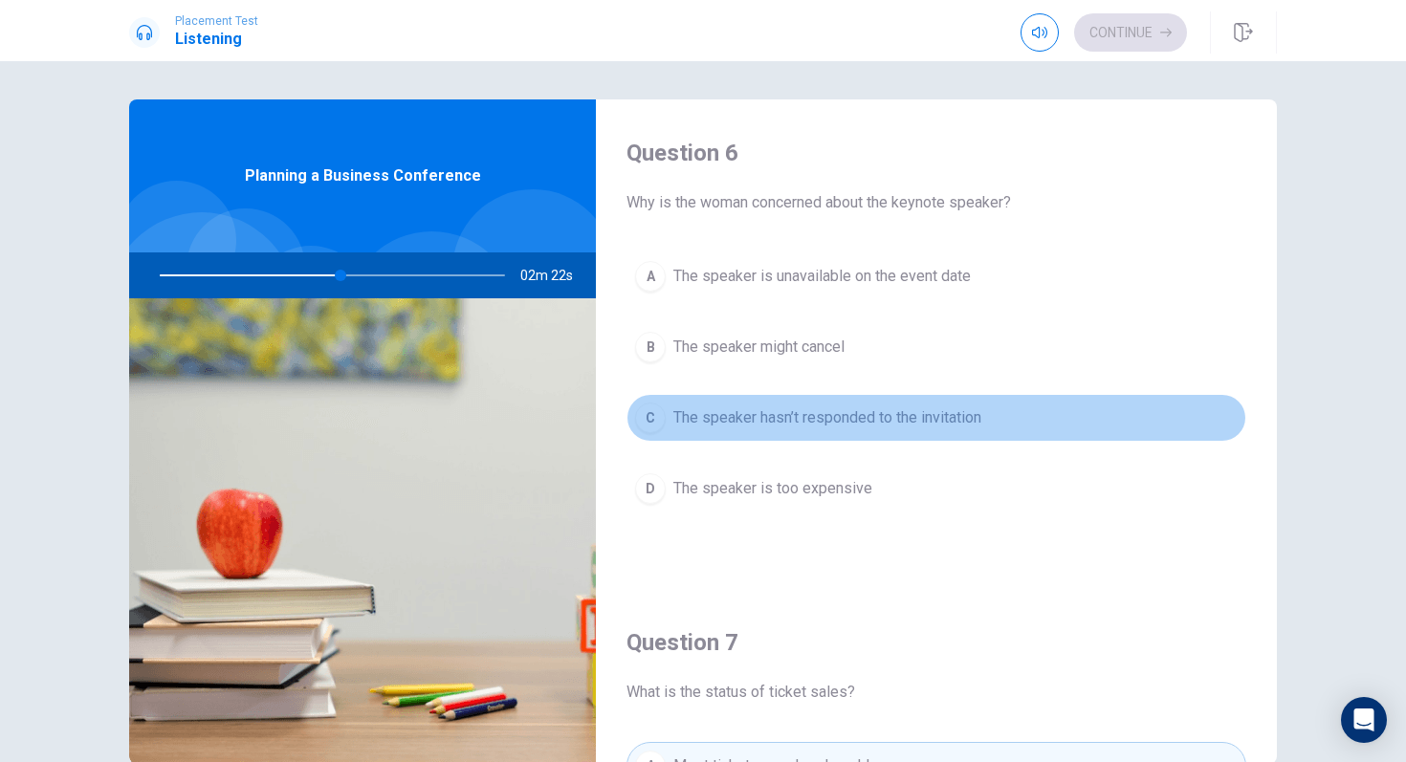
click at [846, 413] on span "The speaker hasn’t responded to the invitation" at bounding box center [827, 418] width 308 height 23
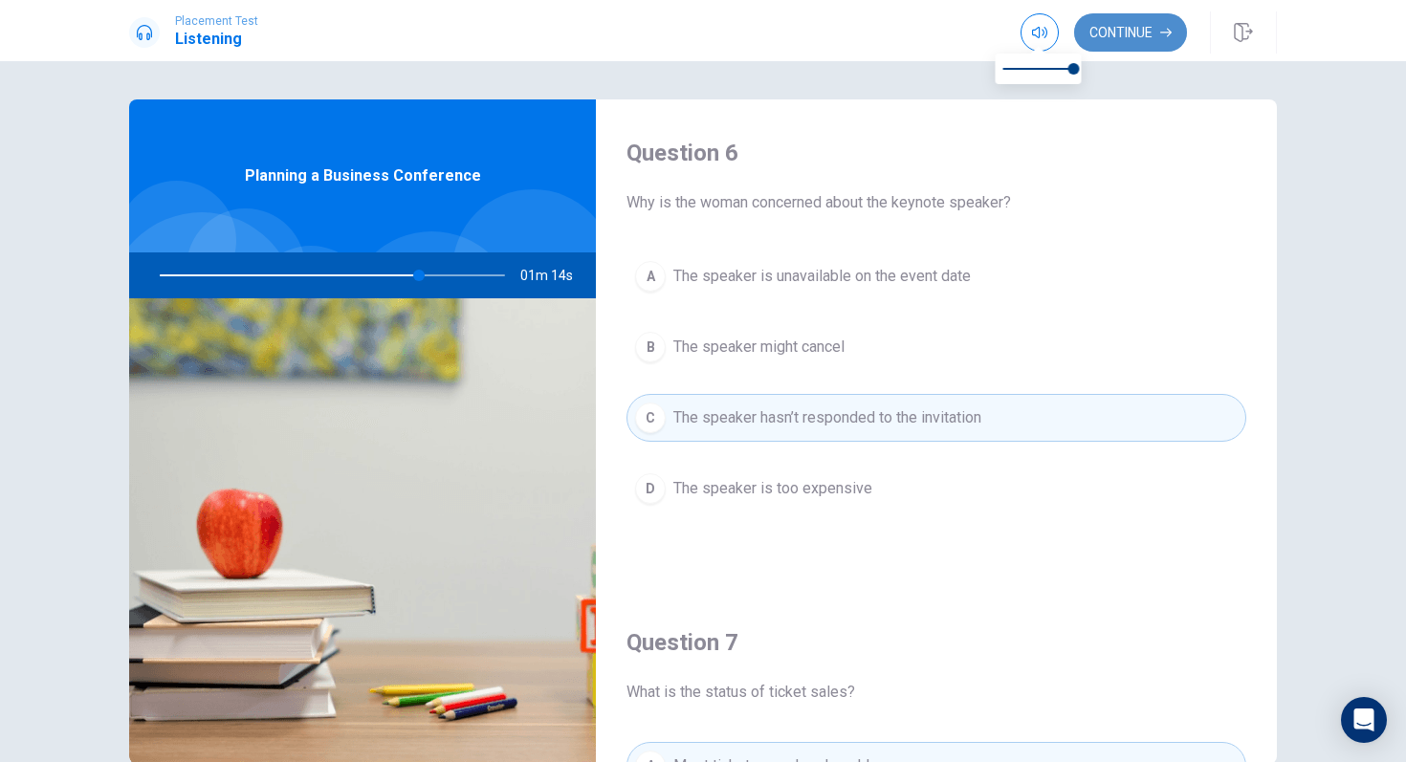
click at [1110, 35] on button "Continue" at bounding box center [1130, 32] width 113 height 38
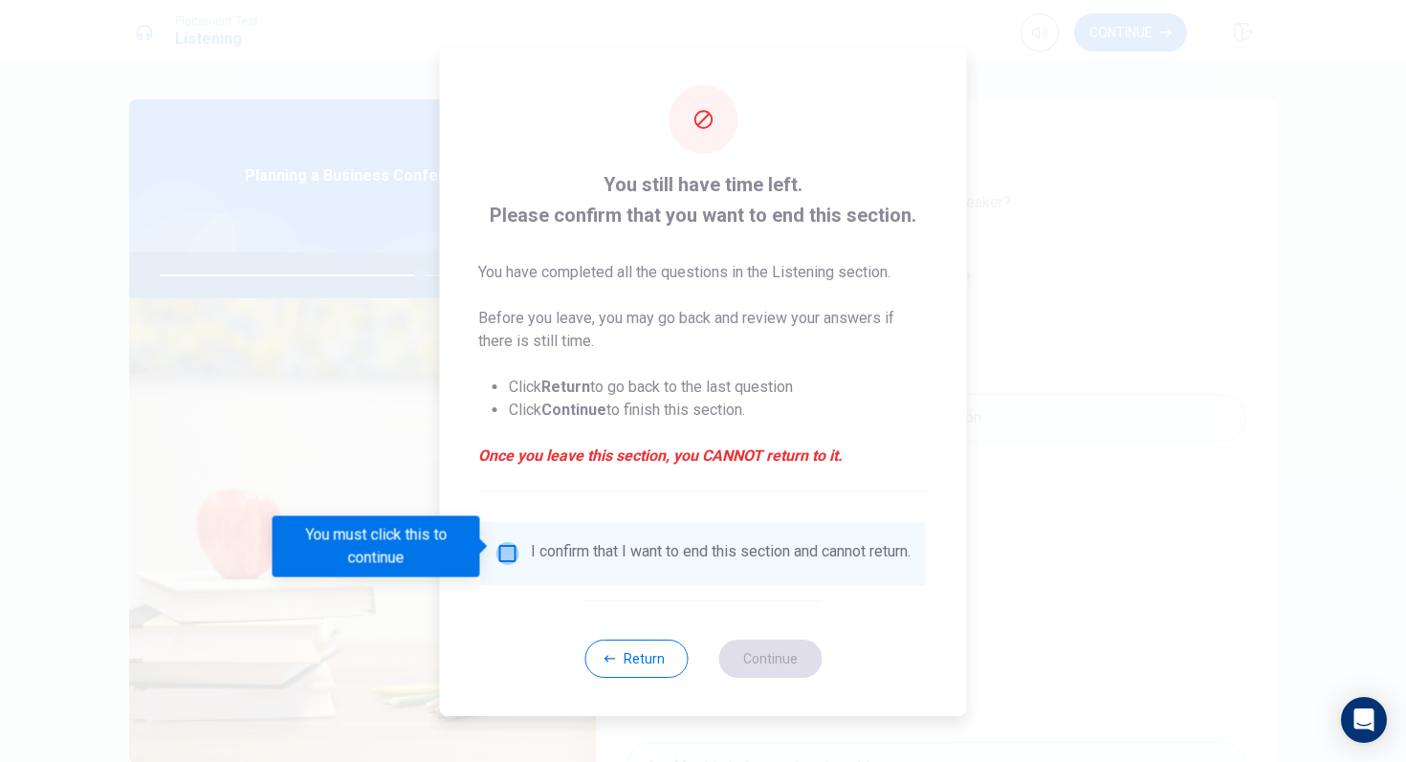
click at [508, 547] on input "You must click this to continue" at bounding box center [507, 553] width 23 height 23
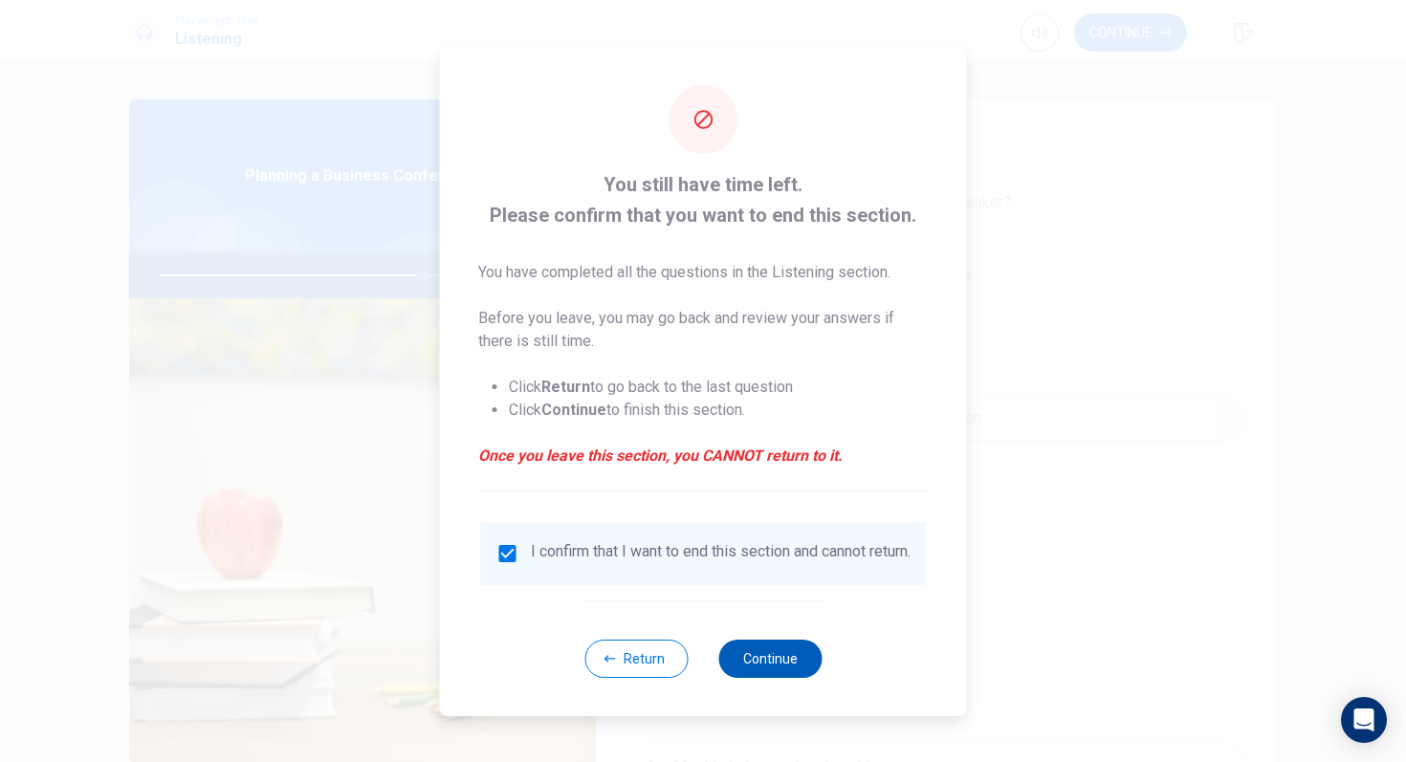
click at [783, 676] on button "Continue" at bounding box center [769, 659] width 103 height 38
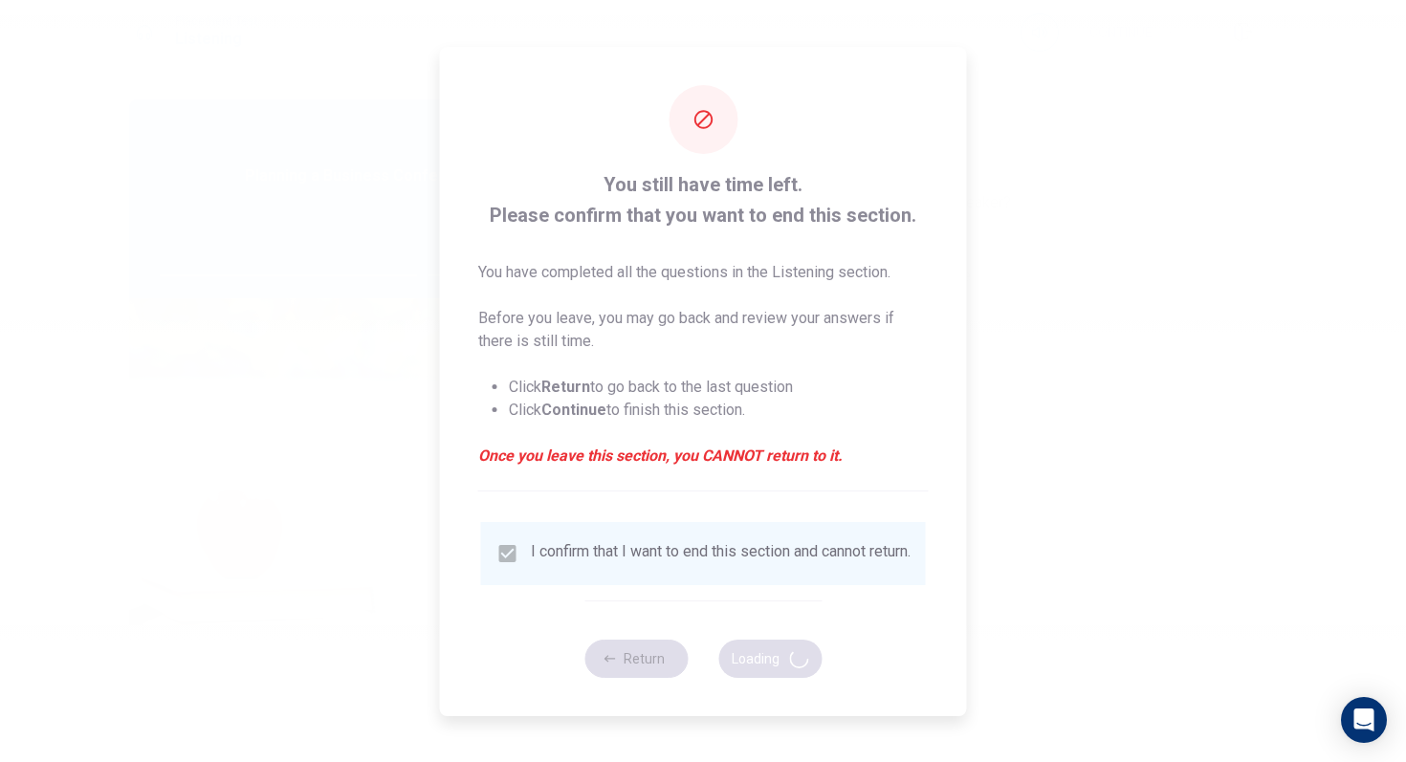
type input "76"
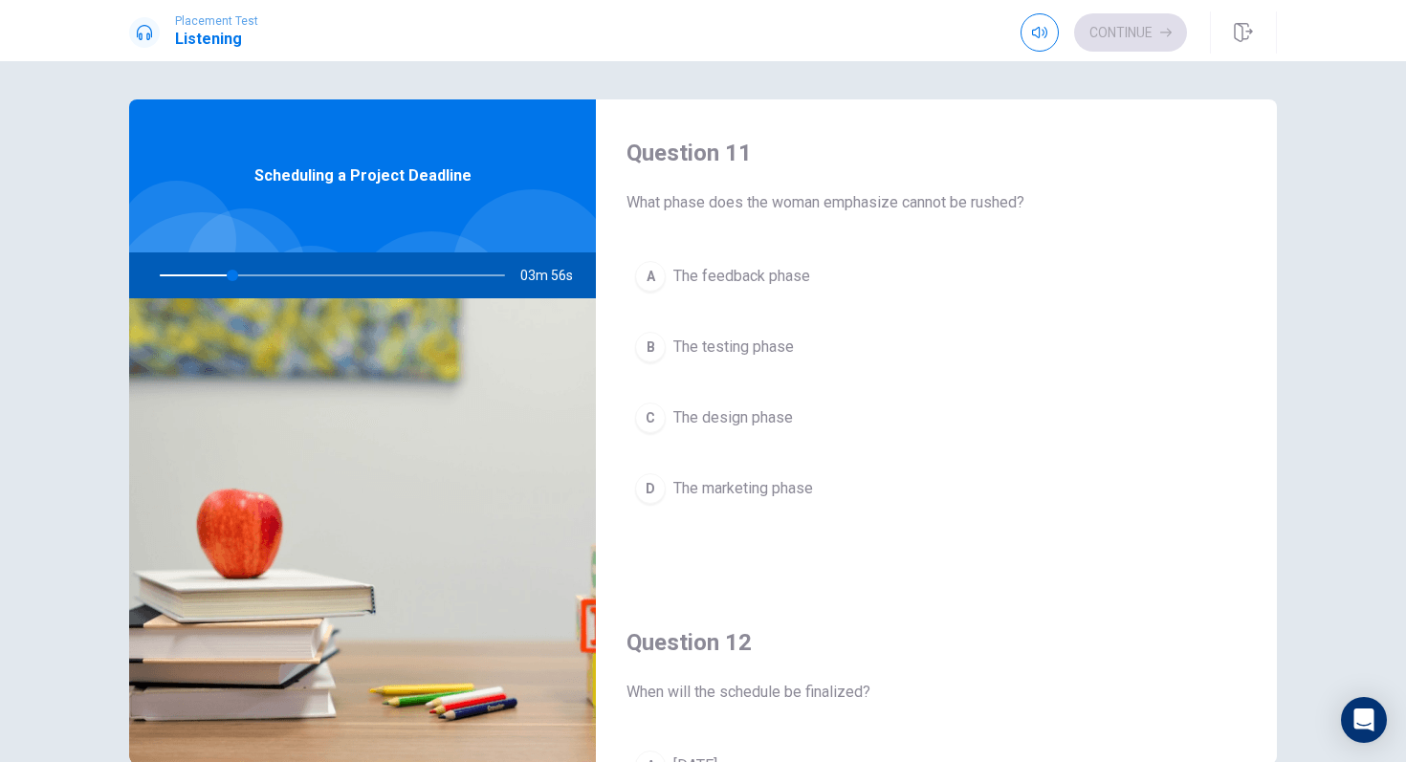
scroll to position [54, 0]
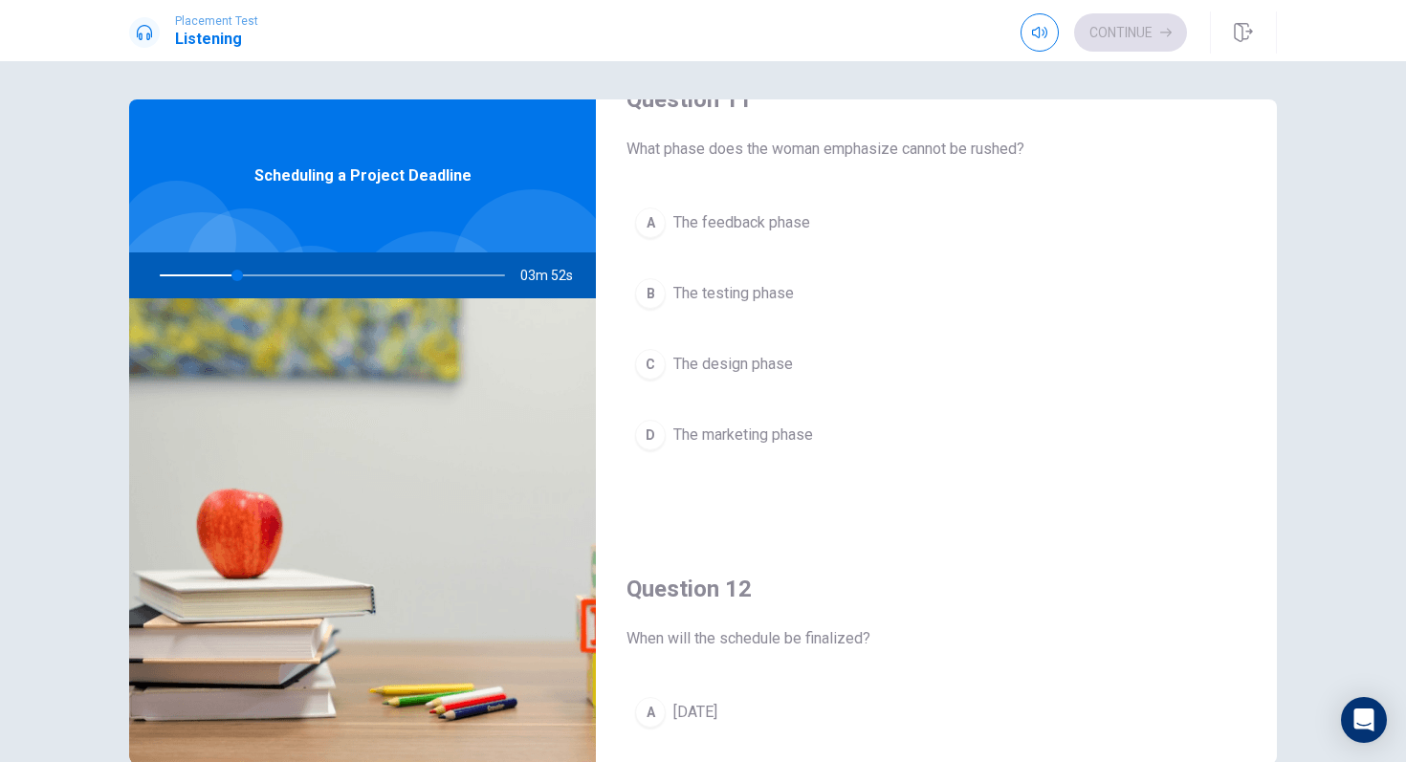
click at [863, 155] on span "What phase does the woman emphasize cannot be rushed?" at bounding box center [937, 149] width 620 height 23
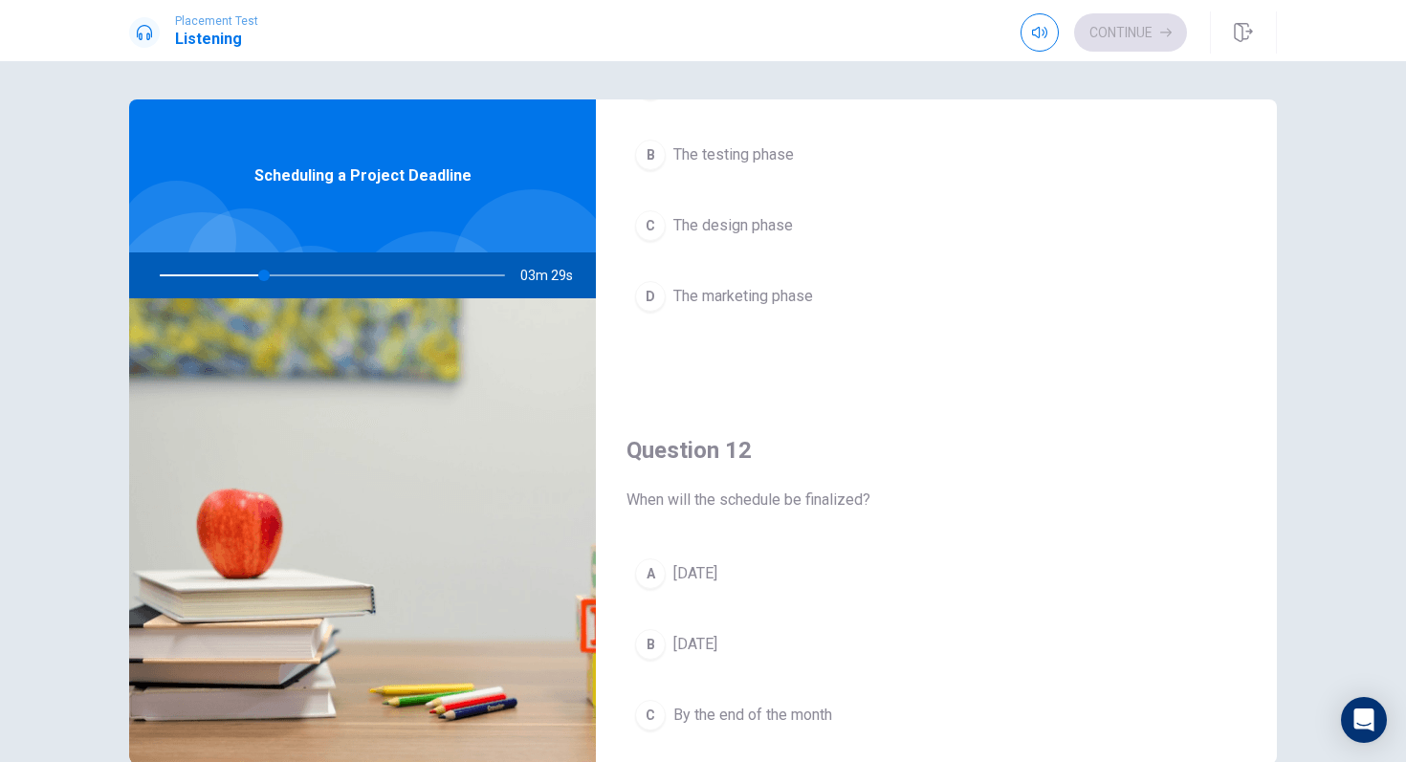
scroll to position [210, 0]
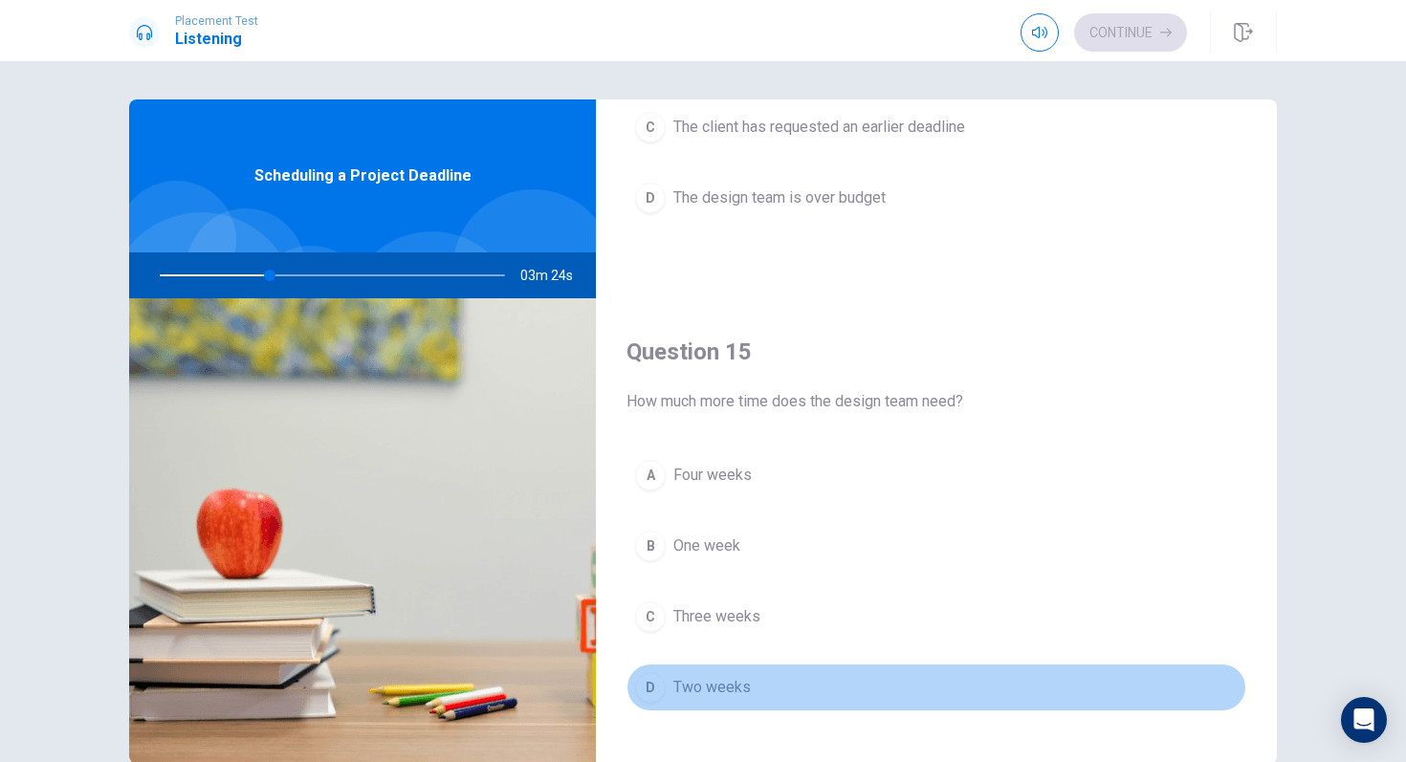
click at [706, 690] on span "Two weeks" at bounding box center [711, 687] width 77 height 23
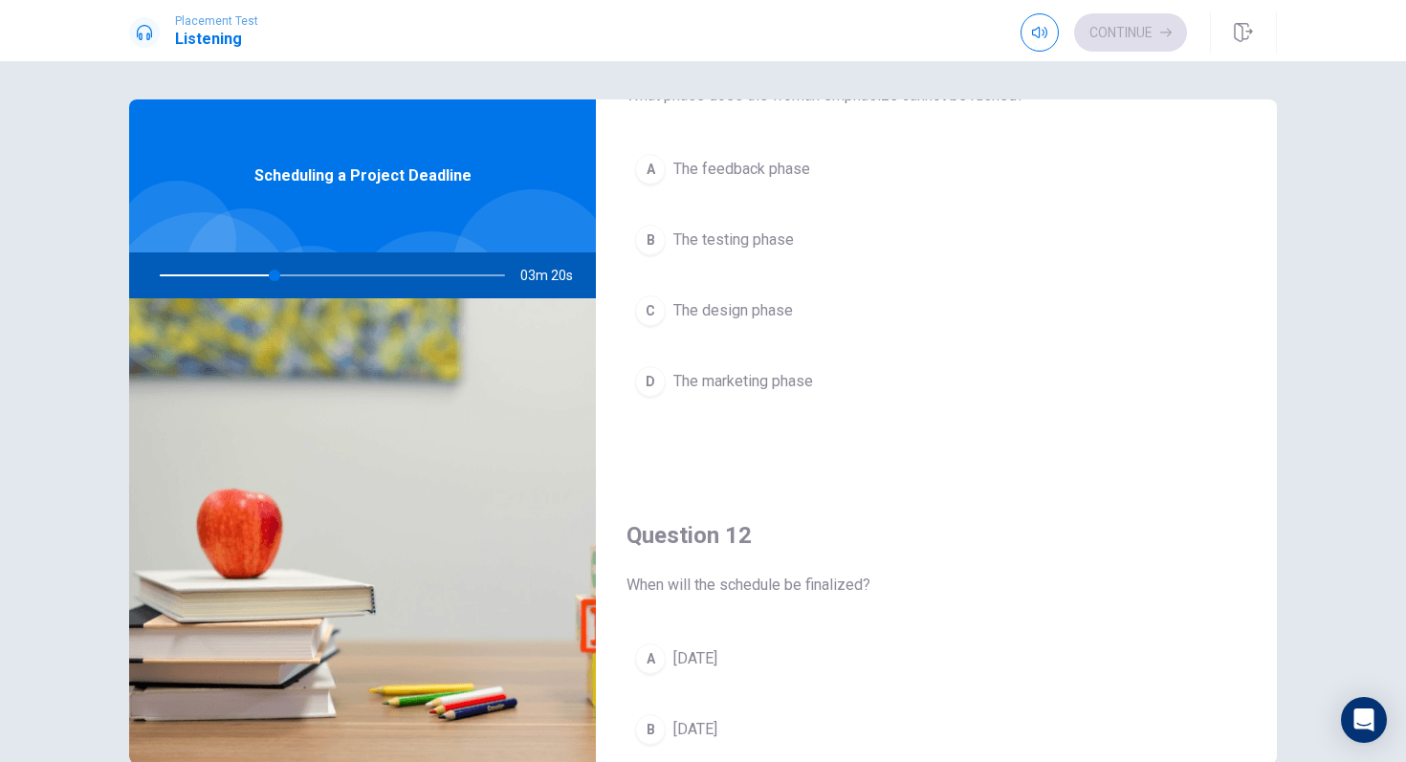
scroll to position [0, 0]
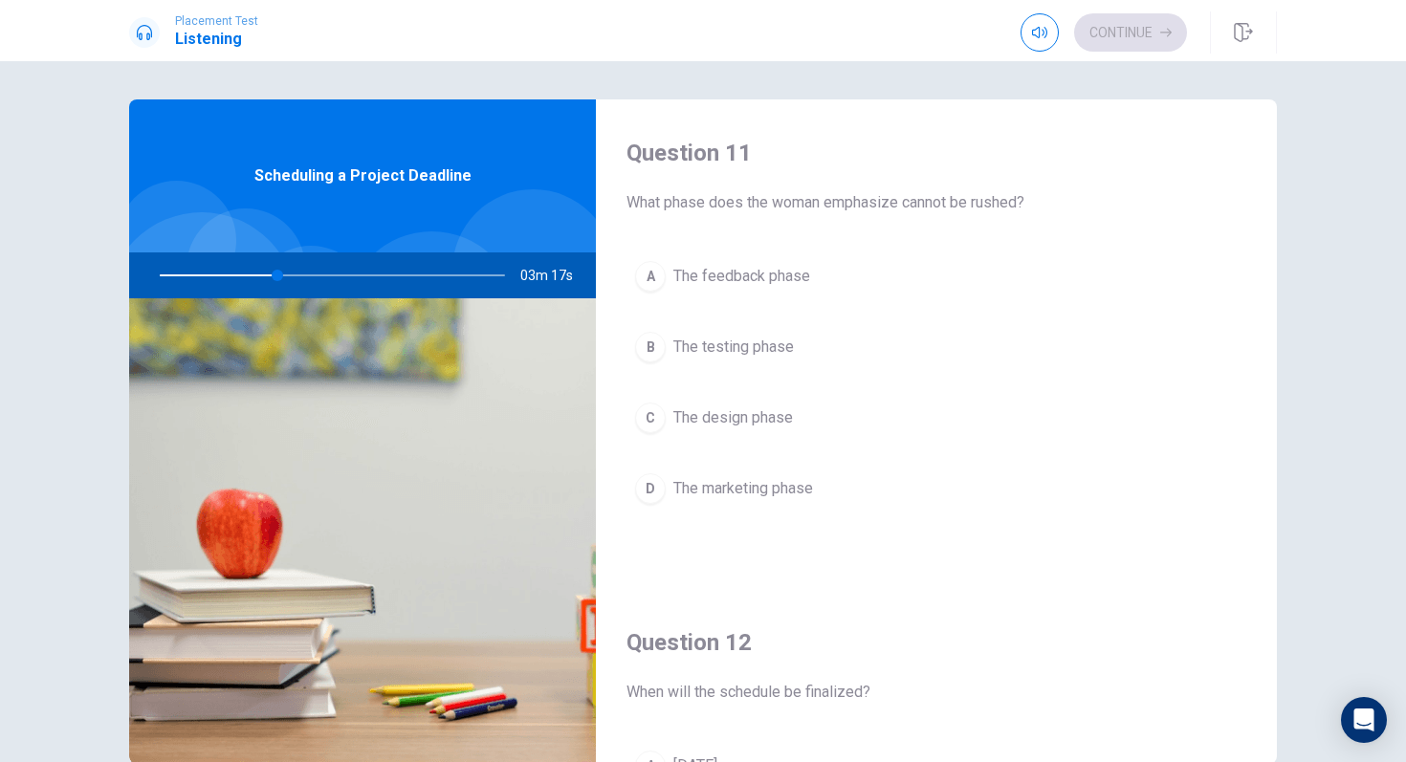
click at [742, 425] on span "The design phase" at bounding box center [733, 418] width 120 height 23
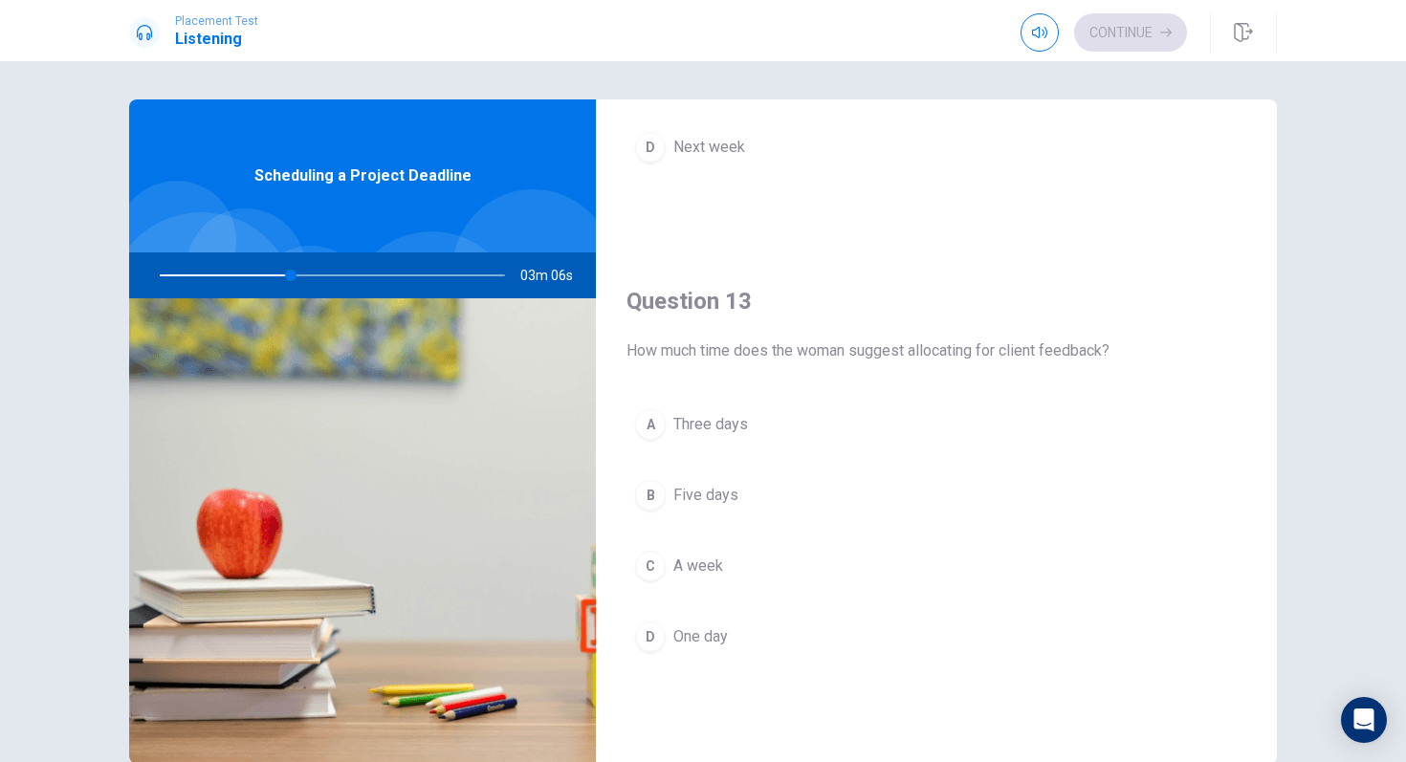
scroll to position [846, 0]
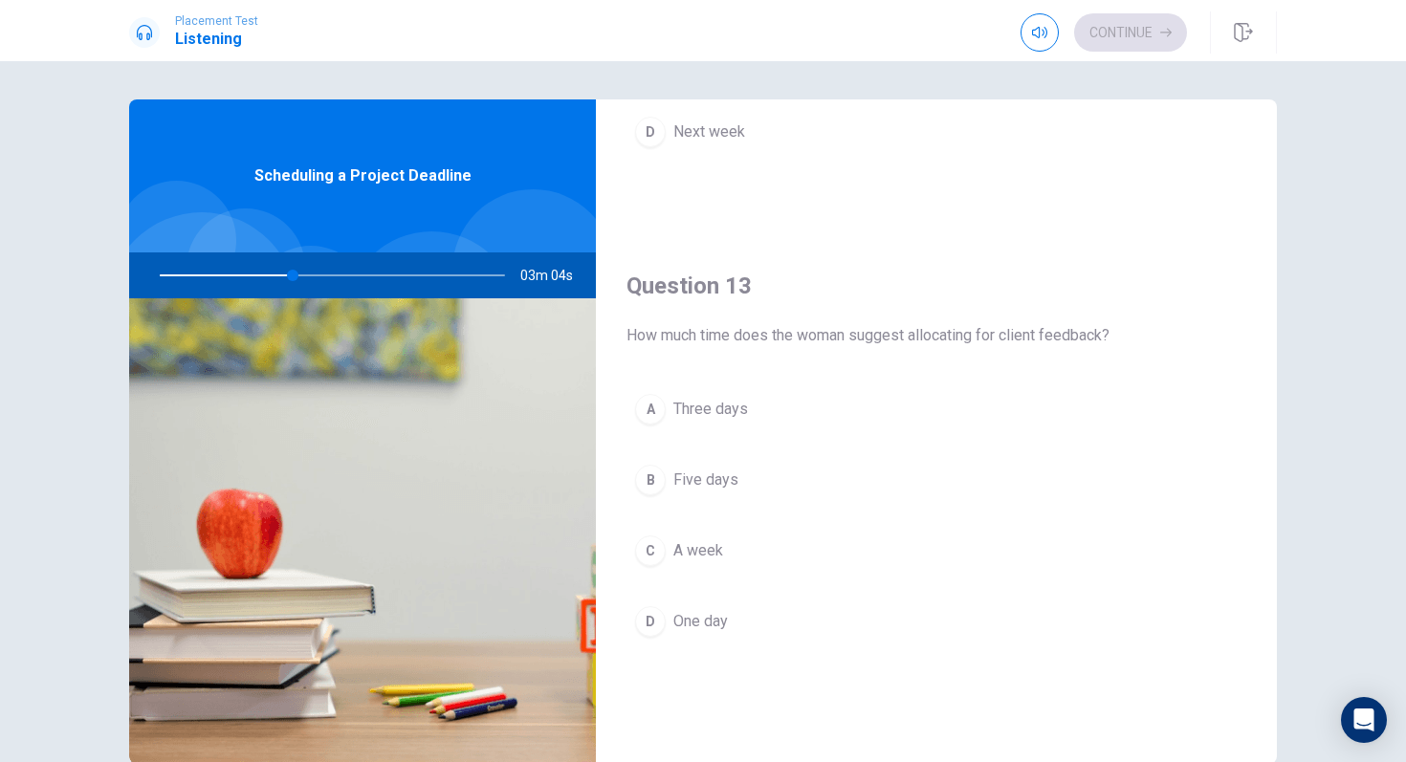
click at [723, 420] on span "Three days" at bounding box center [710, 409] width 75 height 23
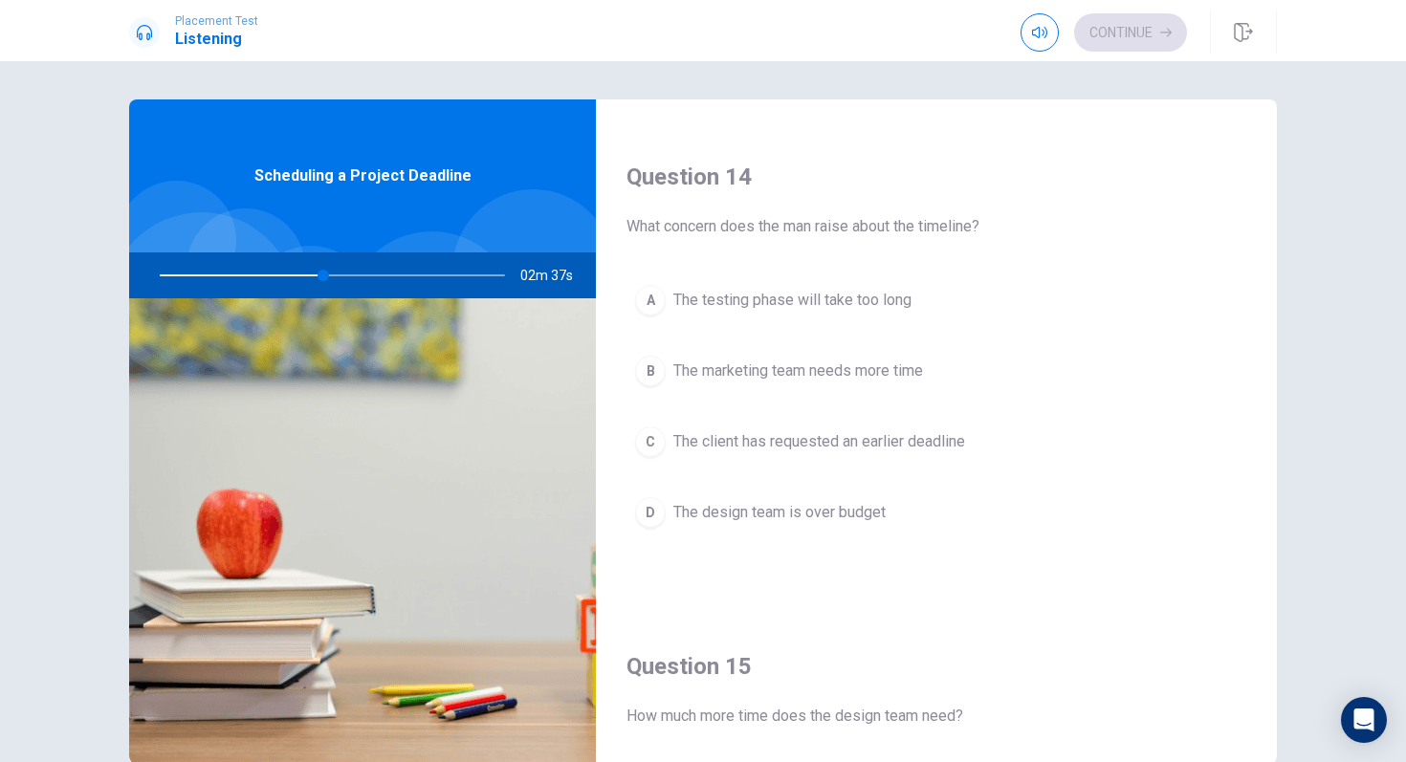
scroll to position [1447, 0]
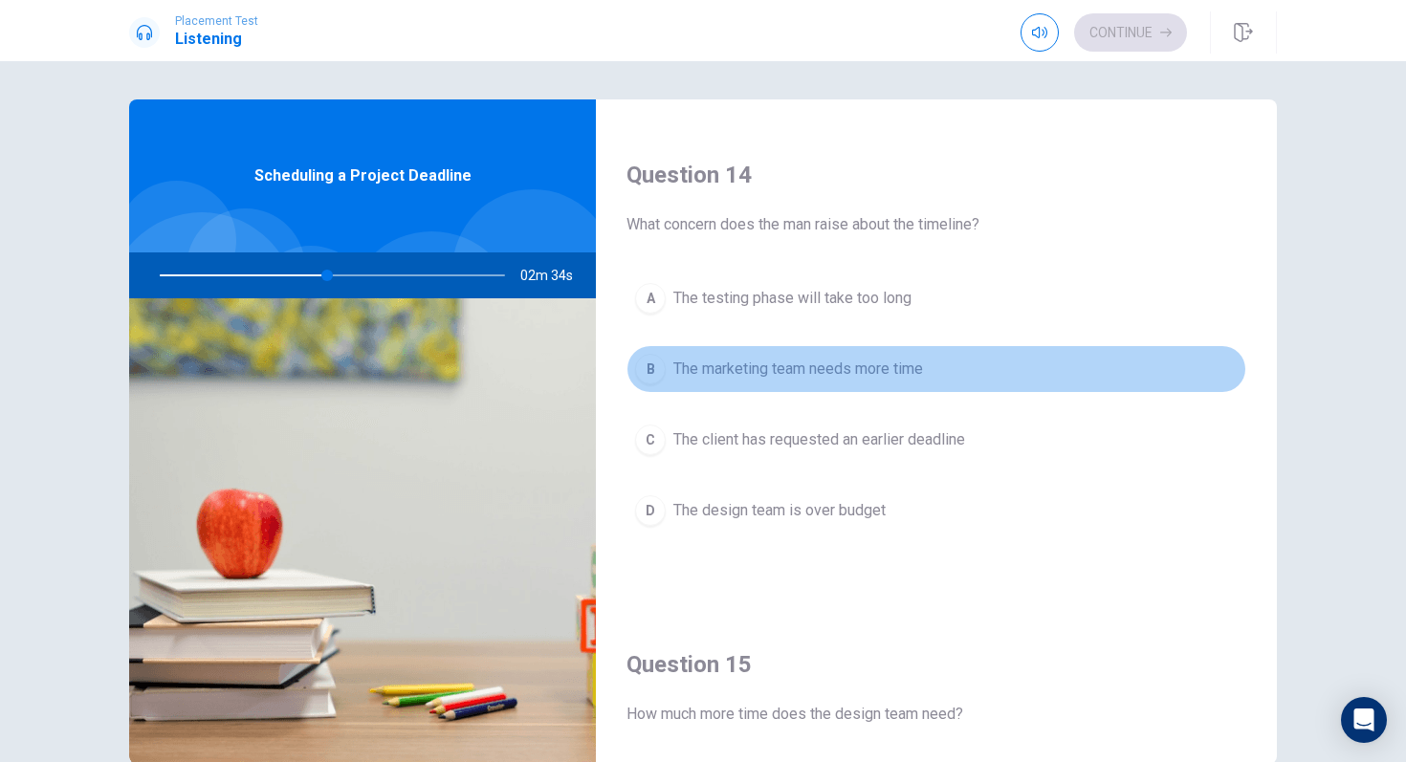
click at [820, 361] on span "The marketing team needs more time" at bounding box center [798, 369] width 250 height 23
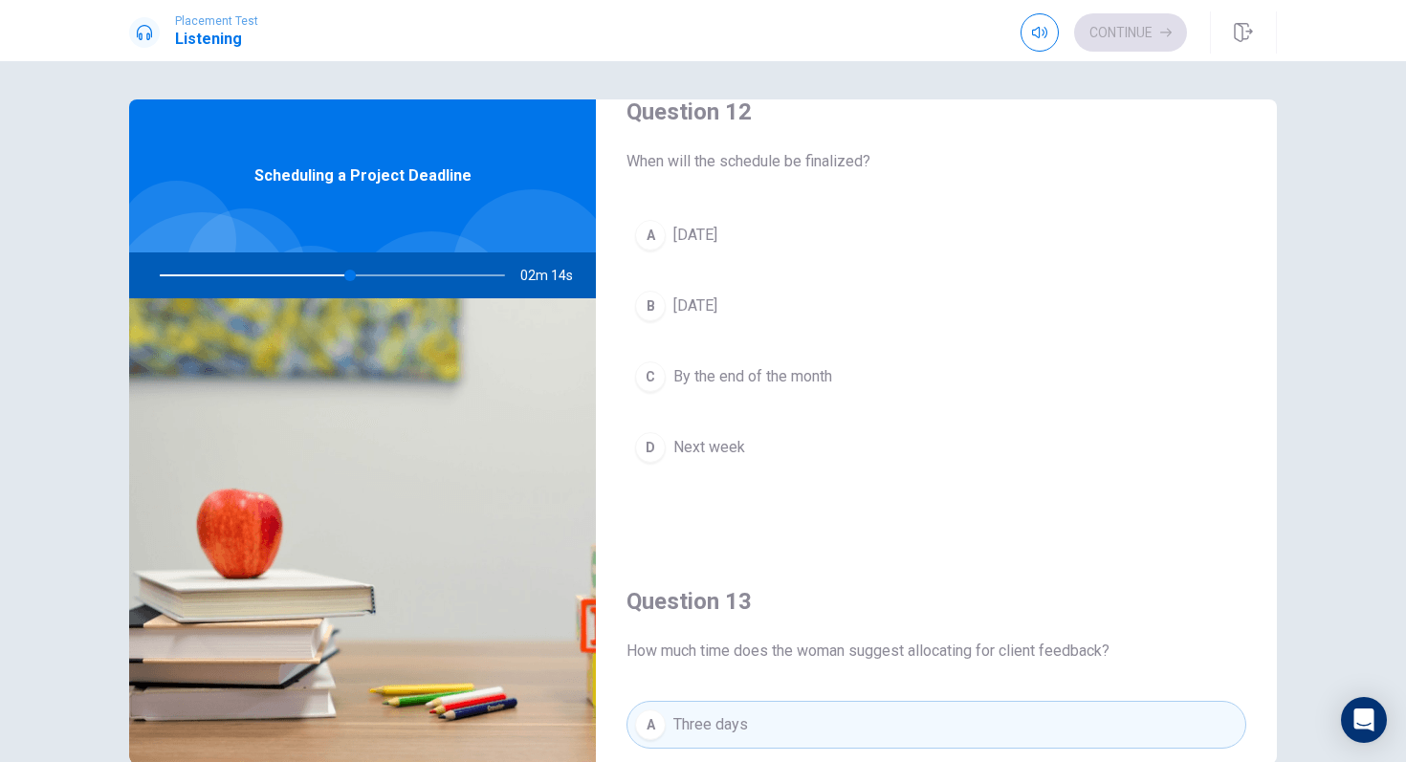
scroll to position [548, 0]
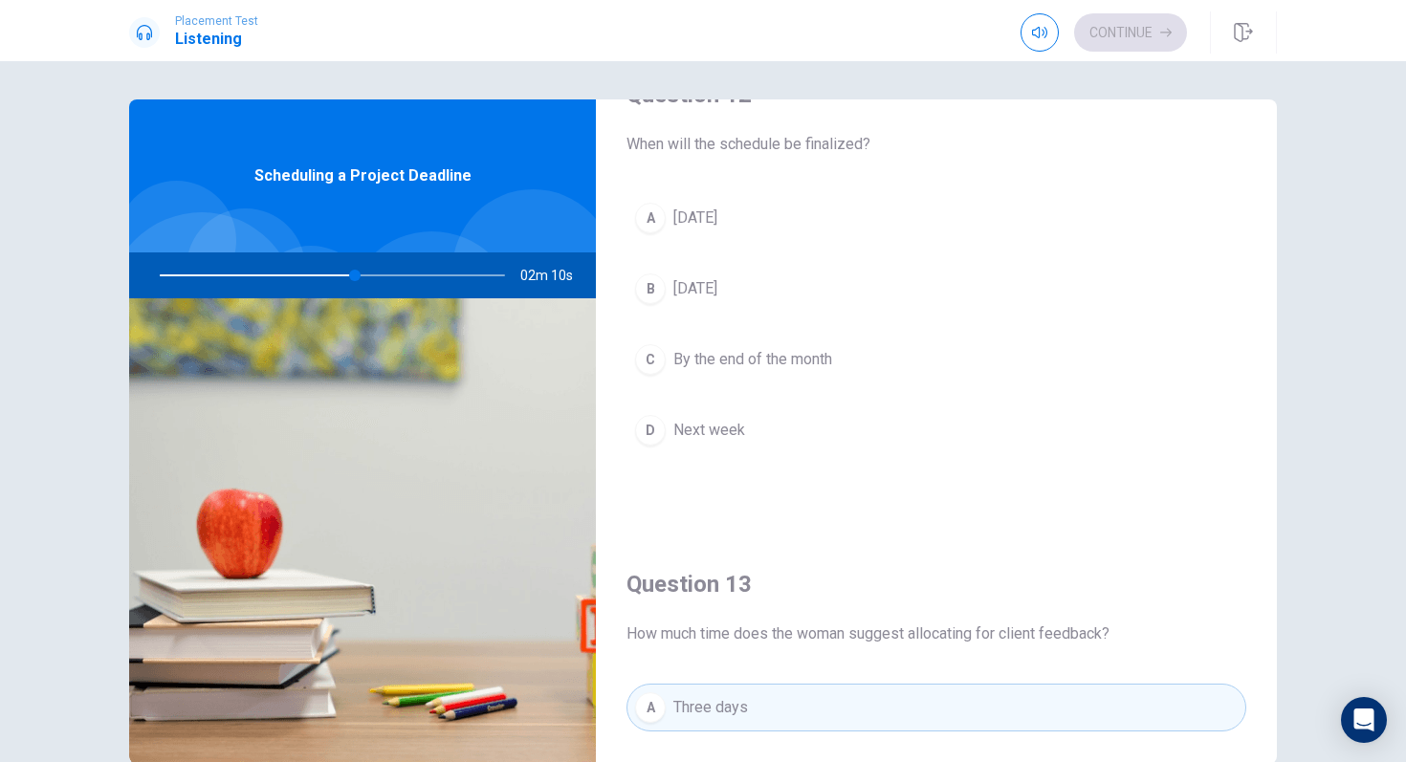
click at [726, 205] on button "A [DATE]" at bounding box center [937, 218] width 620 height 48
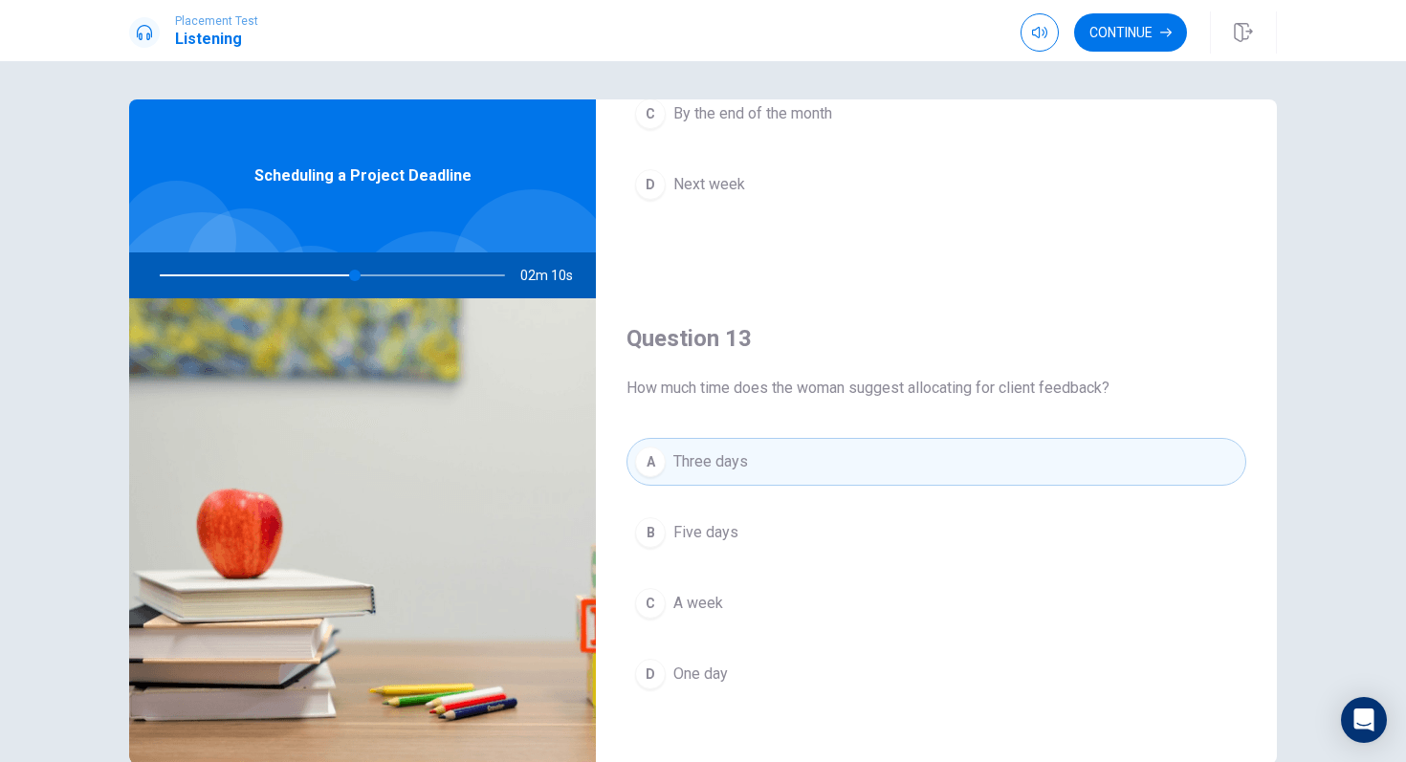
scroll to position [861, 0]
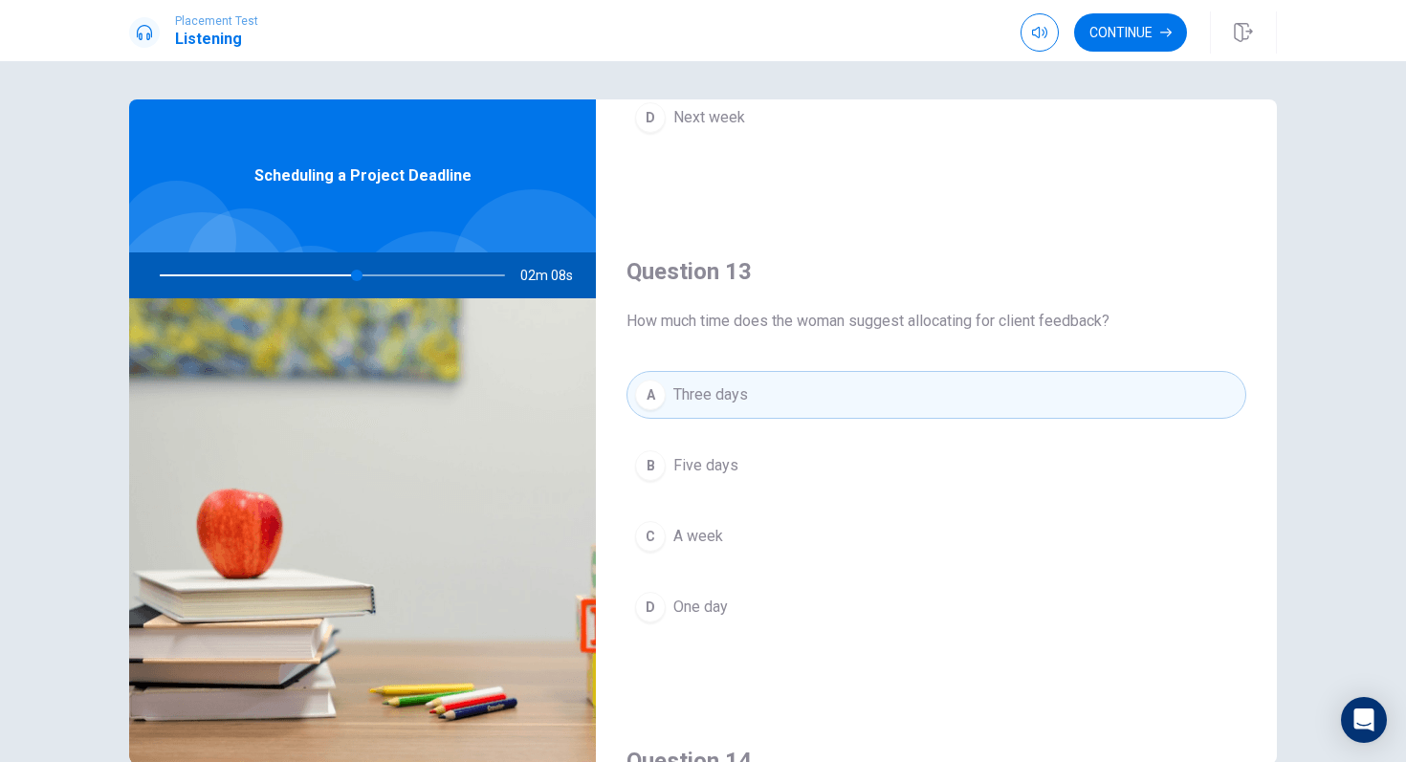
drag, startPoint x: 350, startPoint y: 271, endPoint x: 322, endPoint y: 271, distance: 27.7
click at [322, 271] on div at bounding box center [329, 276] width 384 height 46
drag, startPoint x: 363, startPoint y: 275, endPoint x: 229, endPoint y: 279, distance: 134.9
click at [229, 279] on div at bounding box center [329, 276] width 384 height 46
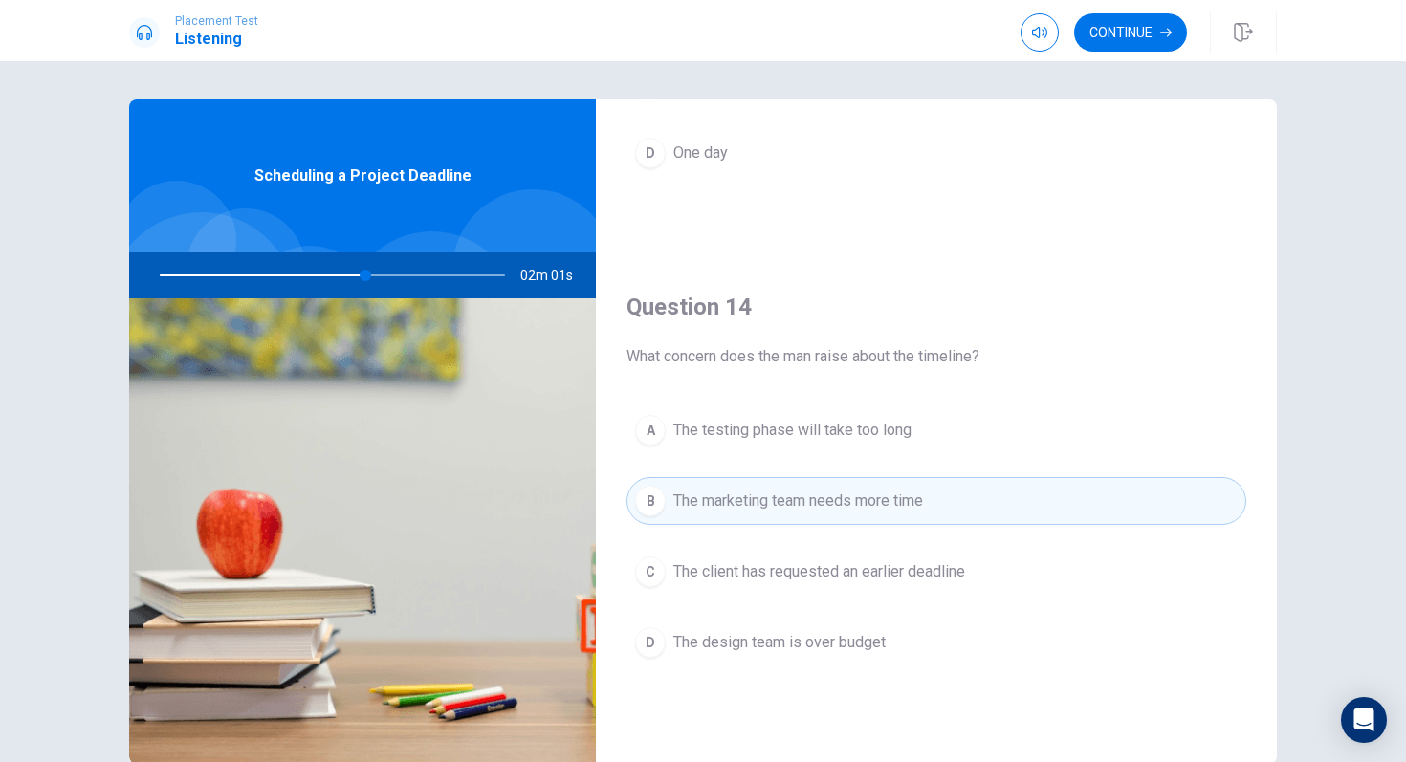
scroll to position [1352, 0]
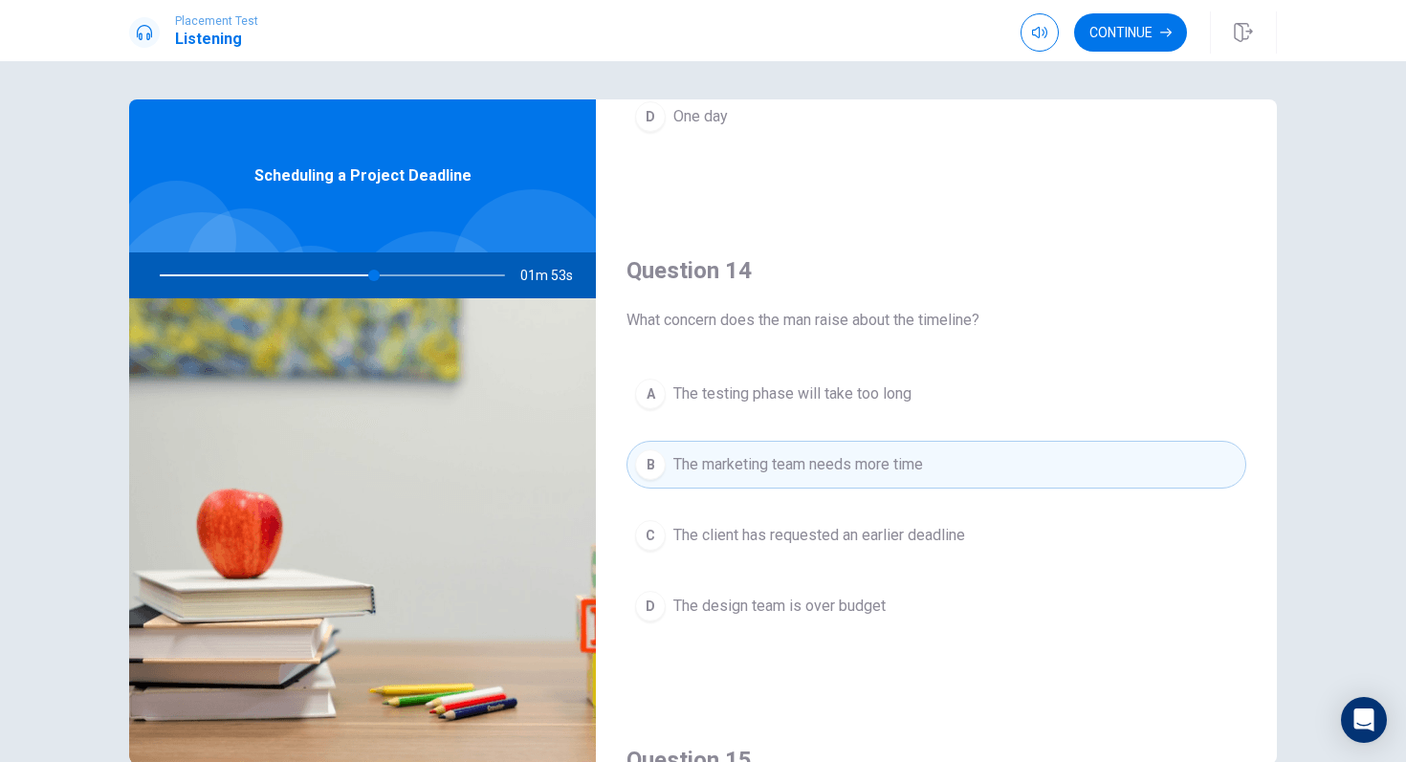
click at [747, 401] on span "The testing phase will take too long" at bounding box center [792, 394] width 238 height 23
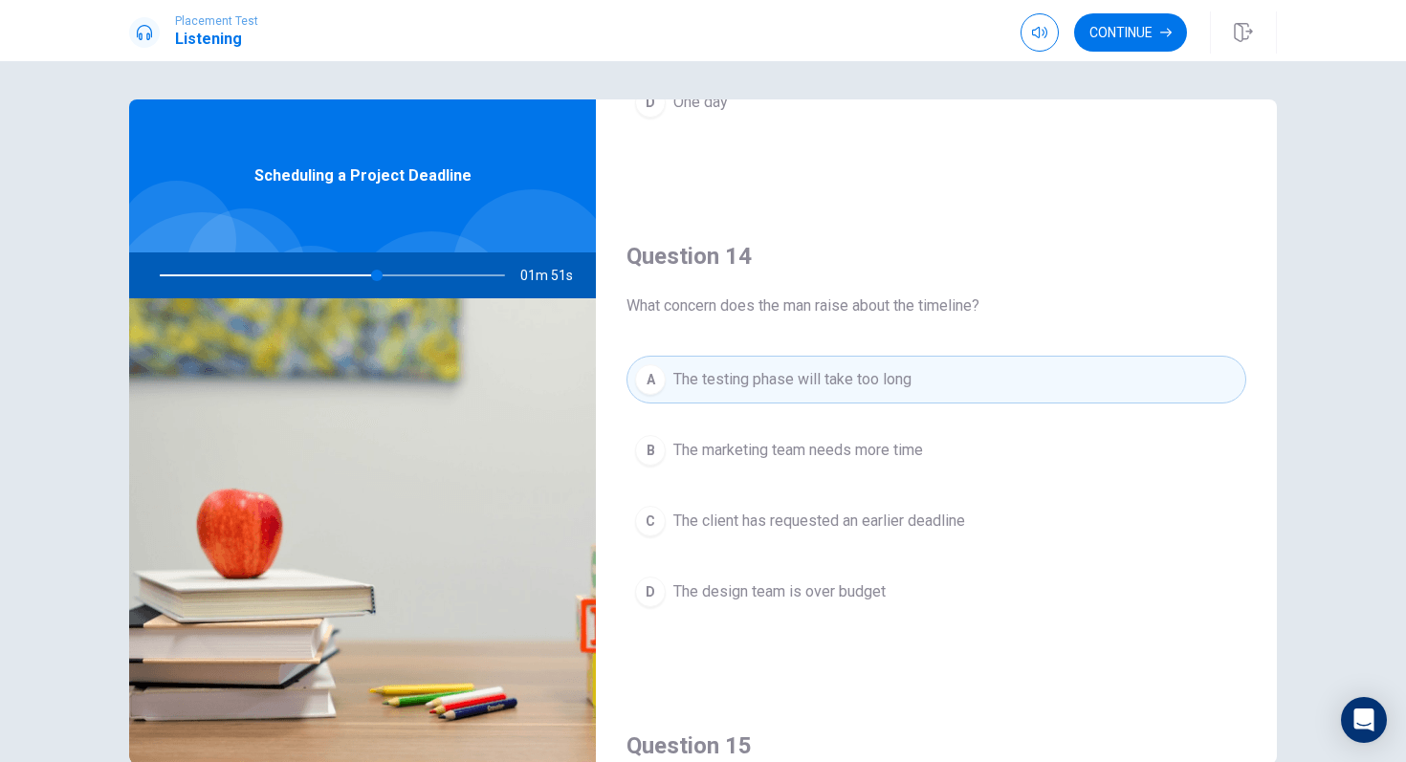
scroll to position [1367, 0]
click at [748, 433] on button "B The marketing team needs more time" at bounding box center [937, 450] width 620 height 48
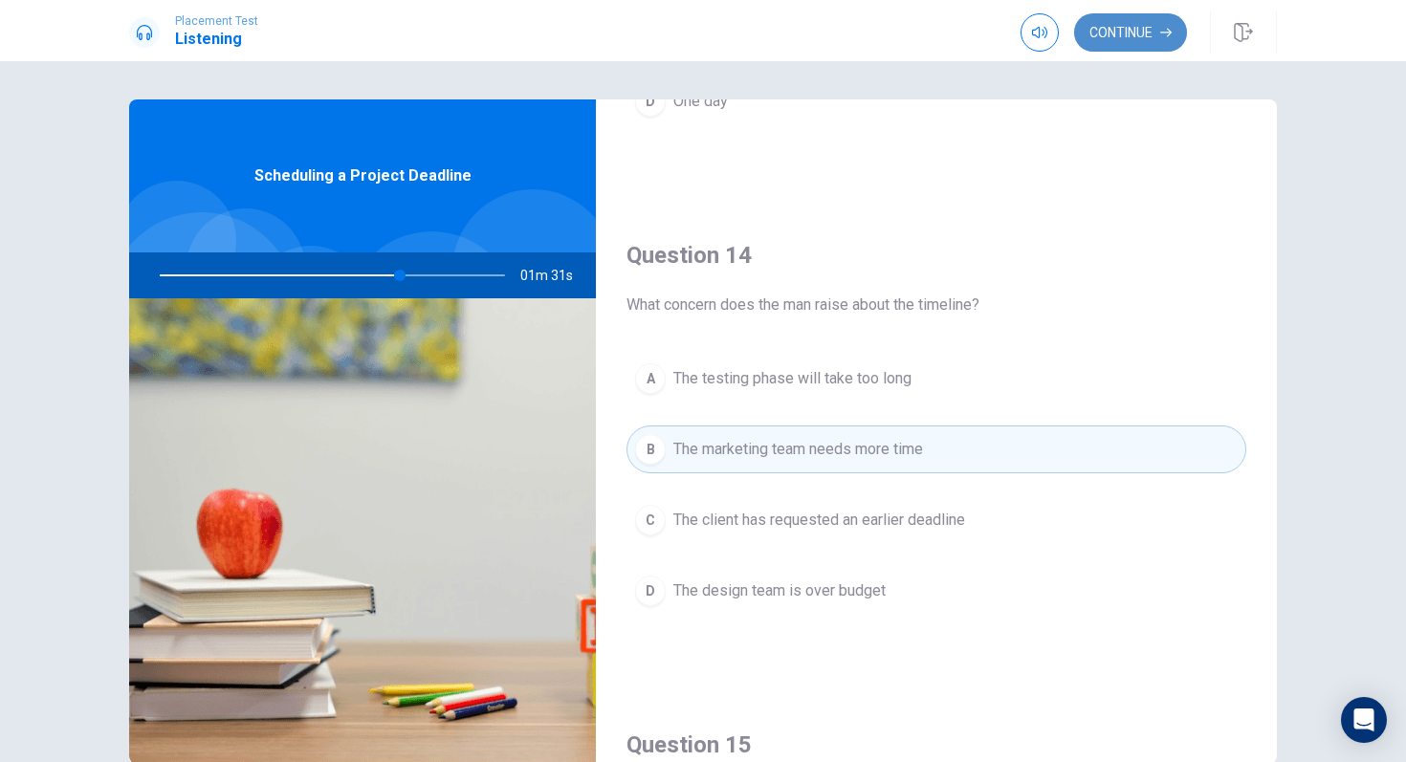
click at [1110, 39] on button "Continue" at bounding box center [1130, 32] width 113 height 38
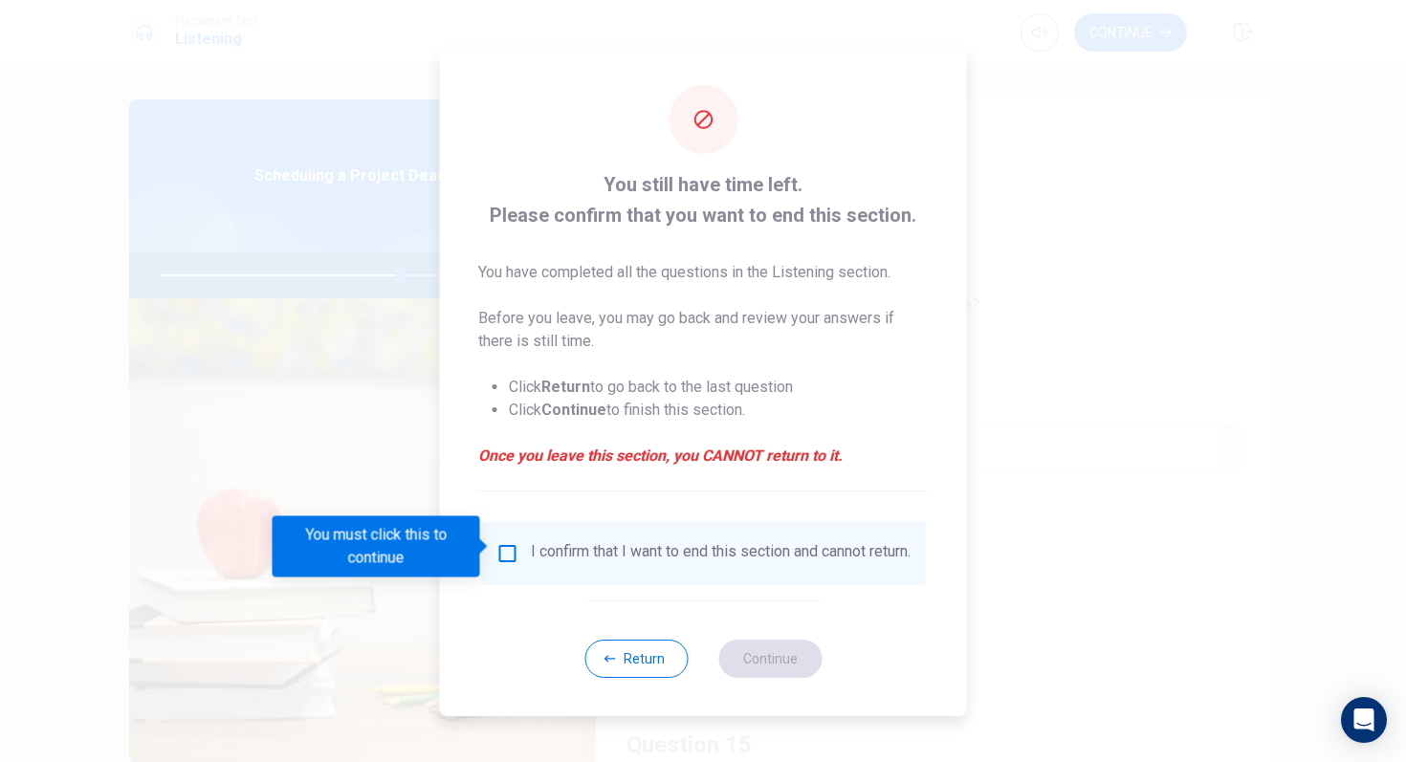
click at [510, 553] on input "You must click this to continue" at bounding box center [507, 553] width 23 height 23
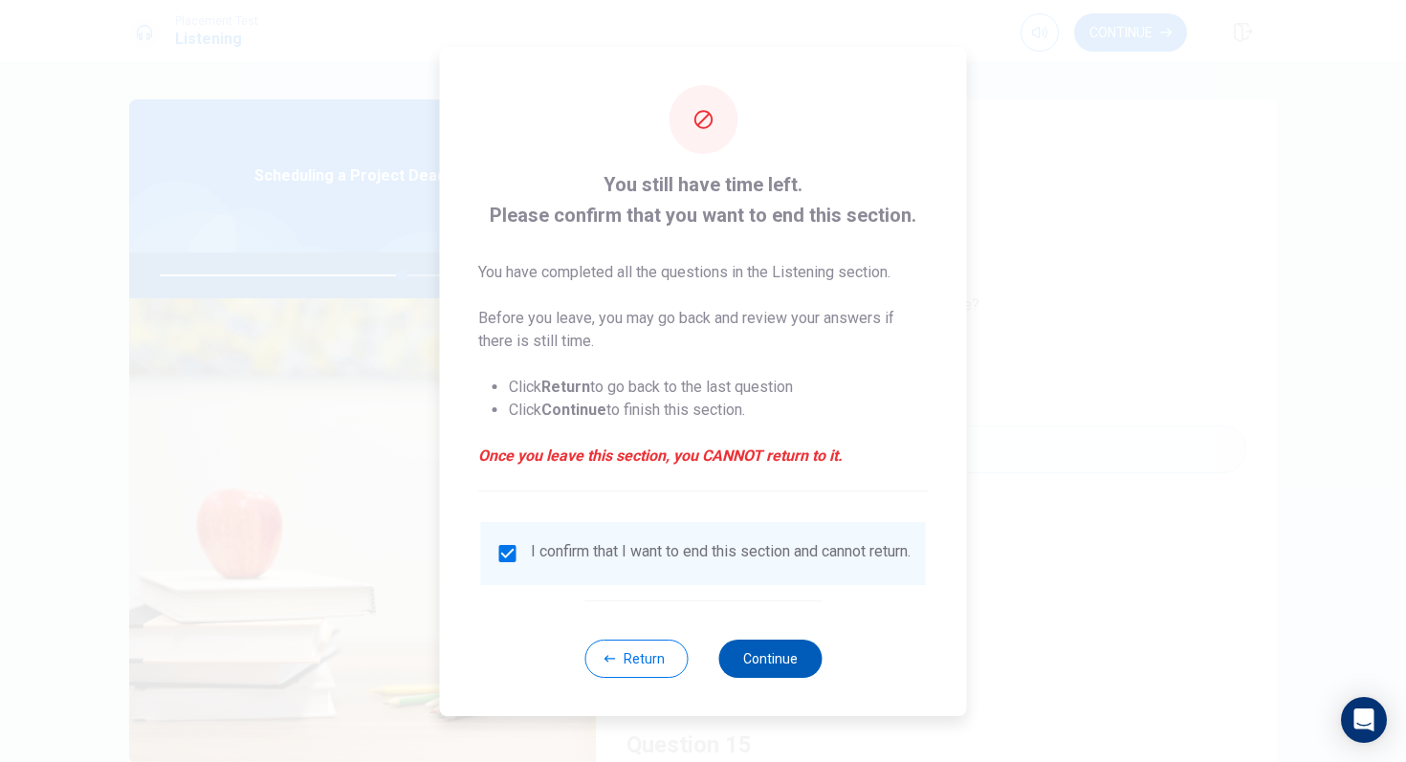
click at [742, 647] on button "Continue" at bounding box center [769, 659] width 103 height 38
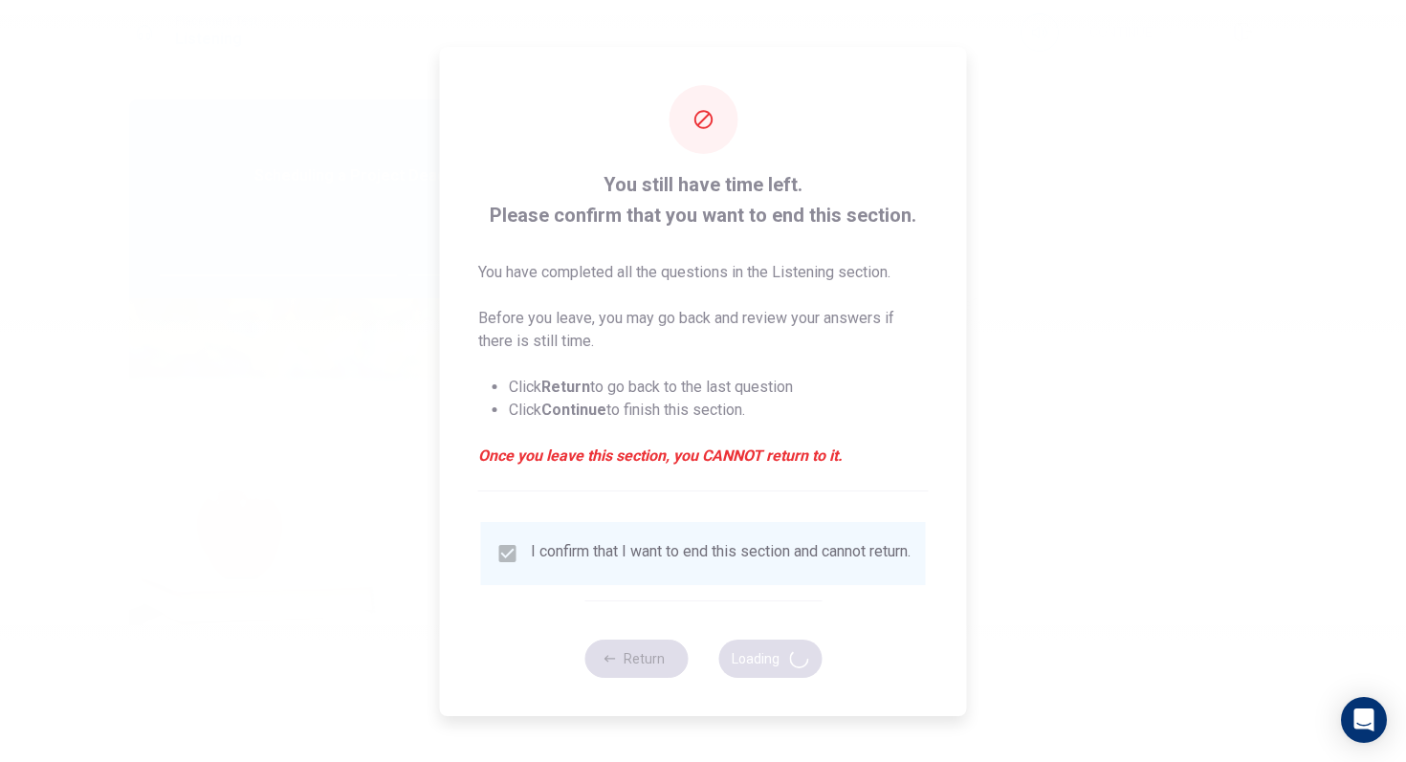
type input "71"
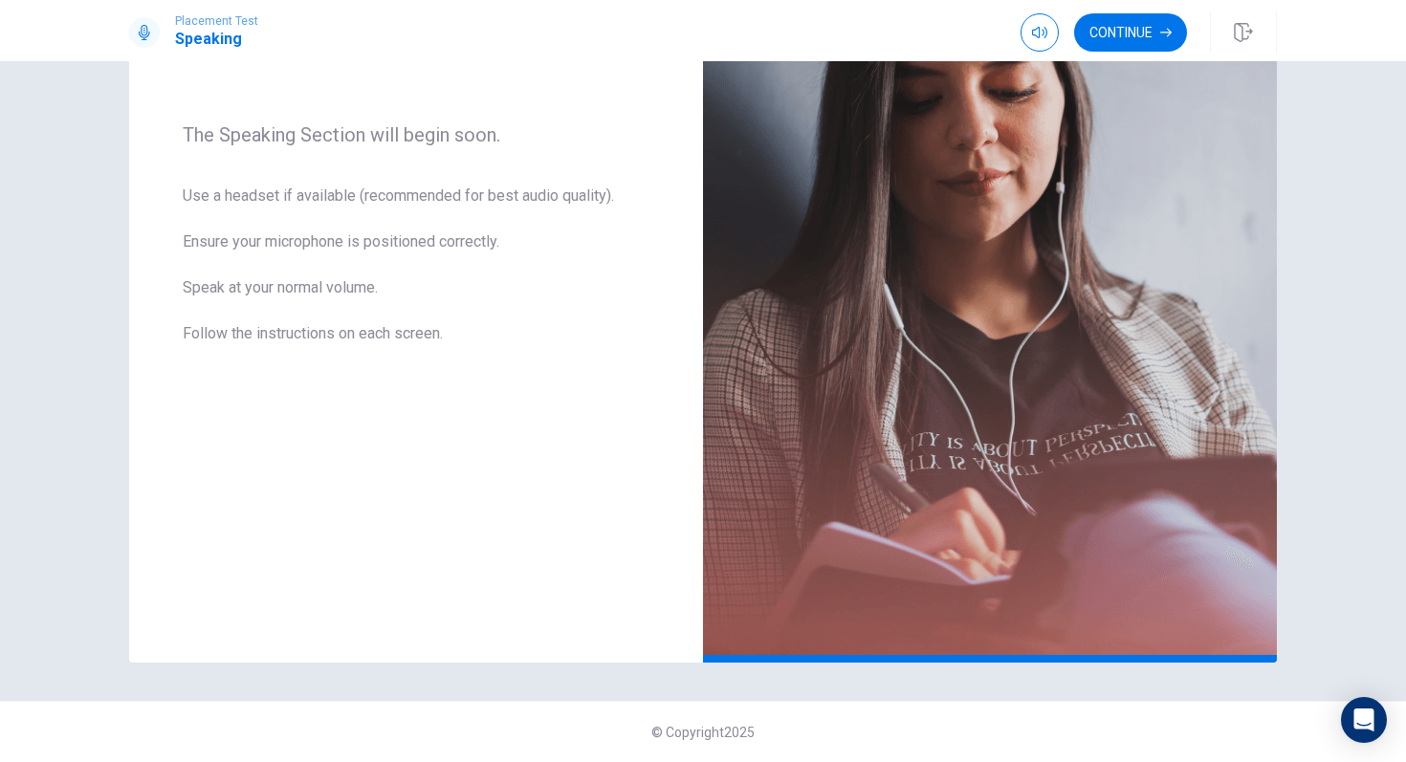
scroll to position [0, 0]
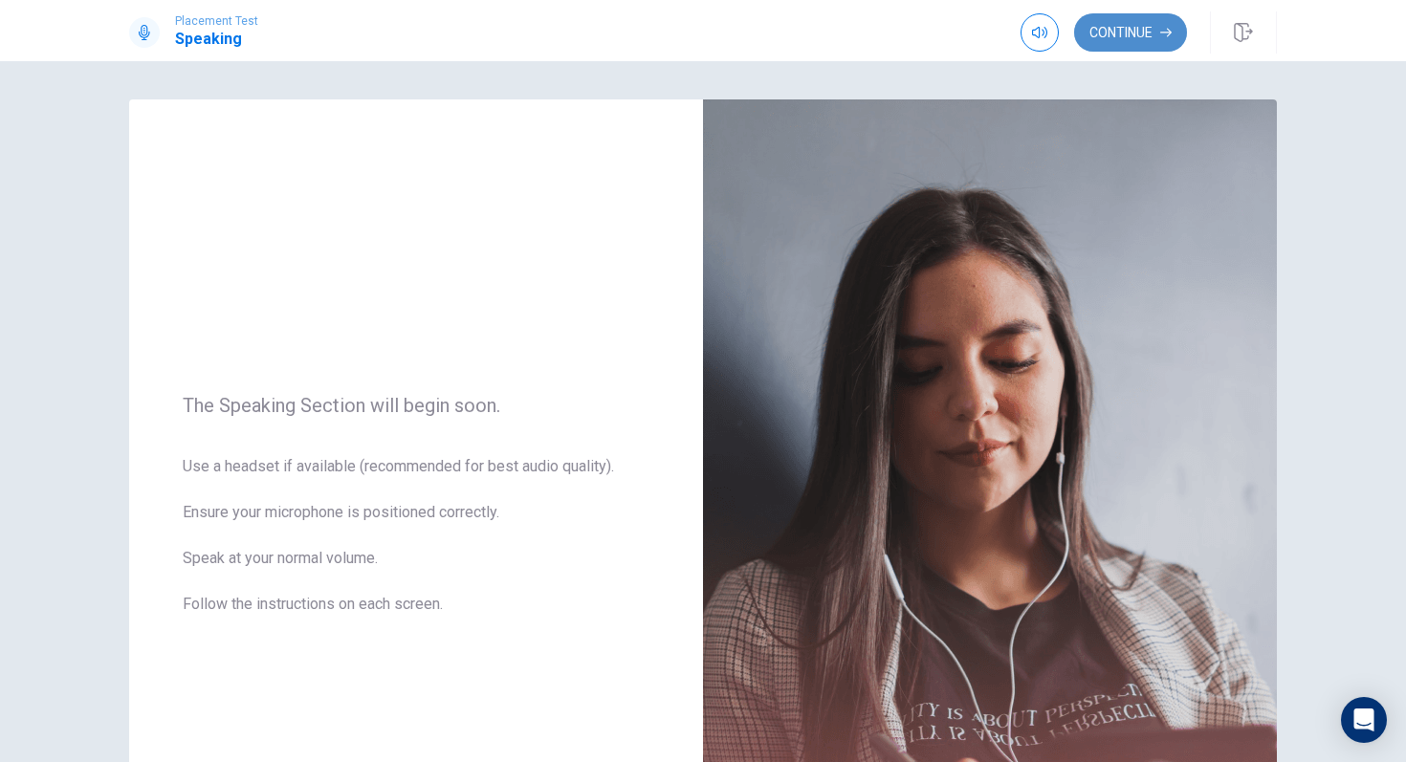
click at [1144, 45] on button "Continue" at bounding box center [1130, 32] width 113 height 38
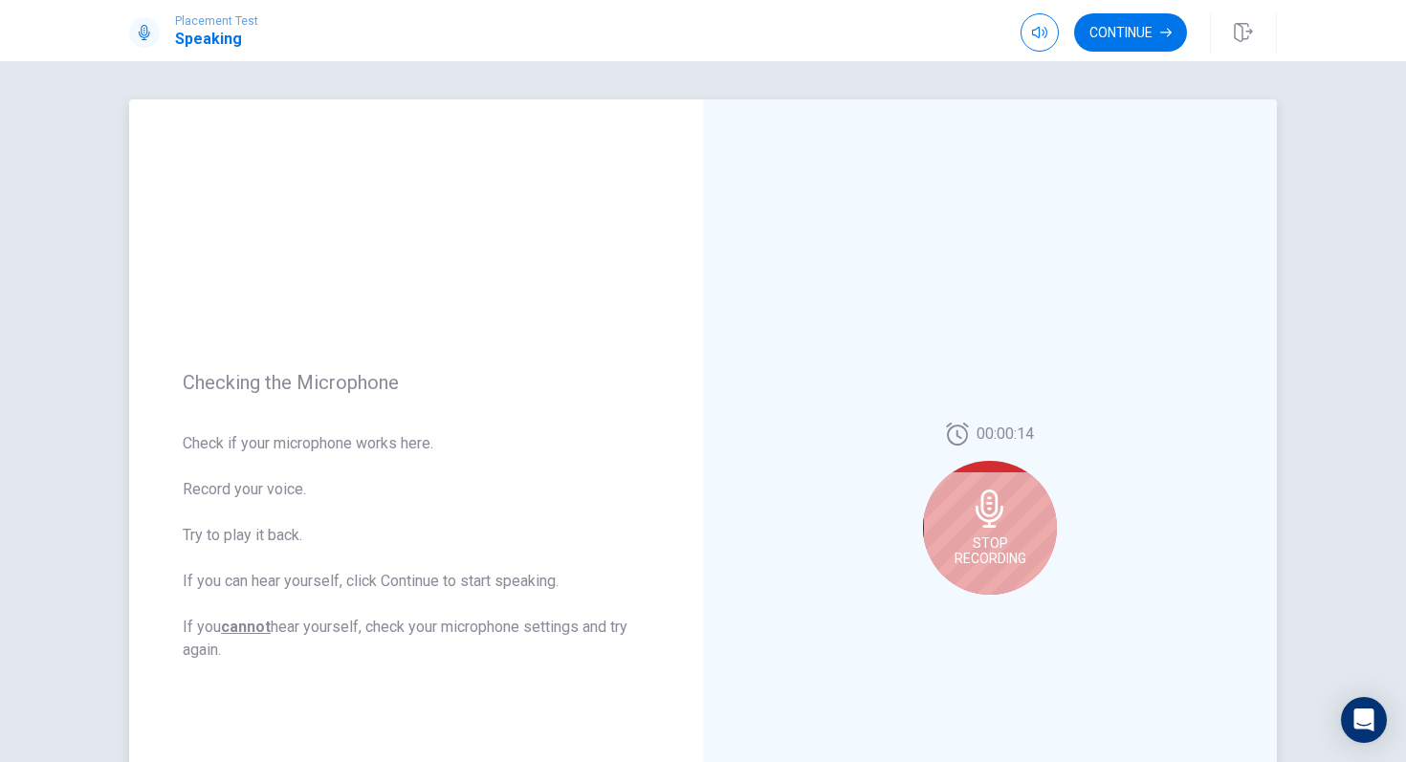
scroll to position [58, 0]
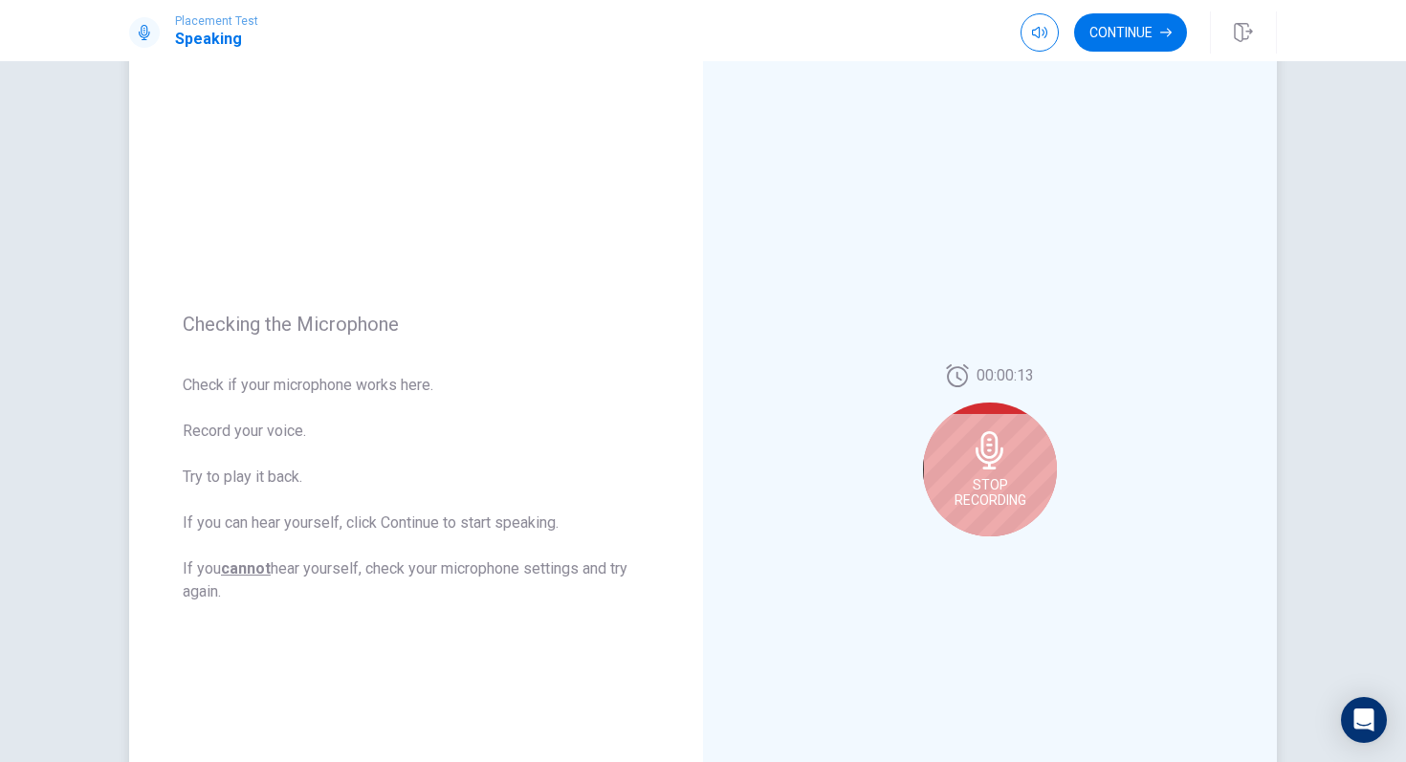
click at [1022, 501] on span "Stop Recording" at bounding box center [991, 492] width 72 height 31
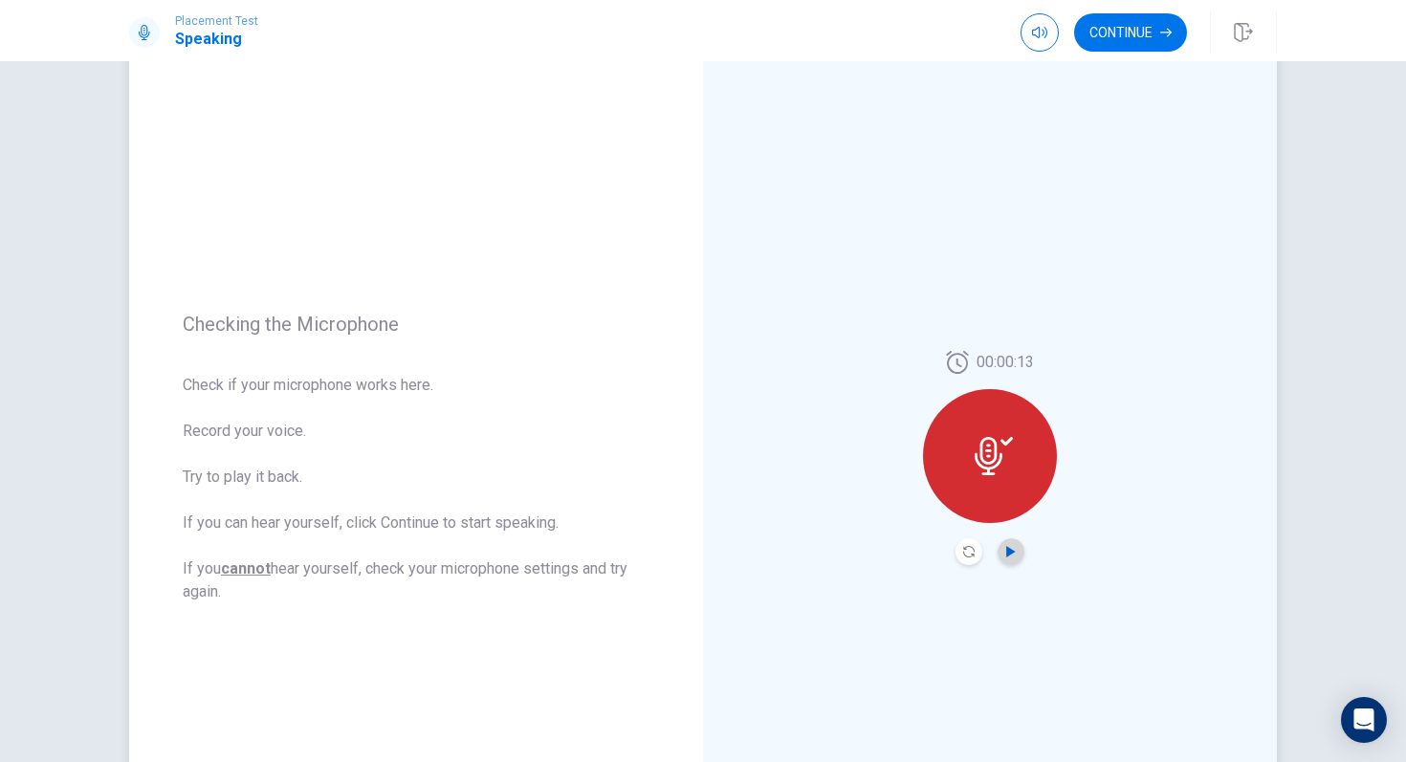
click at [1014, 548] on icon "Play Audio" at bounding box center [1010, 551] width 11 height 11
click at [968, 552] on icon "Record Again" at bounding box center [968, 551] width 11 height 11
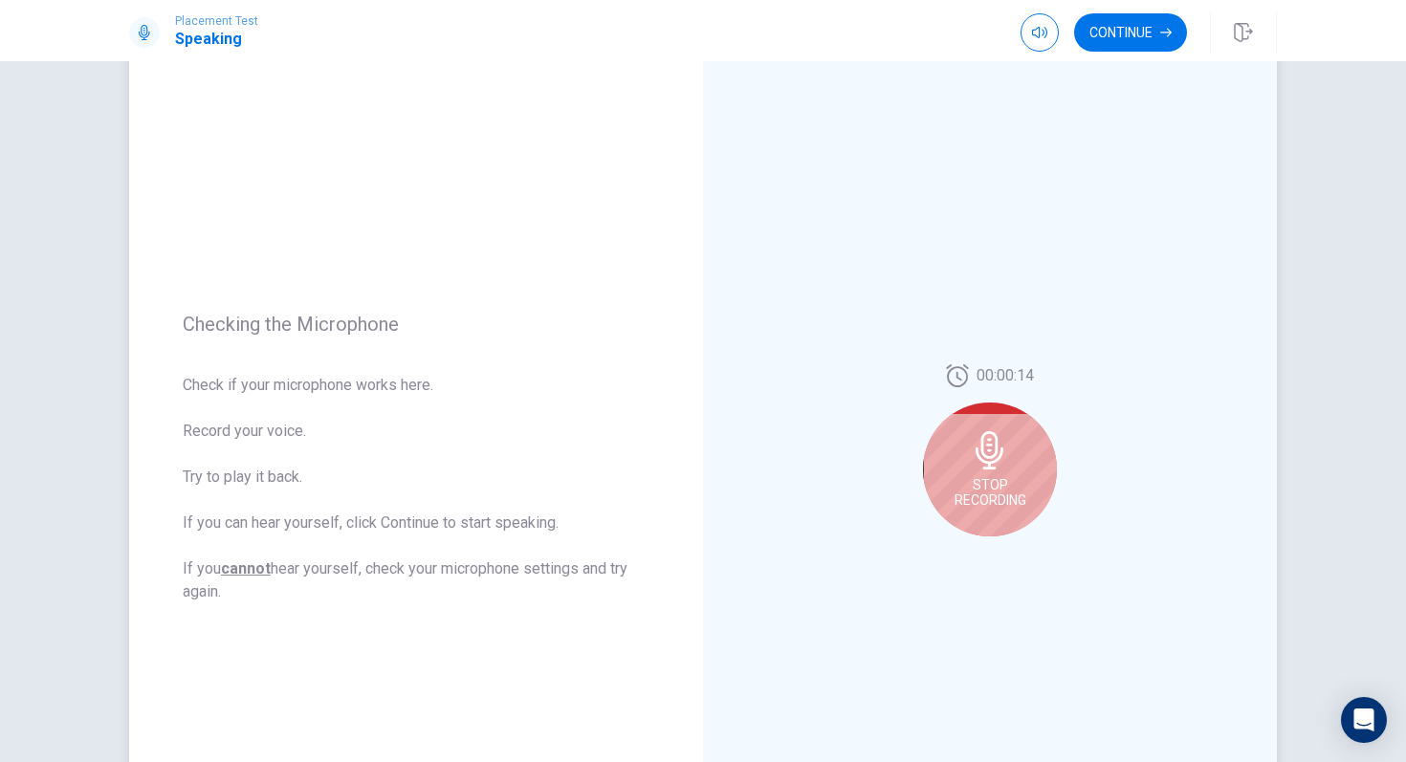
click at [1010, 458] on div "Stop Recording" at bounding box center [990, 470] width 134 height 134
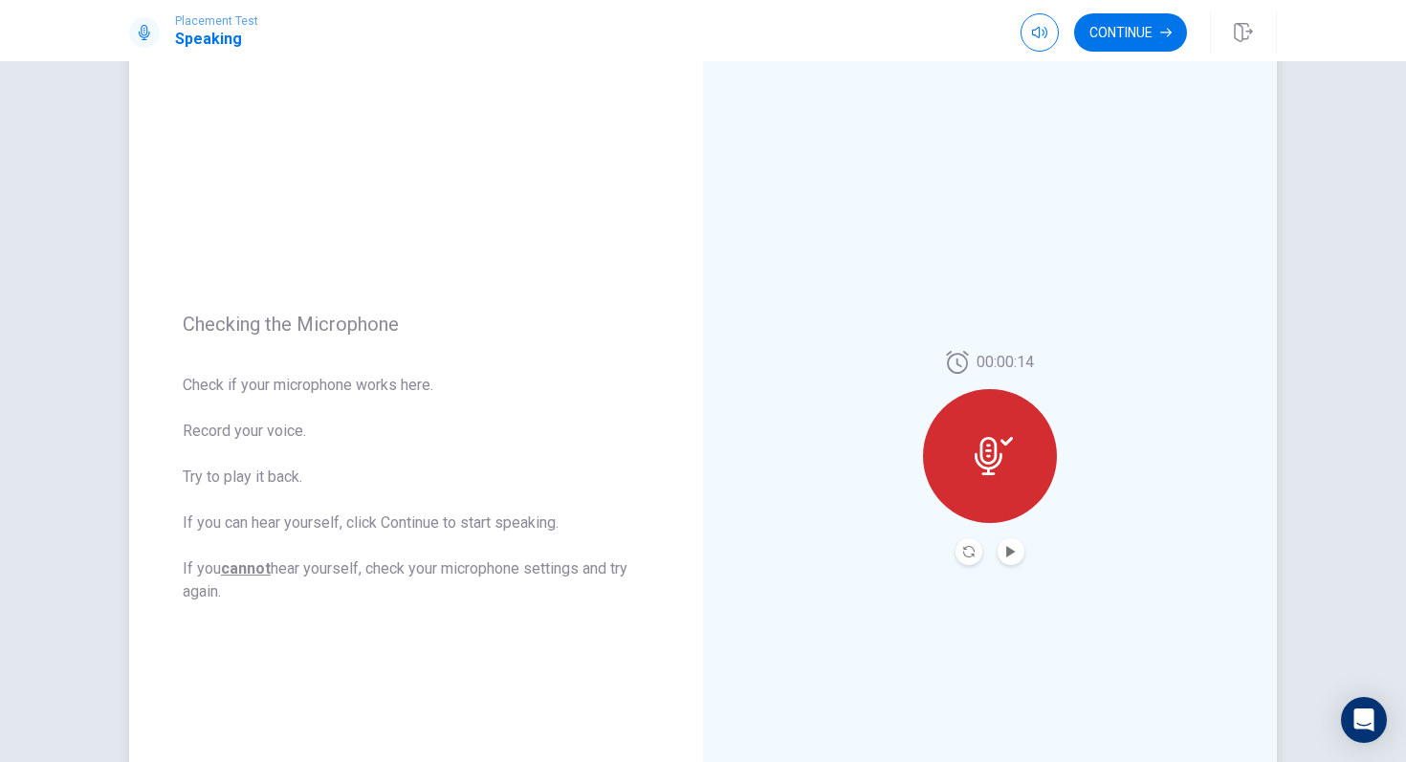
click at [1010, 458] on icon at bounding box center [994, 456] width 38 height 38
click at [970, 562] on button "Record Again" at bounding box center [969, 552] width 27 height 27
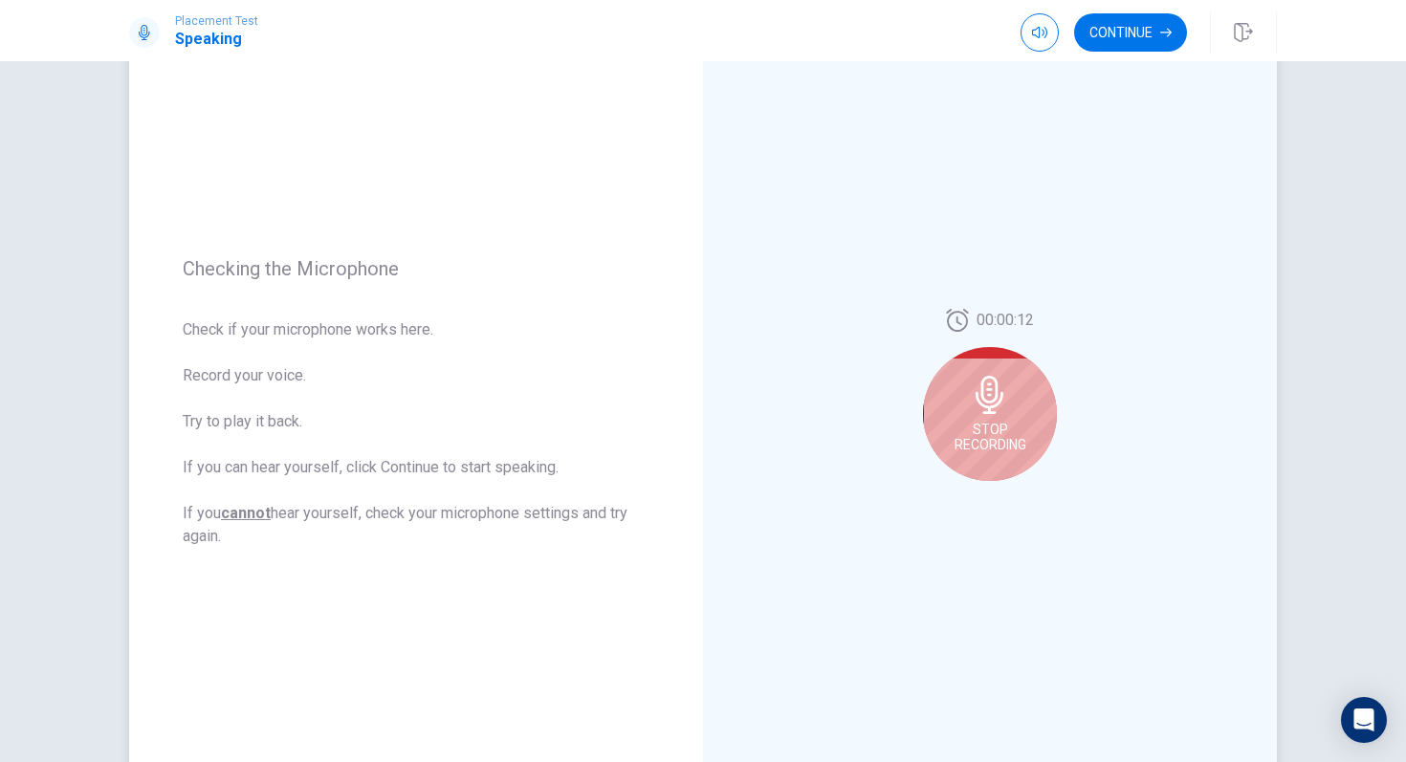
scroll to position [116, 0]
click at [992, 469] on div "Stop Recording" at bounding box center [990, 412] width 134 height 134
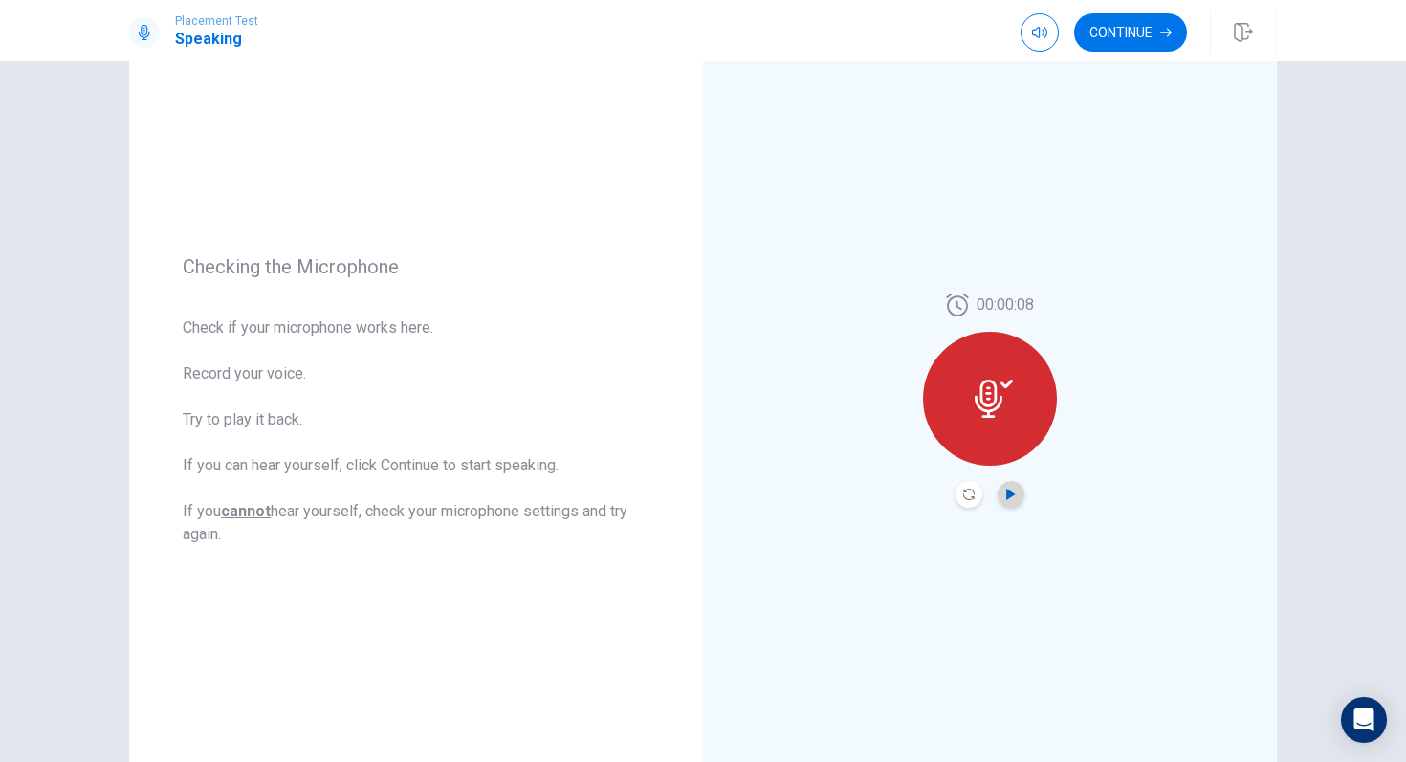
click at [1008, 493] on icon "Play Audio" at bounding box center [1010, 494] width 9 height 11
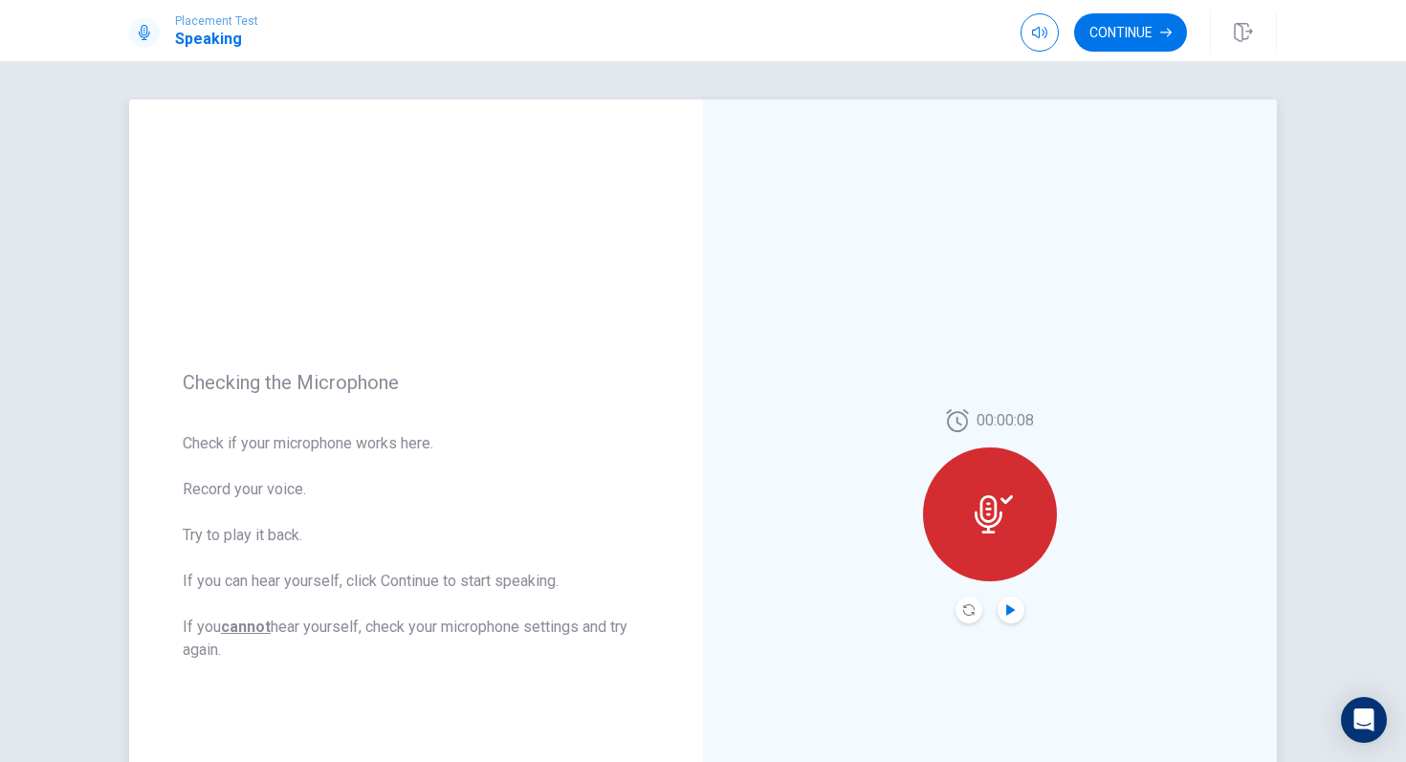
scroll to position [80, 0]
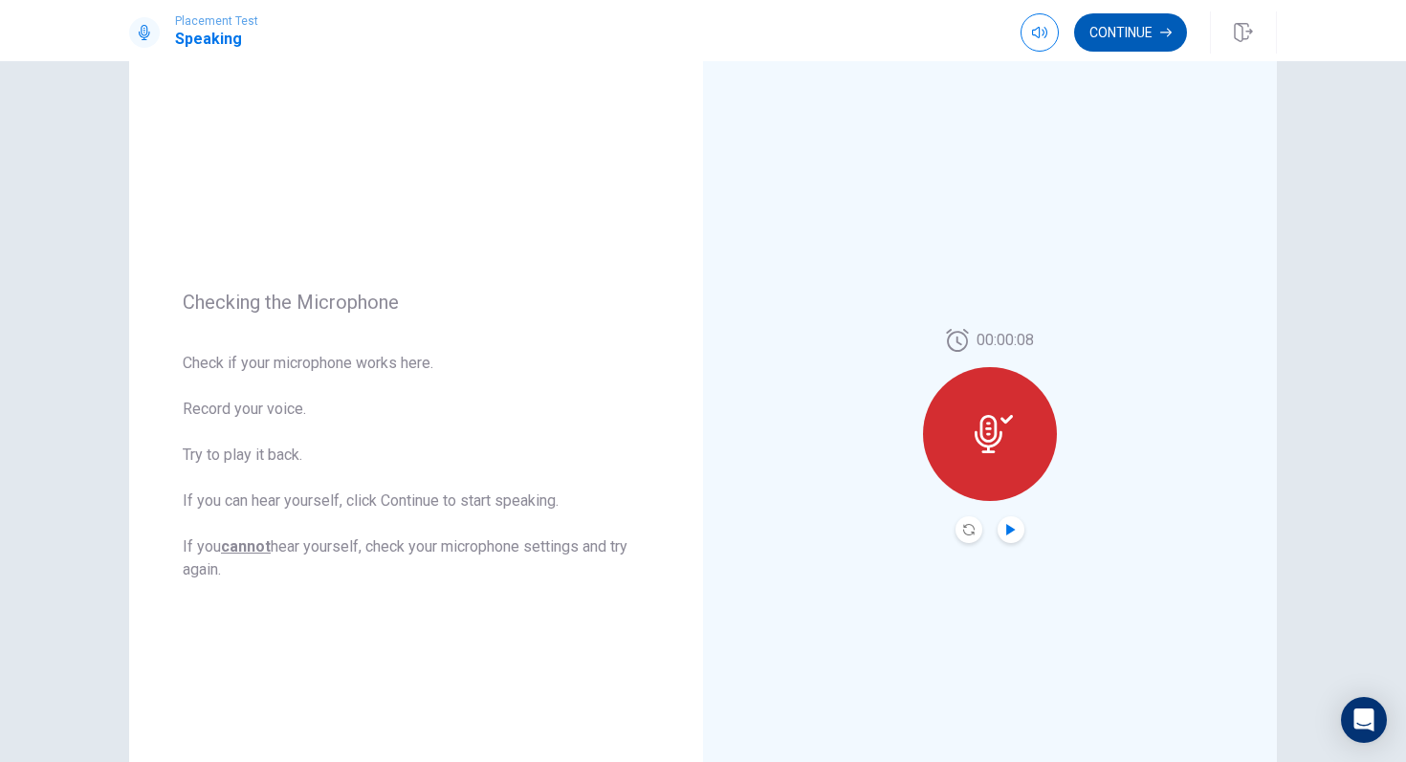
click at [1132, 44] on button "Continue" at bounding box center [1130, 32] width 113 height 38
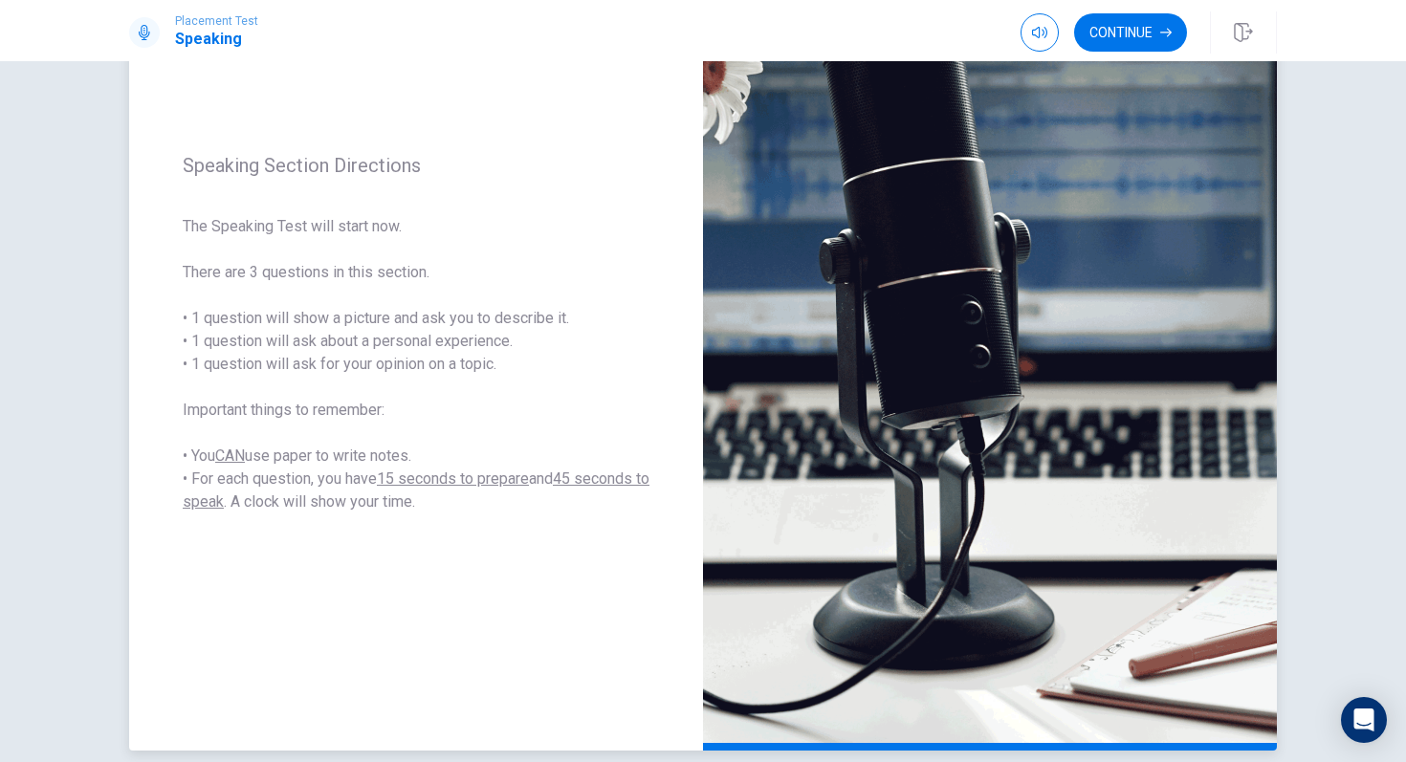
scroll to position [168, 0]
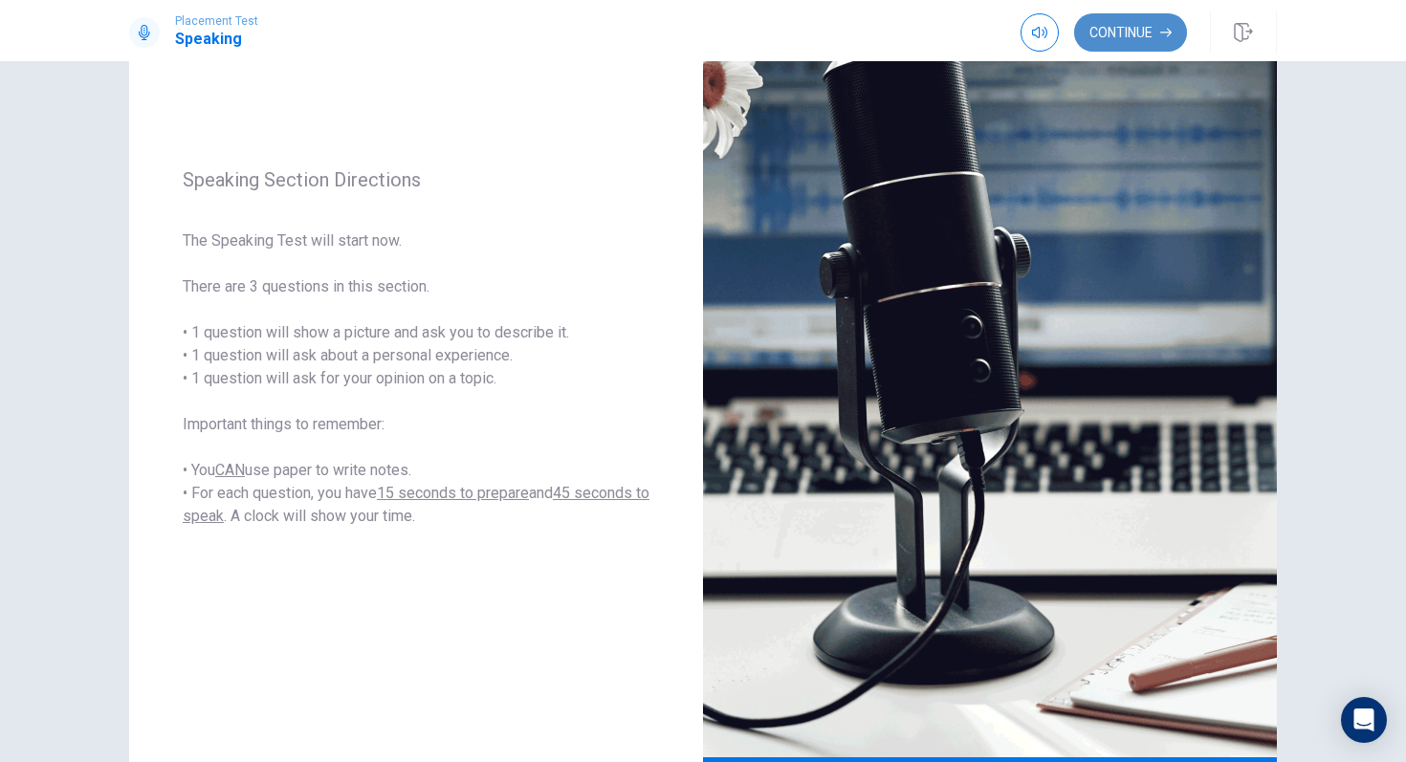
click at [1143, 47] on button "Continue" at bounding box center [1130, 32] width 113 height 38
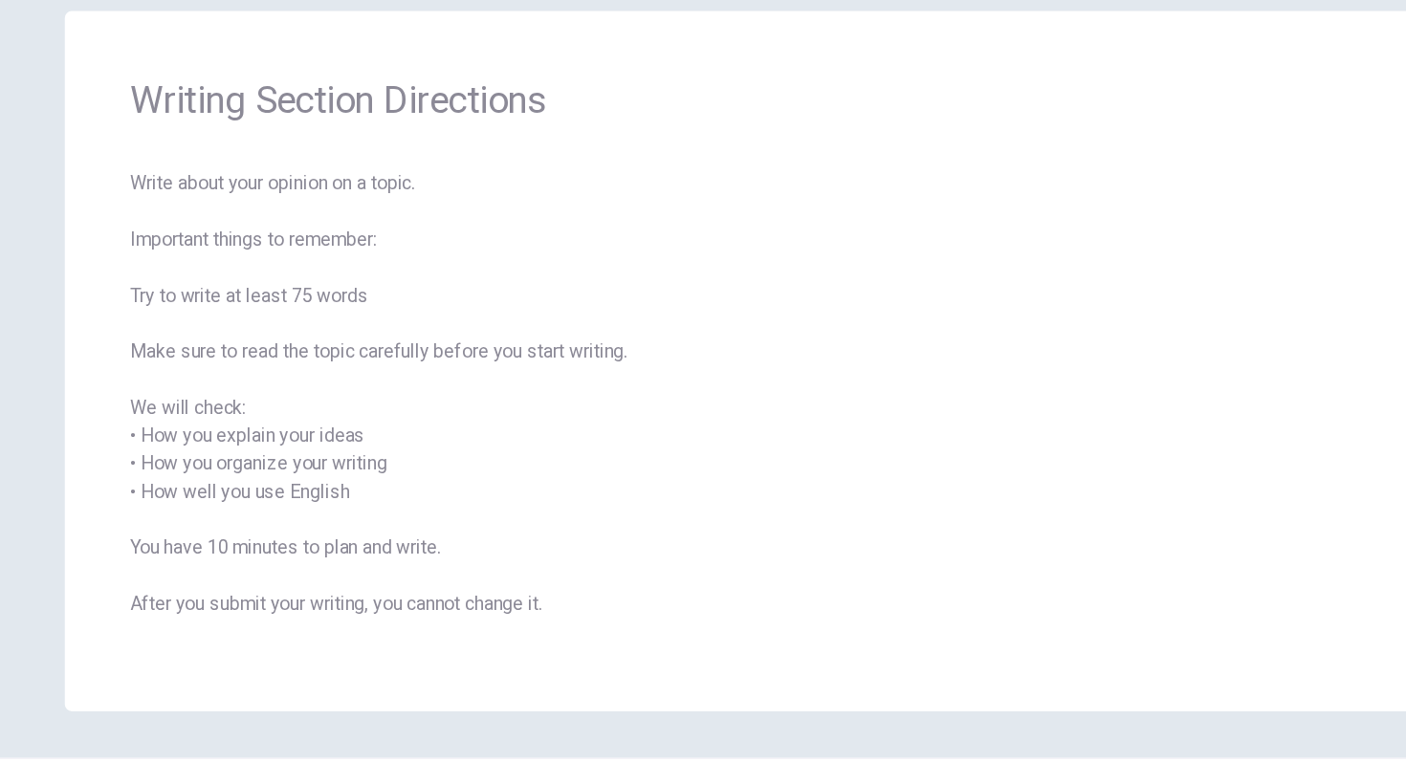
scroll to position [0, 0]
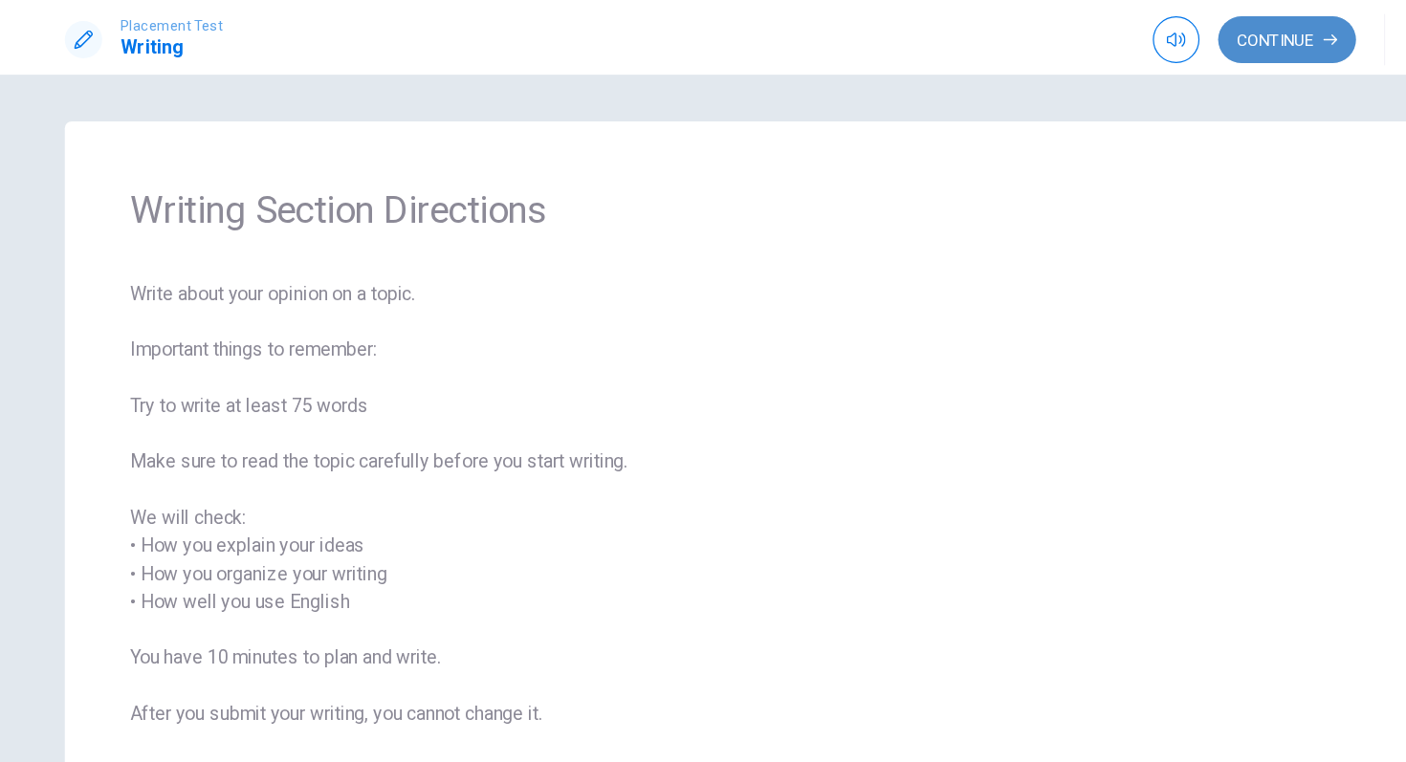
click at [1112, 36] on button "Continue" at bounding box center [1130, 32] width 113 height 38
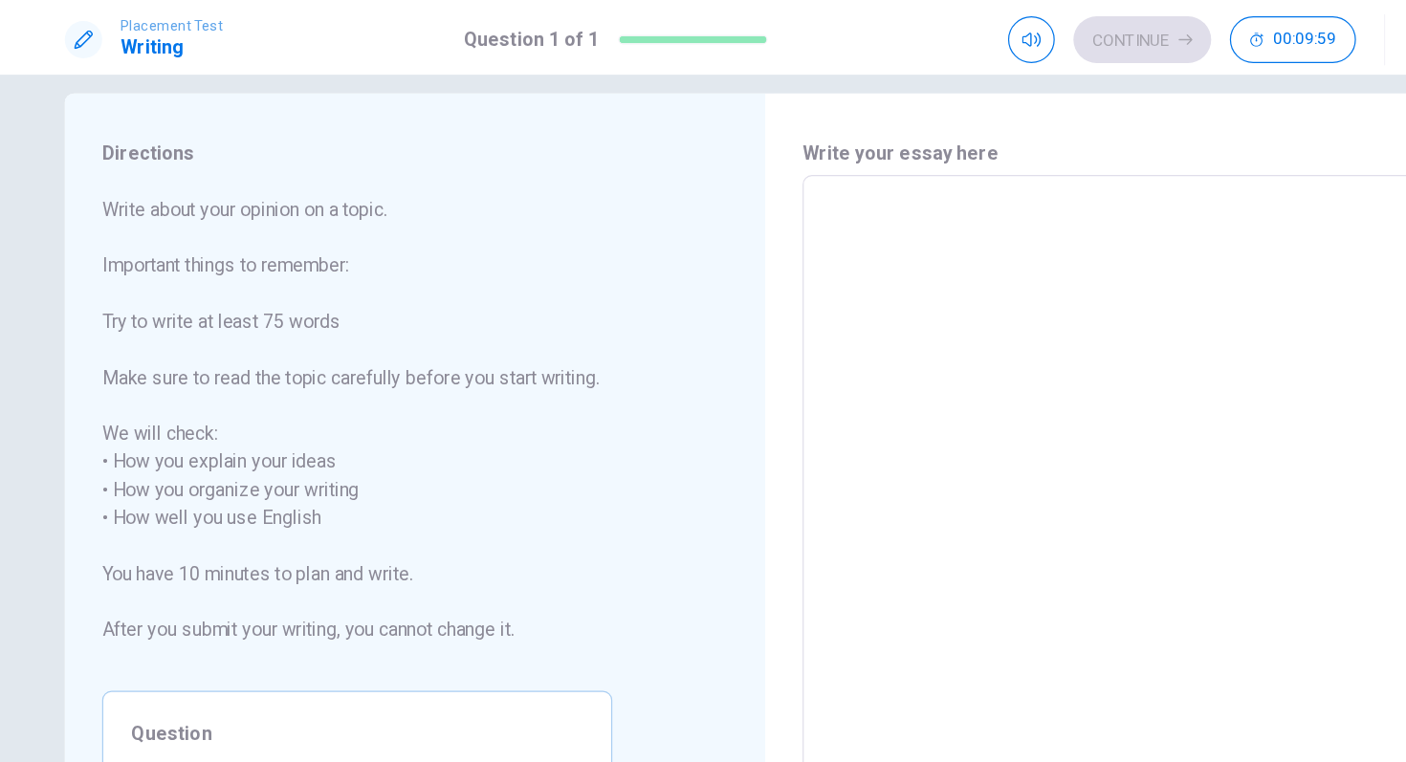
scroll to position [28, 0]
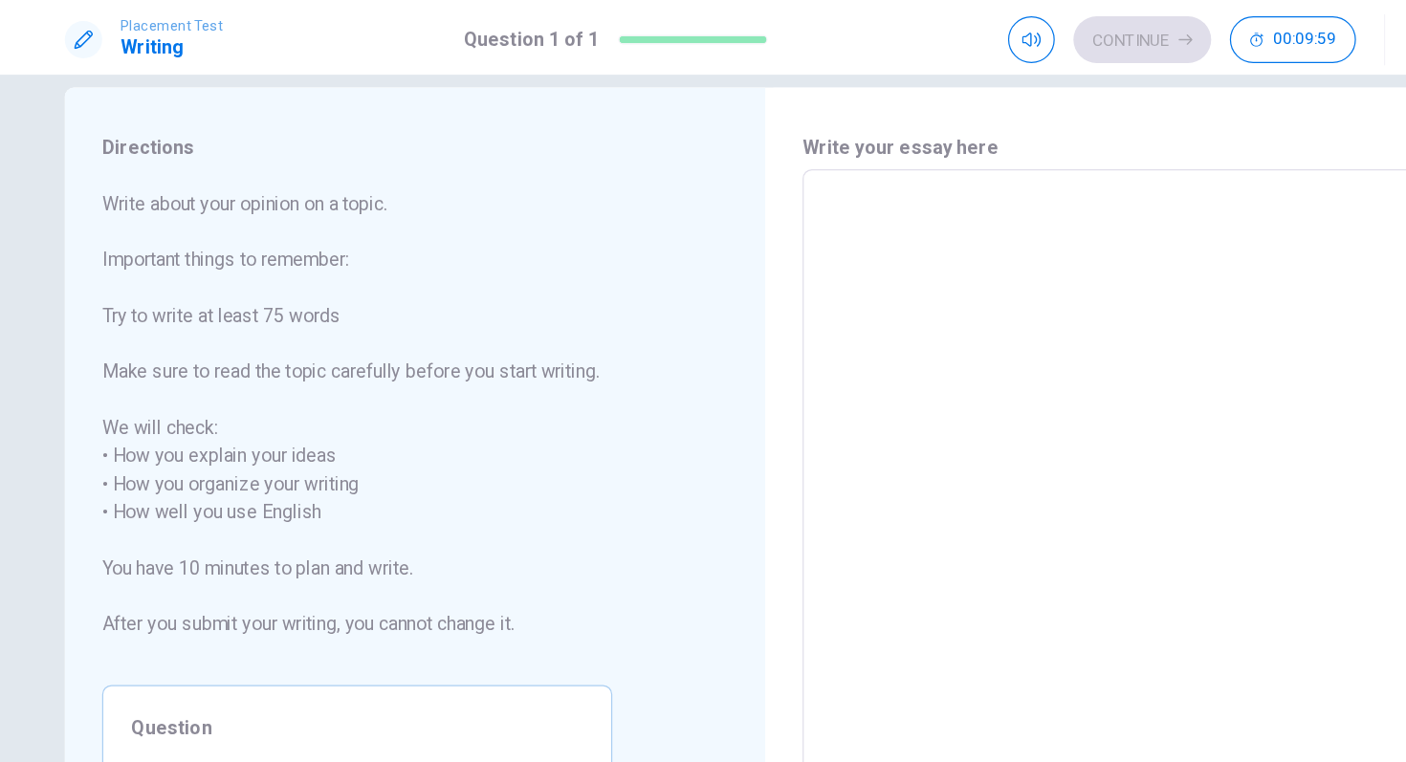
click at [817, 200] on textarea at bounding box center [990, 409] width 486 height 508
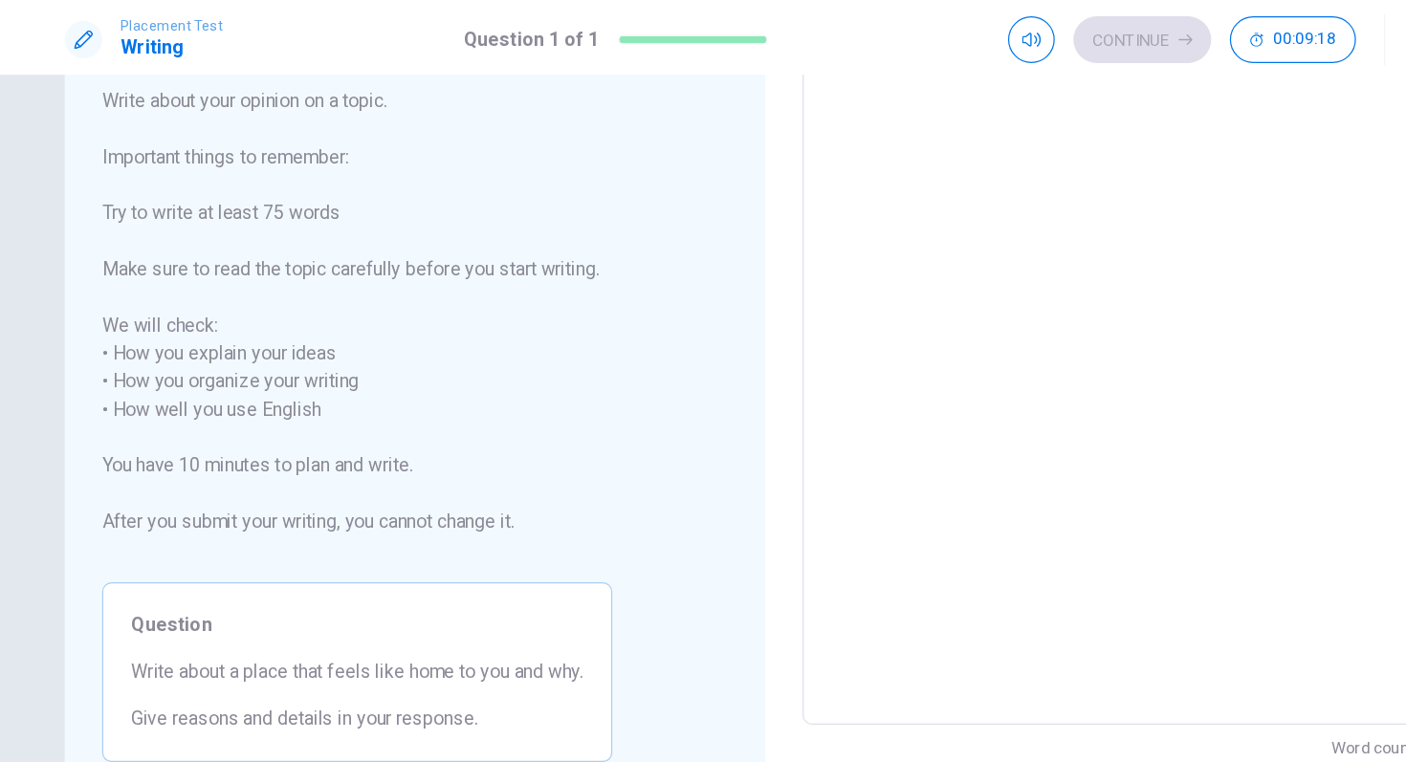
scroll to position [112, 0]
click at [796, 256] on textarea at bounding box center [990, 325] width 486 height 508
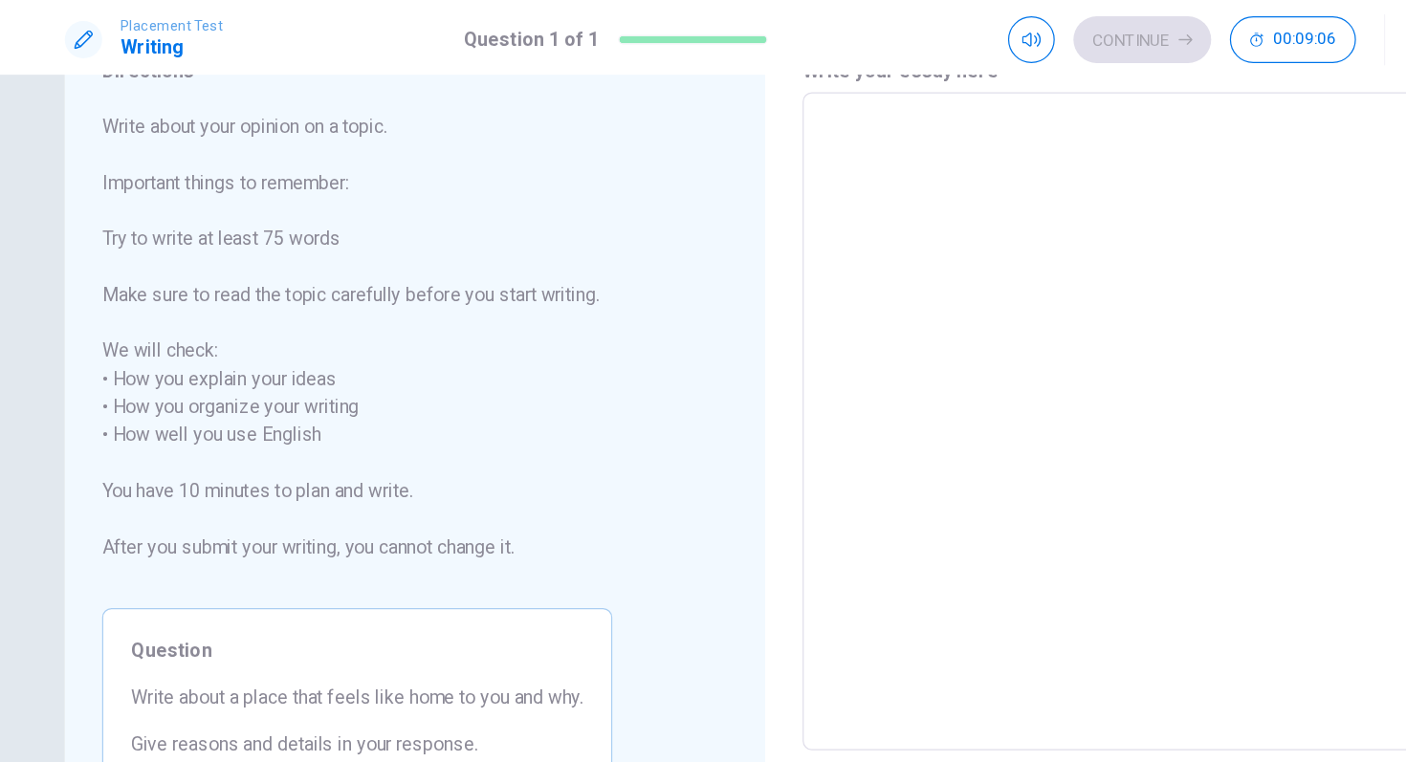
scroll to position [99, 0]
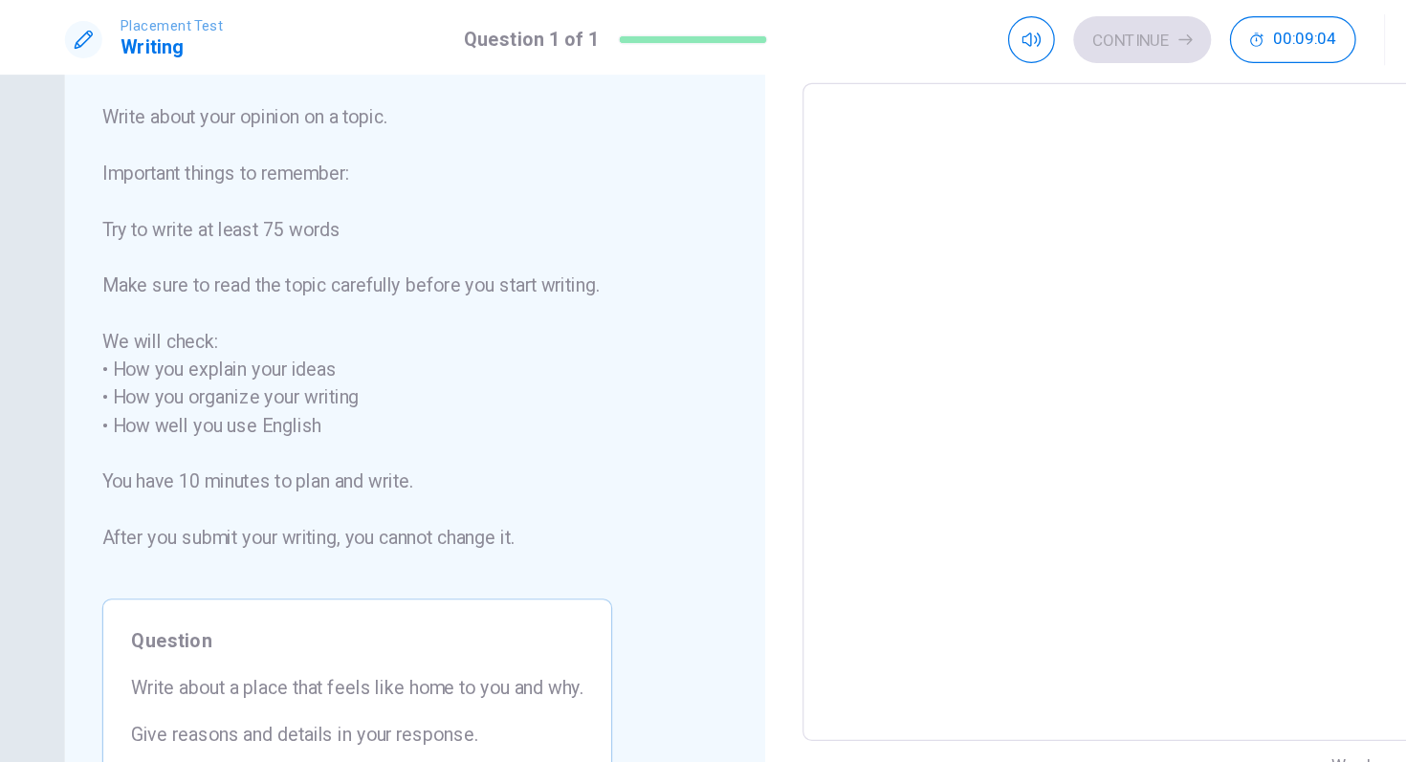
type textarea "A"
type textarea "x"
type textarea "A"
type textarea "x"
type textarea "A p"
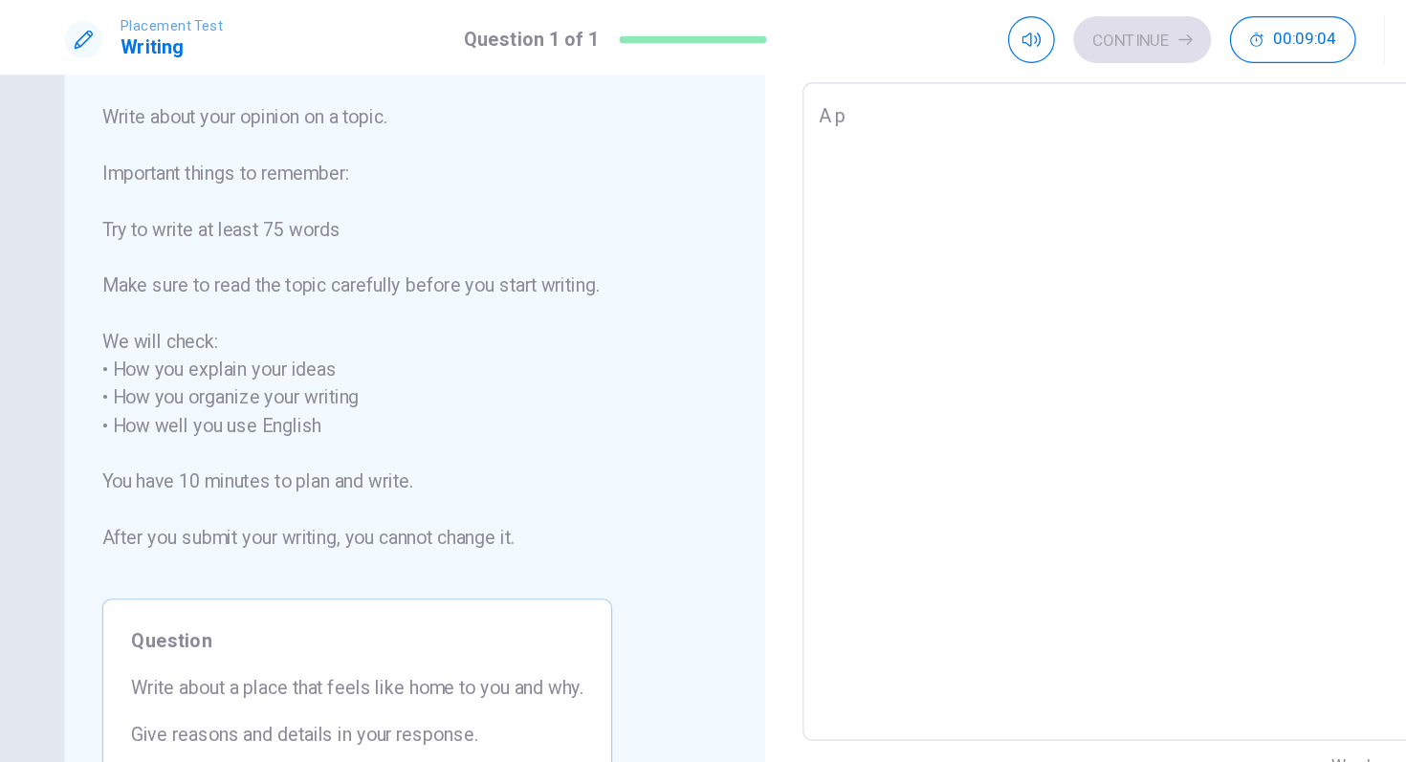
type textarea "x"
type textarea "A pl"
type textarea "x"
type textarea "A pla"
type textarea "x"
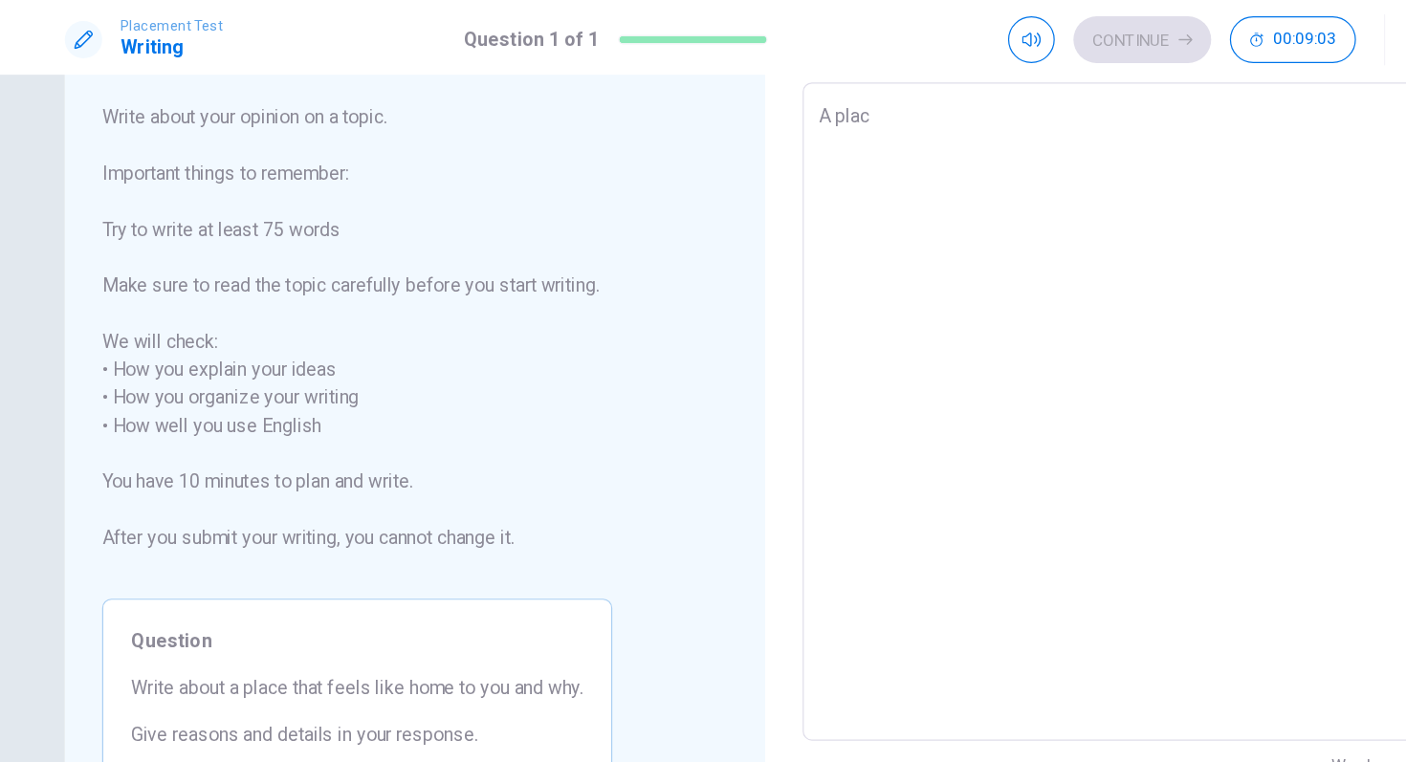
type textarea "A place"
type textarea "x"
type textarea "A place"
type textarea "x"
type textarea "A place t"
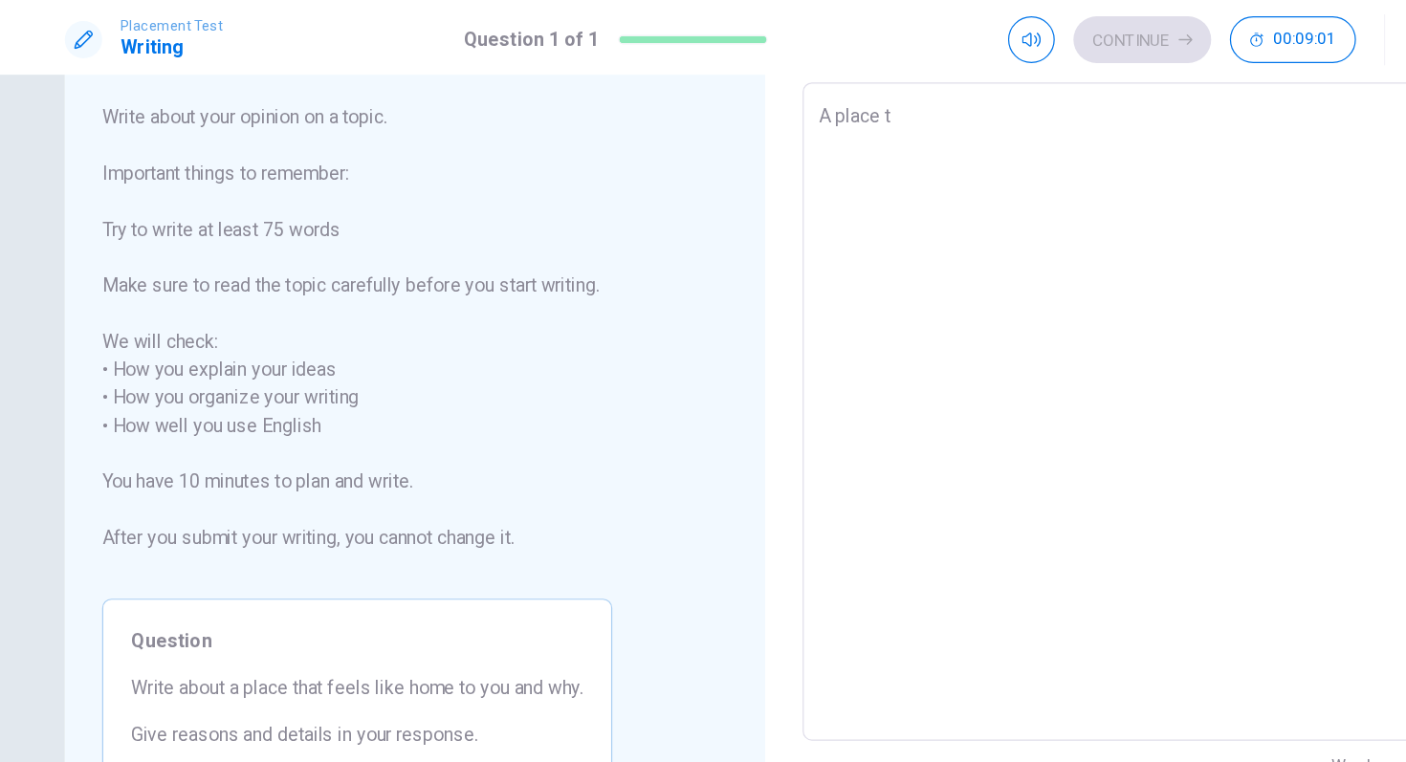
type textarea "x"
type textarea "A place th"
type textarea "x"
type textarea "A place tha"
type textarea "x"
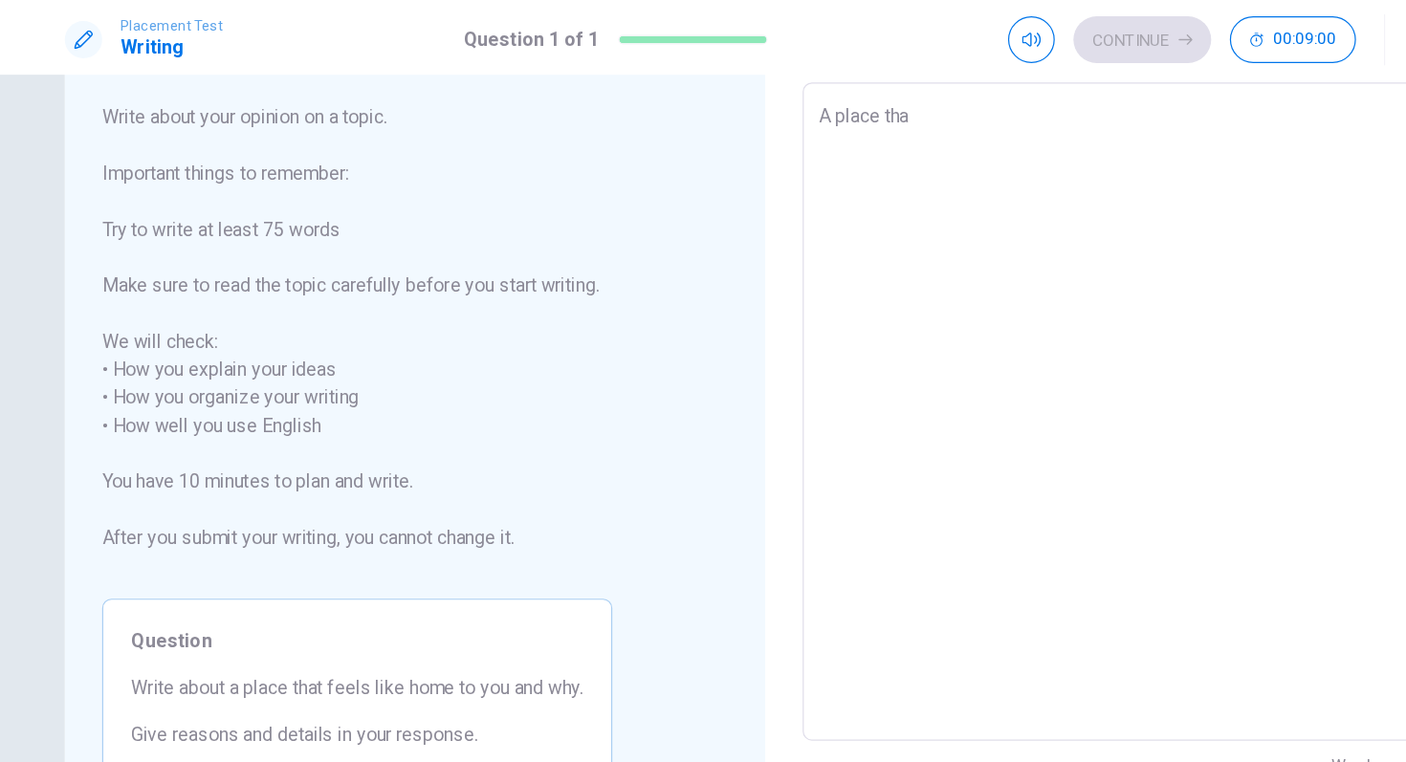
type textarea "A place that"
type textarea "x"
type textarea "A place that"
type textarea "x"
type textarea "A place that f"
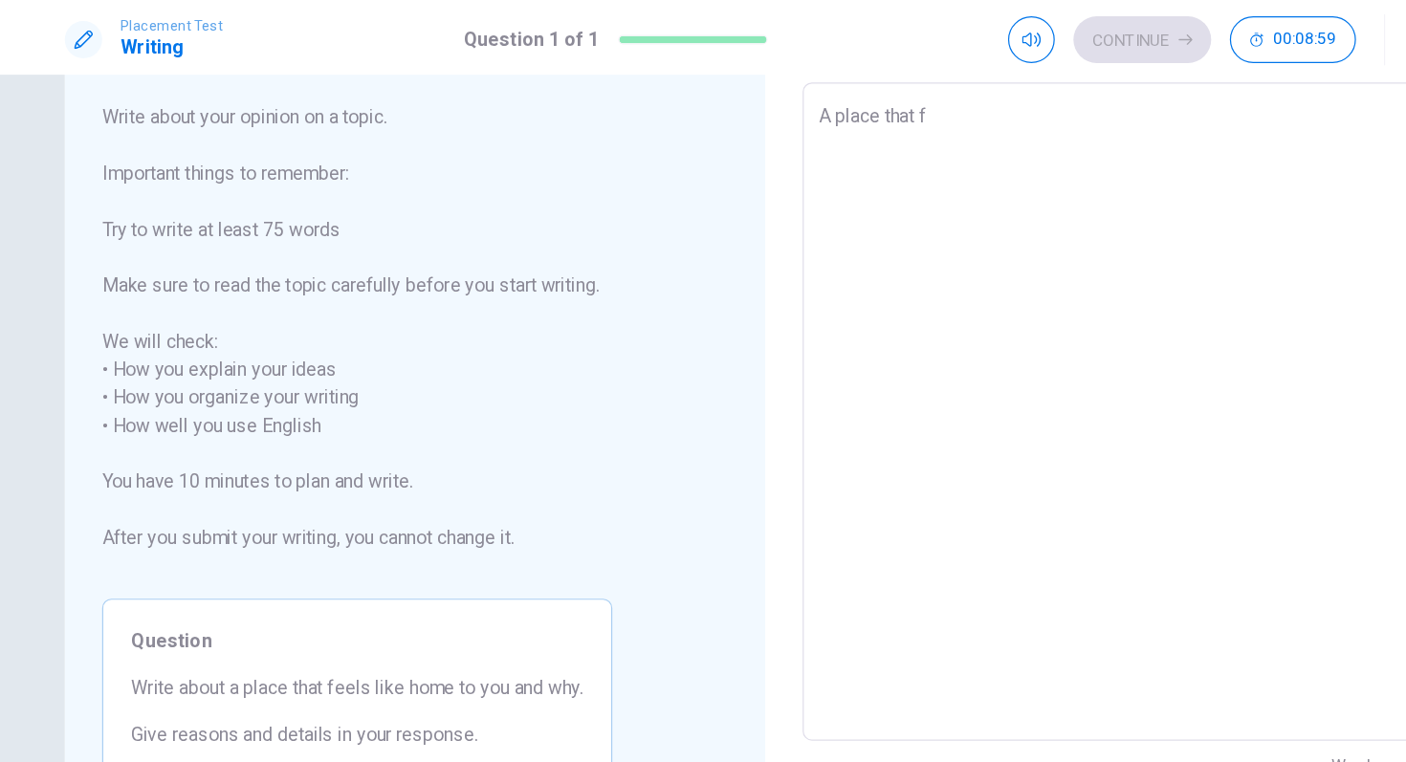
type textarea "x"
type textarea "A place that fe"
type textarea "x"
type textarea "A place that fee"
type textarea "x"
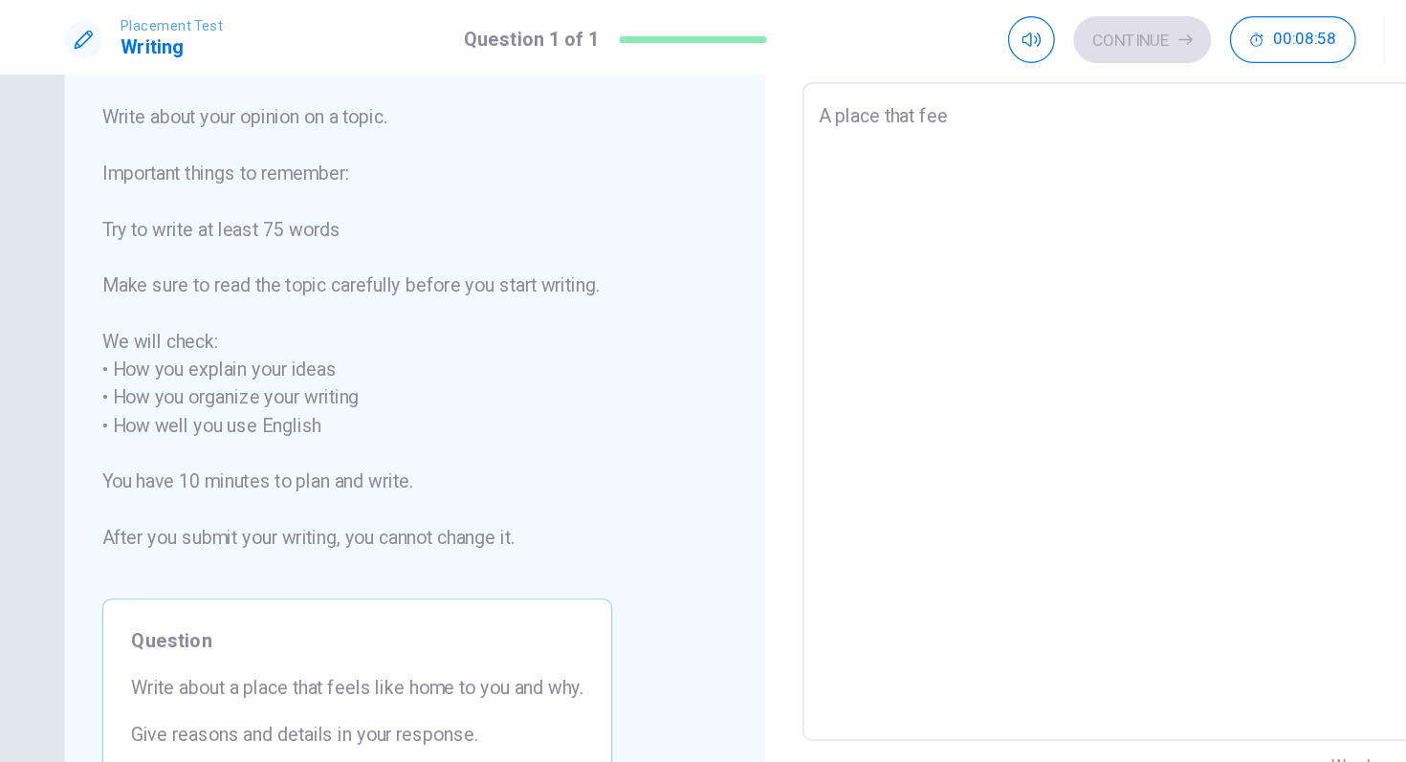
type textarea "A place that feel"
type textarea "x"
type textarea "A place that feels"
type textarea "x"
type textarea "A place that feels"
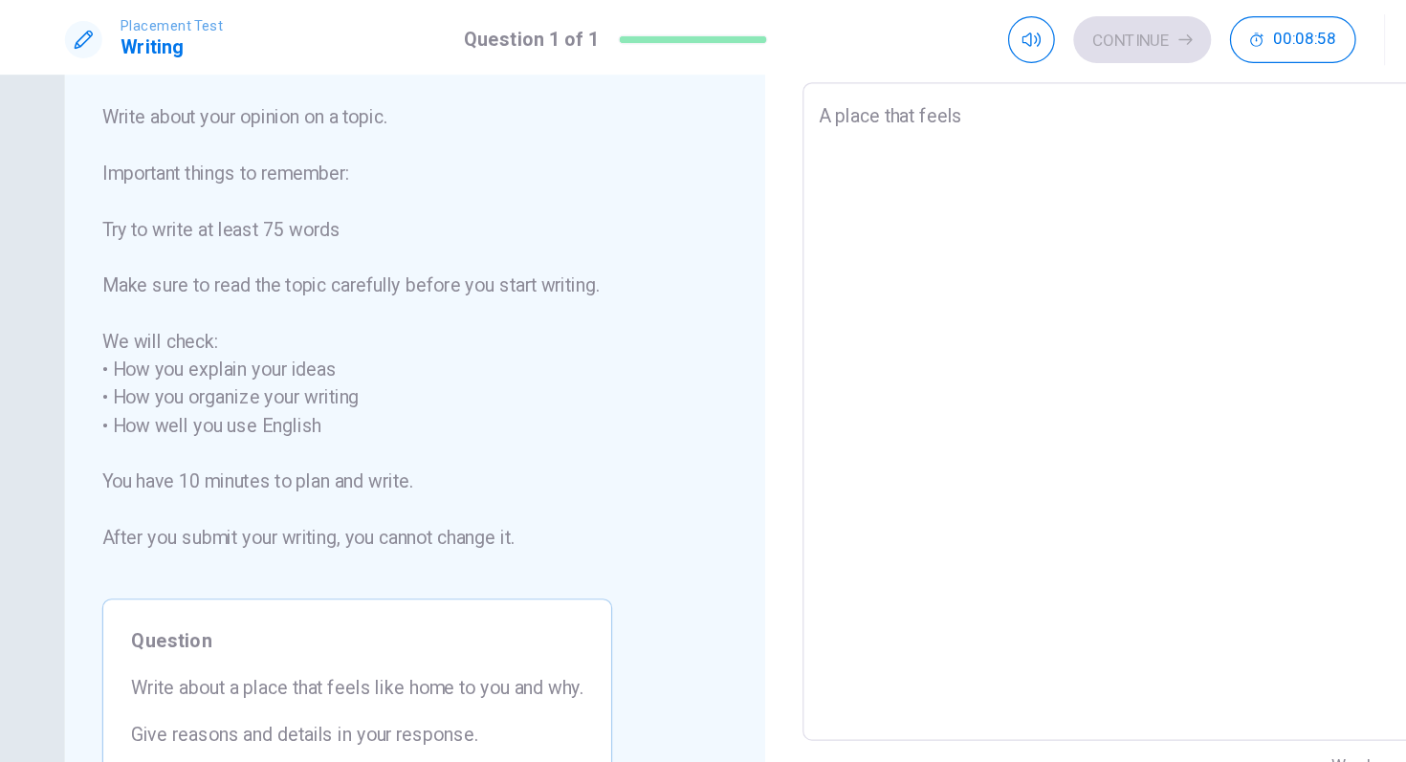
type textarea "x"
type textarea "A place that feels l"
type textarea "x"
type textarea "A place that feels li"
type textarea "x"
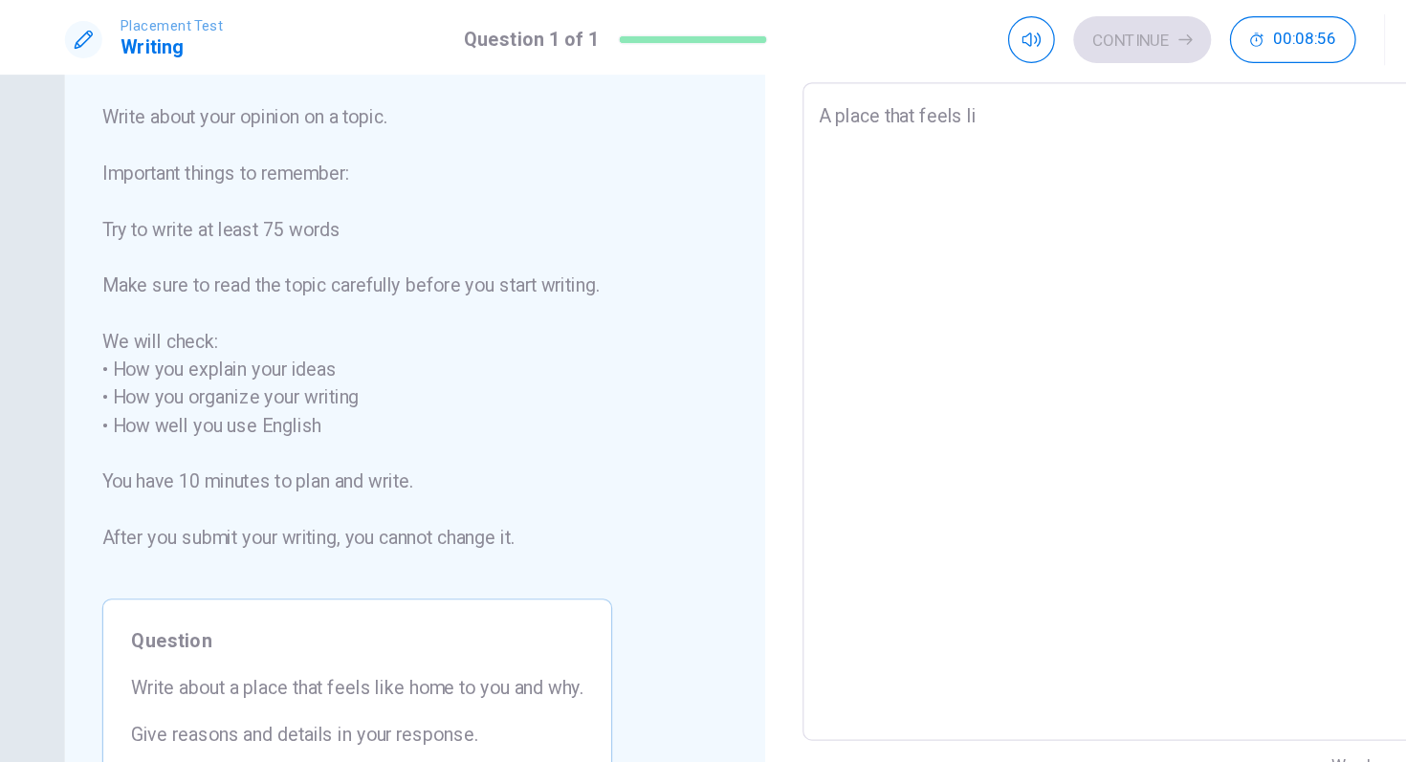
type textarea "A place that feels lik"
type textarea "x"
type textarea "A place that feels like"
type textarea "x"
type textarea "A place that feels like"
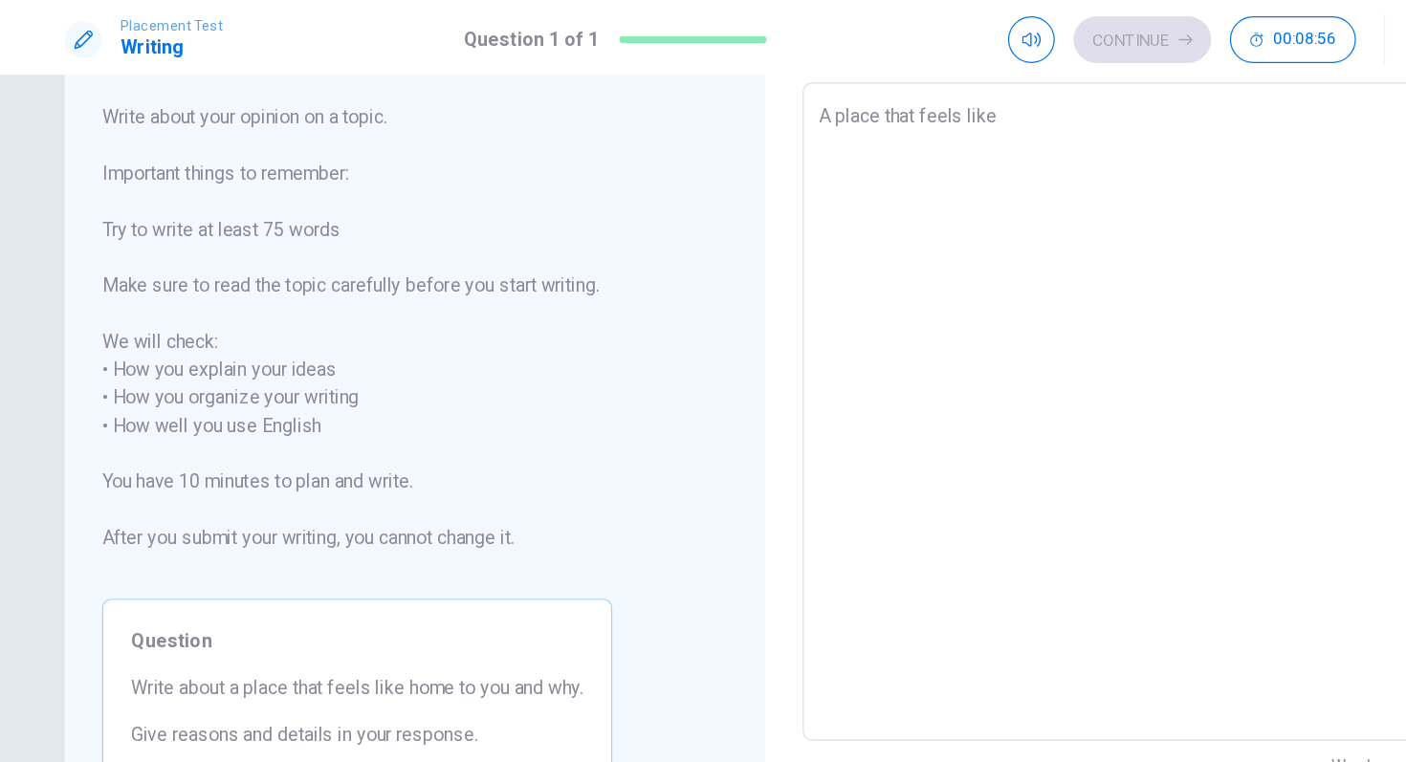
type textarea "x"
type textarea "A place that feels like h"
type textarea "x"
type textarea "A place that feels like ho"
type textarea "x"
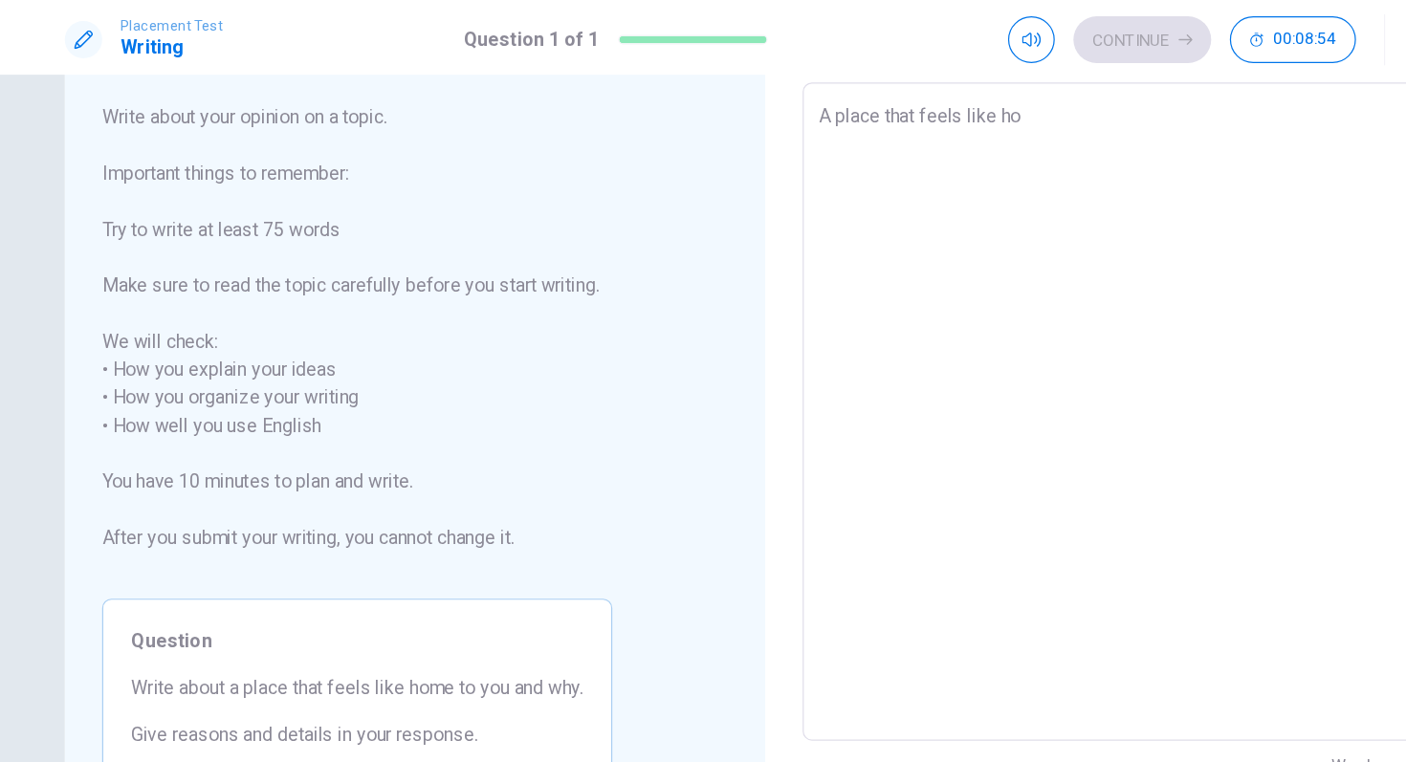
type textarea "A place that feels like hom"
type textarea "x"
type textarea "A place that feels like home"
type textarea "x"
type textarea "A place that feels like home"
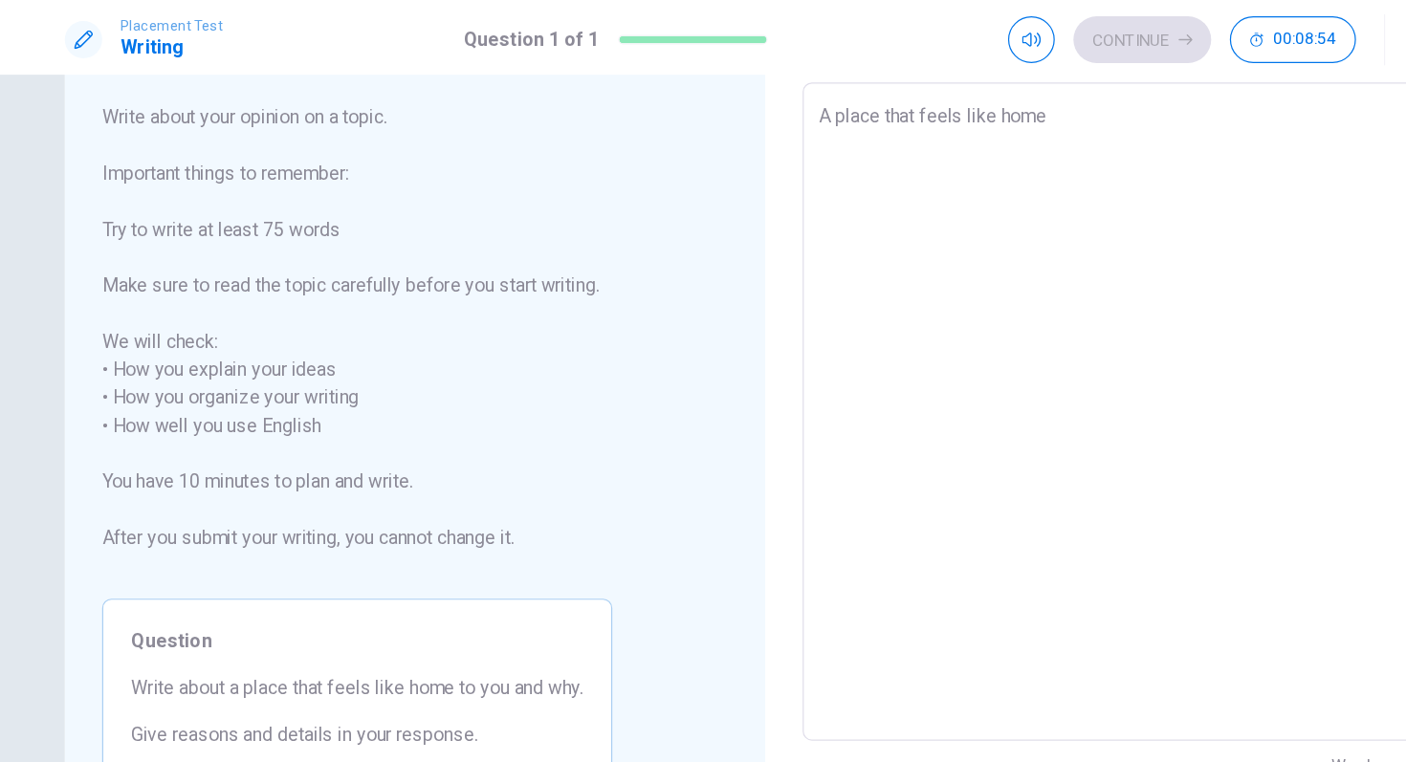
type textarea "x"
type textarea "A place that feels like home t"
type textarea "x"
type textarea "A place that feels like home to"
type textarea "x"
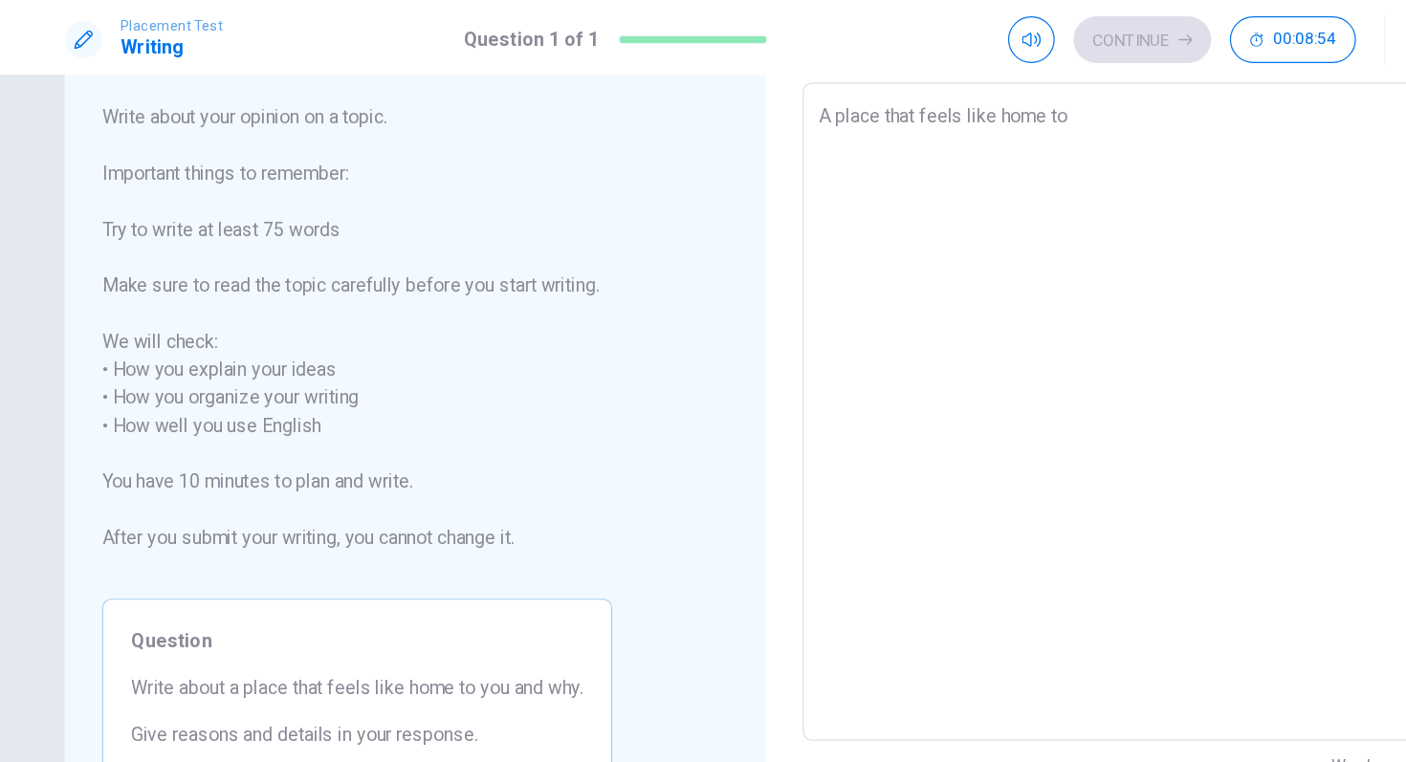
type textarea "A place that feels like home to"
type textarea "x"
type textarea "A place that feels like home to m"
type textarea "x"
type textarea "A place that feels like home to me"
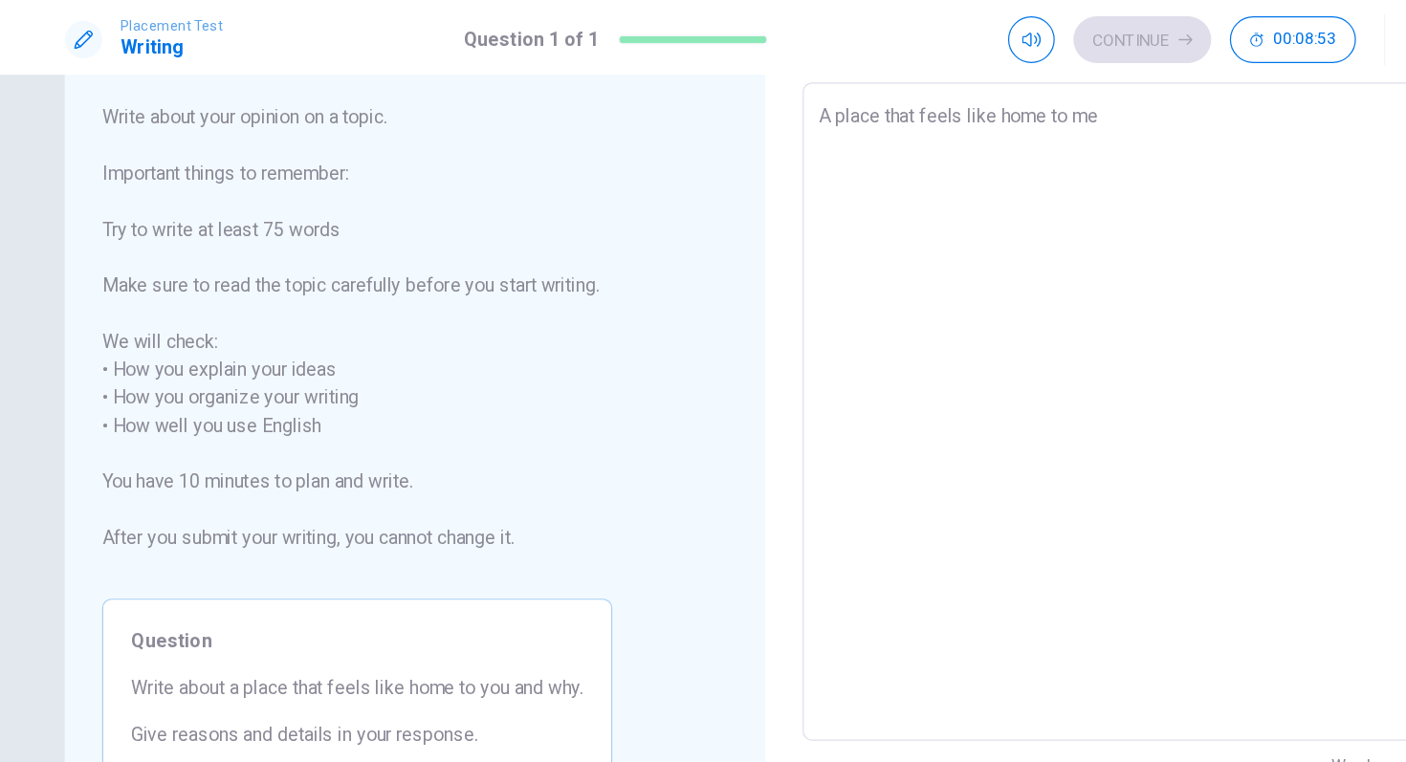
type textarea "x"
type textarea "A place that feels like home to me"
type textarea "x"
type textarea "A place that feels like home to me i"
type textarea "x"
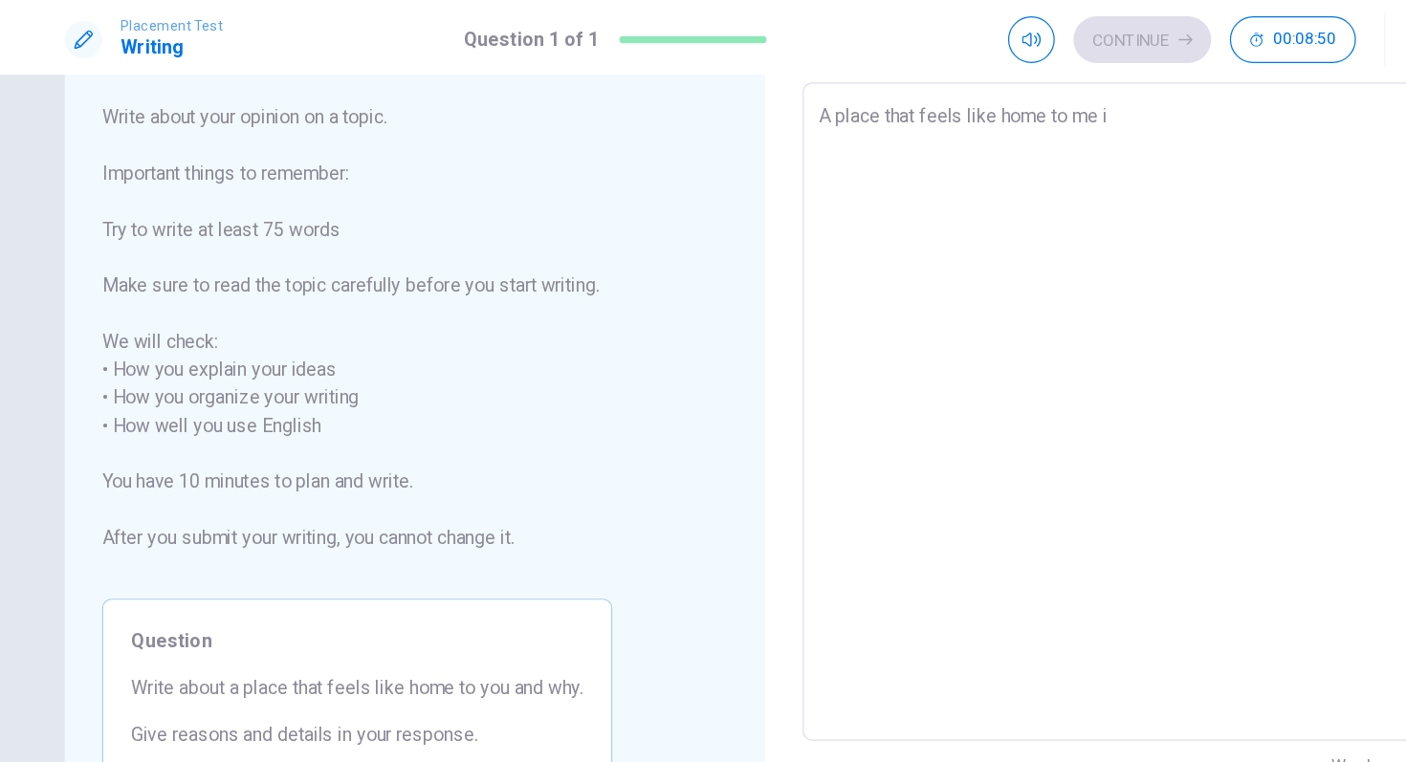
type textarea "A place that feels like home to me is"
type textarea "x"
type textarea "A place that feels like home to me is"
type textarea "x"
type textarea "A place that feels like home to me is f"
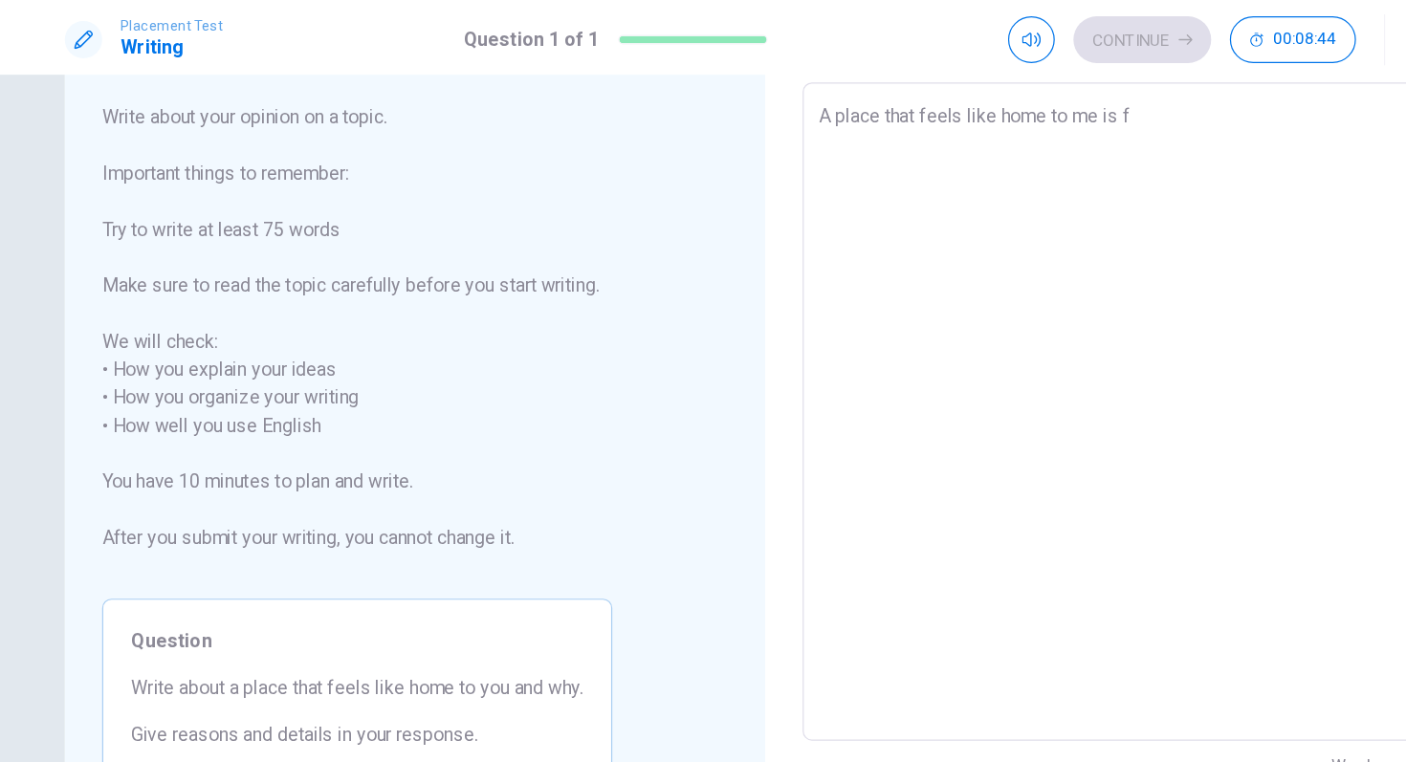
type textarea "x"
type textarea "A place that feels like home to me is fi"
type textarea "x"
type textarea "A place that feels like home to me is fie"
type textarea "x"
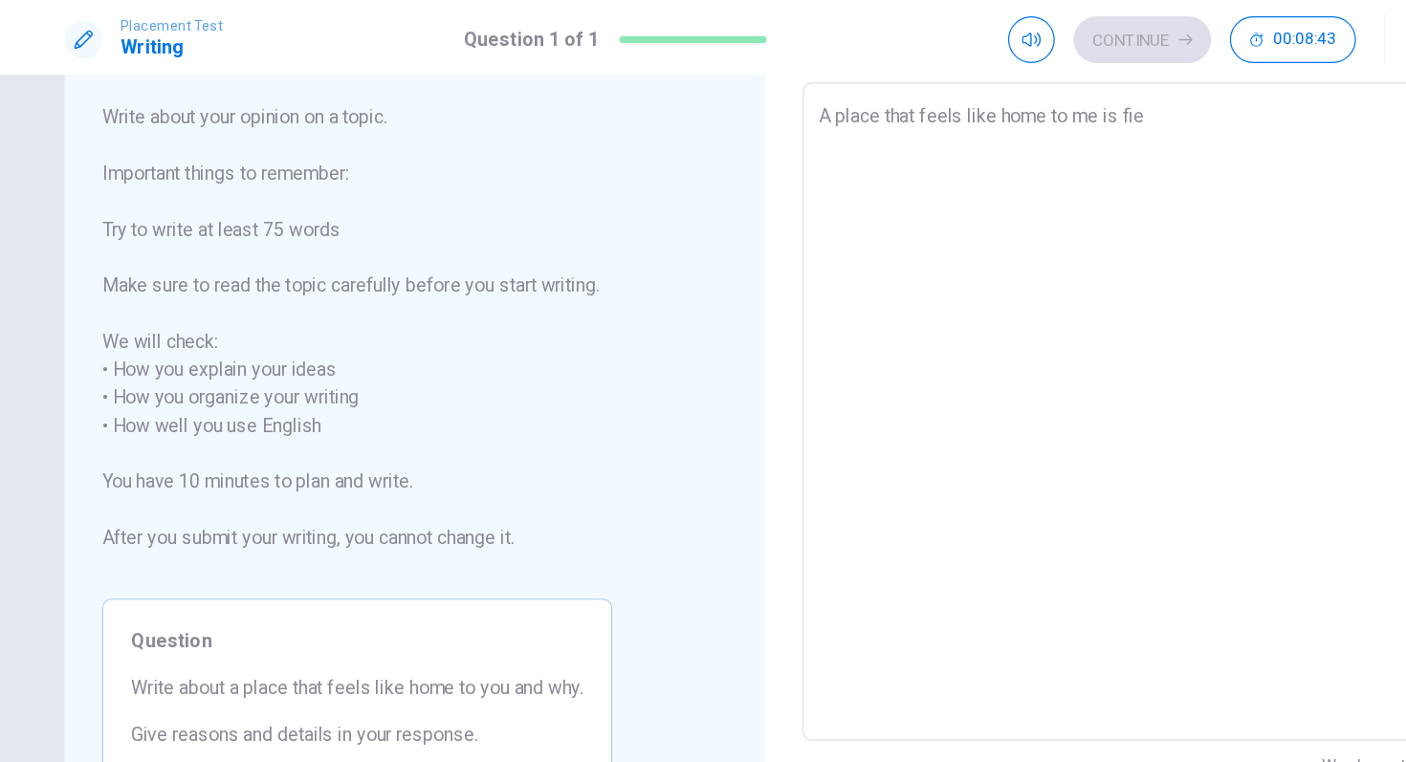
type textarea "A place that feels like home to me is fi"
type textarea "x"
type textarea "A place that feels like home to me is fir"
type textarea "x"
type textarea "A place that feels like home to me is firs"
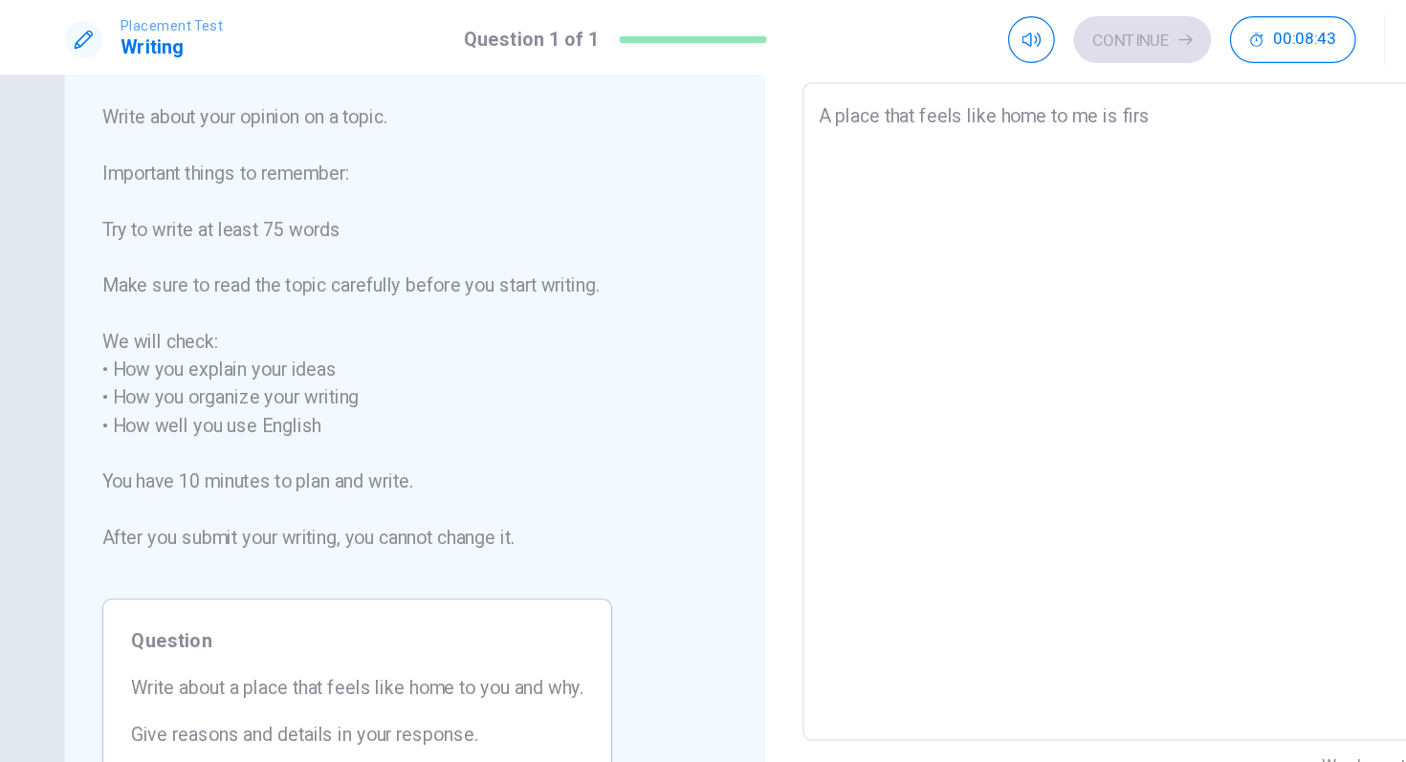
type textarea "x"
type textarea "A place that feels like home to me is first"
type textarea "x"
type textarea "A place that feels like home to me is first"
type textarea "x"
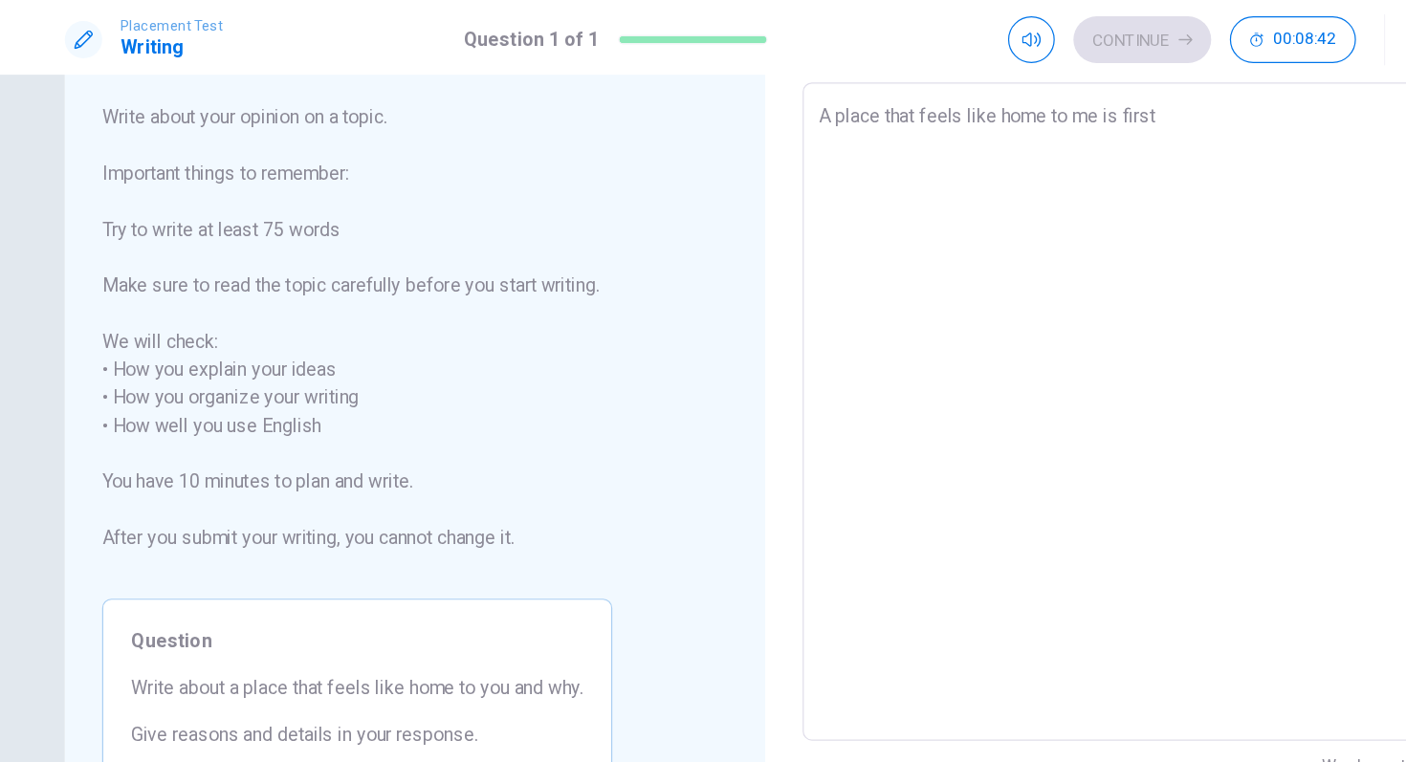
type textarea "A place that feels like home to me is first m"
type textarea "x"
type textarea "A place that feels like home to me is first my"
type textarea "x"
type textarea "A place that feels like home to me is first my"
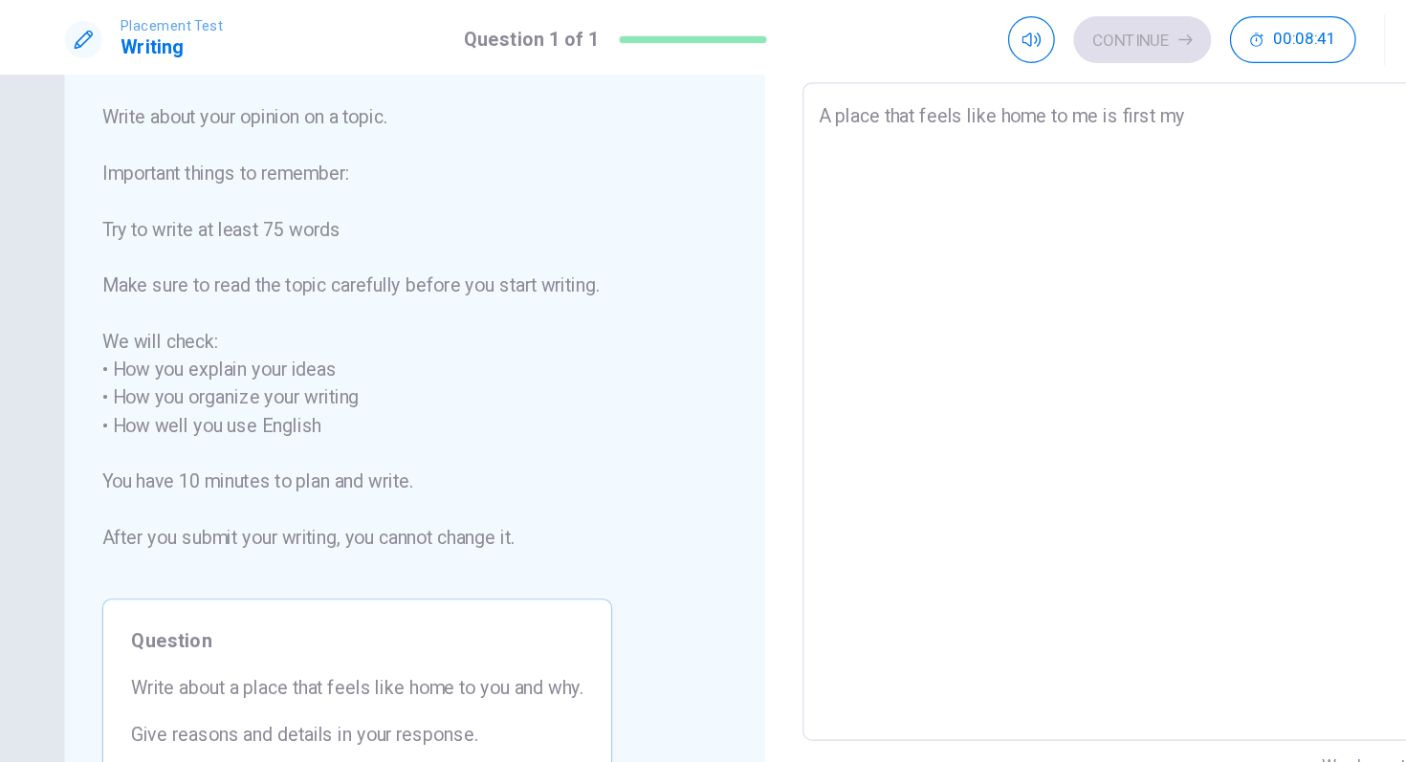
type textarea "x"
type textarea "A place that feels like home to me is first my h"
type textarea "x"
type textarea "A place that feels like home to me is first my ho"
type textarea "x"
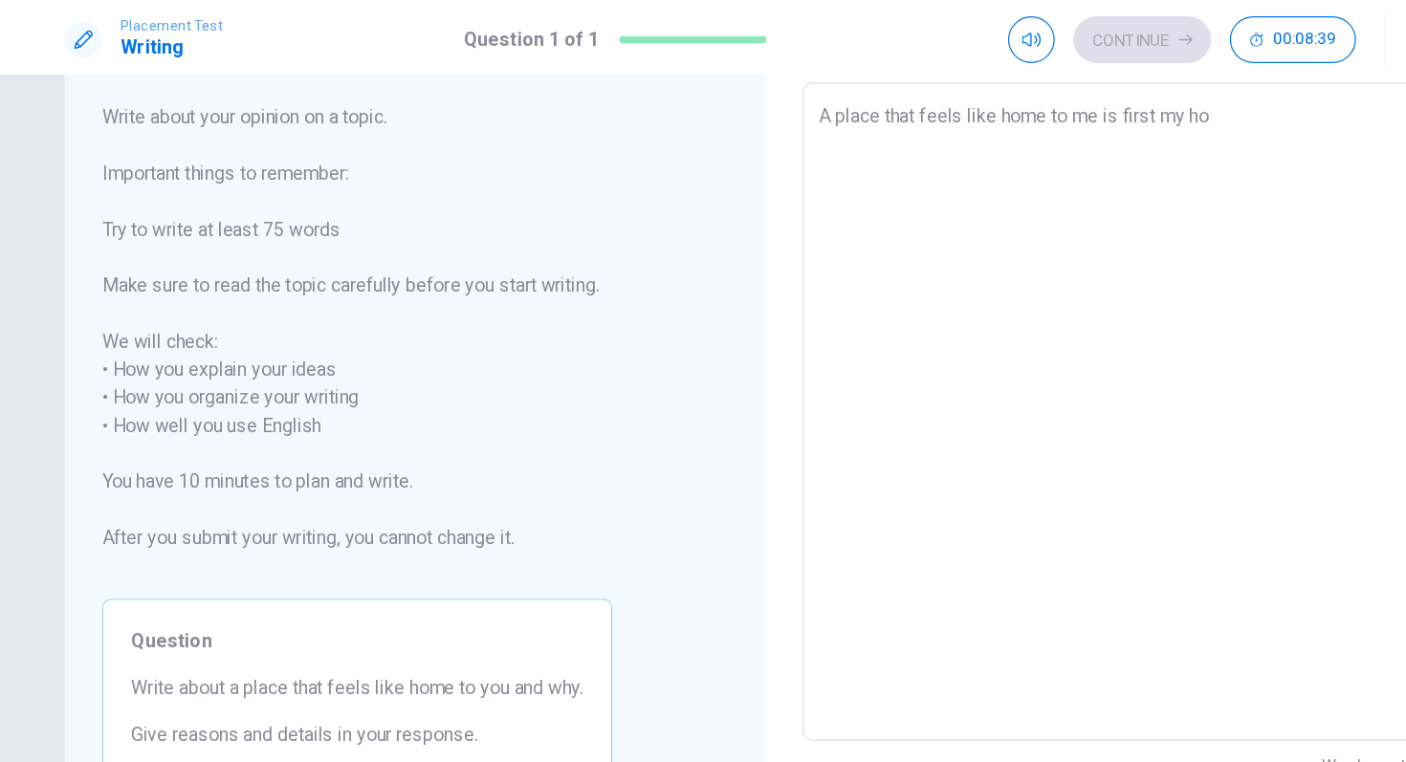
type textarea "A place that feels like home to me is first my hom"
type textarea "x"
type textarea "A place that feels like home to me is first my home"
type textarea "x"
type textarea "A place that feels like home to me is first my home"
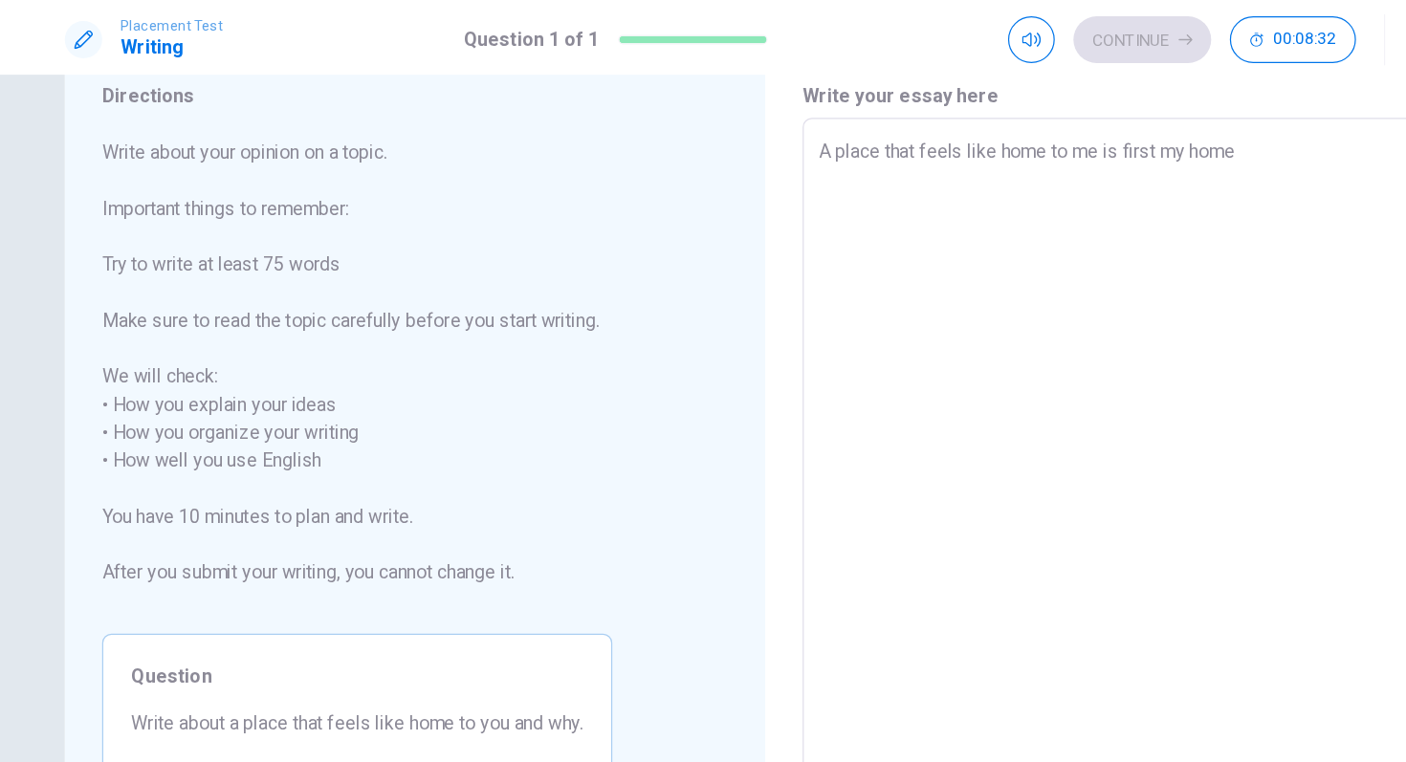
scroll to position [39, 0]
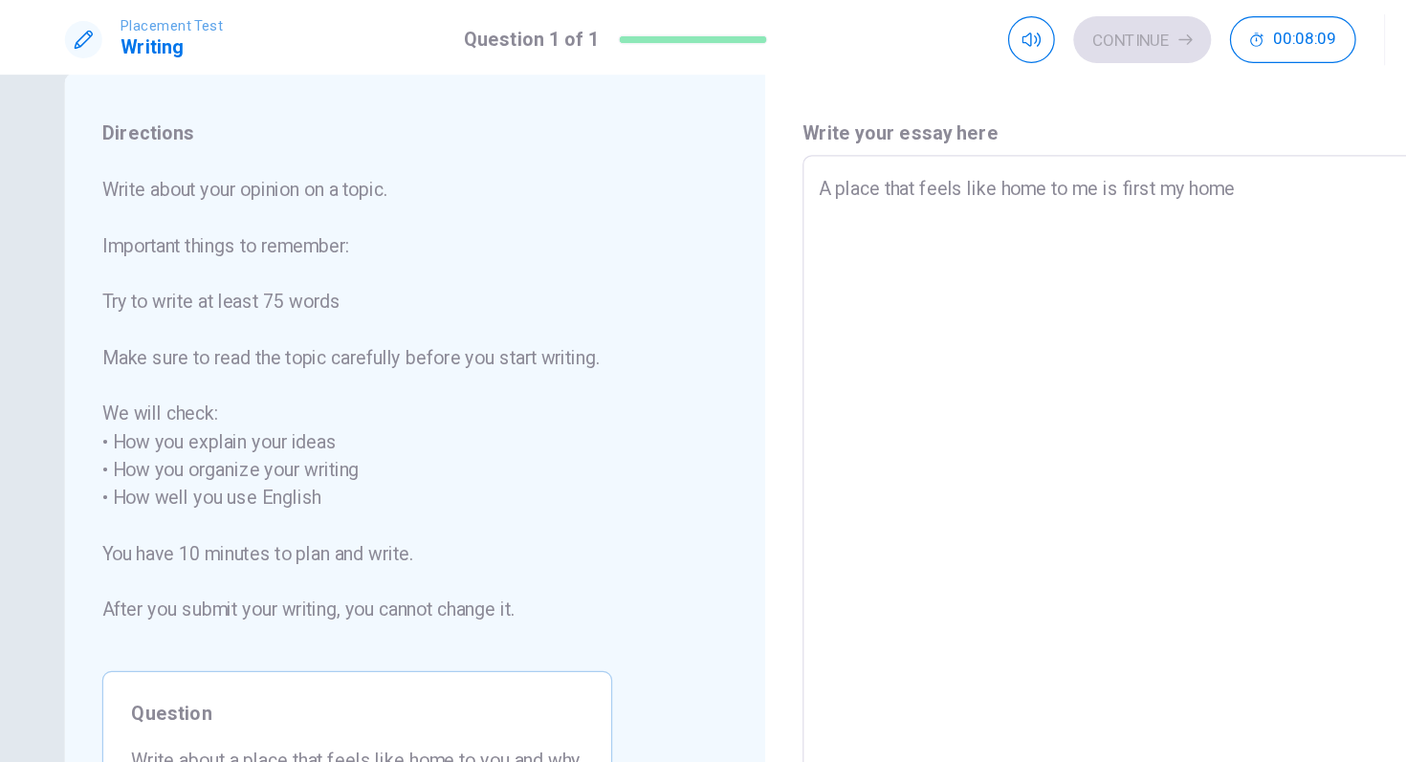
type textarea "x"
type textarea "A place that feels like home to me is first my home"
type textarea "x"
type textarea "A place that feels like home to me is first my hom"
type textarea "x"
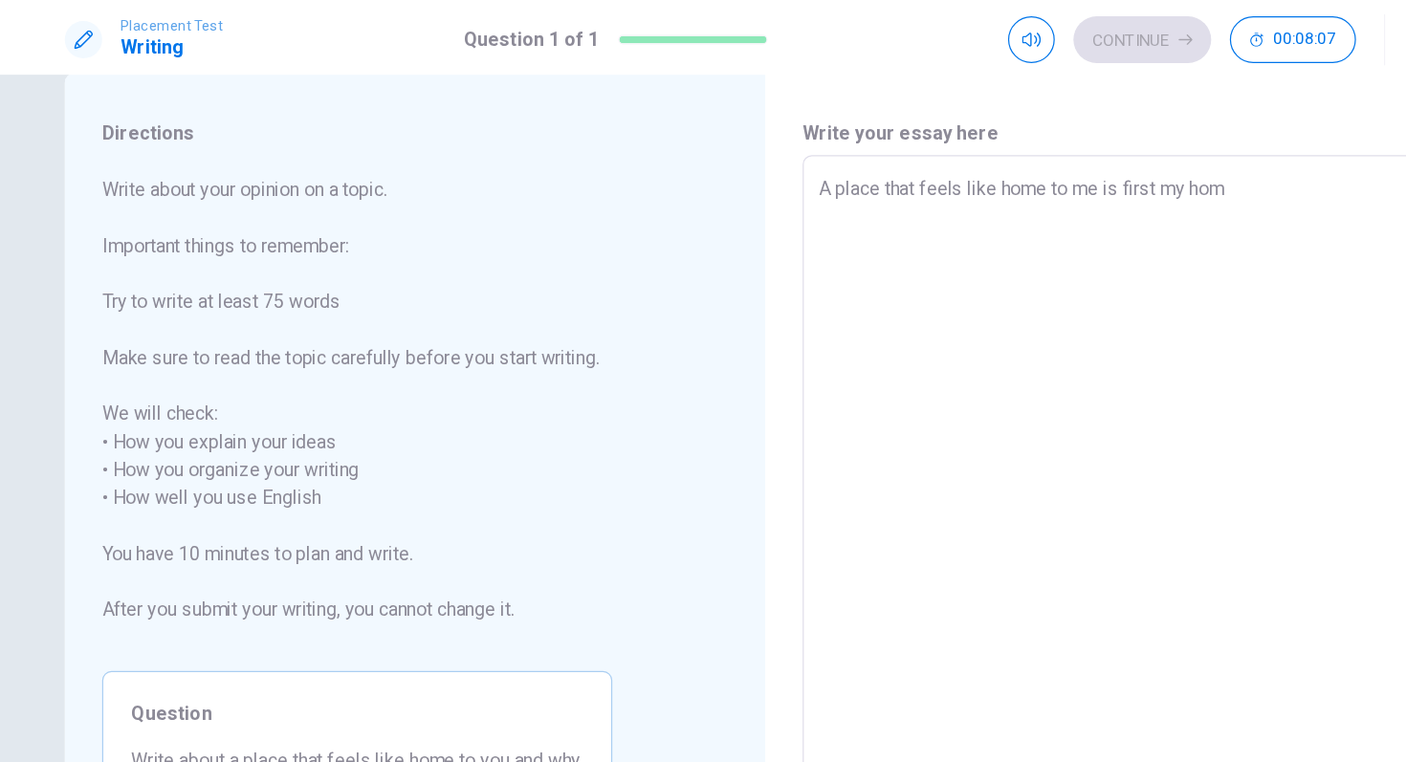
type textarea "A place that feels like home to me is first my ho"
type textarea "x"
type textarea "A place that feels like home to me is first my h"
type textarea "x"
type textarea "A place that feels like home to me is first my"
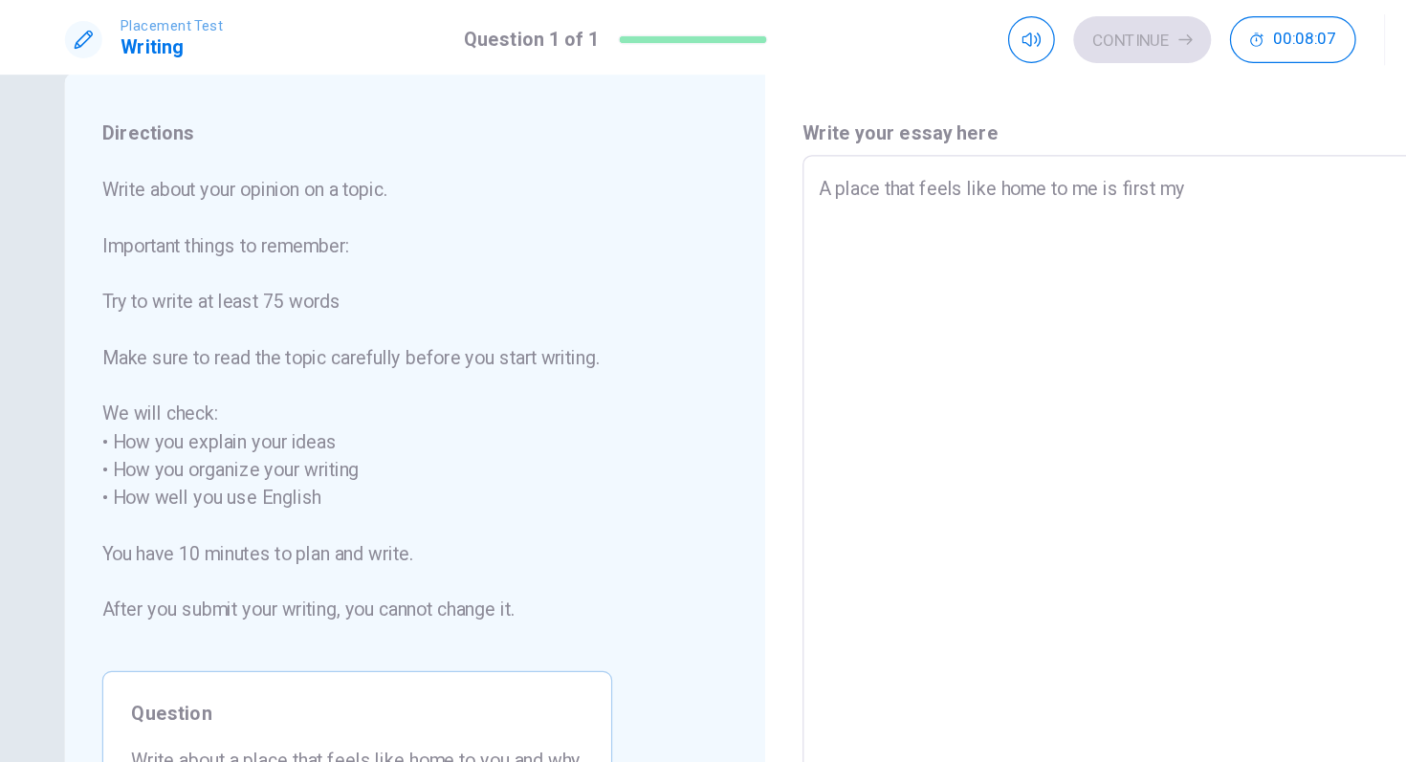
type textarea "x"
type textarea "A place that feels like home to me is first my"
type textarea "x"
type textarea "A place that feels like home to me is first m"
type textarea "x"
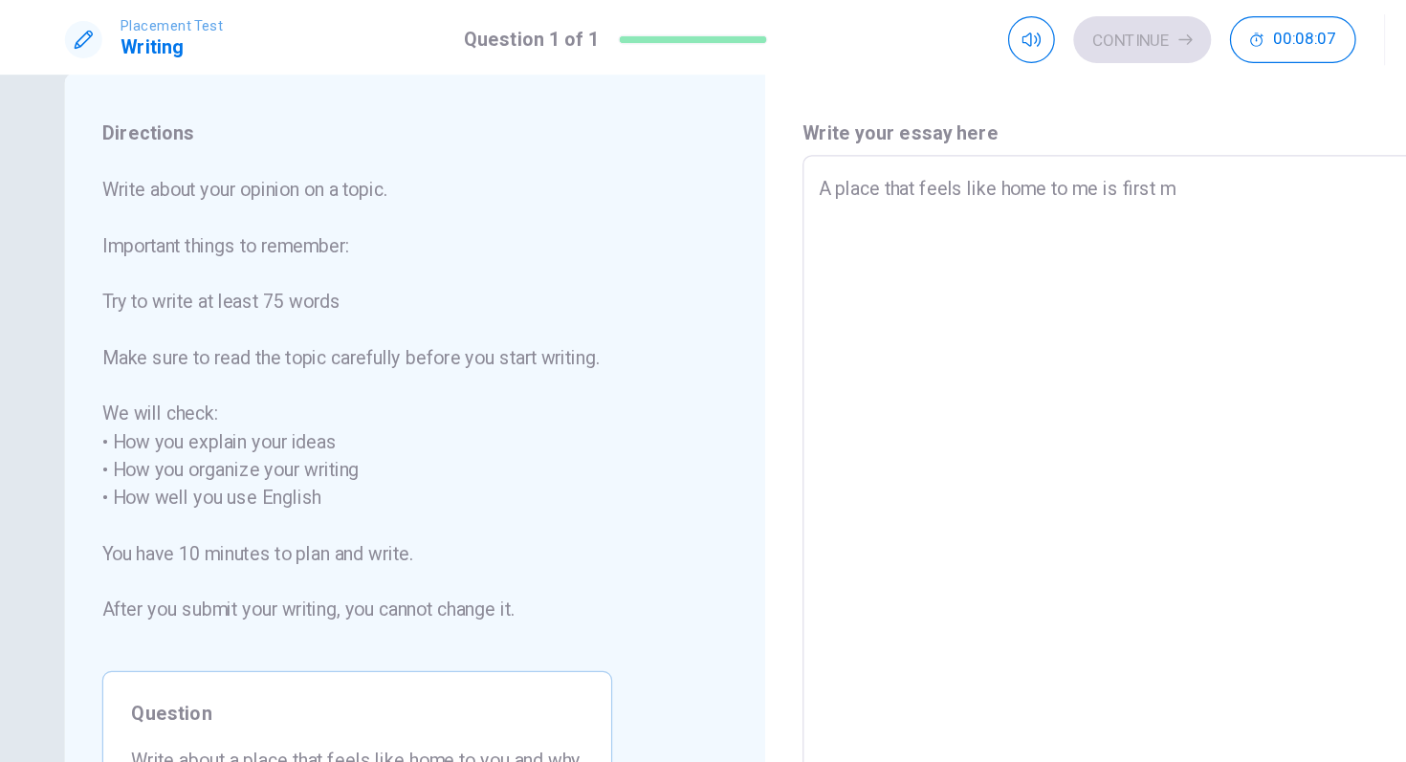
type textarea "A place that feels like home to me is first"
type textarea "x"
type textarea "A place that feels like home to me is first"
type textarea "x"
type textarea "A place that feels like home to me is firs"
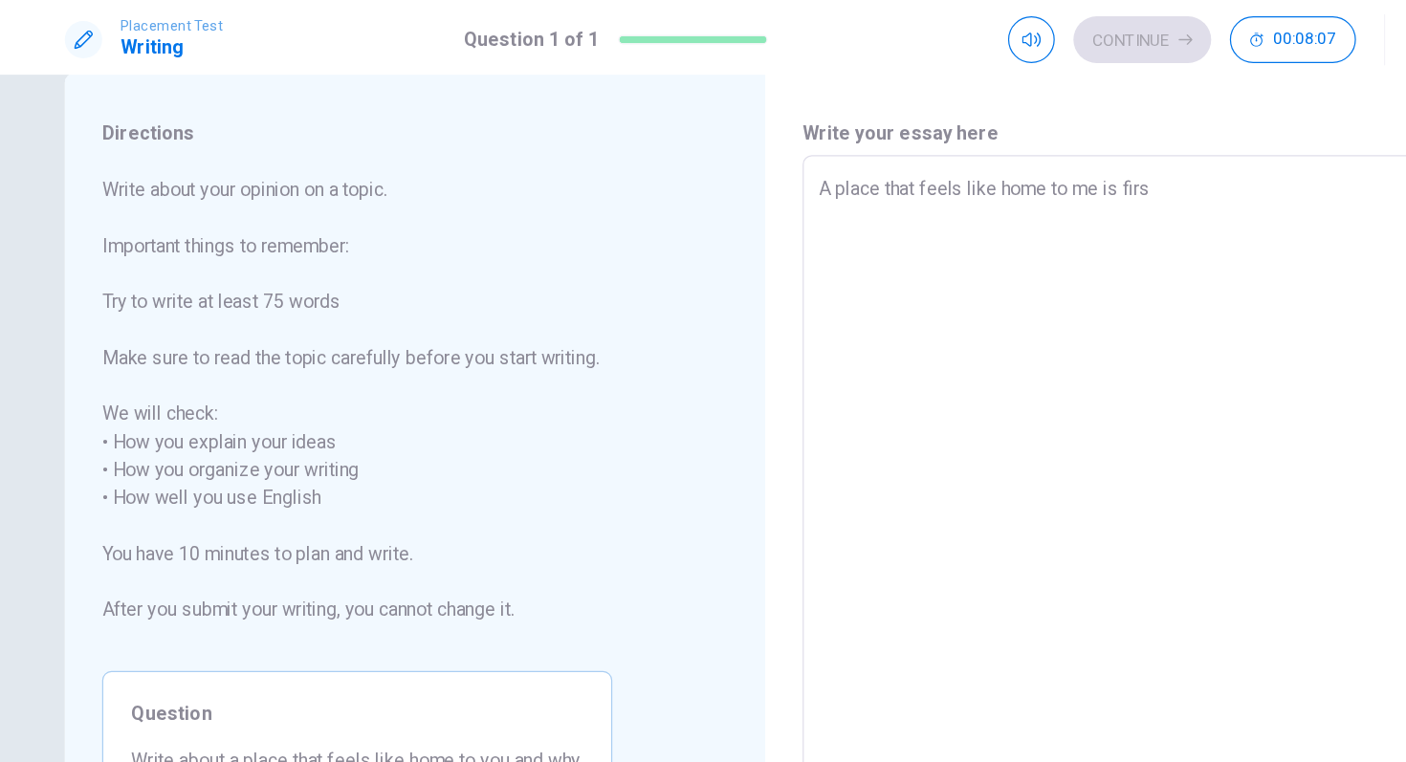
type textarea "x"
type textarea "A place that feels like home to me is fir"
type textarea "x"
type textarea "A place that feels like home to me is fi"
type textarea "x"
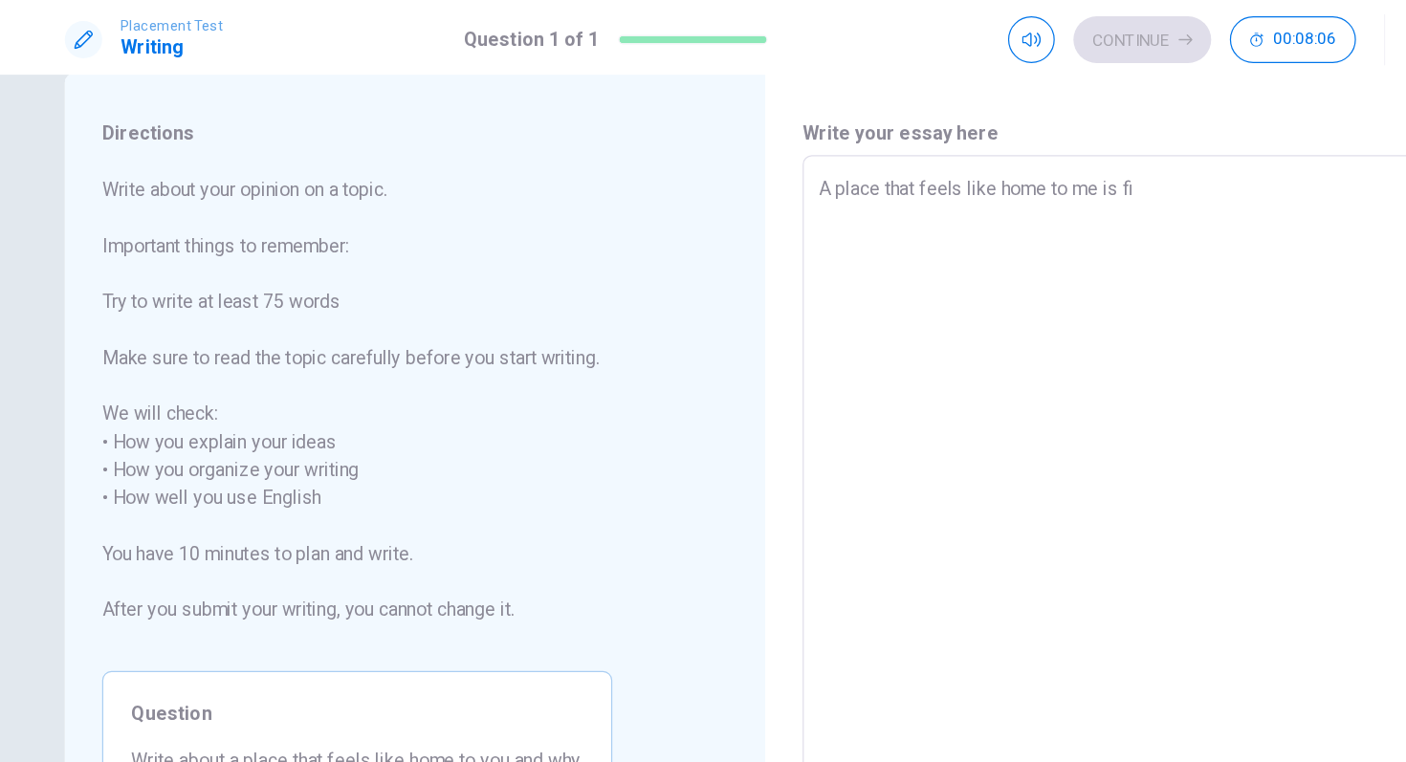
type textarea "A place that feels like home to me is f"
type textarea "x"
type textarea "A place that feels like home to me is"
type textarea "x"
type textarea "A place that feels like home to me is"
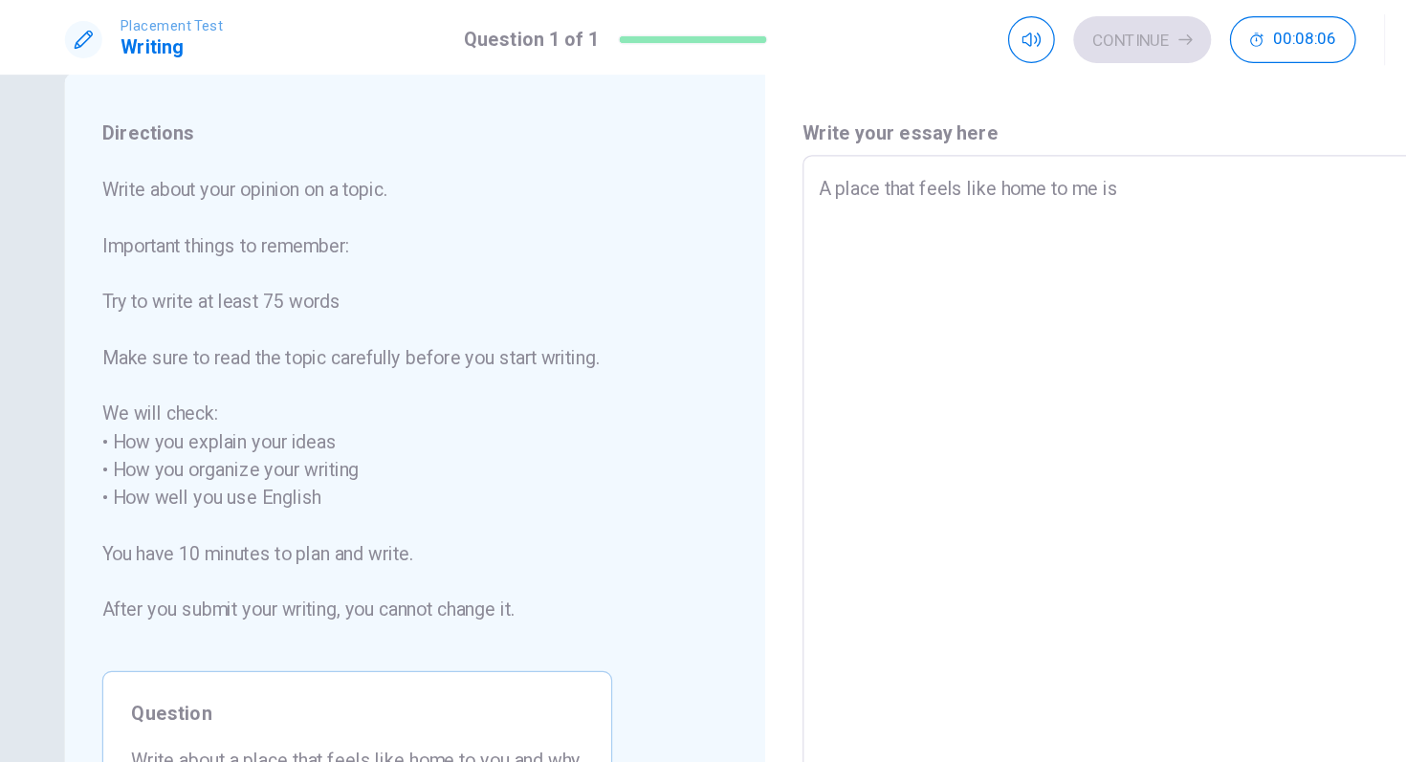
type textarea "x"
type textarea "A place that feels like home to me i"
type textarea "x"
type textarea "A place that feels like home to me"
type textarea "x"
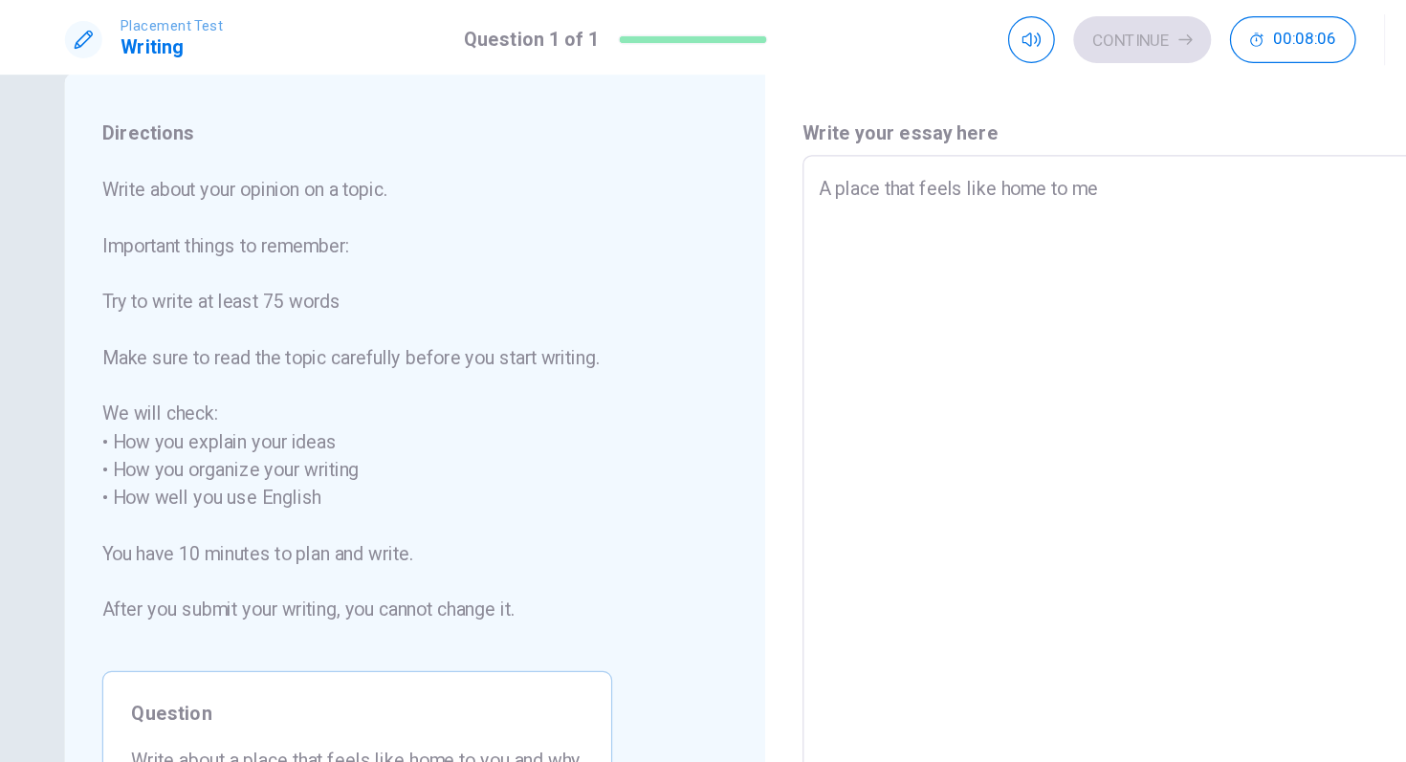
type textarea "A place that feels like home to me"
type textarea "x"
type textarea "A place that feels like home to m"
type textarea "x"
type textarea "A place that feels like home to"
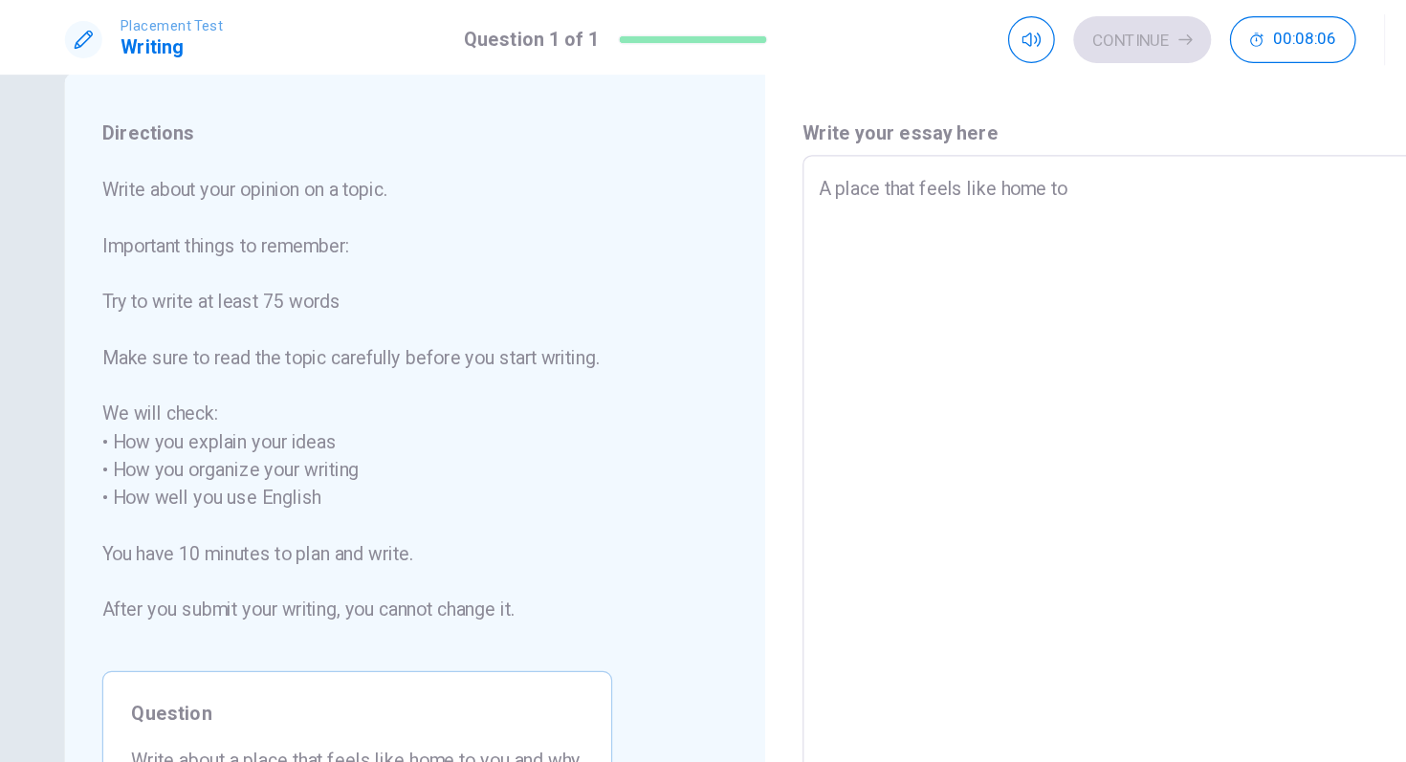
type textarea "x"
type textarea "A place that feels like home to"
type textarea "x"
type textarea "A place that feels like home t"
type textarea "x"
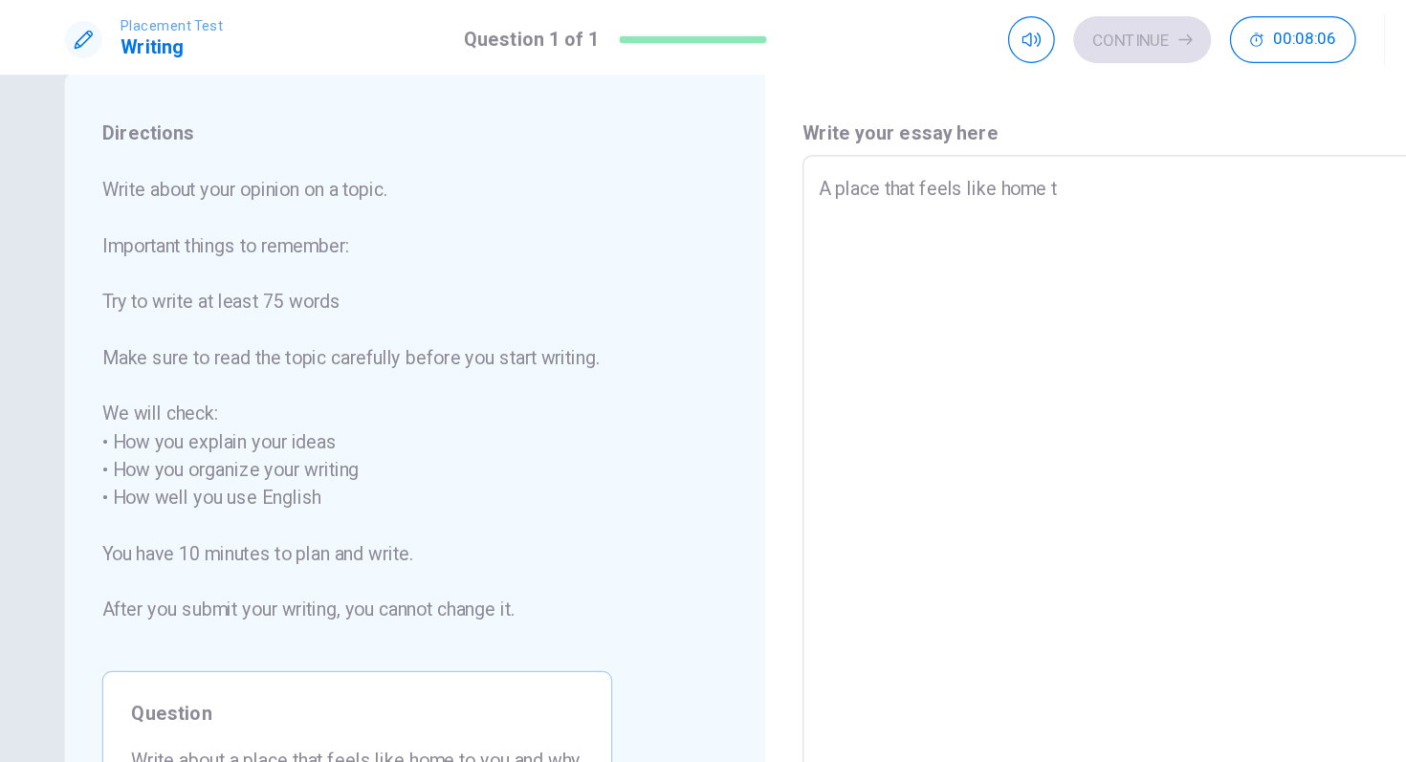
type textarea "A place that feels like home"
type textarea "x"
type textarea "A place that feels like home"
type textarea "x"
type textarea "A place that feels like hom"
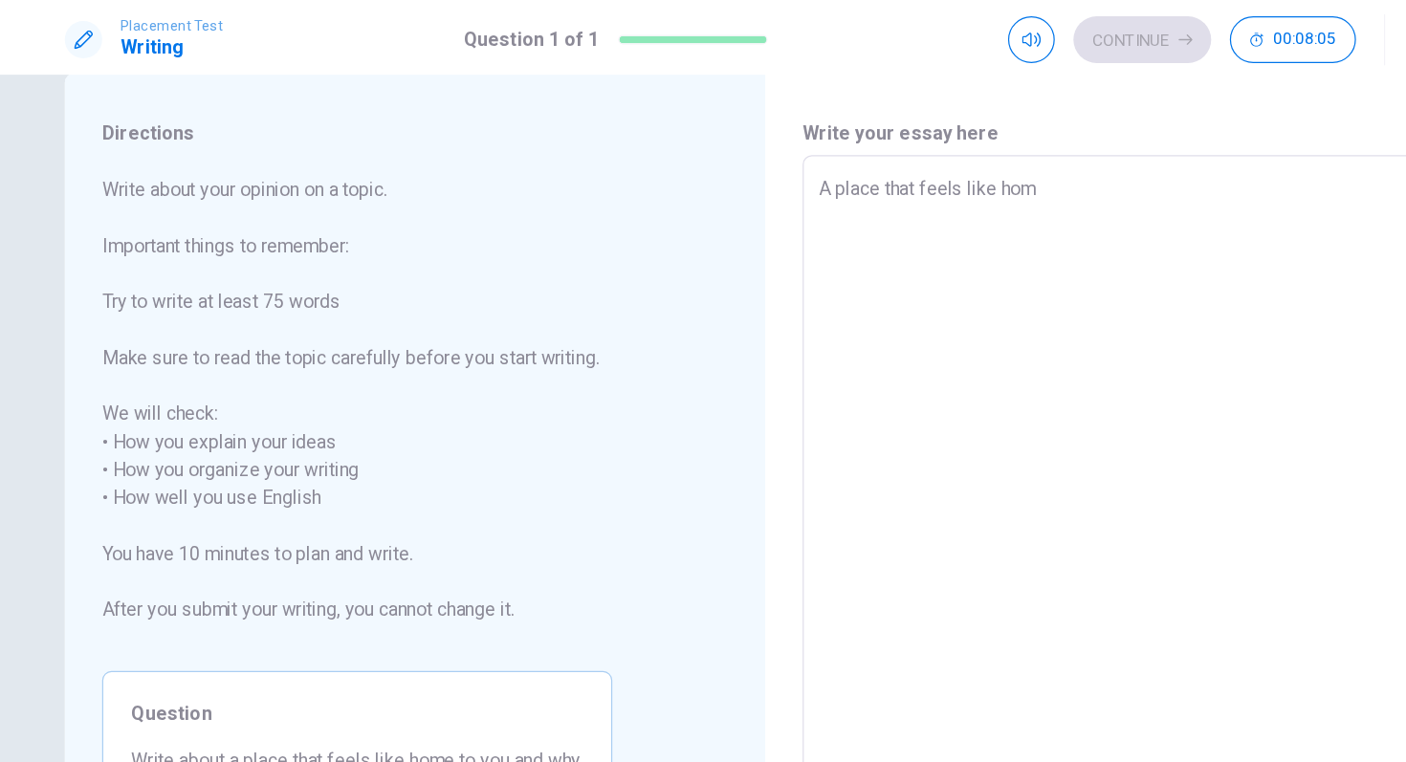
type textarea "x"
type textarea "A place that feels like ho"
type textarea "x"
type textarea "A place that feels like h"
type textarea "x"
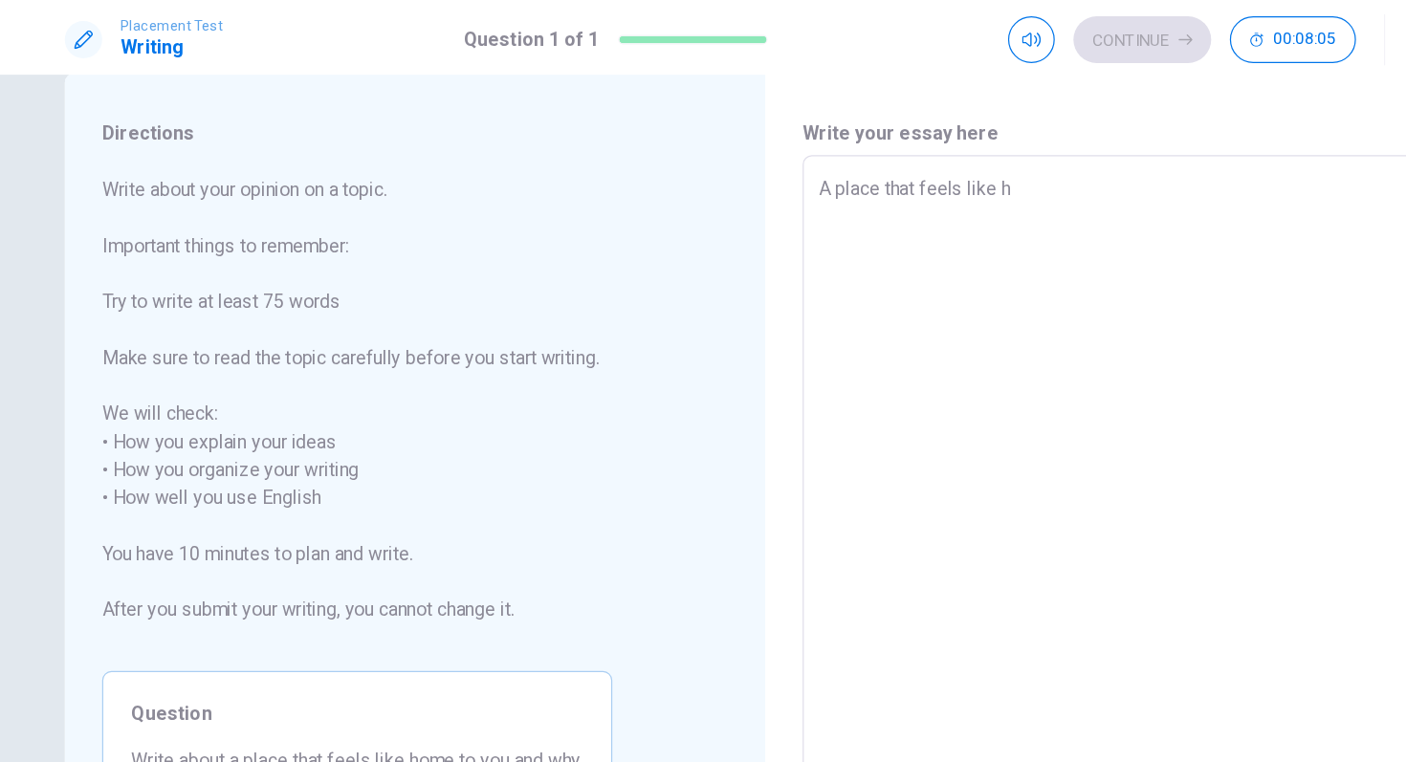
type textarea "A place that feels like"
type textarea "x"
type textarea "A place that feels like"
type textarea "x"
type textarea "A place that feels lik"
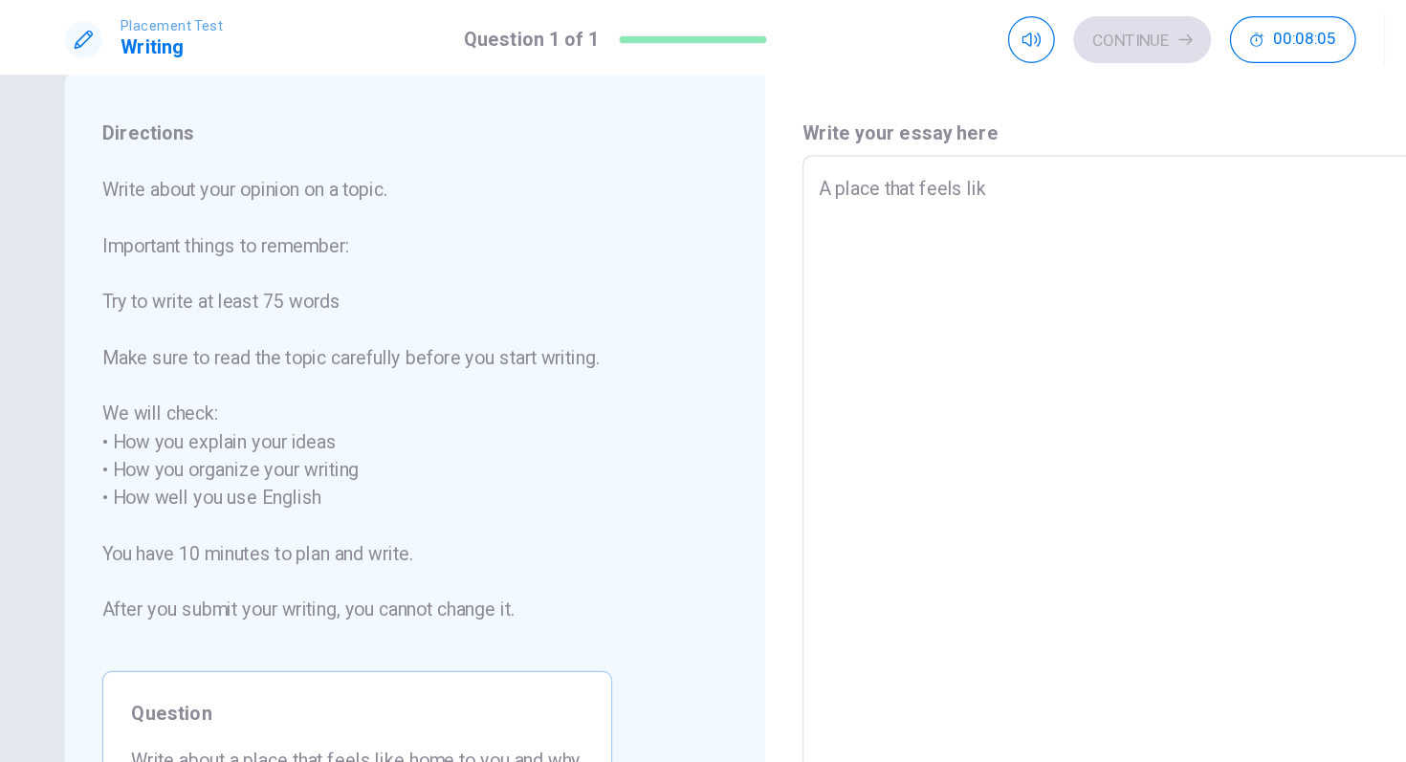
type textarea "x"
type textarea "A place that feels li"
type textarea "x"
type textarea "A place that feels l"
type textarea "x"
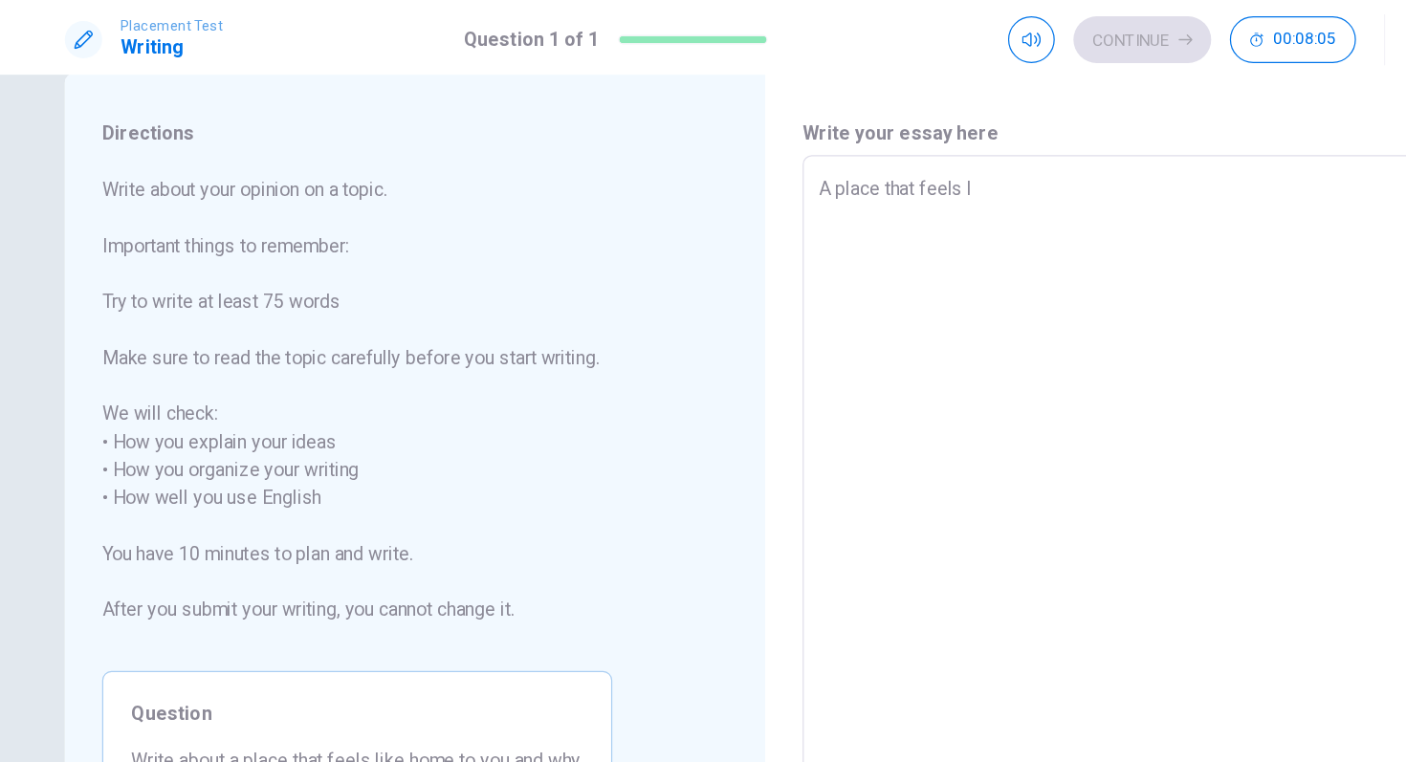
type textarea "A place that feels"
type textarea "x"
type textarea "A place that feels"
type textarea "x"
type textarea "A place that feel"
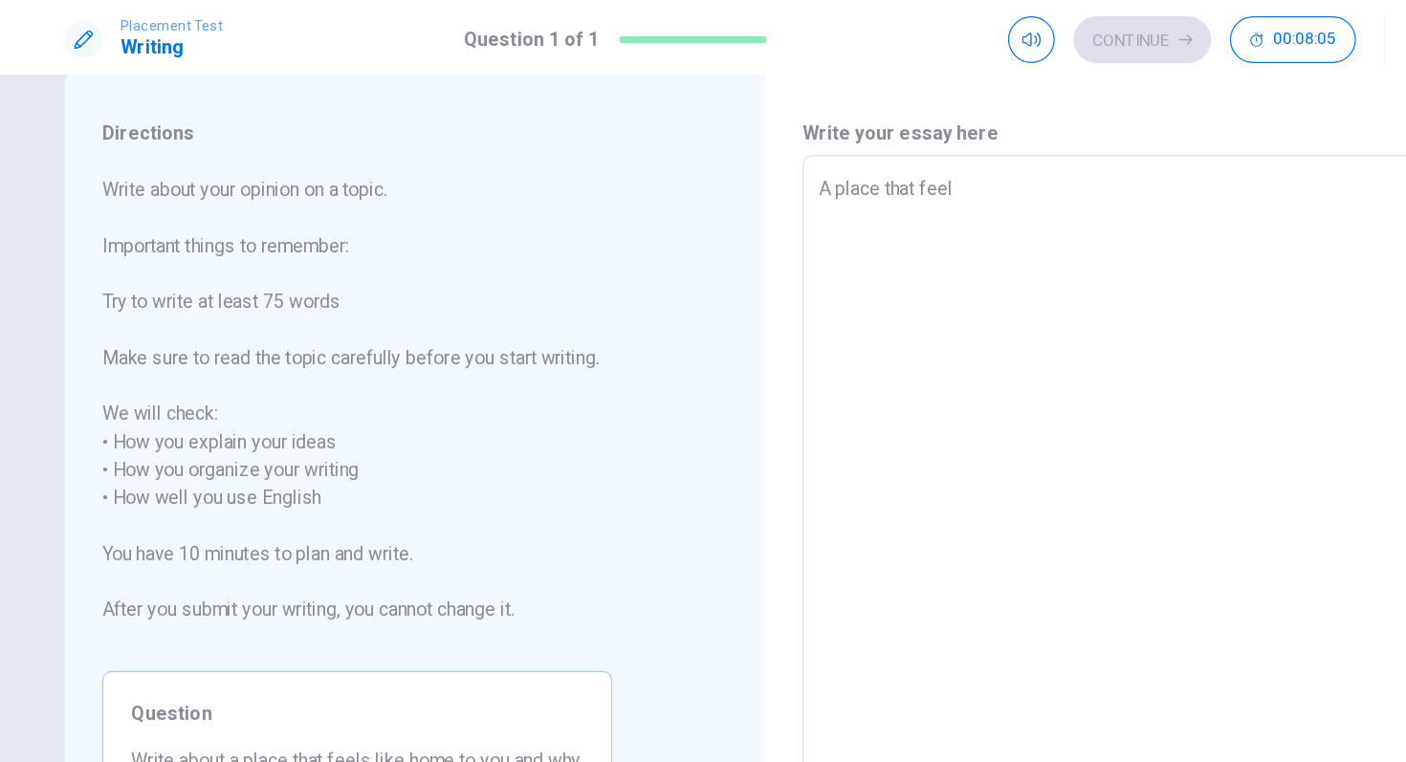
type textarea "x"
type textarea "A place that fee"
type textarea "x"
type textarea "A place that fe"
type textarea "x"
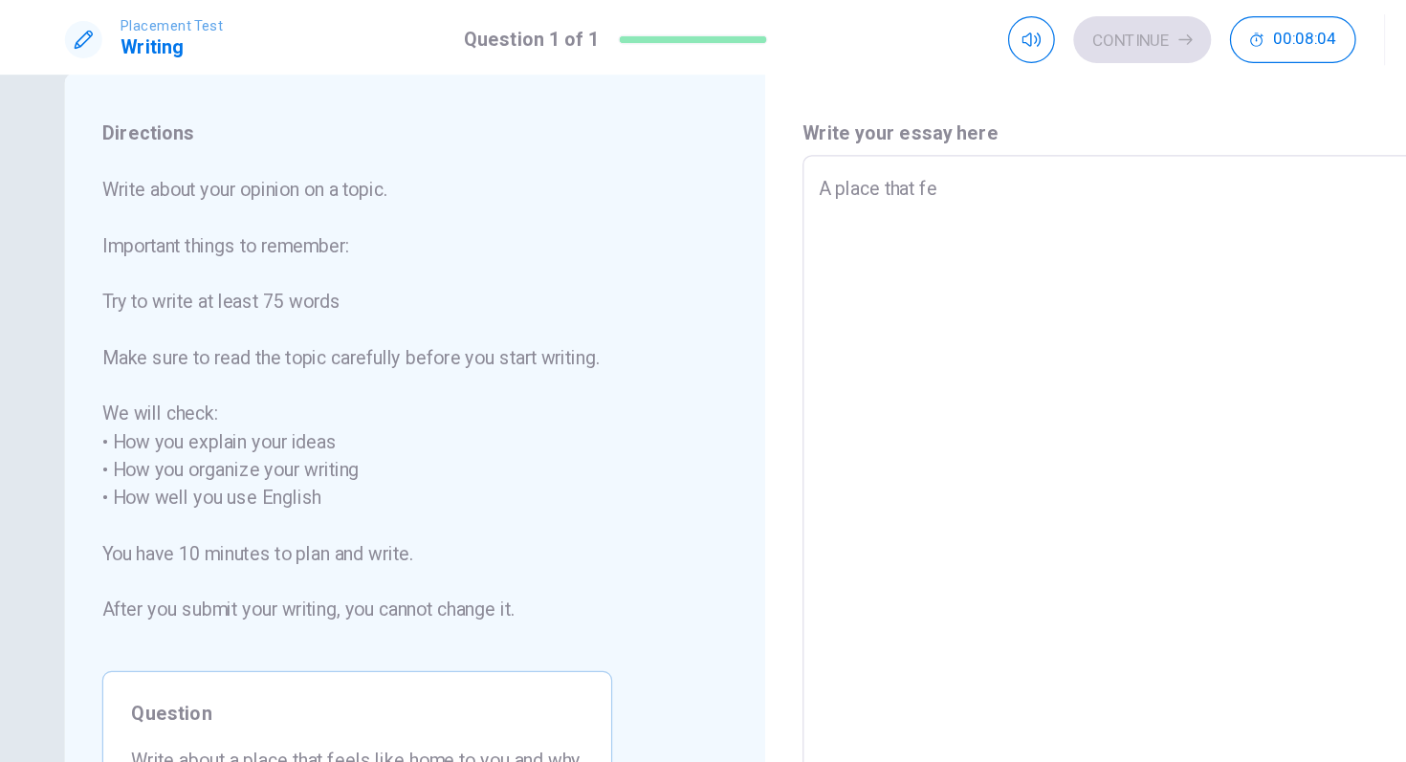
type textarea "A place that f"
type textarea "x"
type textarea "A place that"
type textarea "x"
type textarea "A place that"
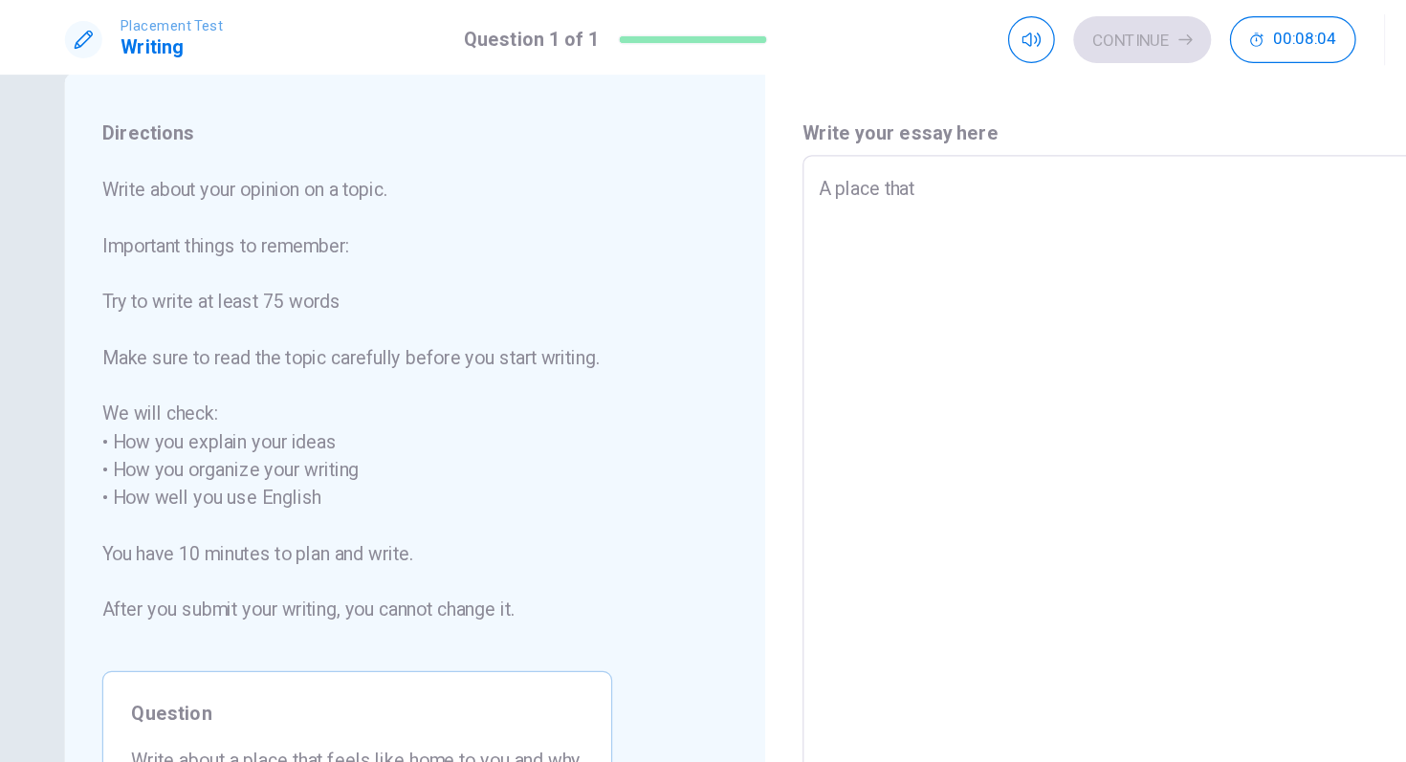
type textarea "x"
type textarea "A place tha"
type textarea "x"
type textarea "A place th"
type textarea "x"
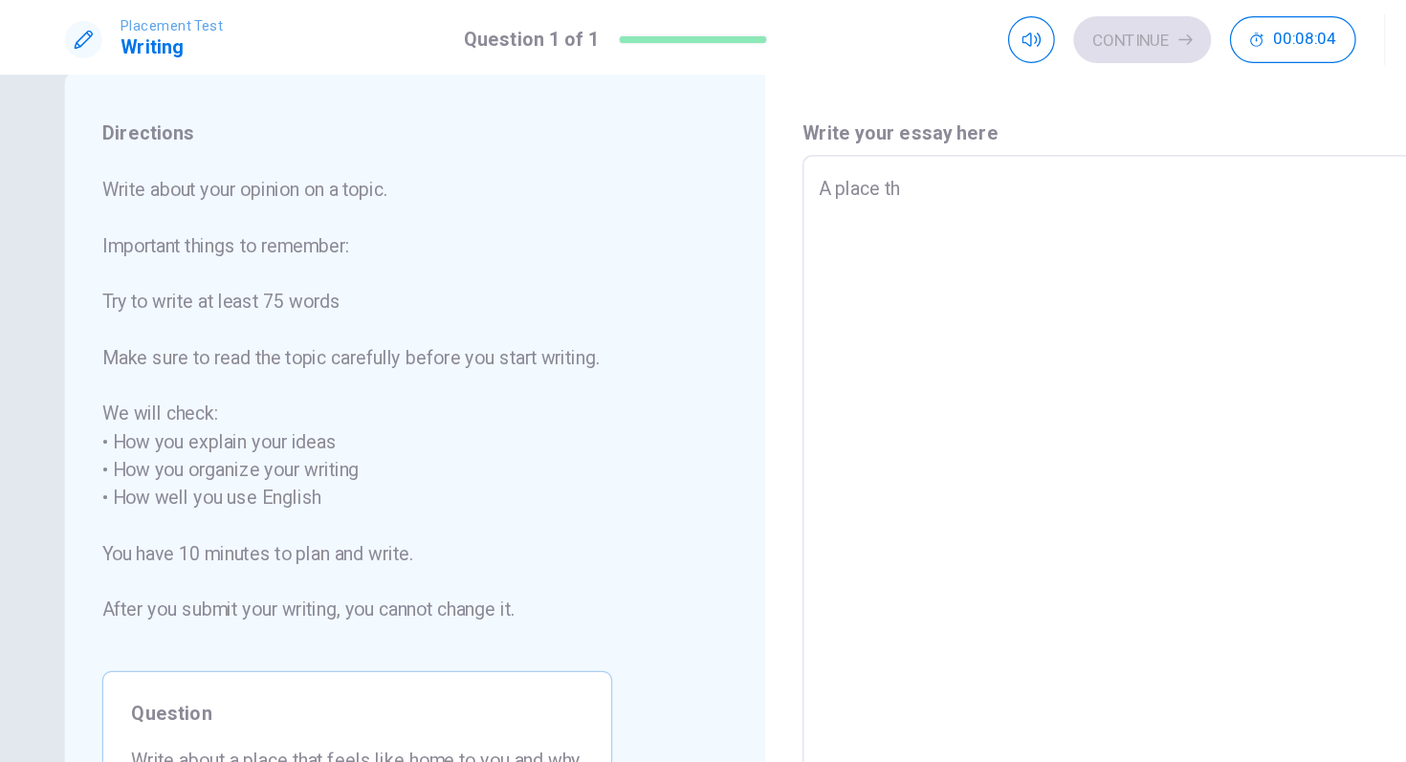
type textarea "A place t"
type textarea "x"
type textarea "A place"
type textarea "x"
type textarea "A place"
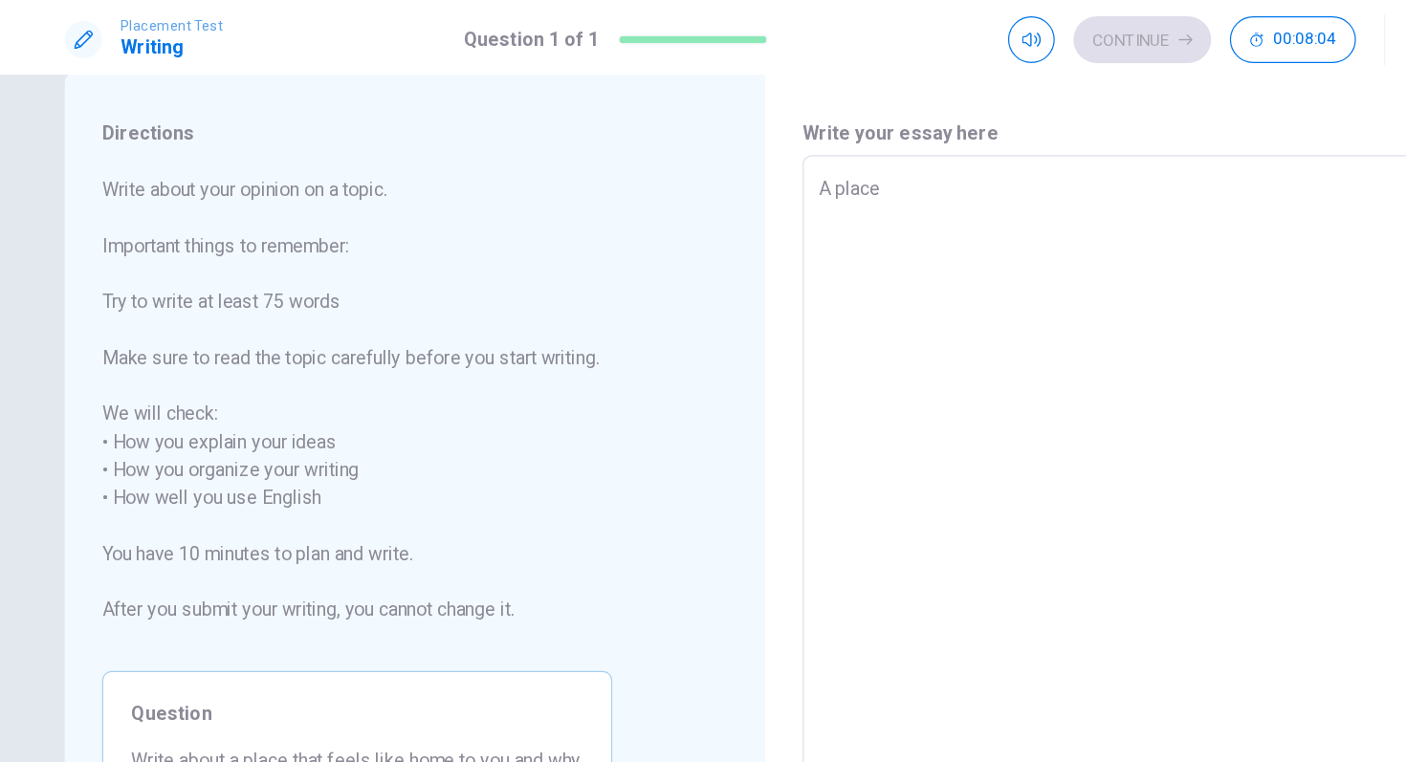
type textarea "x"
type textarea "A plac"
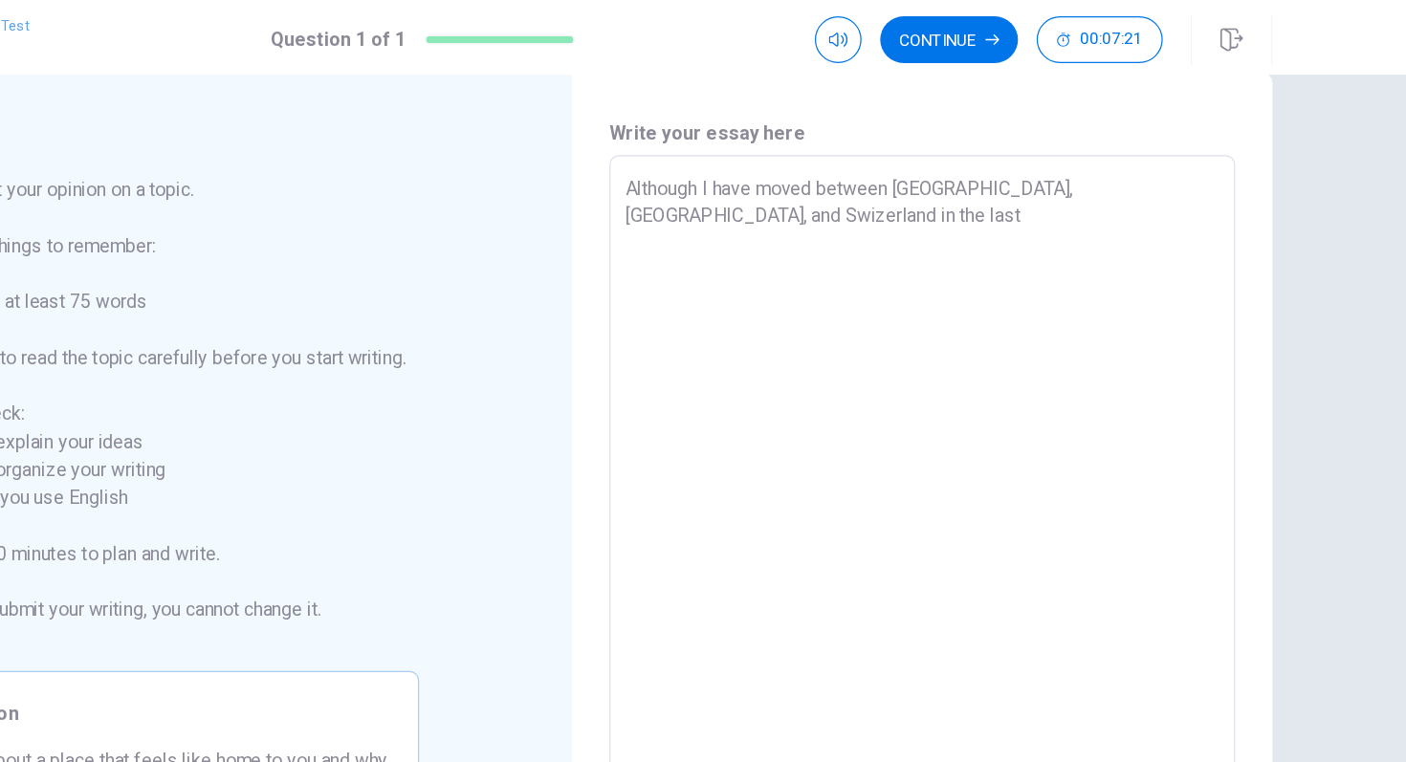
scroll to position [0, 0]
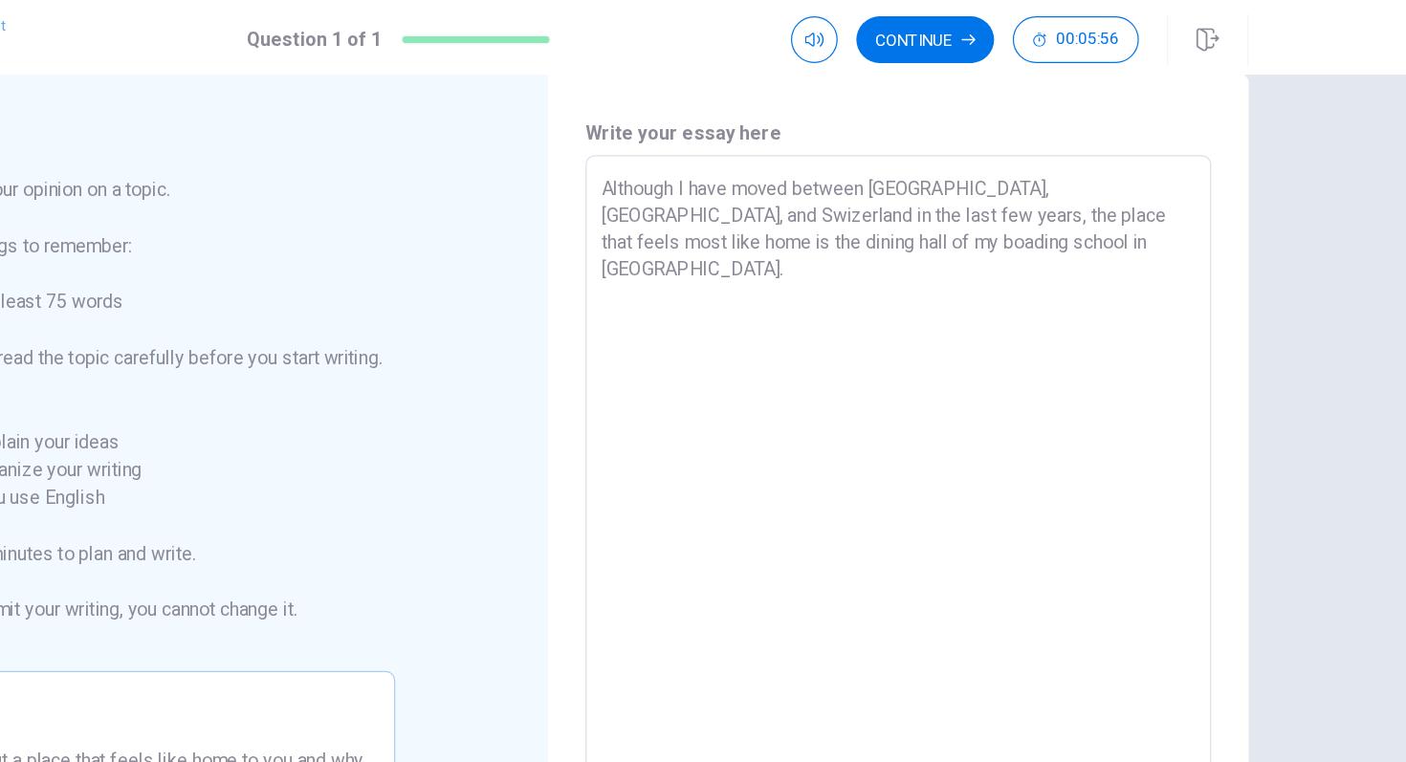
click at [891, 199] on textarea "Although I have moved between [GEOGRAPHIC_DATA], [GEOGRAPHIC_DATA], and Swizerl…" at bounding box center [990, 397] width 486 height 508
click at [886, 199] on textarea "Although I have moved between [GEOGRAPHIC_DATA], [GEOGRAPHIC_DATA], and Swizerl…" at bounding box center [990, 397] width 486 height 508
click at [945, 205] on textarea "Although I have moved between [GEOGRAPHIC_DATA], [GEOGRAPHIC_DATA], and Swizerl…" at bounding box center [990, 397] width 486 height 508
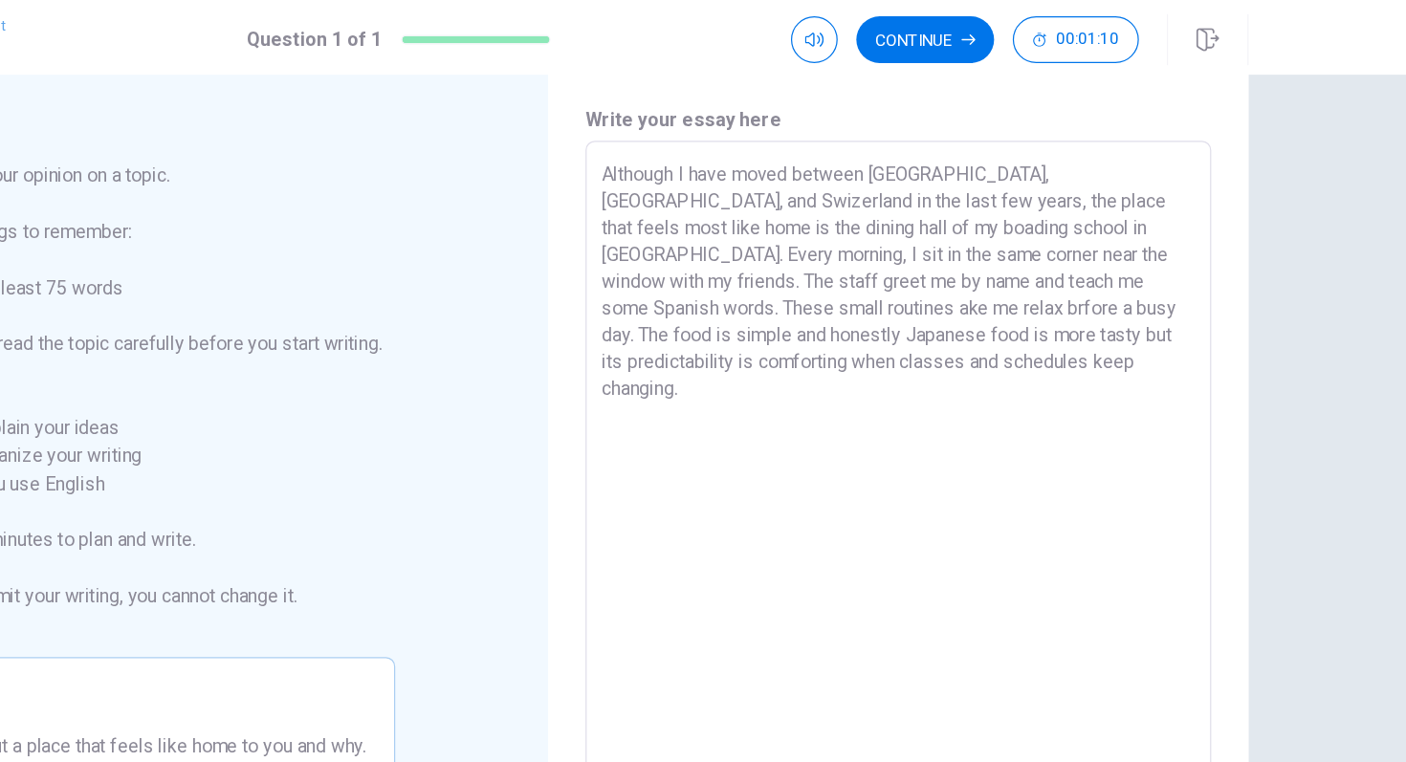
scroll to position [56, 0]
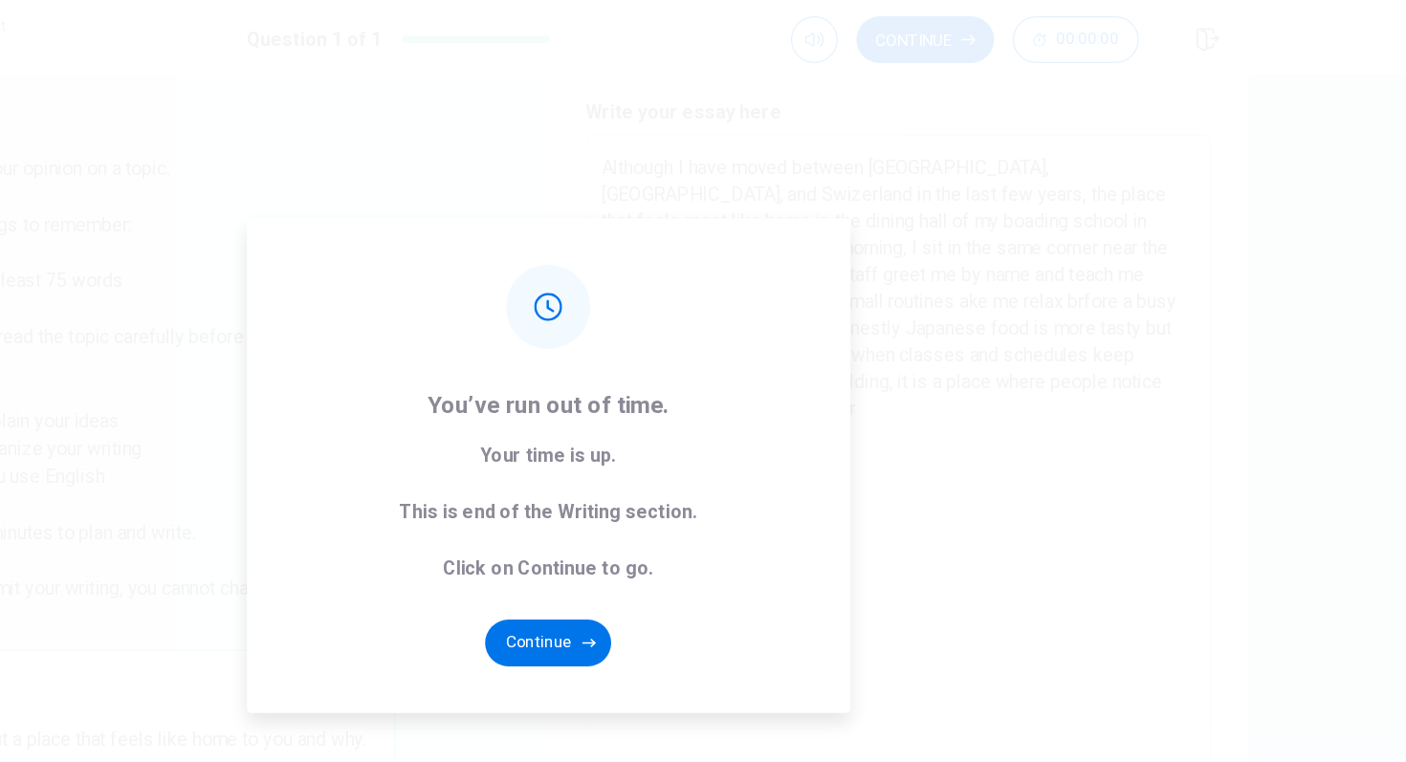
click at [719, 503] on div "You’ve run out of time. Your time is up. This is end of the Writing section. Cl…" at bounding box center [703, 382] width 495 height 406
click at [714, 533] on button "Continue" at bounding box center [702, 527] width 103 height 38
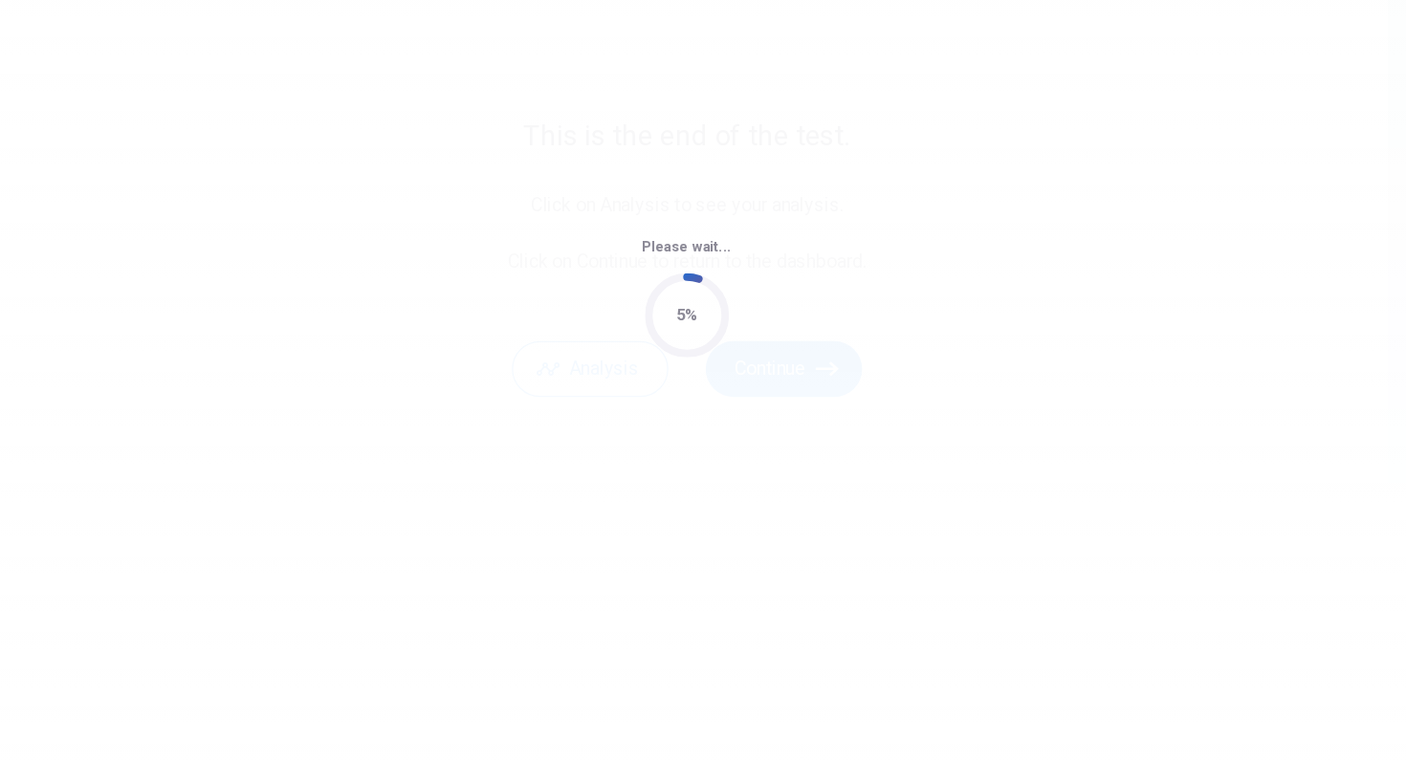
scroll to position [0, 0]
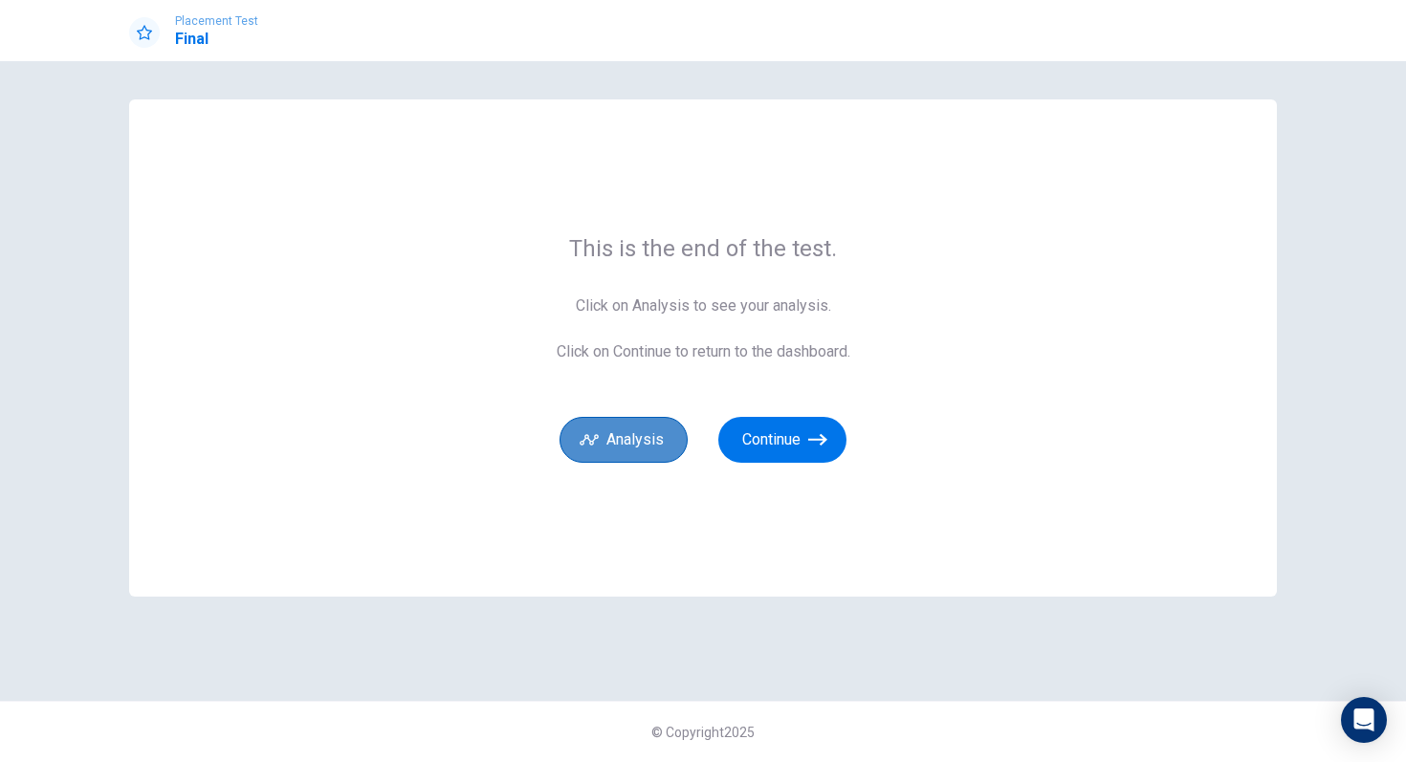
click at [596, 448] on icon "button" at bounding box center [589, 439] width 19 height 19
